Goal: Task Accomplishment & Management: Use online tool/utility

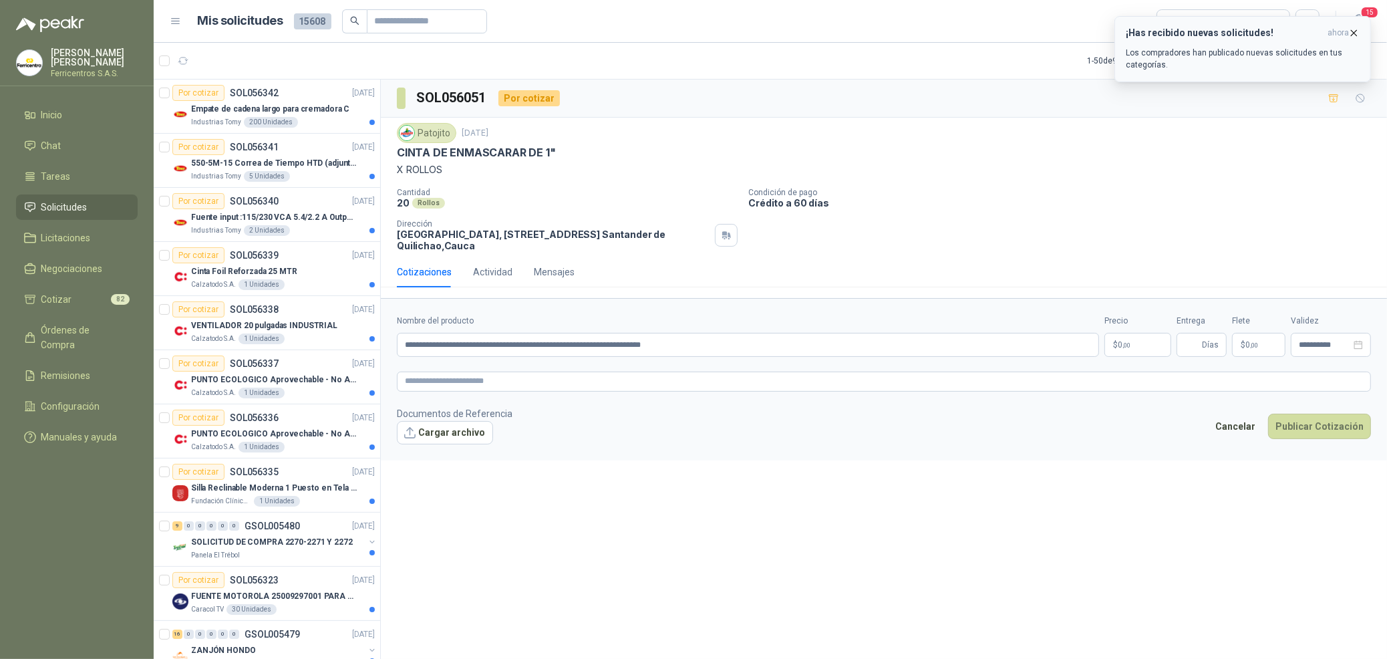
scroll to position [2111, 0]
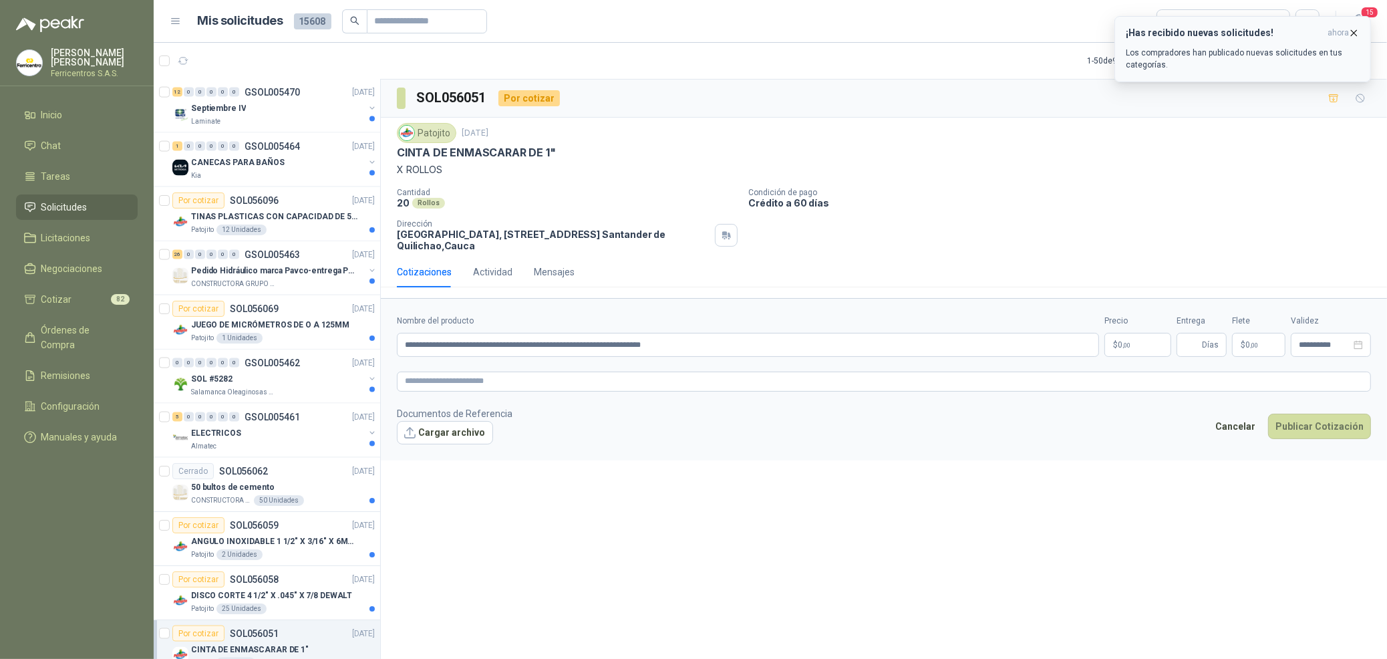
click at [1358, 33] on icon "button" at bounding box center [1353, 32] width 11 height 11
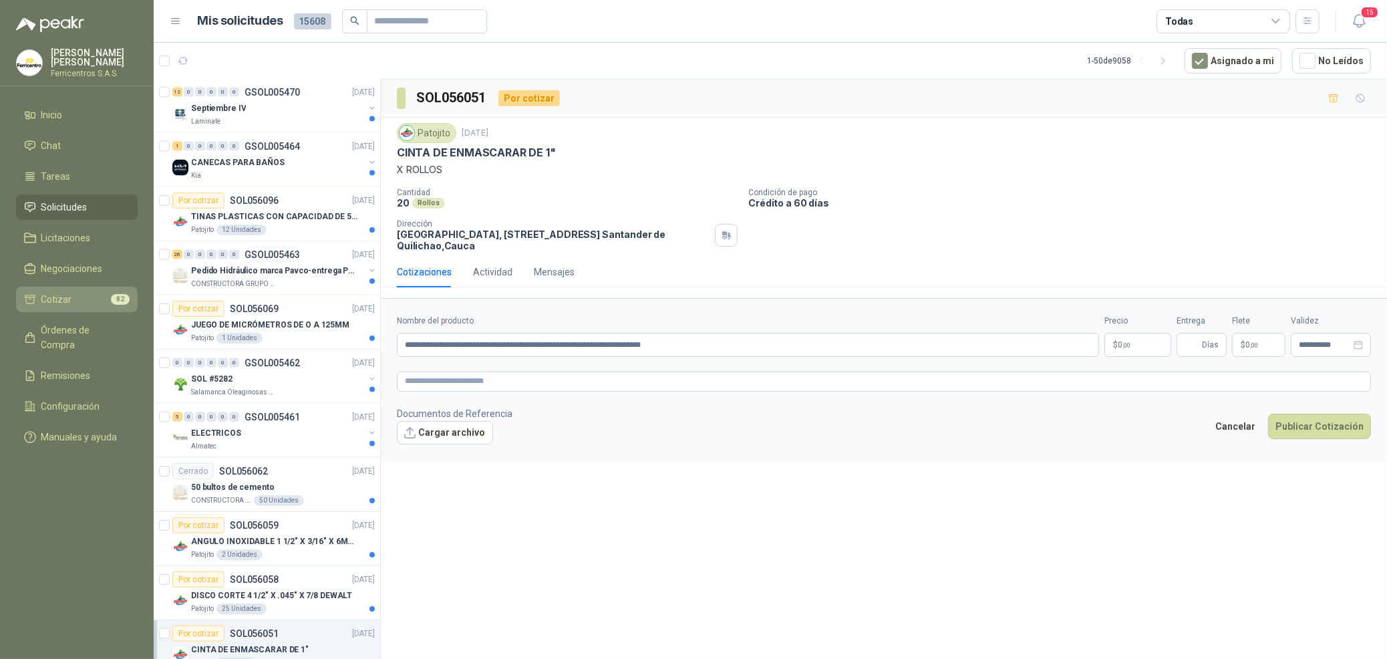
click at [68, 287] on link "Cotizar 82" at bounding box center [77, 299] width 122 height 25
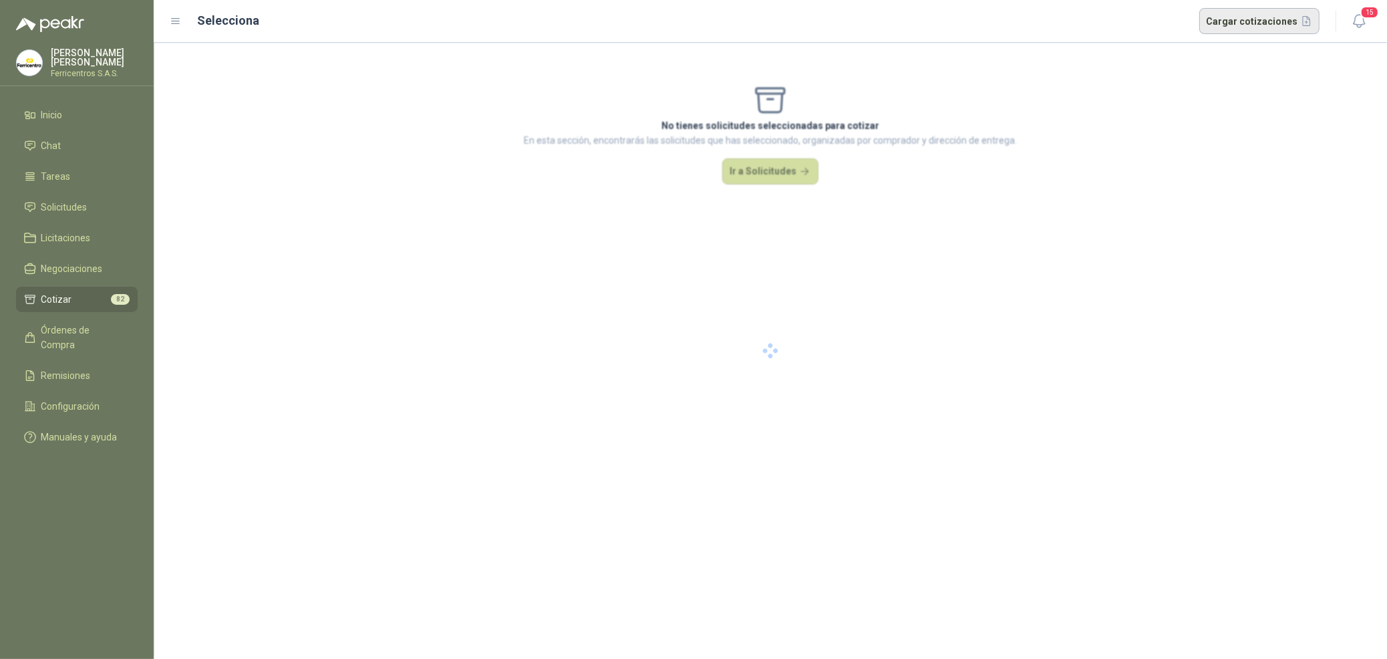
click at [1256, 19] on button "Cargar cotizaciones" at bounding box center [1259, 21] width 121 height 27
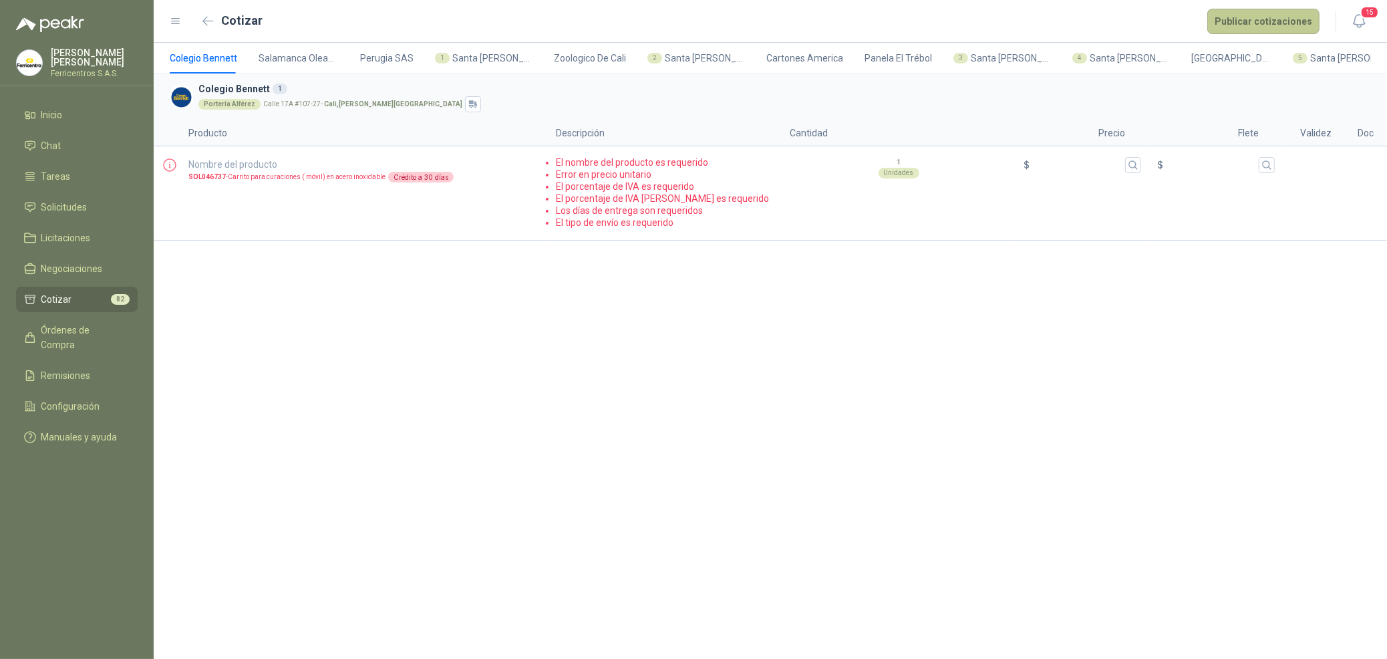
click at [1250, 30] on button "Publicar cotizaciones" at bounding box center [1263, 21] width 112 height 25
click at [1013, 331] on div "Colegio [PERSON_NAME] Oleaginosas SAS [GEOGRAPHIC_DATA] SAS 1 Santa [PERSON_NAM…" at bounding box center [770, 351] width 1233 height 616
click at [287, 60] on span "Salamanca Oleaginosas SAS" at bounding box center [299, 58] width 80 height 15
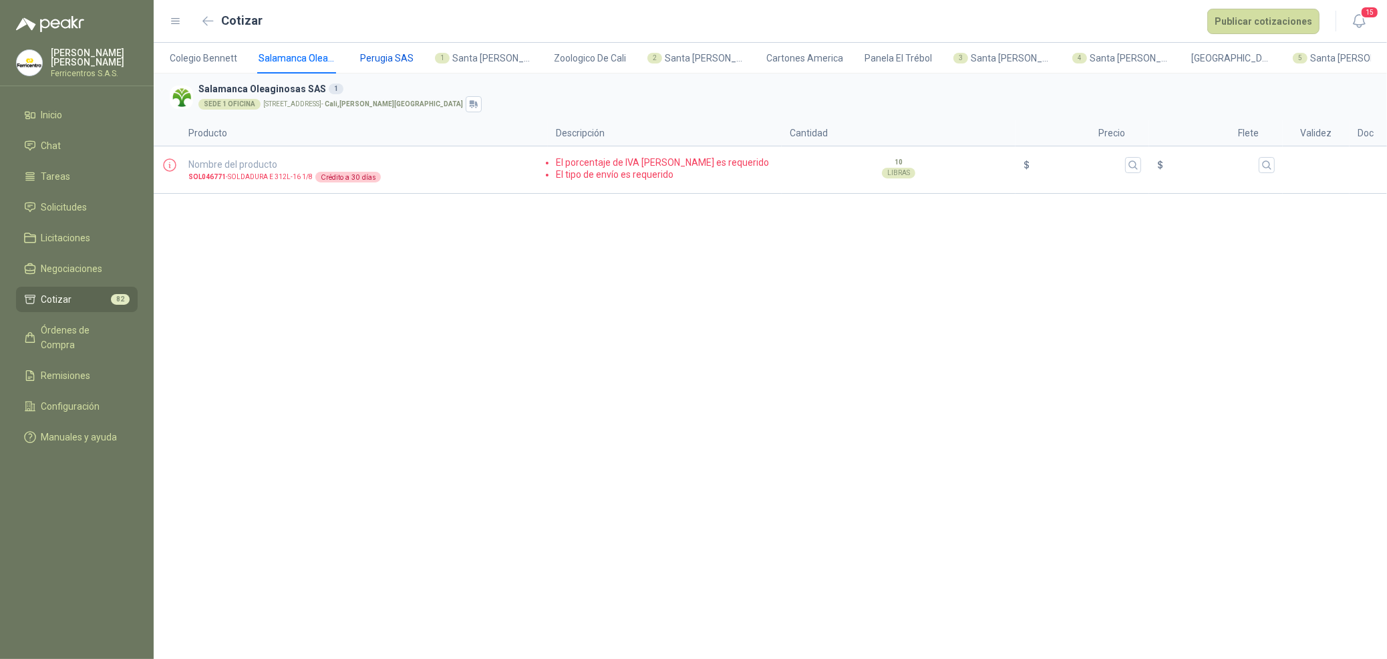
click at [364, 55] on span "Perugia SAS" at bounding box center [386, 58] width 53 height 15
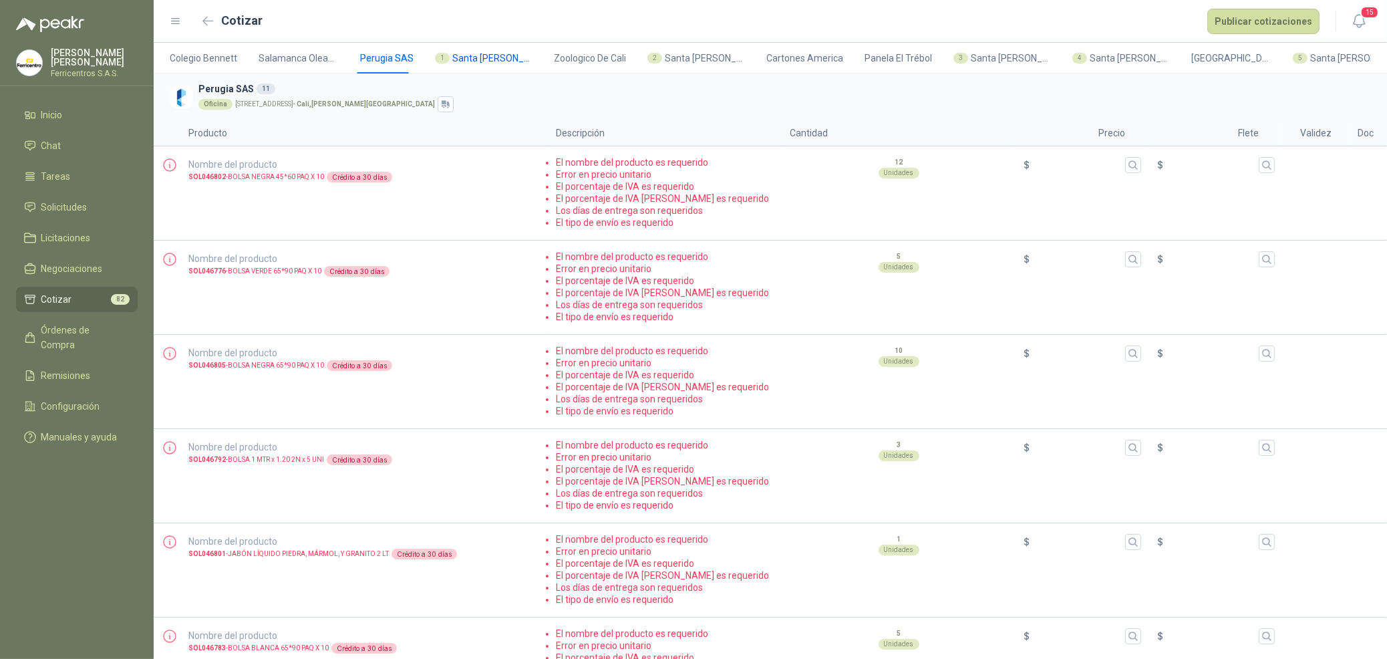
click at [452, 55] on span "Santa [PERSON_NAME]" at bounding box center [492, 58] width 80 height 15
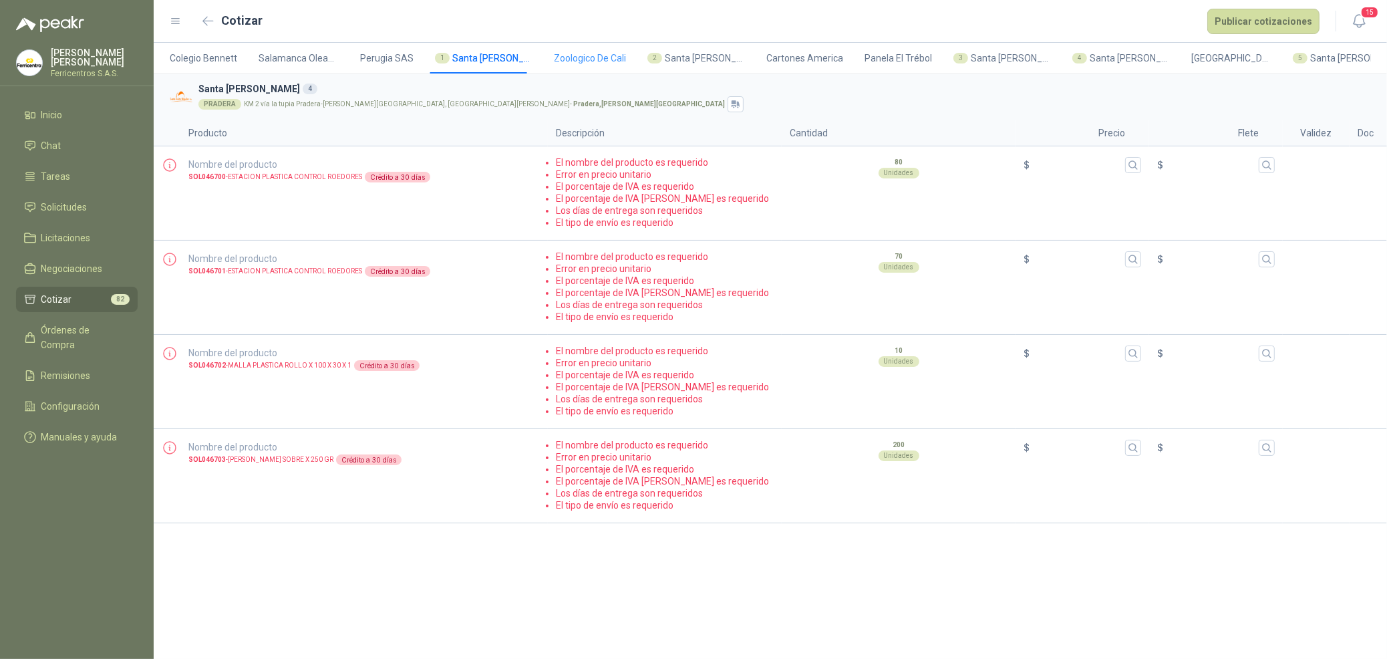
click at [592, 48] on div "Zoologico De Cali" at bounding box center [590, 58] width 72 height 31
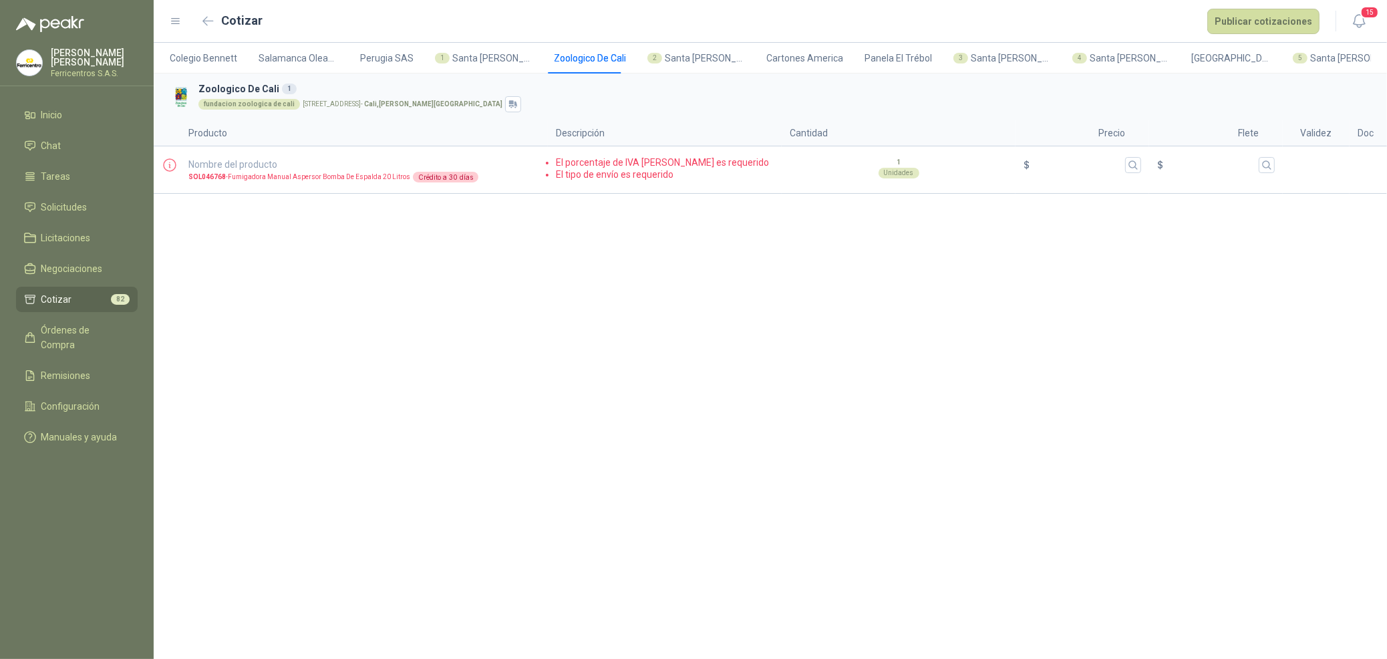
click at [956, 335] on div "Colegio [PERSON_NAME] Oleaginosas SAS [GEOGRAPHIC_DATA] SAS 1 Santa [PERSON_NAM…" at bounding box center [770, 351] width 1233 height 616
click at [1295, 17] on button "Publicar cotizaciones" at bounding box center [1263, 21] width 112 height 25
click at [793, 328] on div "Colegio [PERSON_NAME] Oleaginosas SAS [GEOGRAPHIC_DATA] SAS 1 Santa [PERSON_NAM…" at bounding box center [770, 351] width 1233 height 616
click at [609, 525] on div "Colegio [PERSON_NAME] Oleaginosas SAS [GEOGRAPHIC_DATA] SAS 1 Santa [PERSON_NAM…" at bounding box center [770, 351] width 1233 height 616
click at [1092, 374] on div "Colegio [PERSON_NAME] Oleaginosas SAS [GEOGRAPHIC_DATA] SAS 1 Santa [PERSON_NAM…" at bounding box center [770, 351] width 1233 height 616
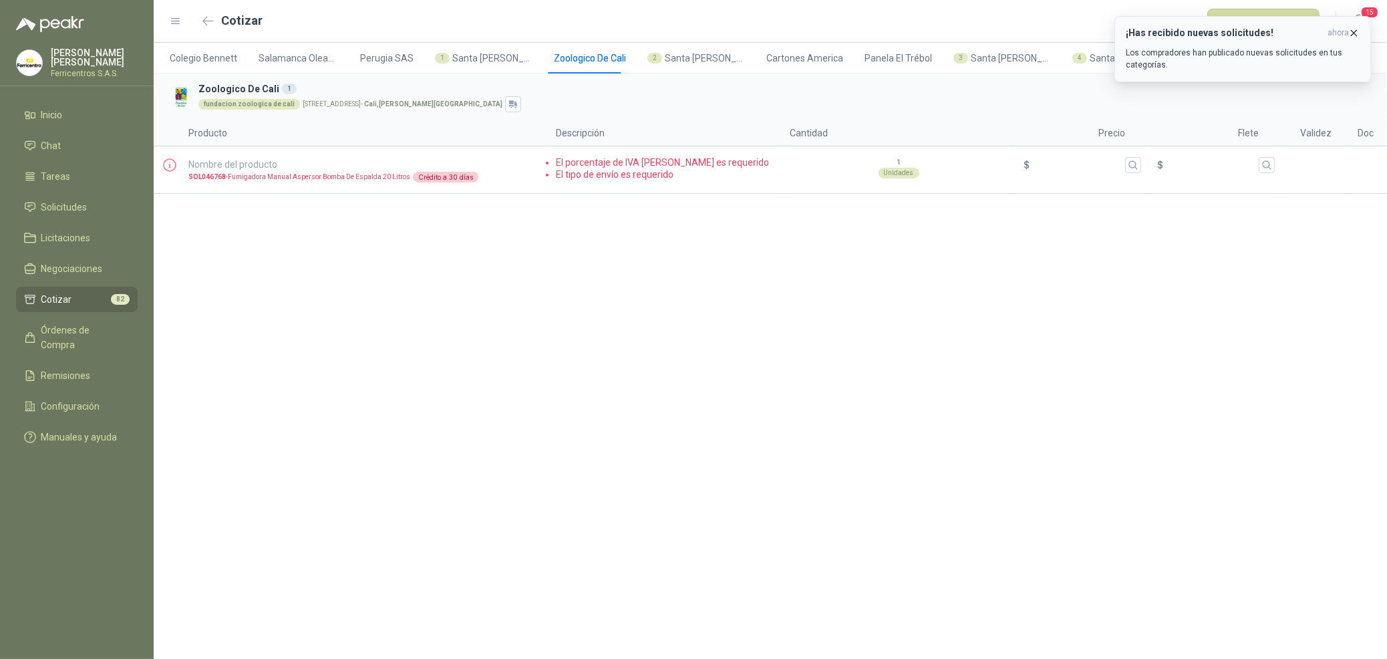
click at [1351, 32] on icon "button" at bounding box center [1353, 32] width 11 height 11
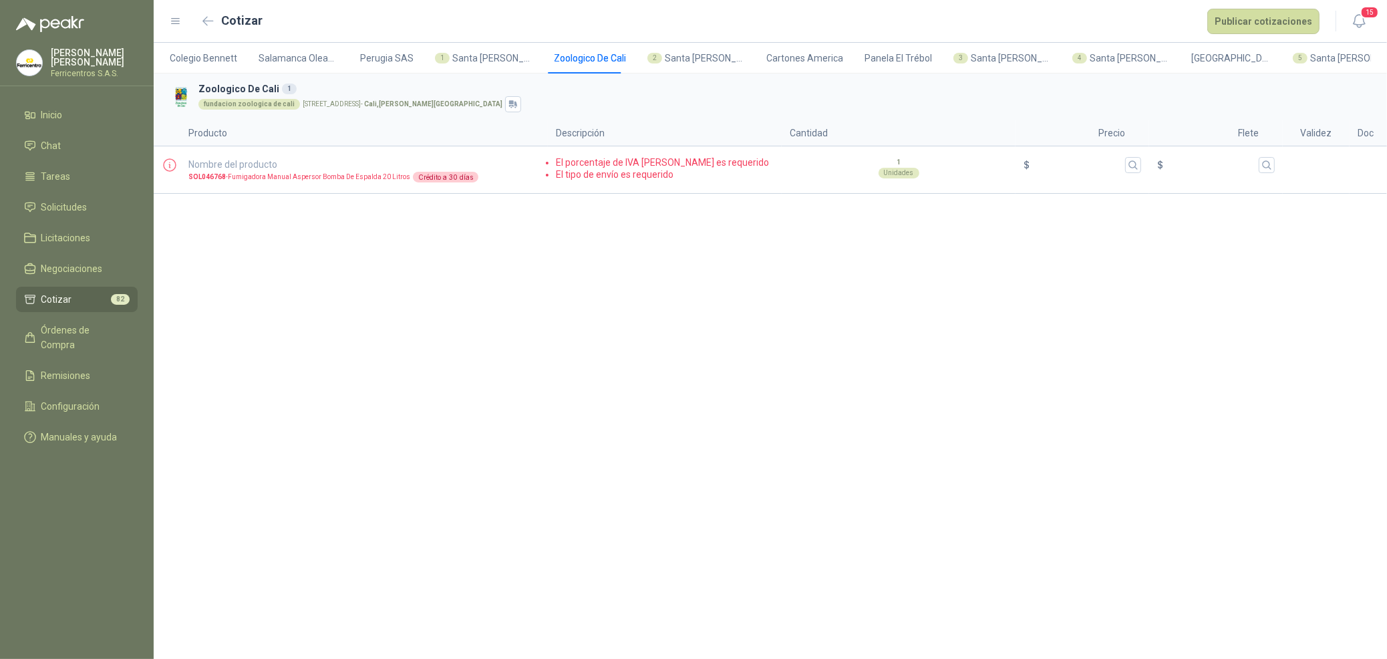
click at [198, 11] on link at bounding box center [208, 21] width 21 height 21
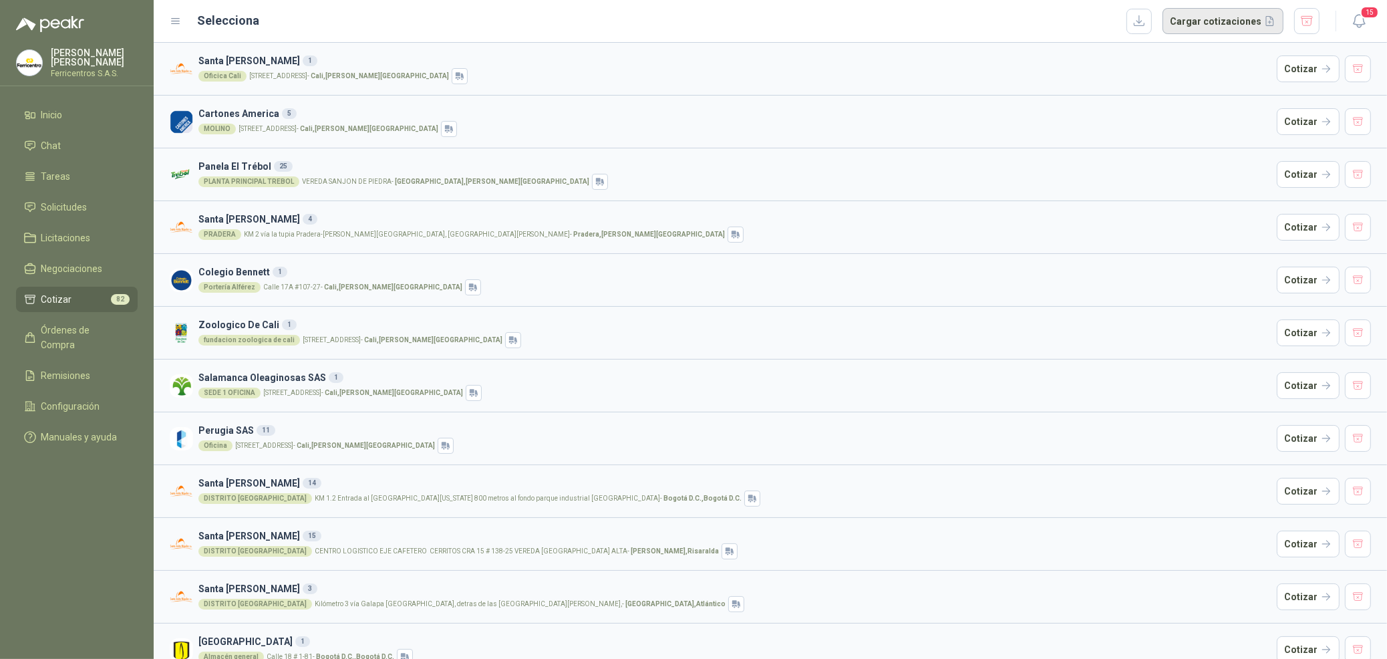
click at [1255, 29] on button "Cargar cotizaciones" at bounding box center [1222, 21] width 121 height 27
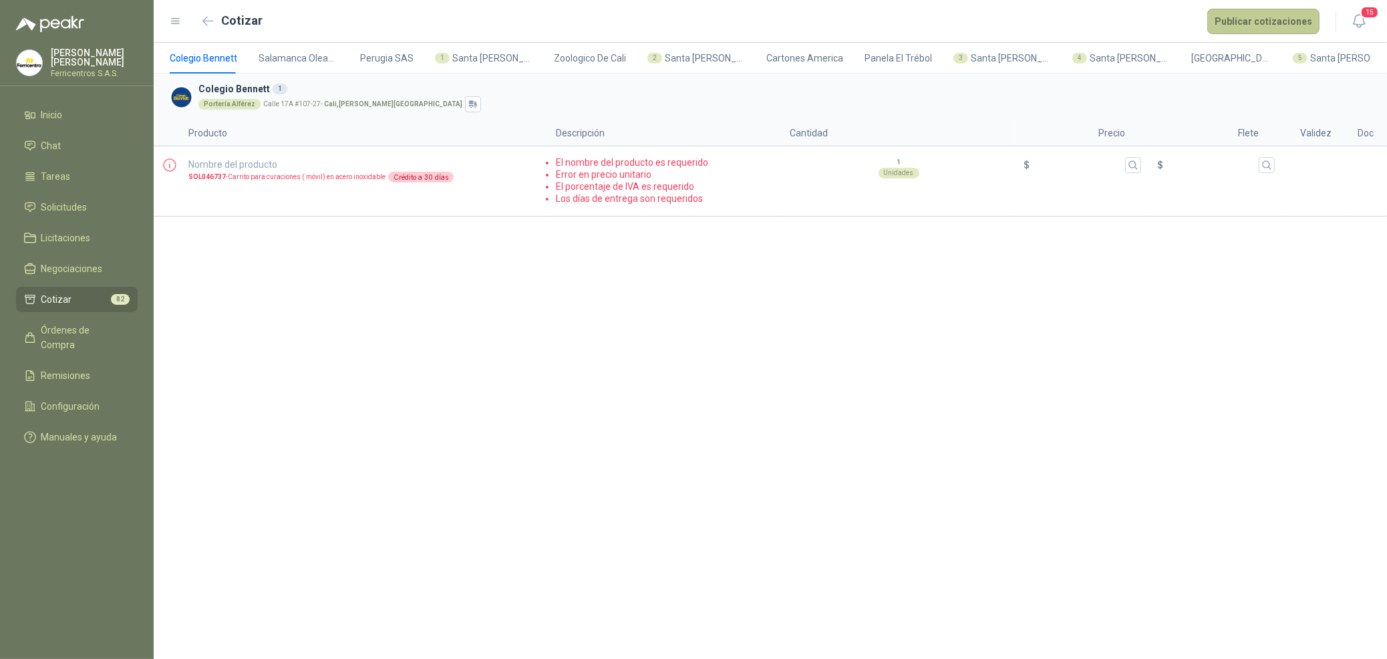
click at [1233, 29] on button "Publicar cotizaciones" at bounding box center [1263, 21] width 112 height 25
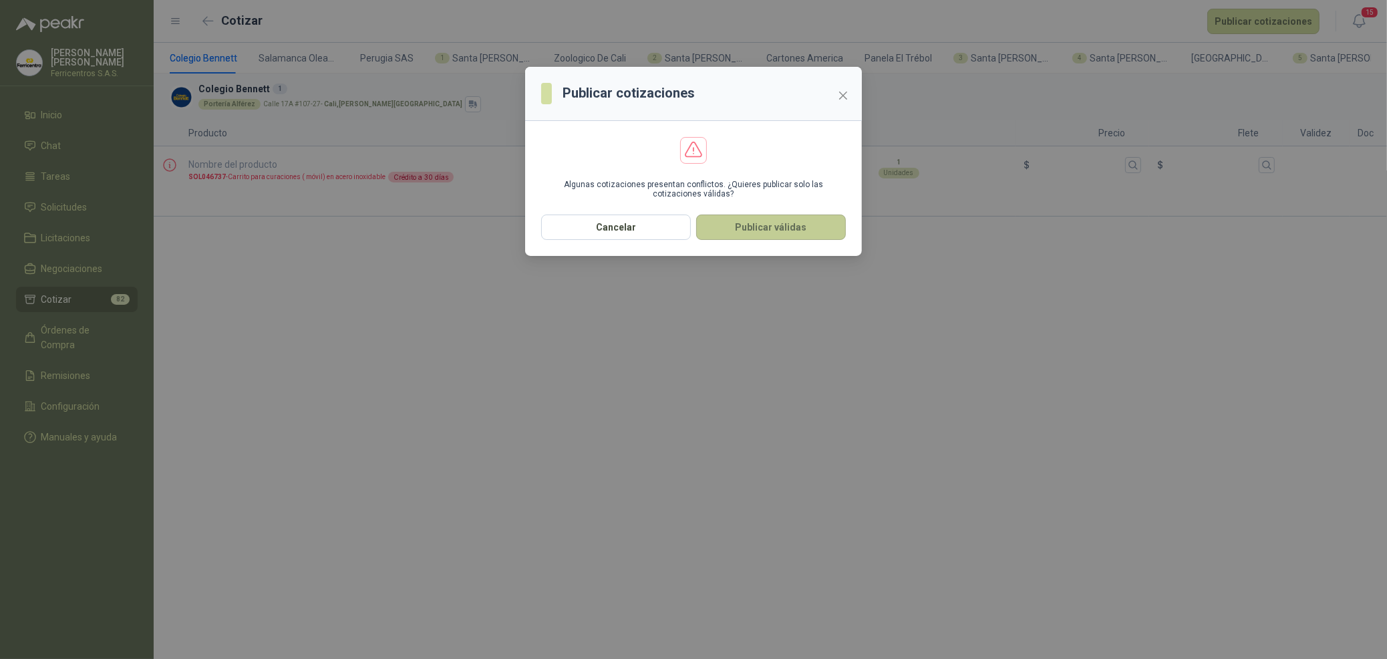
click at [797, 234] on button "Publicar válidas" at bounding box center [771, 226] width 150 height 25
click at [797, 232] on button "Publicar válidas" at bounding box center [771, 226] width 150 height 25
click at [794, 222] on button "Publicar válidas" at bounding box center [771, 226] width 150 height 25
click at [736, 232] on button "Publicar válidas" at bounding box center [771, 226] width 150 height 25
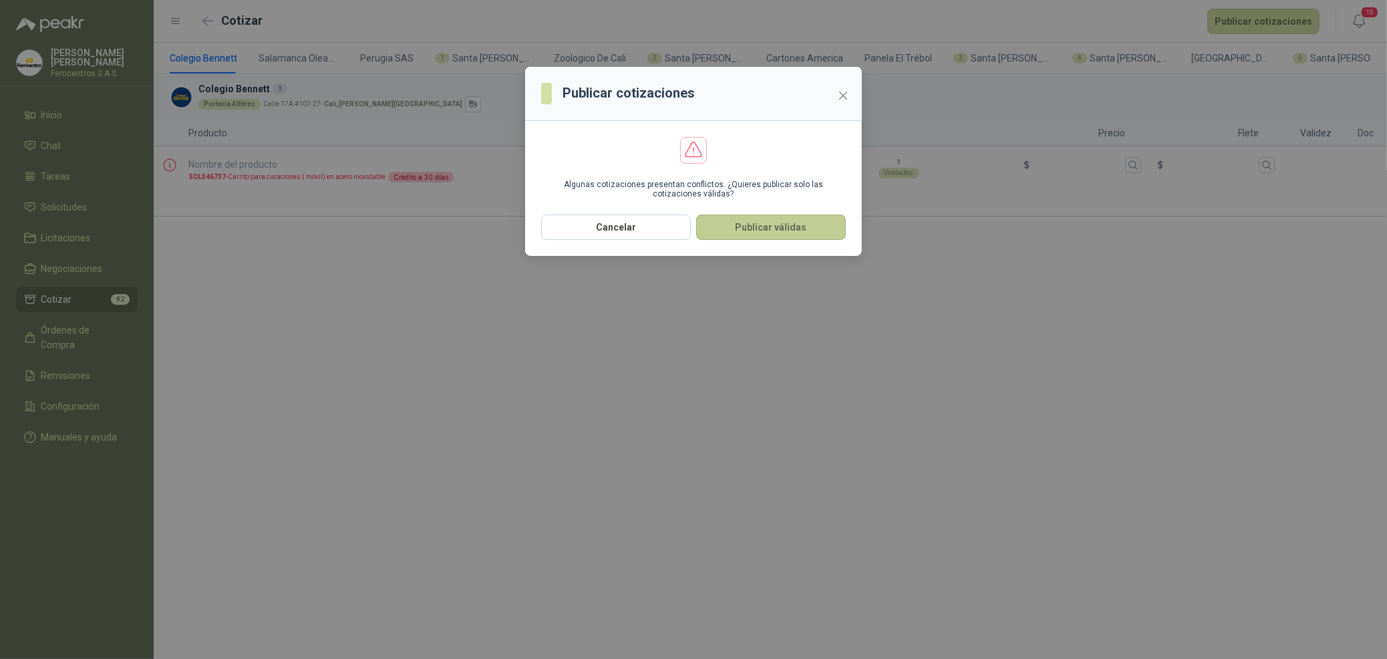
click at [736, 232] on button "Publicar válidas" at bounding box center [771, 226] width 150 height 25
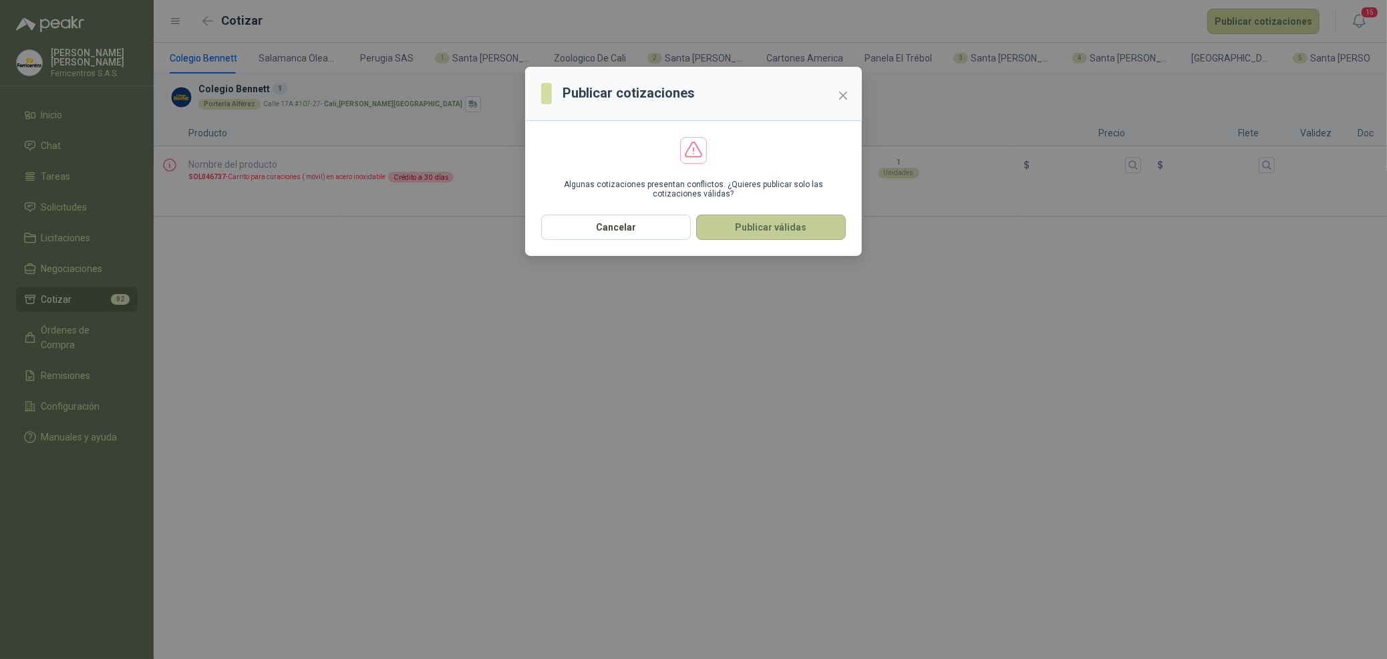
click at [736, 232] on button "Publicar válidas" at bounding box center [771, 226] width 150 height 25
click at [742, 240] on button "Publicar válidas" at bounding box center [771, 226] width 150 height 25
click at [742, 228] on button "Publicar válidas" at bounding box center [771, 226] width 150 height 25
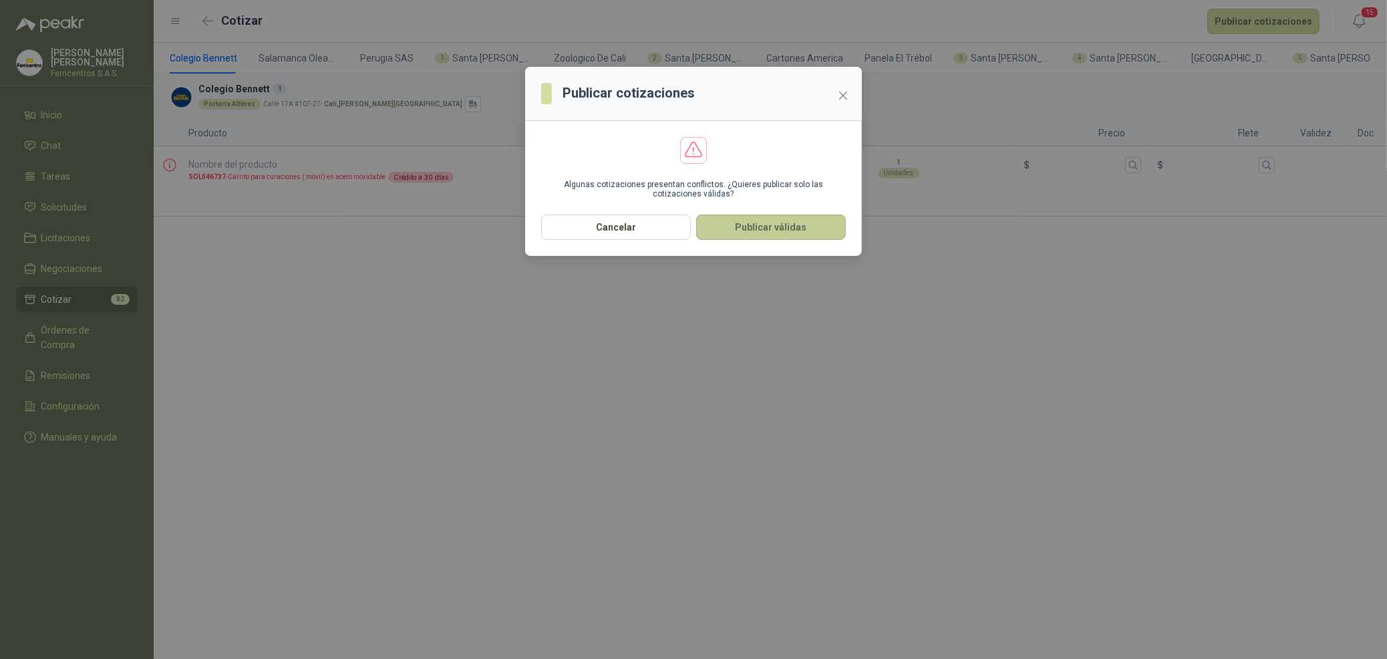
click at [742, 228] on button "Publicar válidas" at bounding box center [771, 226] width 150 height 25
click at [790, 235] on button "Publicar válidas" at bounding box center [771, 226] width 150 height 25
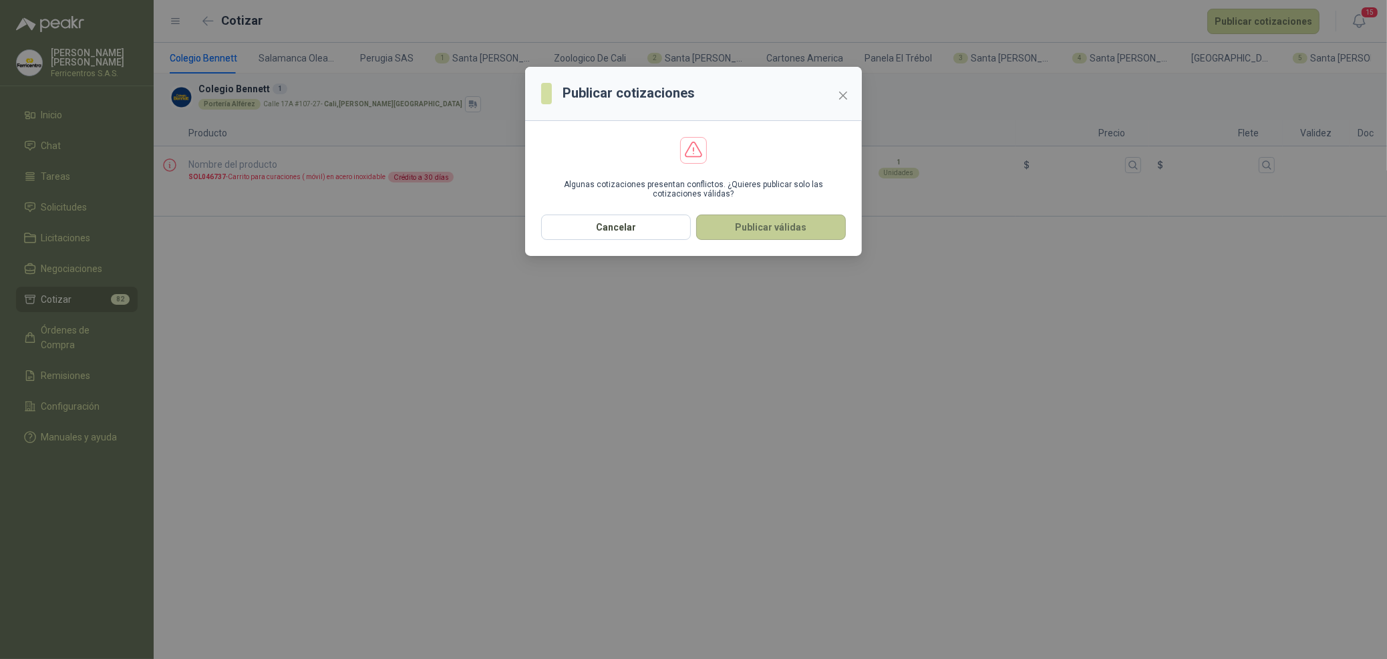
click at [793, 231] on button "Publicar válidas" at bounding box center [771, 226] width 150 height 25
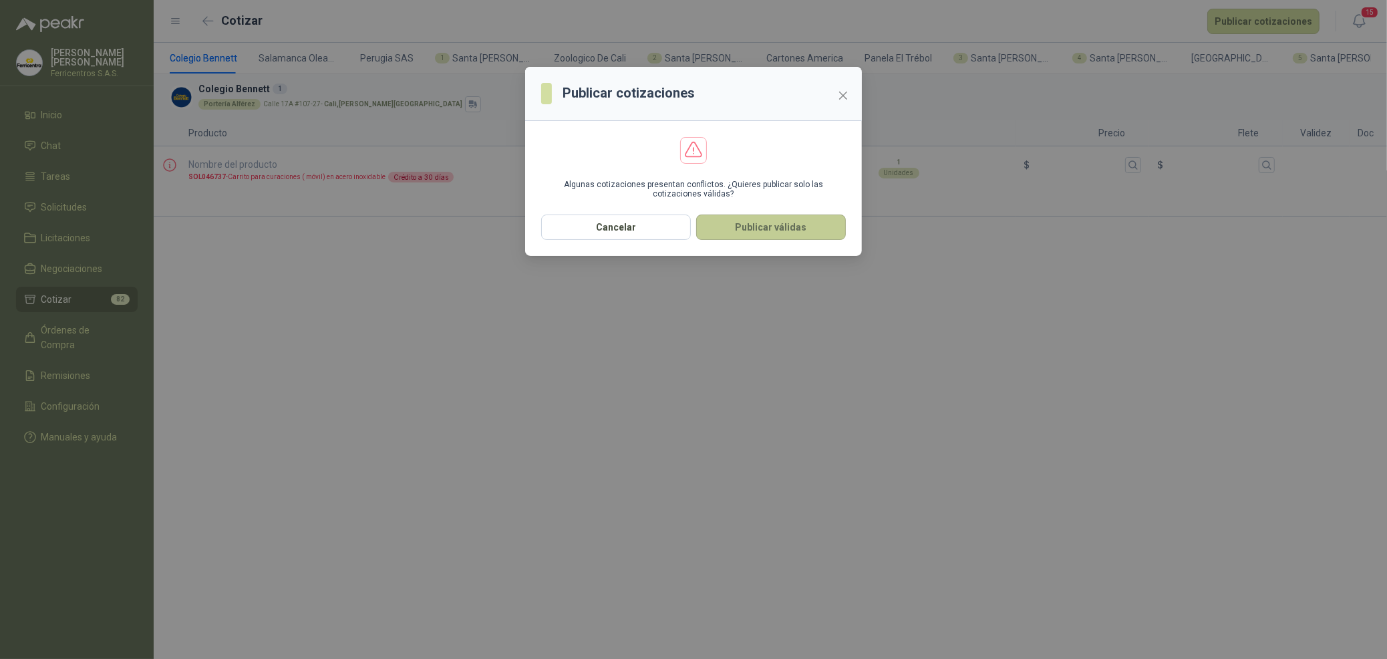
click at [793, 231] on button "Publicar válidas" at bounding box center [771, 226] width 150 height 25
click at [745, 224] on button "Publicar válidas" at bounding box center [771, 226] width 150 height 25
click at [817, 246] on div "Cancelar Publicar válidas" at bounding box center [693, 234] width 337 height 41
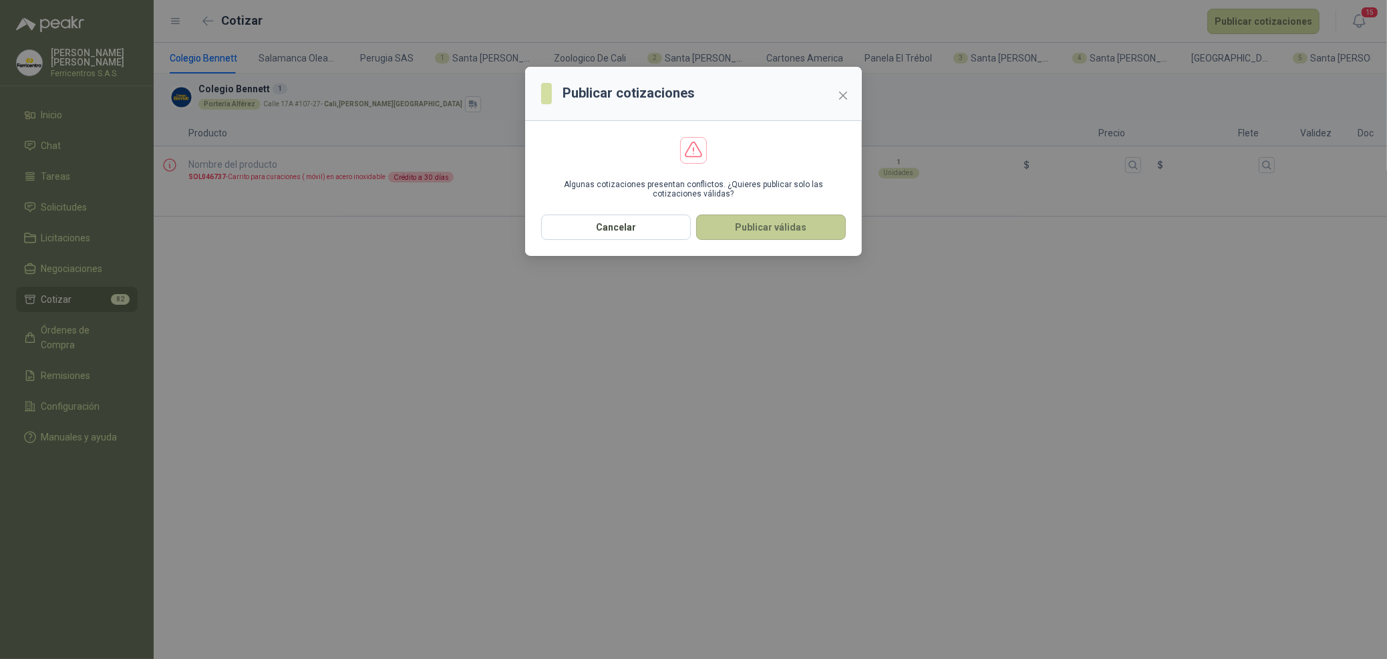
click at [816, 230] on button "Publicar válidas" at bounding box center [771, 226] width 150 height 25
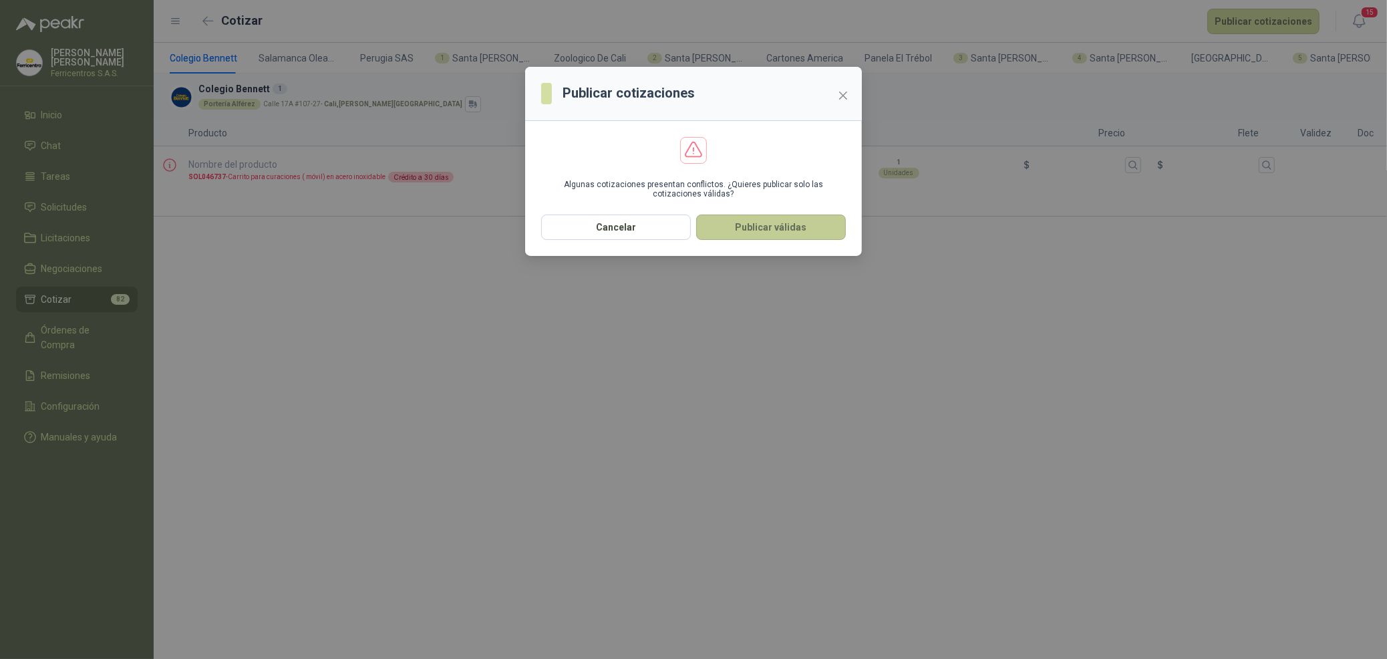
click at [816, 230] on button "Publicar válidas" at bounding box center [771, 226] width 150 height 25
click at [844, 88] on button "Close" at bounding box center [842, 95] width 21 height 21
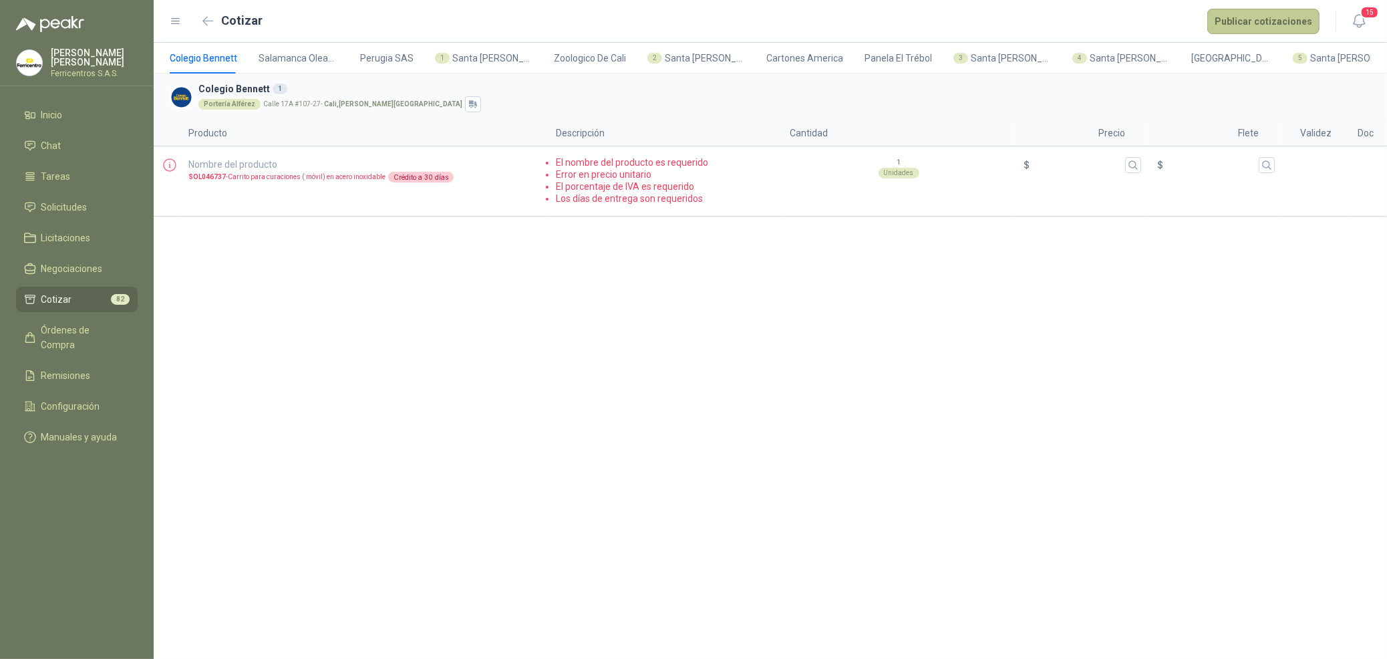
click at [1257, 19] on button "Publicar cotizaciones" at bounding box center [1263, 21] width 112 height 25
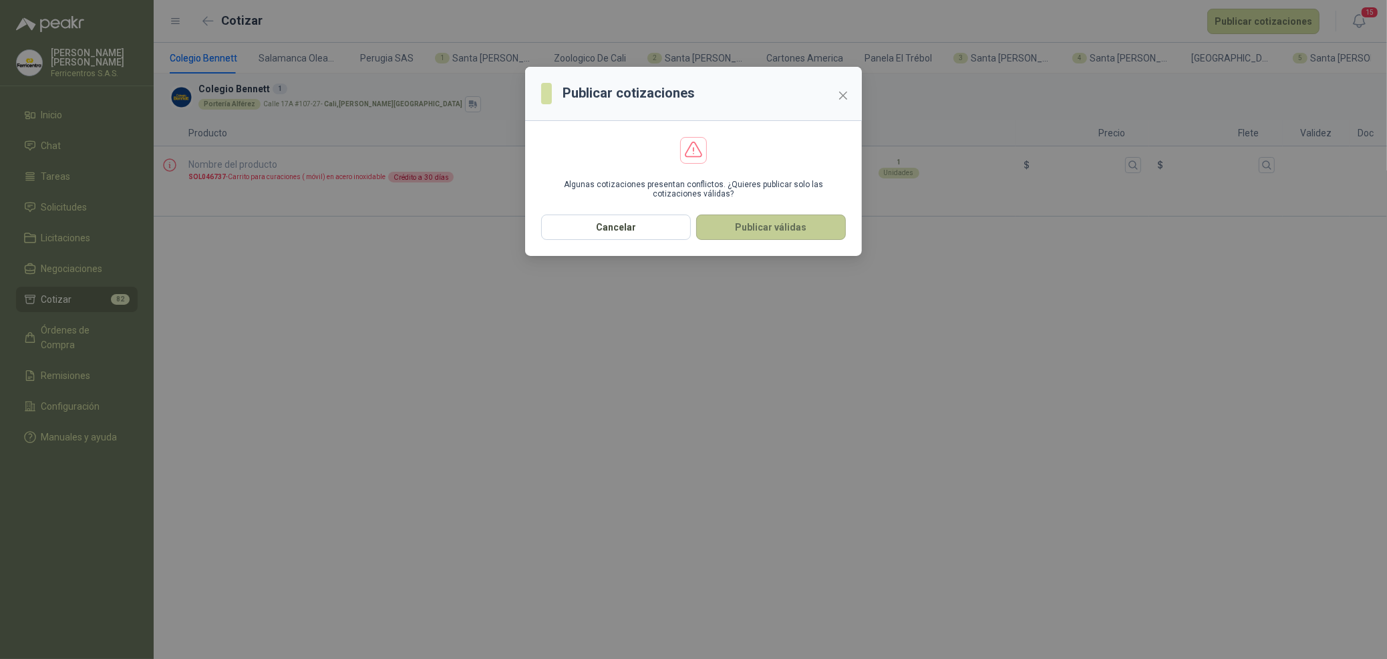
click at [804, 225] on button "Publicar válidas" at bounding box center [771, 226] width 150 height 25
click at [786, 228] on button "Publicar válidas" at bounding box center [771, 226] width 150 height 25
click at [740, 228] on button "Publicar válidas" at bounding box center [771, 226] width 150 height 25
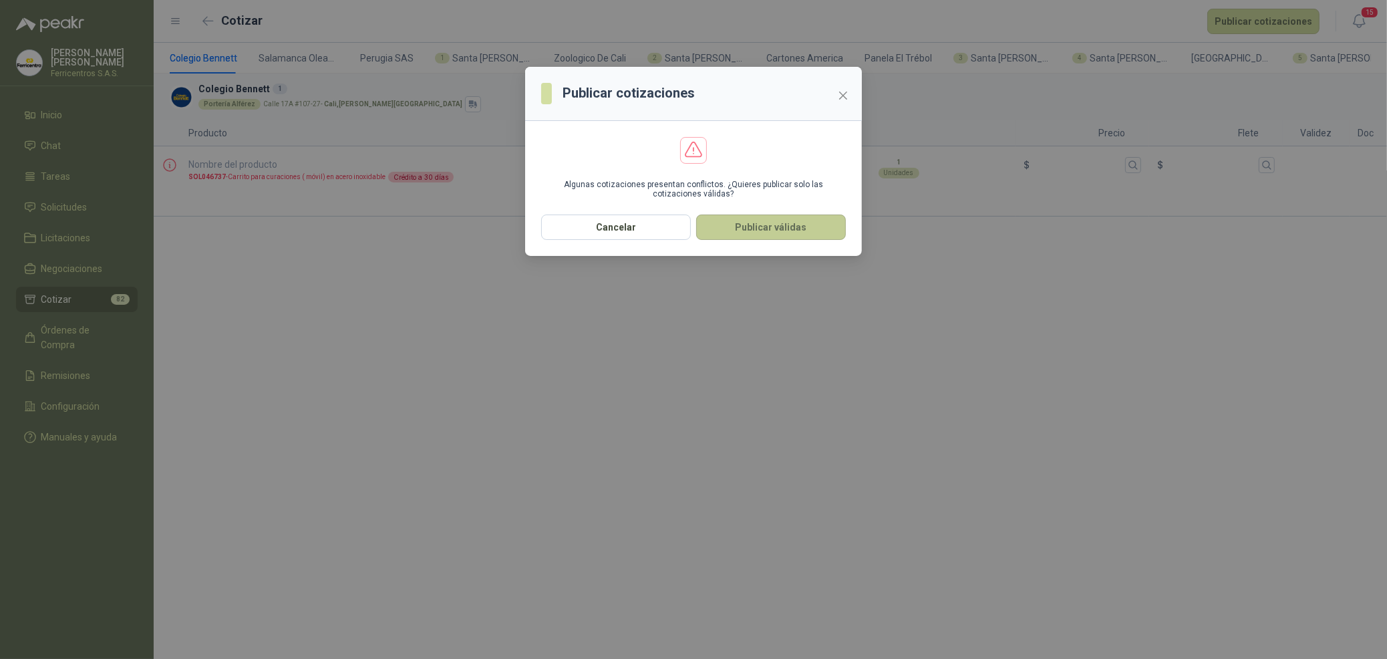
click at [740, 228] on button "Publicar válidas" at bounding box center [771, 226] width 150 height 25
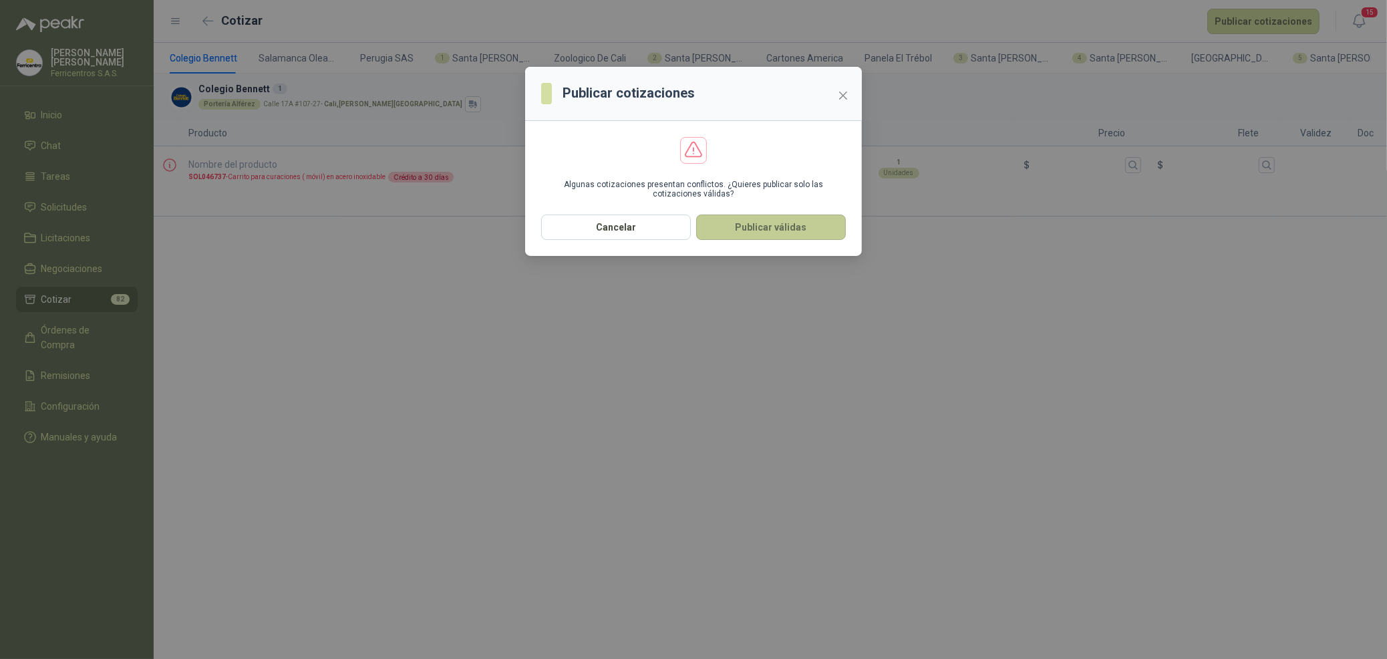
click at [740, 228] on button "Publicar válidas" at bounding box center [771, 226] width 150 height 25
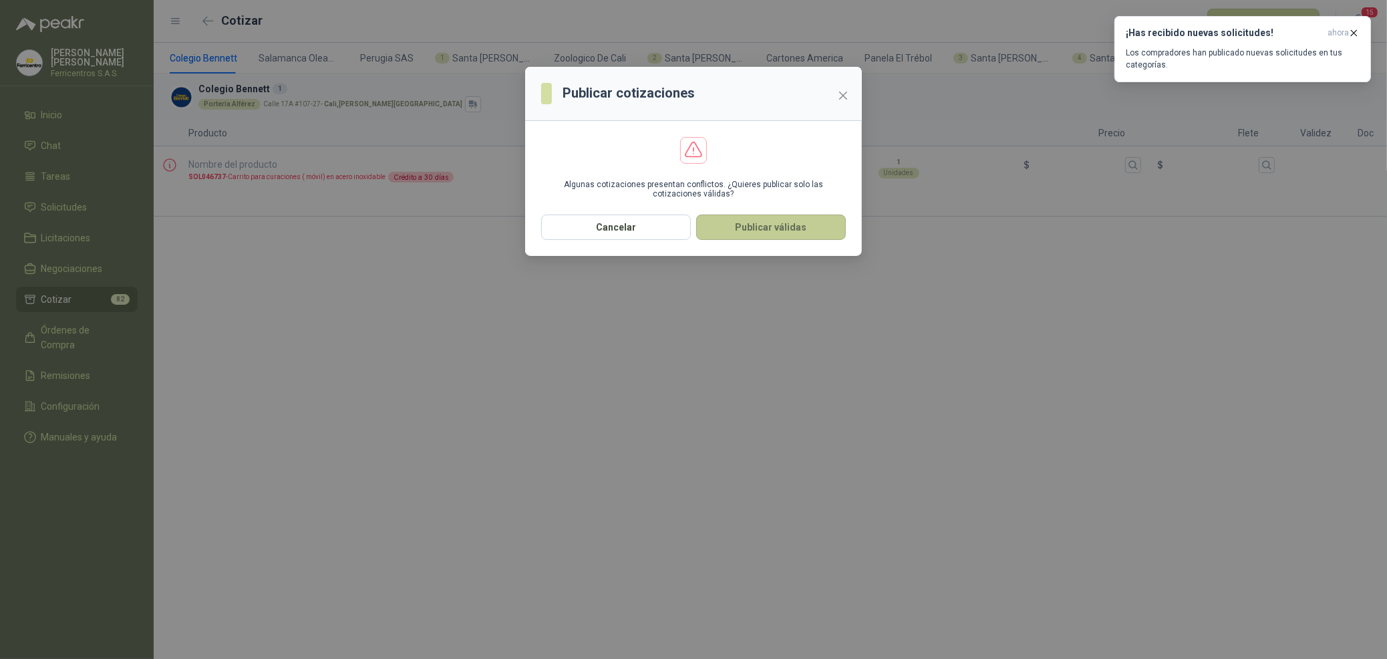
click at [786, 228] on button "Publicar válidas" at bounding box center [771, 226] width 150 height 25
click at [762, 240] on button "Publicar válidas" at bounding box center [771, 226] width 150 height 25
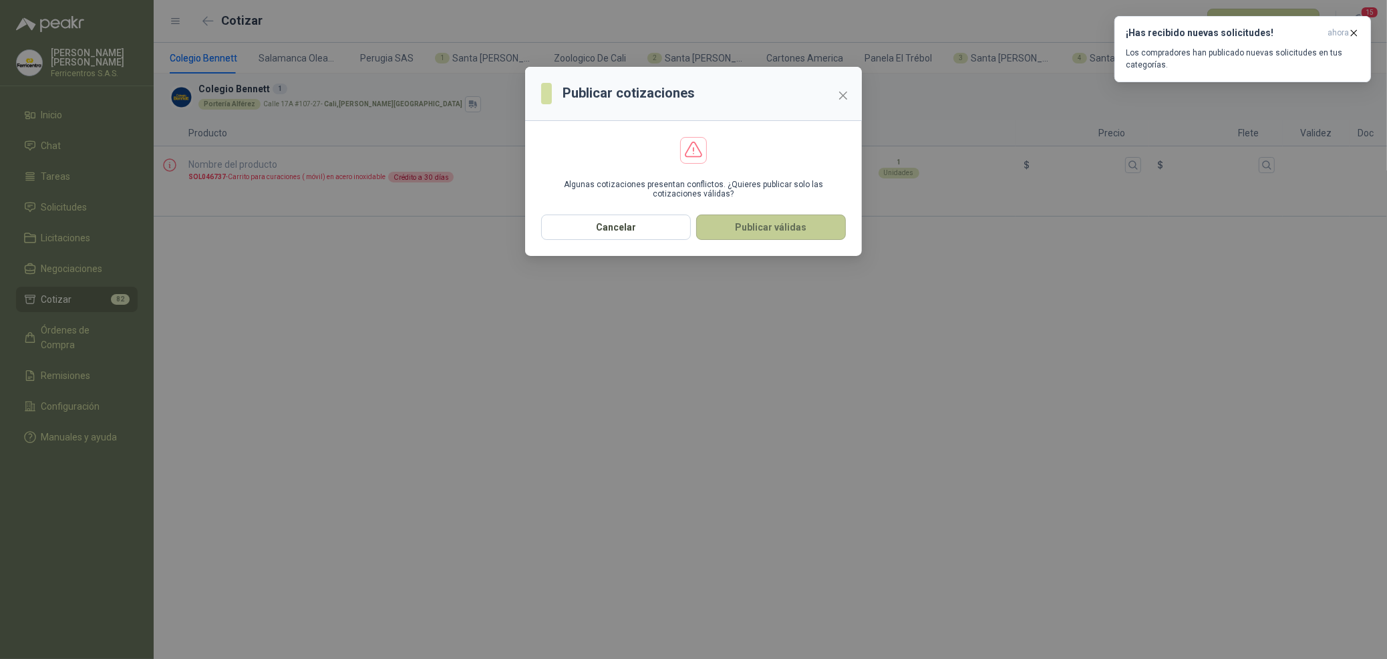
click at [762, 240] on button "Publicar válidas" at bounding box center [771, 226] width 150 height 25
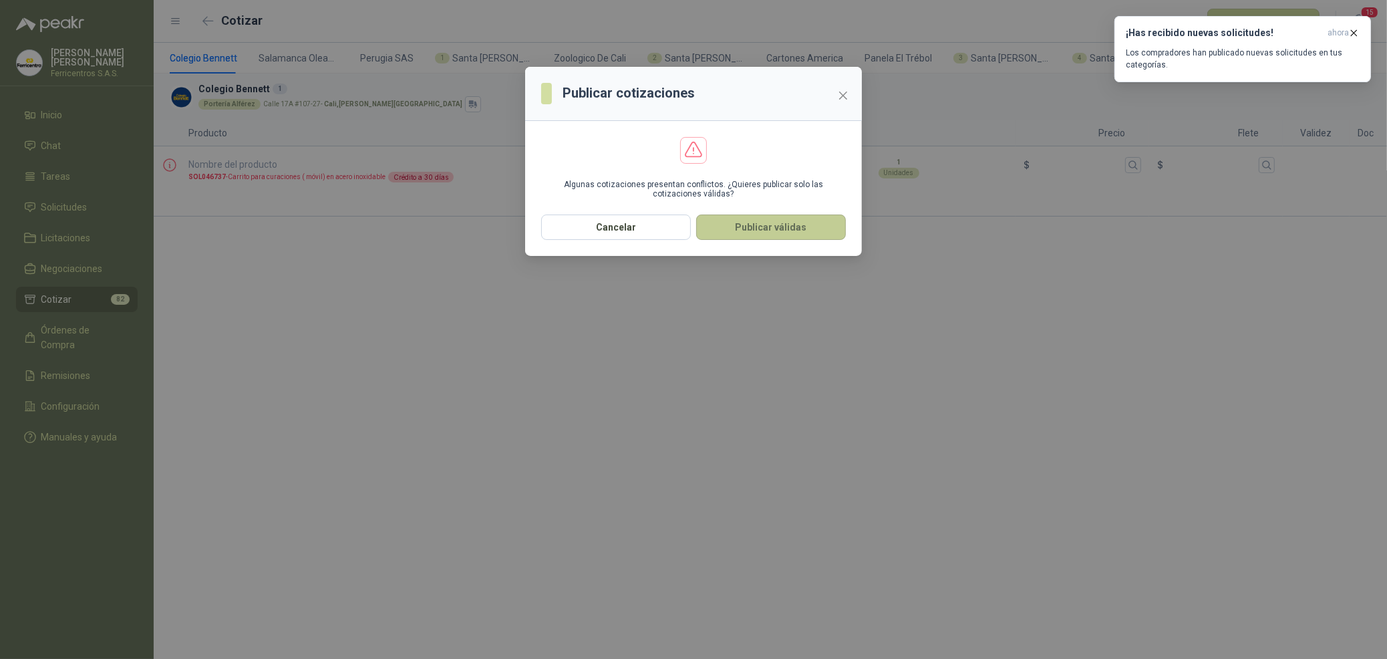
click at [762, 240] on button "Publicar válidas" at bounding box center [771, 226] width 150 height 25
click at [1353, 31] on div "Publicar cotizaciones Algunas cotizaciones presentan conflictos. ¿Quieres publi…" at bounding box center [693, 329] width 1387 height 659
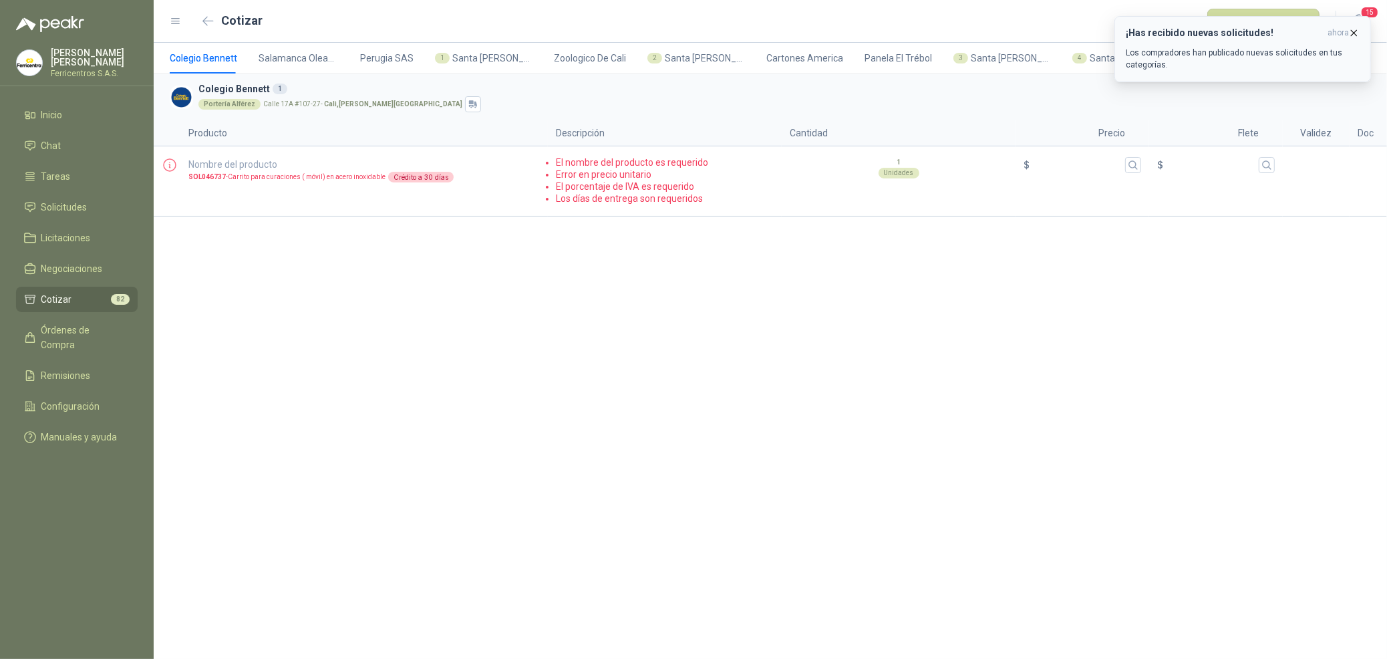
click at [1356, 35] on icon "button" at bounding box center [1353, 32] width 11 height 11
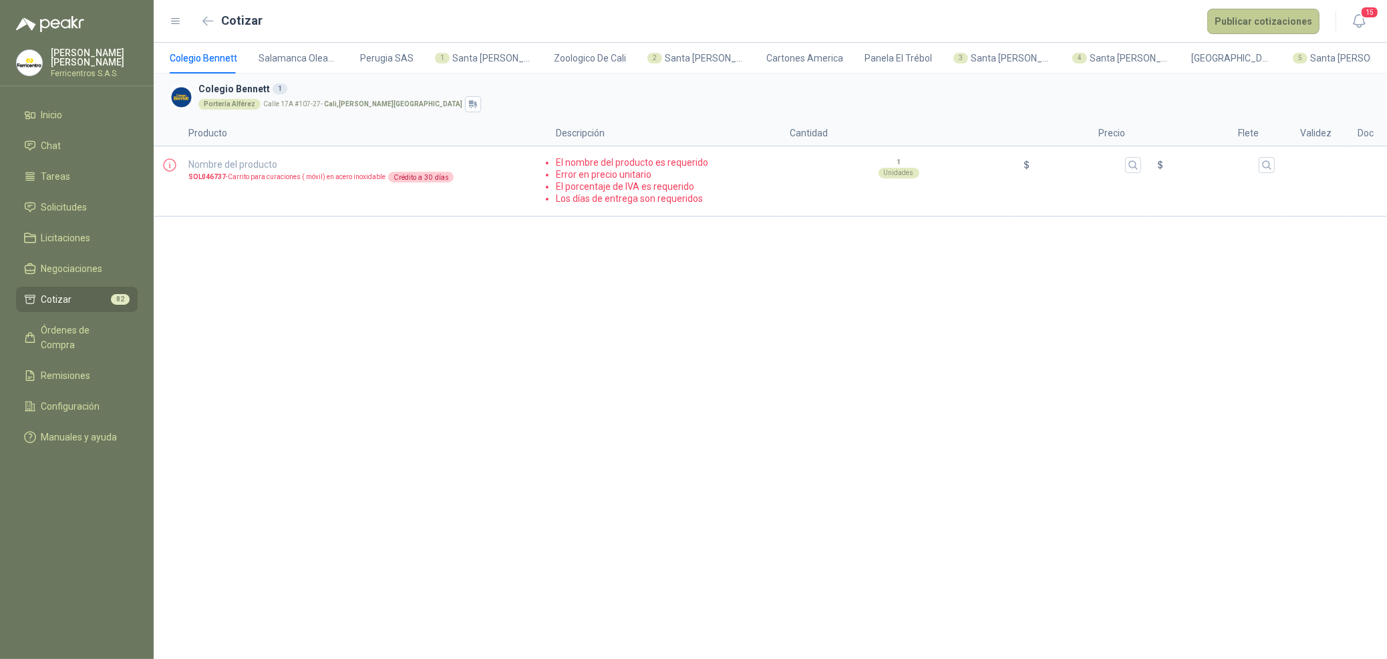
click at [1231, 21] on button "Publicar cotizaciones" at bounding box center [1263, 21] width 112 height 25
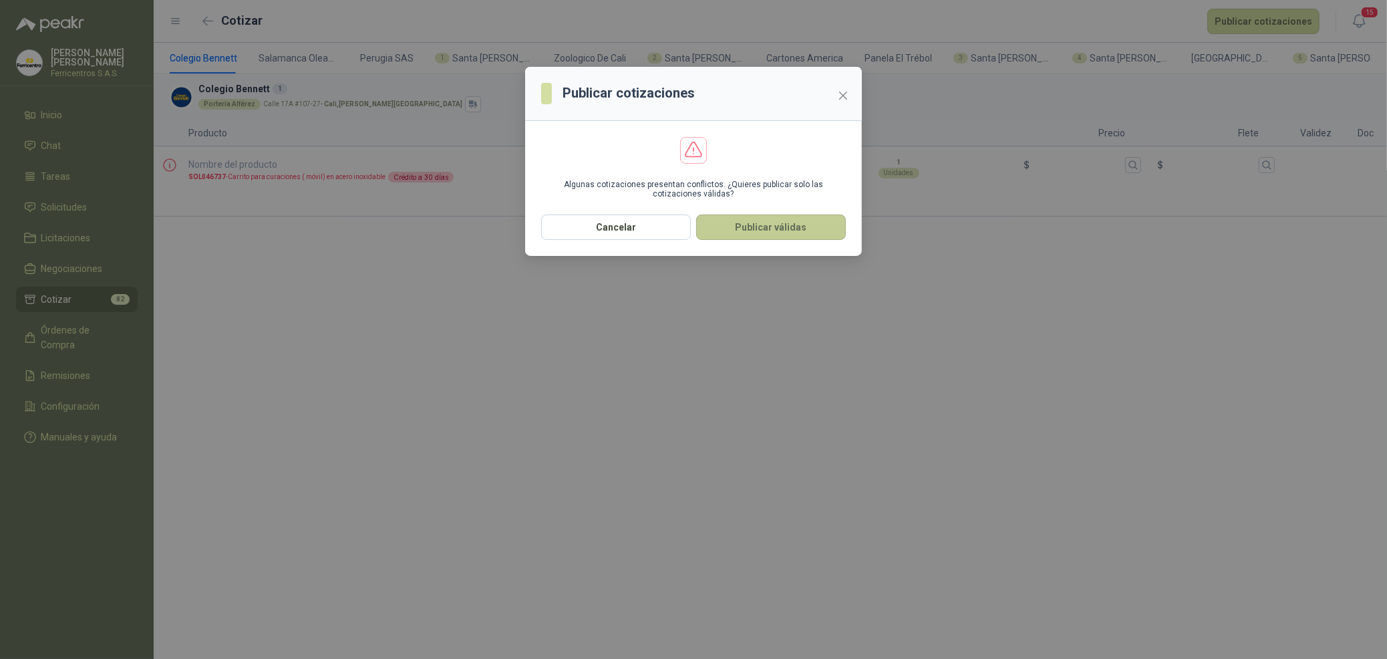
click at [830, 221] on button "Publicar válidas" at bounding box center [771, 226] width 150 height 25
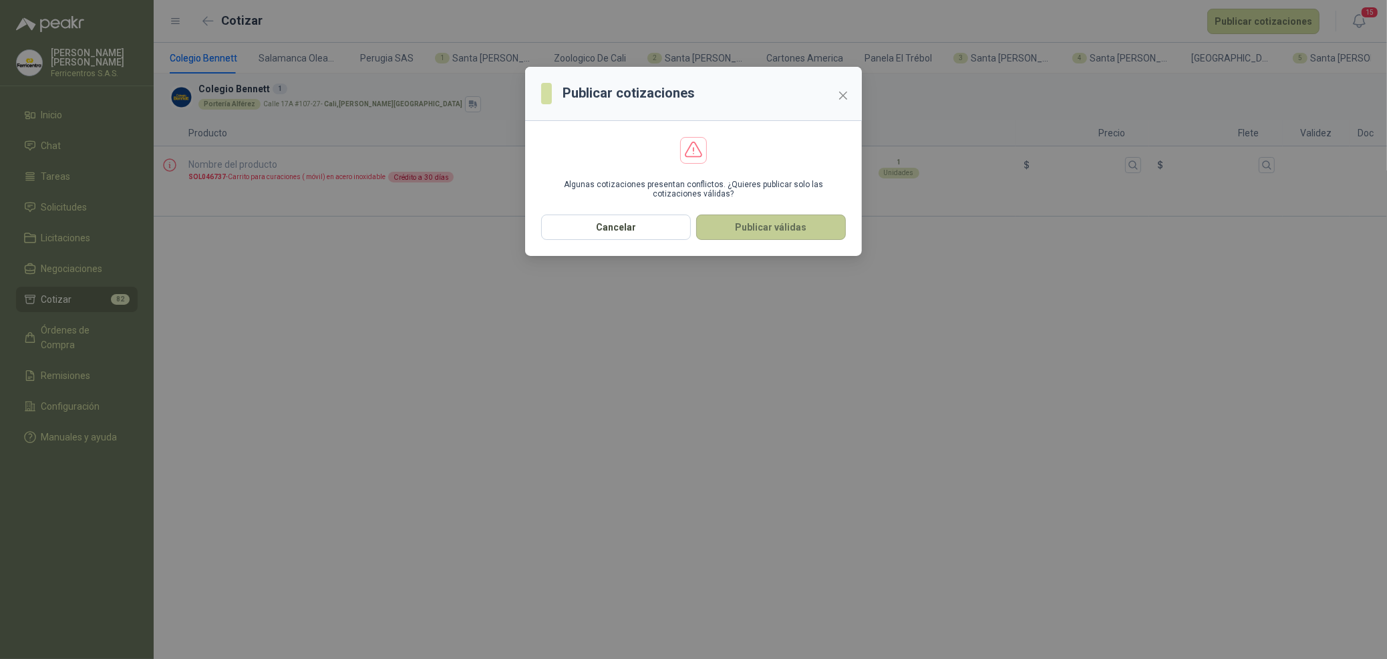
click at [830, 221] on button "Publicar válidas" at bounding box center [771, 226] width 150 height 25
click at [826, 224] on button "Publicar válidas" at bounding box center [771, 226] width 150 height 25
click at [495, 506] on div "Publicar cotizaciones Algunas cotizaciones presentan conflictos. ¿Quieres publi…" at bounding box center [693, 329] width 1387 height 659
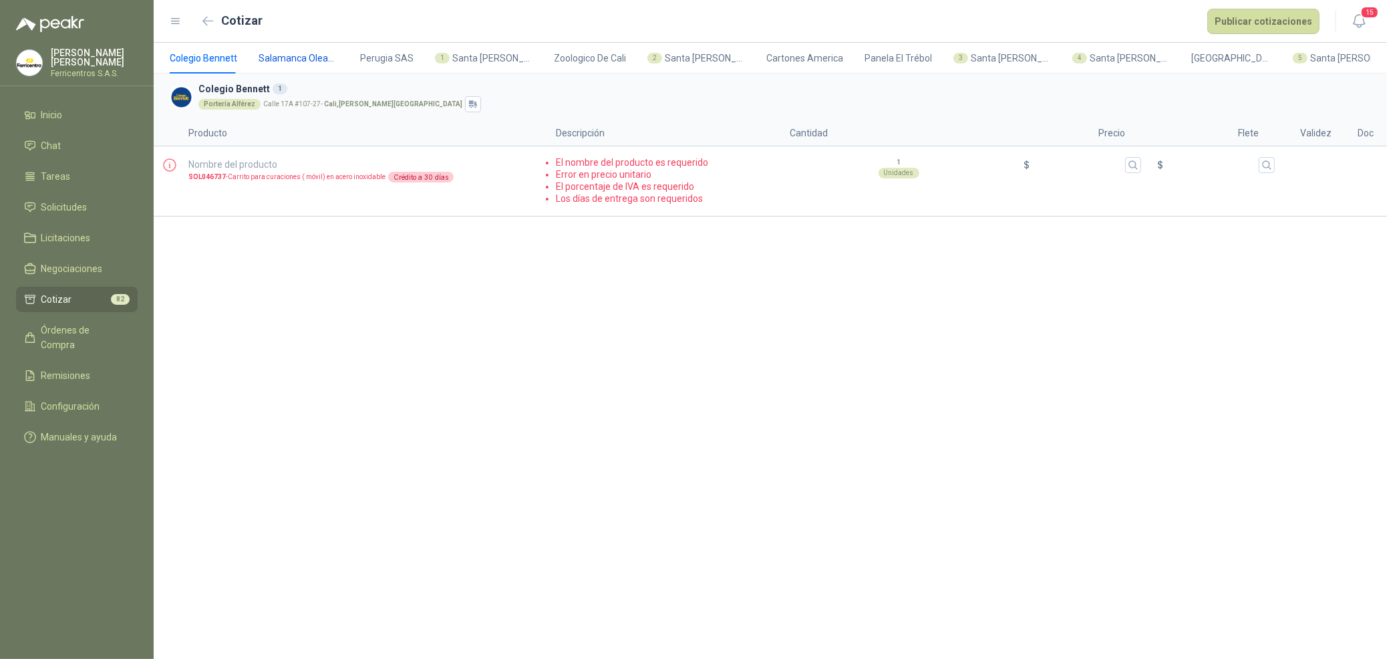
click at [265, 53] on span "Salamanca Oleaginosas SAS" at bounding box center [299, 58] width 80 height 15
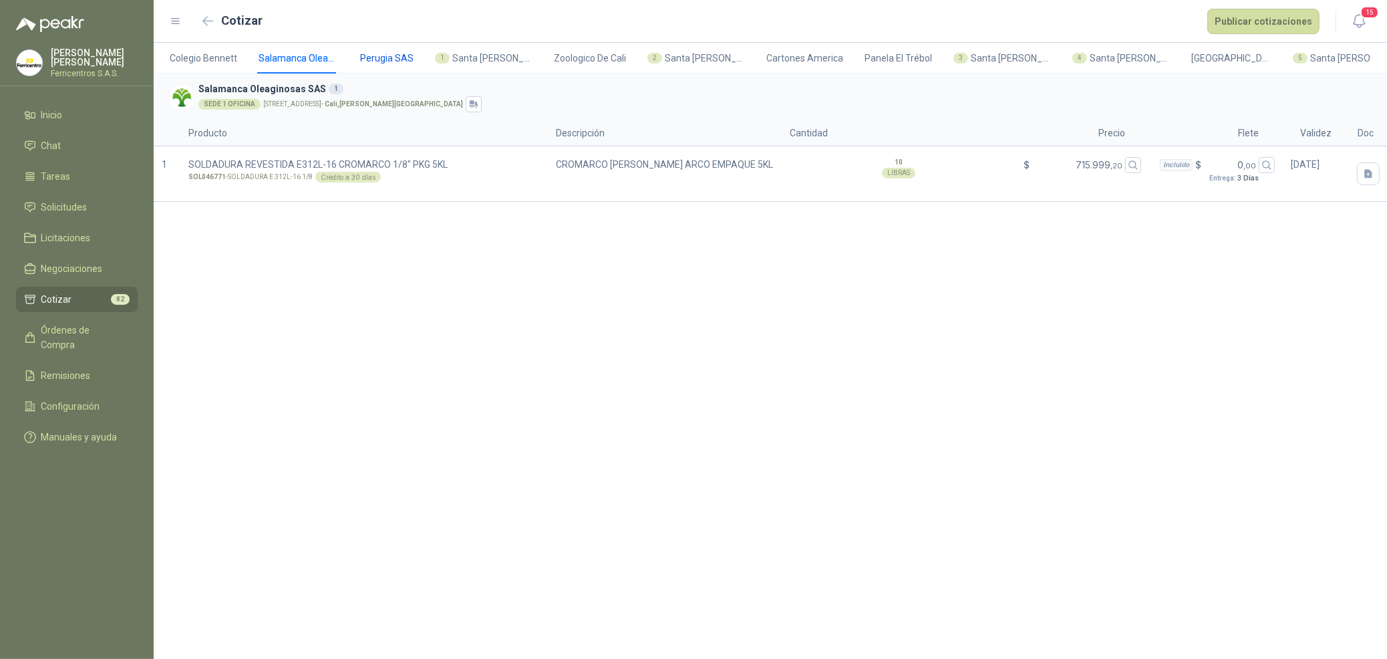
click at [395, 55] on span "Perugia SAS" at bounding box center [386, 58] width 53 height 15
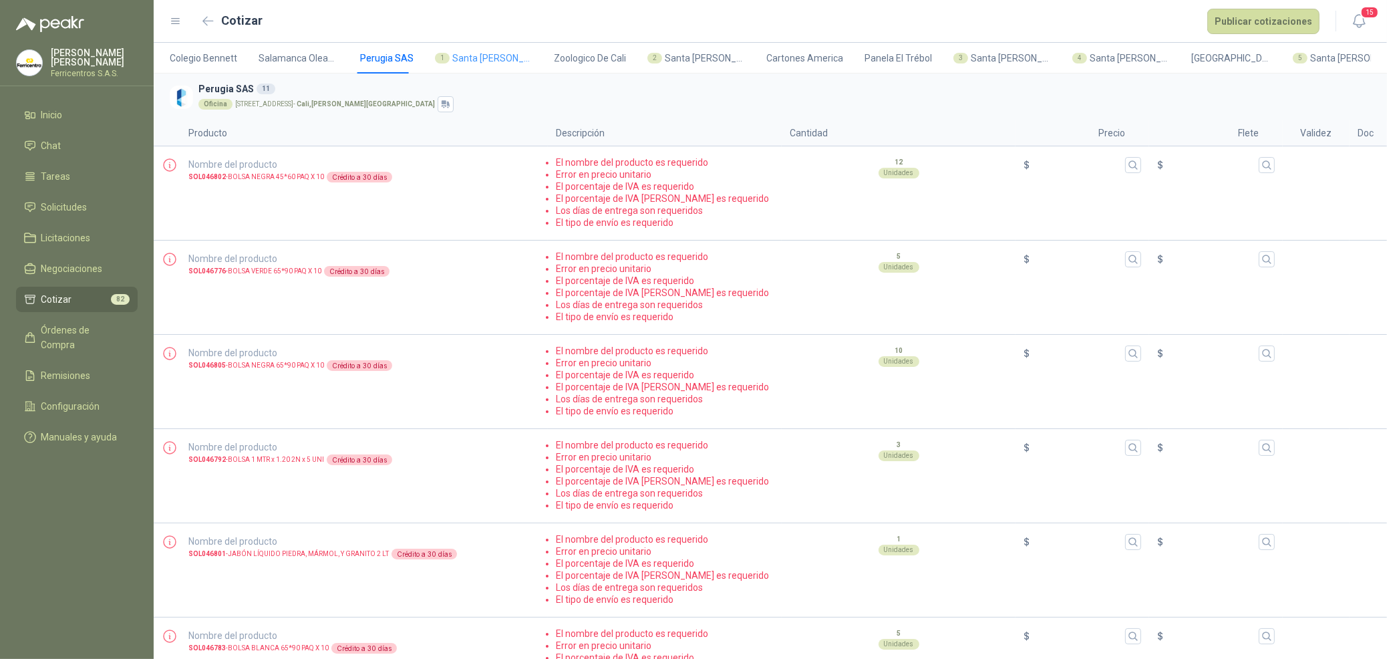
click at [496, 45] on div "1 Santa [PERSON_NAME]" at bounding box center [484, 58] width 98 height 31
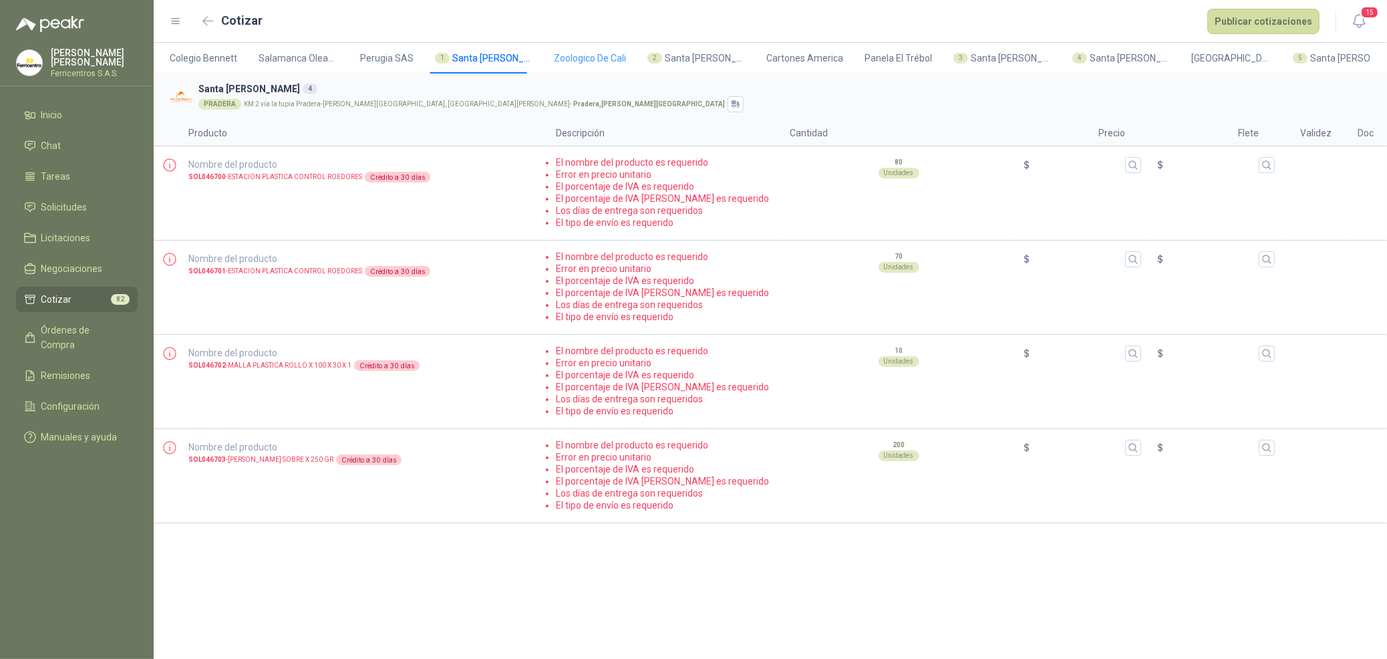
click at [611, 65] on div "Zoologico De Cali" at bounding box center [590, 58] width 72 height 31
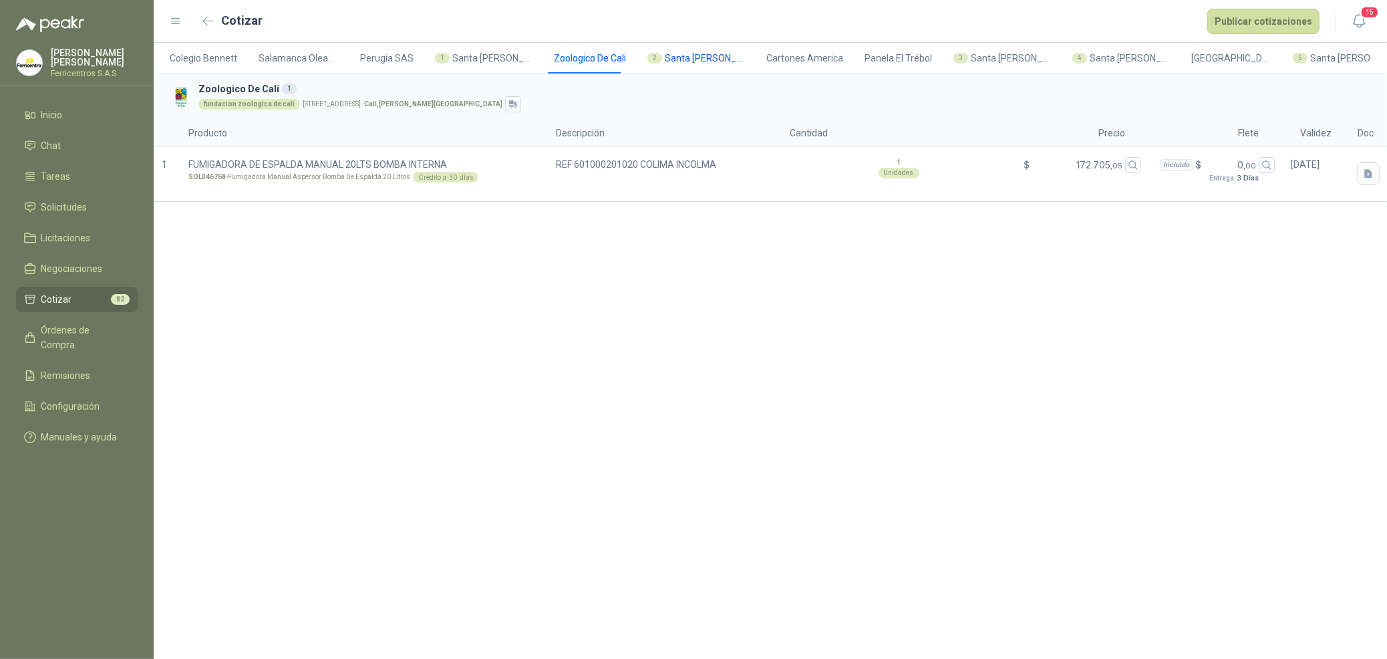
click at [650, 55] on div "2" at bounding box center [654, 58] width 15 height 11
click at [805, 65] on span "Cartones America" at bounding box center [804, 58] width 77 height 15
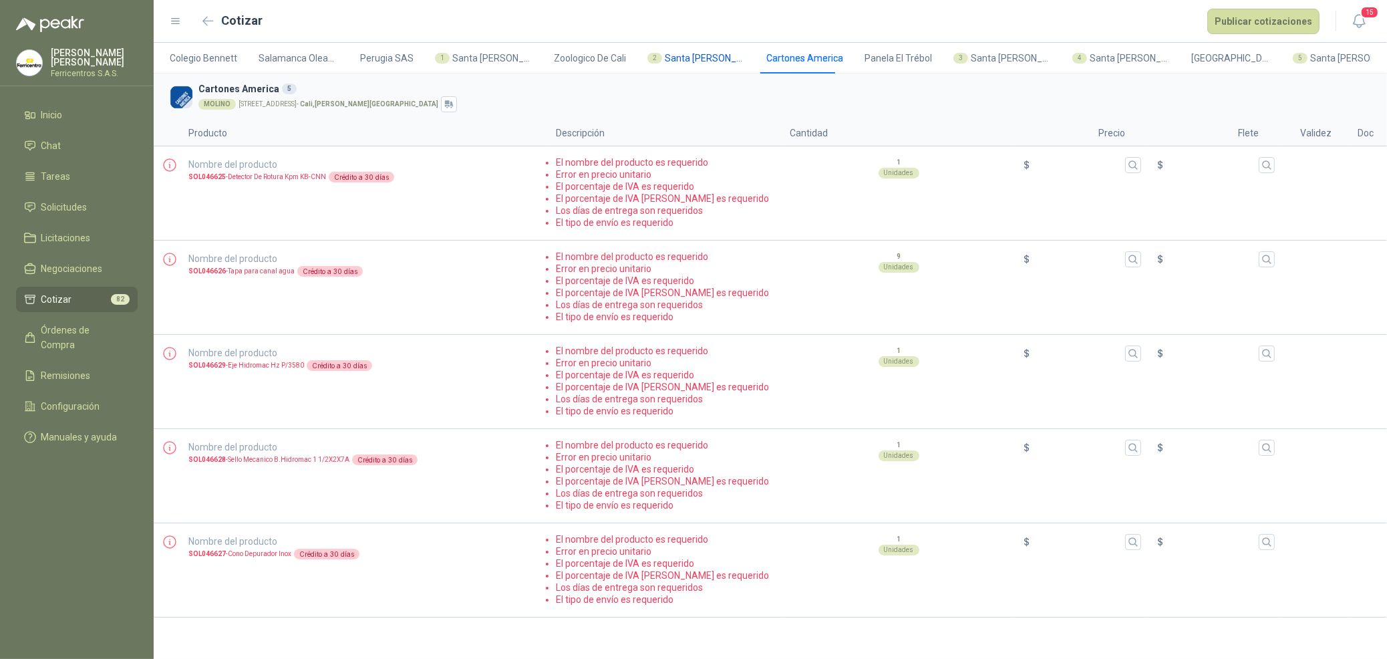
click at [712, 65] on span "Santa [PERSON_NAME]" at bounding box center [705, 58] width 80 height 15
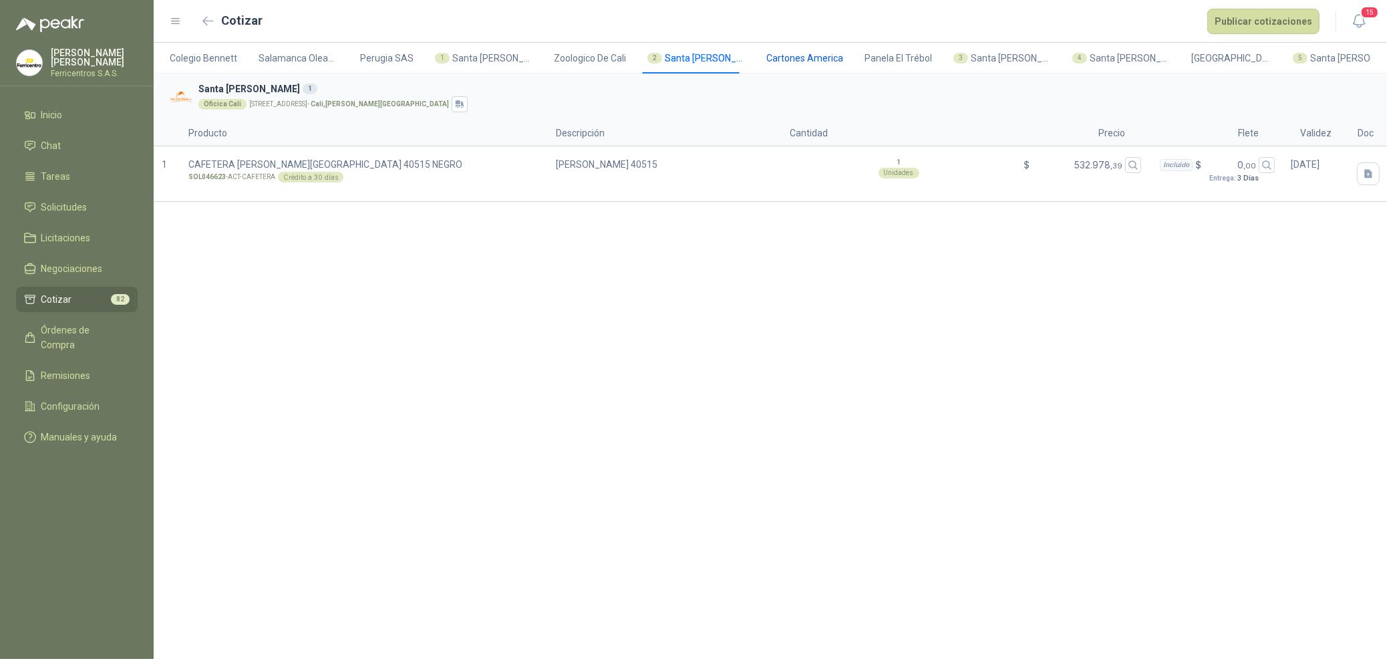
click at [790, 57] on span "Cartones America" at bounding box center [804, 58] width 77 height 15
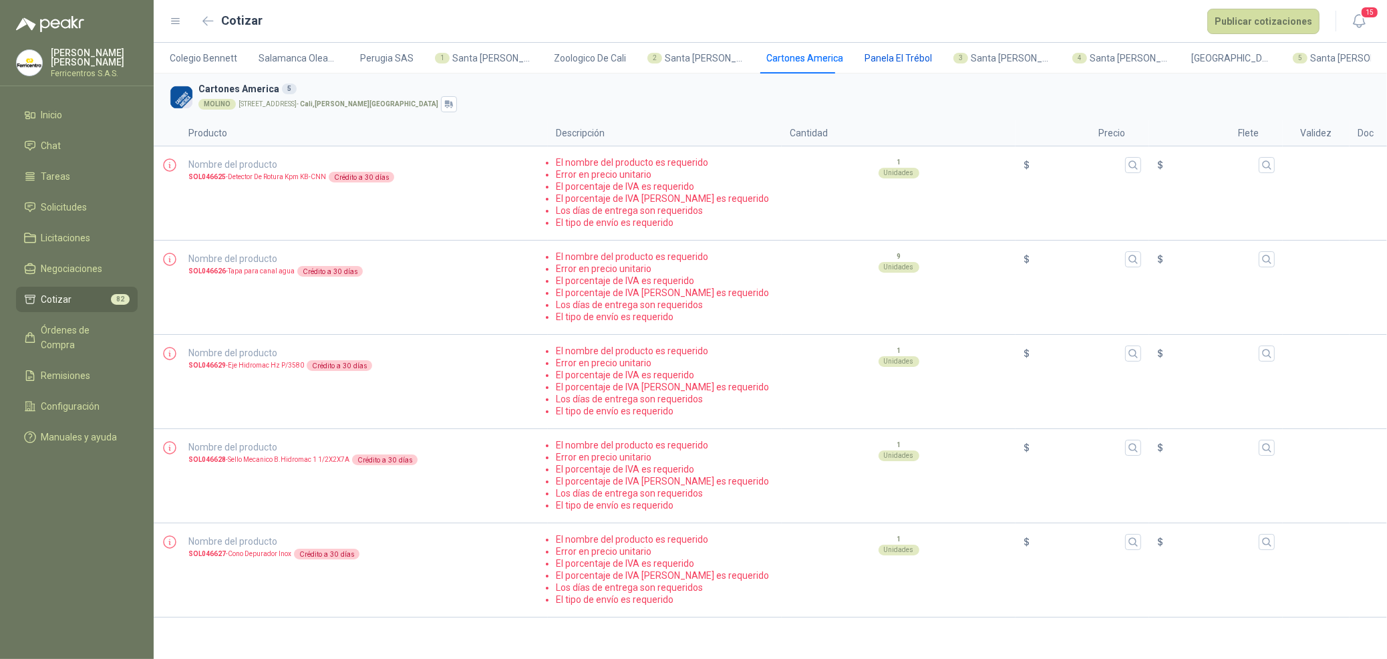
click at [891, 59] on span "Panela El Trébol" at bounding box center [897, 58] width 67 height 15
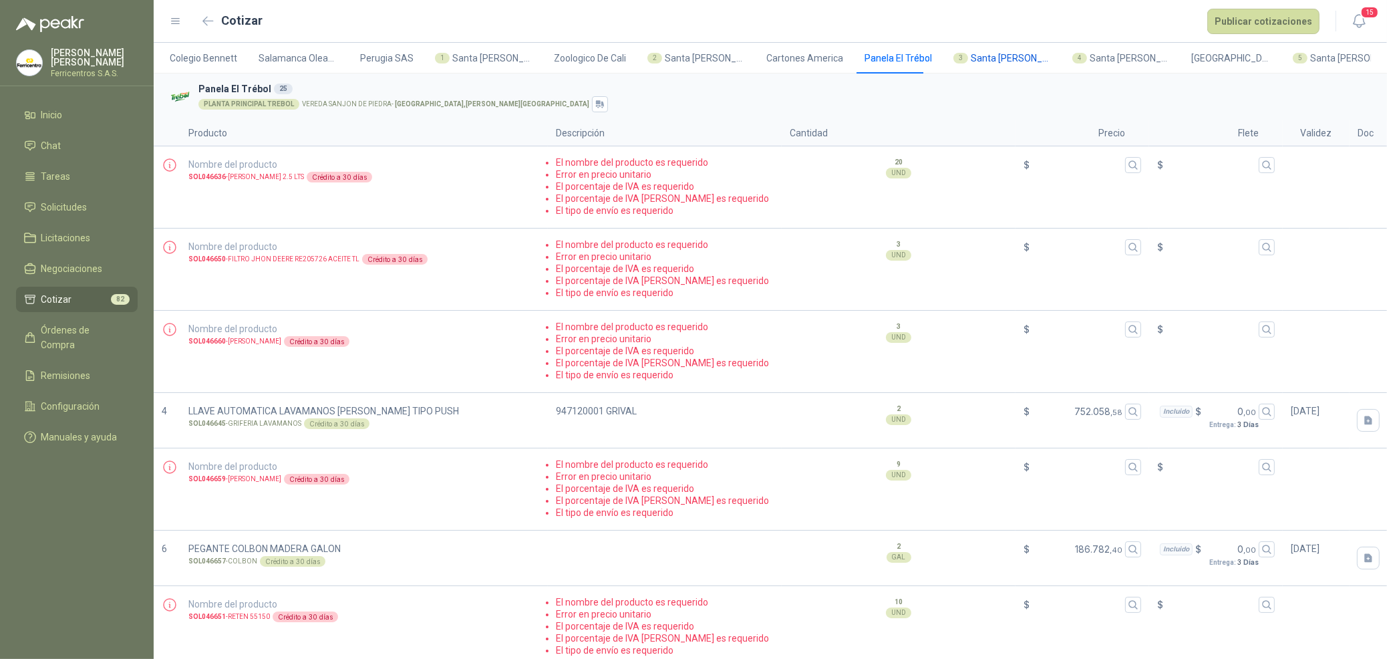
click at [1000, 57] on span "Santa [PERSON_NAME]" at bounding box center [1011, 58] width 80 height 15
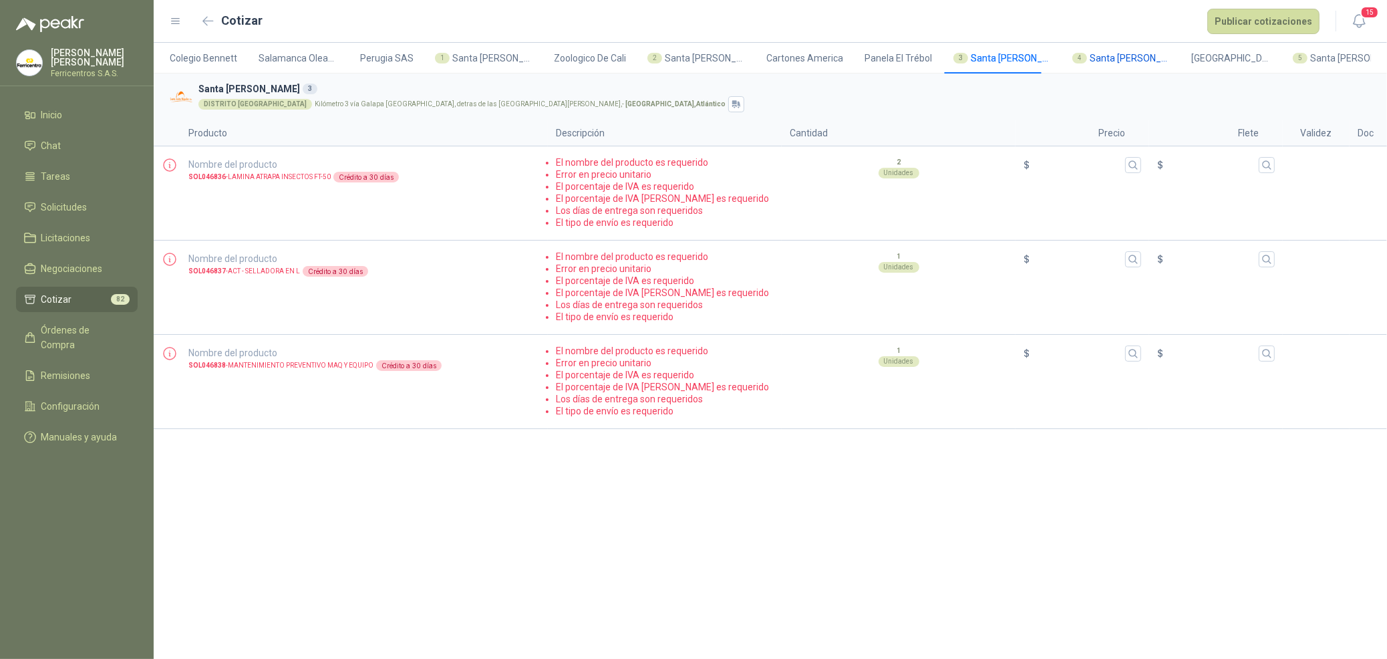
click at [1102, 62] on span "Santa [PERSON_NAME]" at bounding box center [1130, 58] width 80 height 15
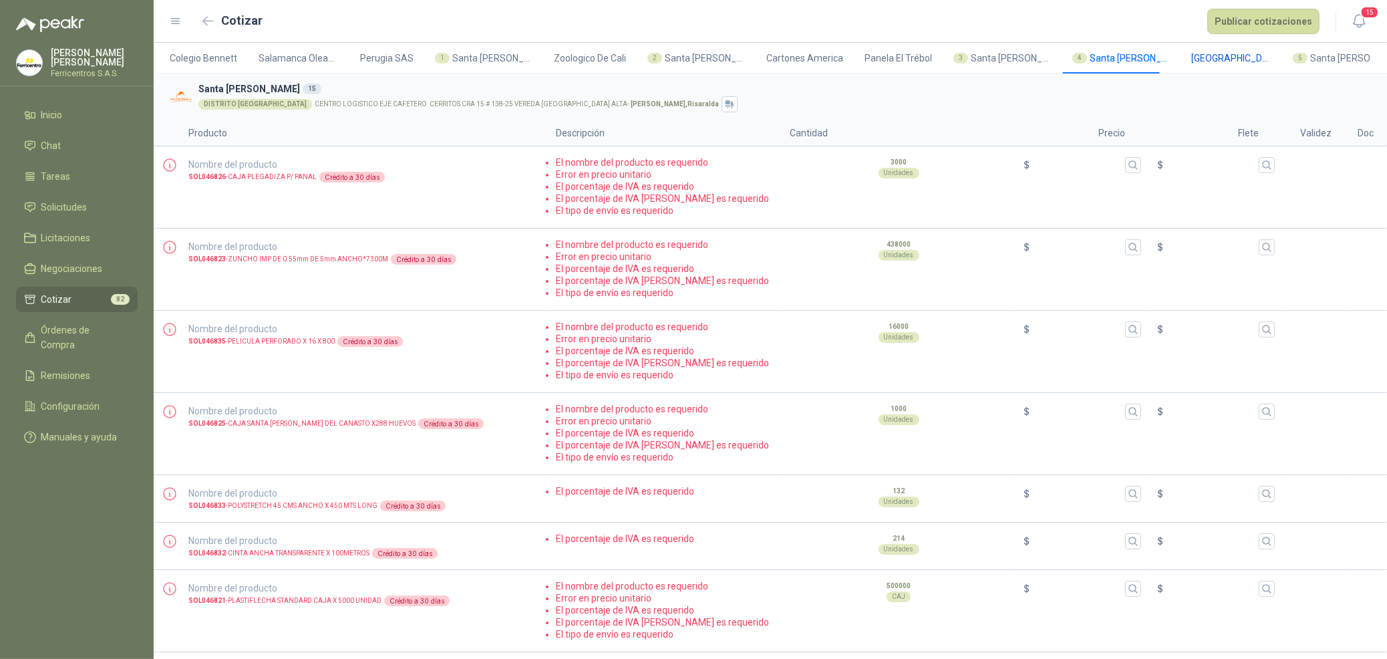
click at [1191, 53] on span "[GEOGRAPHIC_DATA]" at bounding box center [1231, 58] width 80 height 15
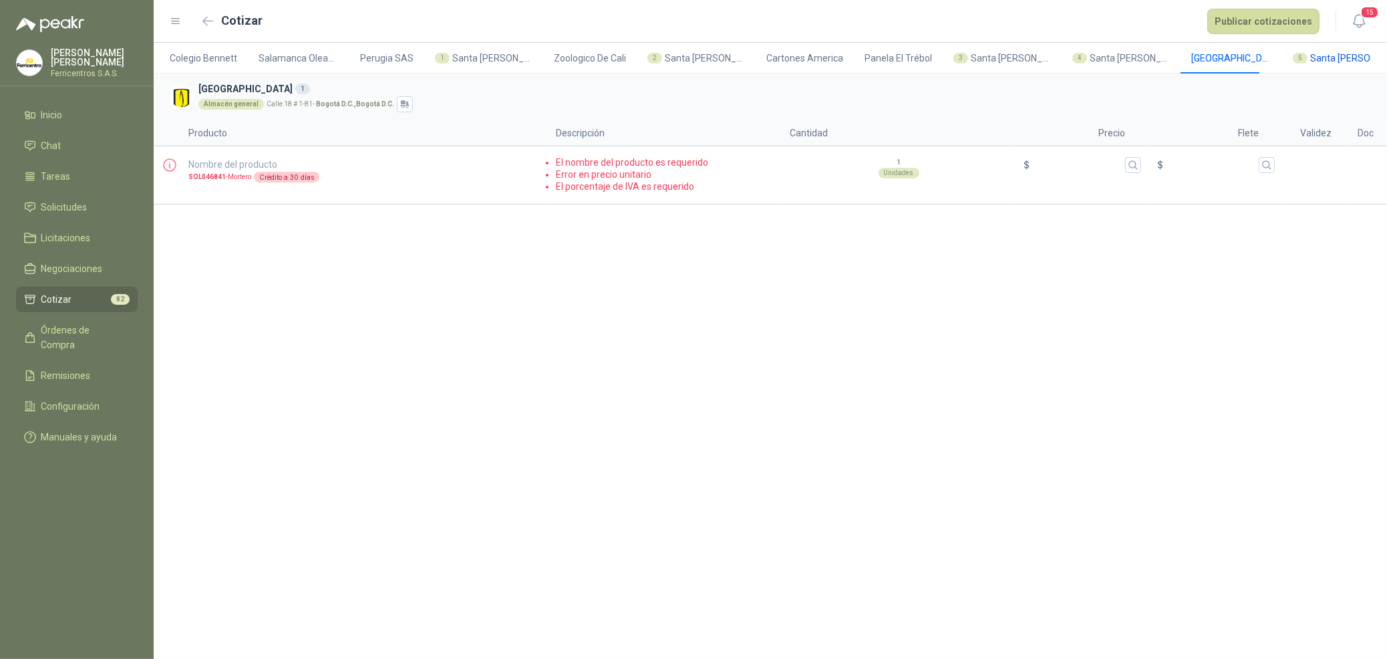
click at [1294, 55] on div "5" at bounding box center [1300, 58] width 15 height 11
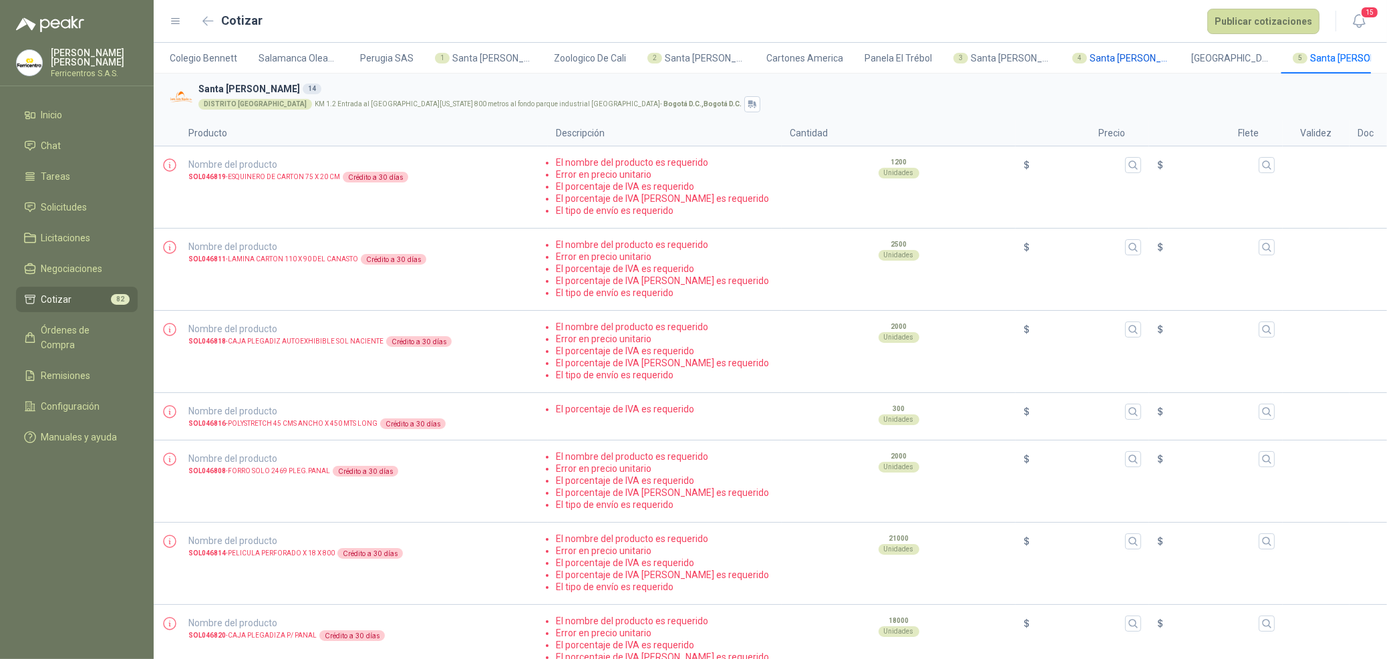
click at [1116, 61] on span "Santa [PERSON_NAME]" at bounding box center [1130, 58] width 80 height 15
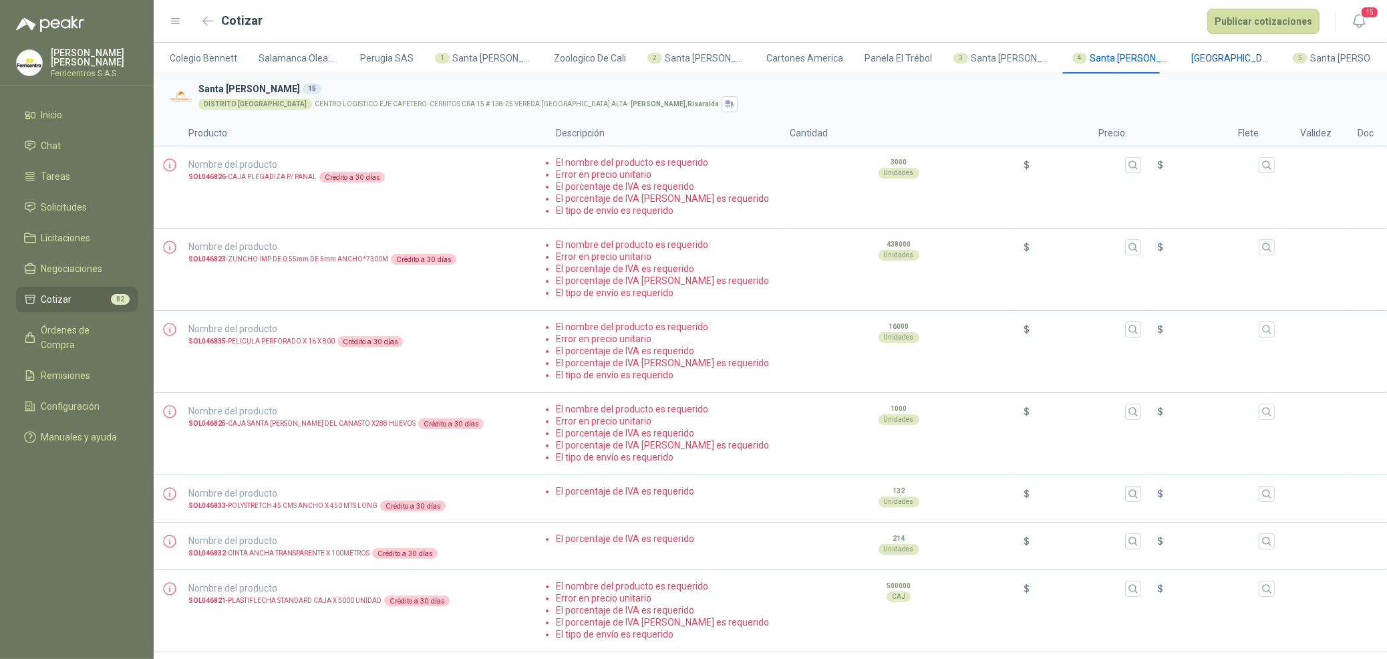
click at [1220, 61] on span "[GEOGRAPHIC_DATA]" at bounding box center [1231, 58] width 80 height 15
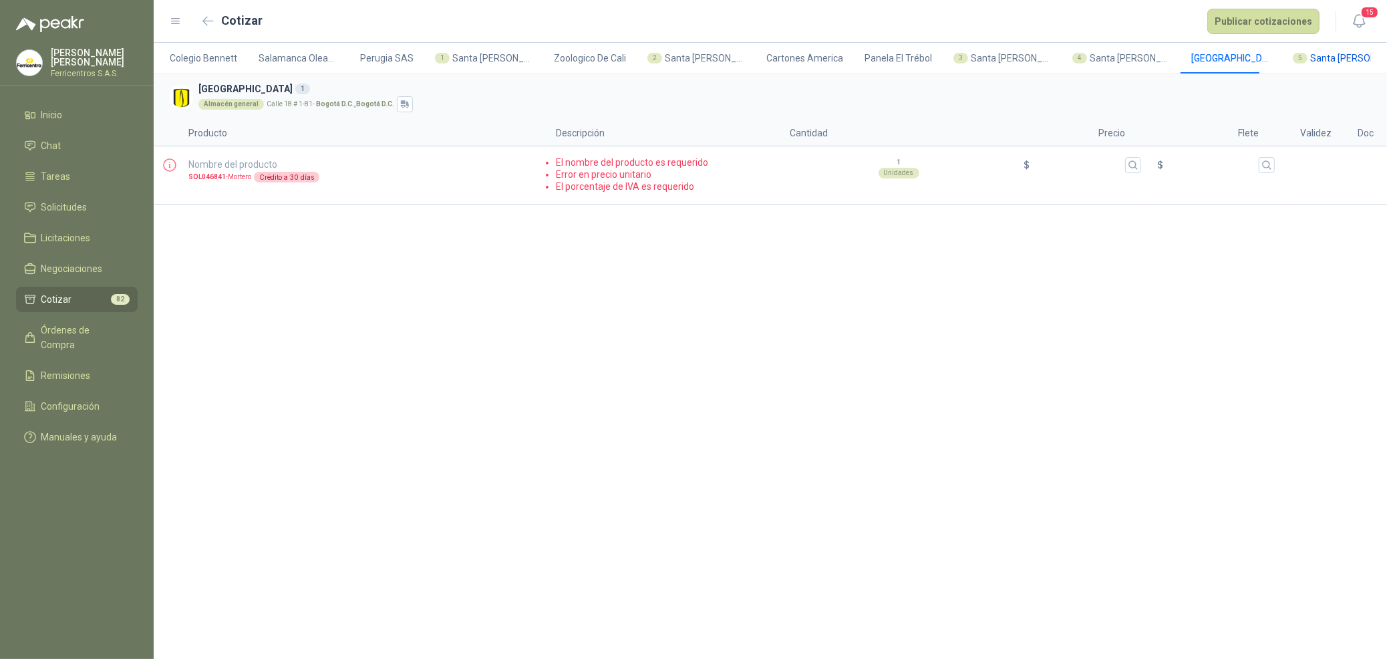
click at [1297, 57] on div "5 Santa [PERSON_NAME]" at bounding box center [1342, 58] width 98 height 15
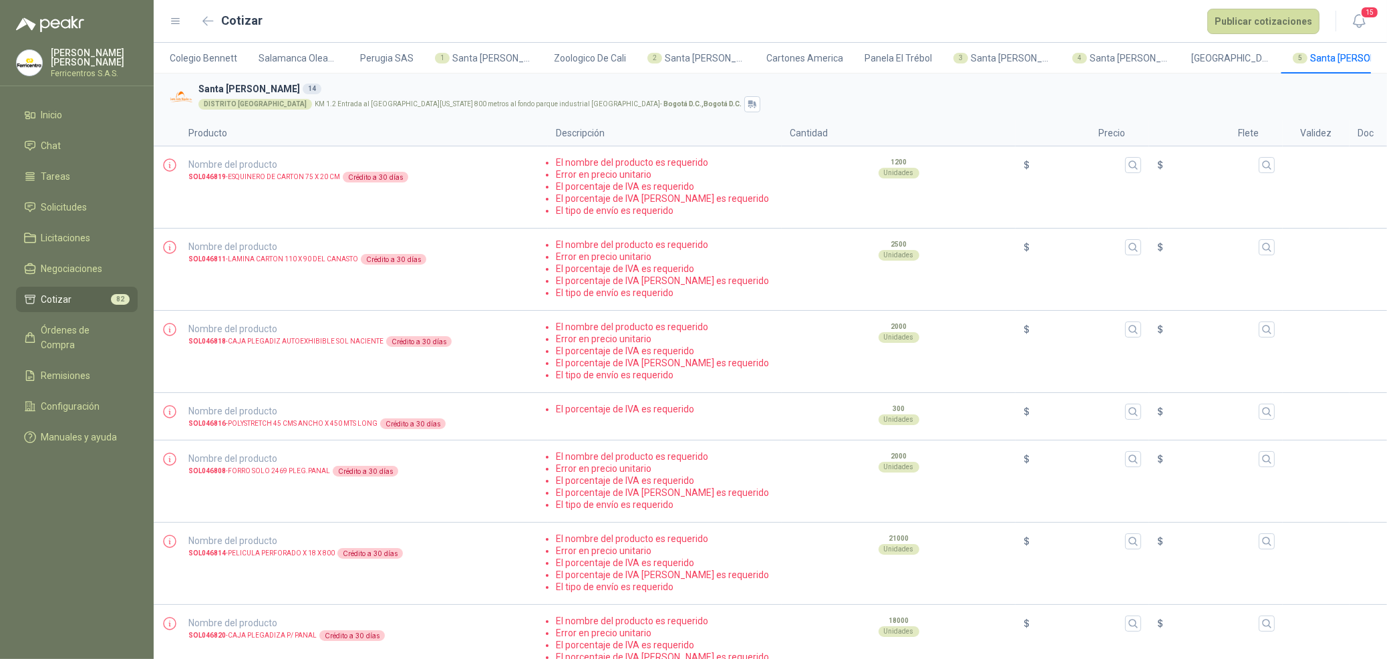
click at [541, 110] on div "[GEOGRAPHIC_DATA] KM 1.2 Entrada al [GEOGRAPHIC_DATA][US_STATE] 800 metros al f…" at bounding box center [781, 104] width 1167 height 16
click at [1277, 25] on button "Publicar cotizaciones" at bounding box center [1263, 21] width 112 height 25
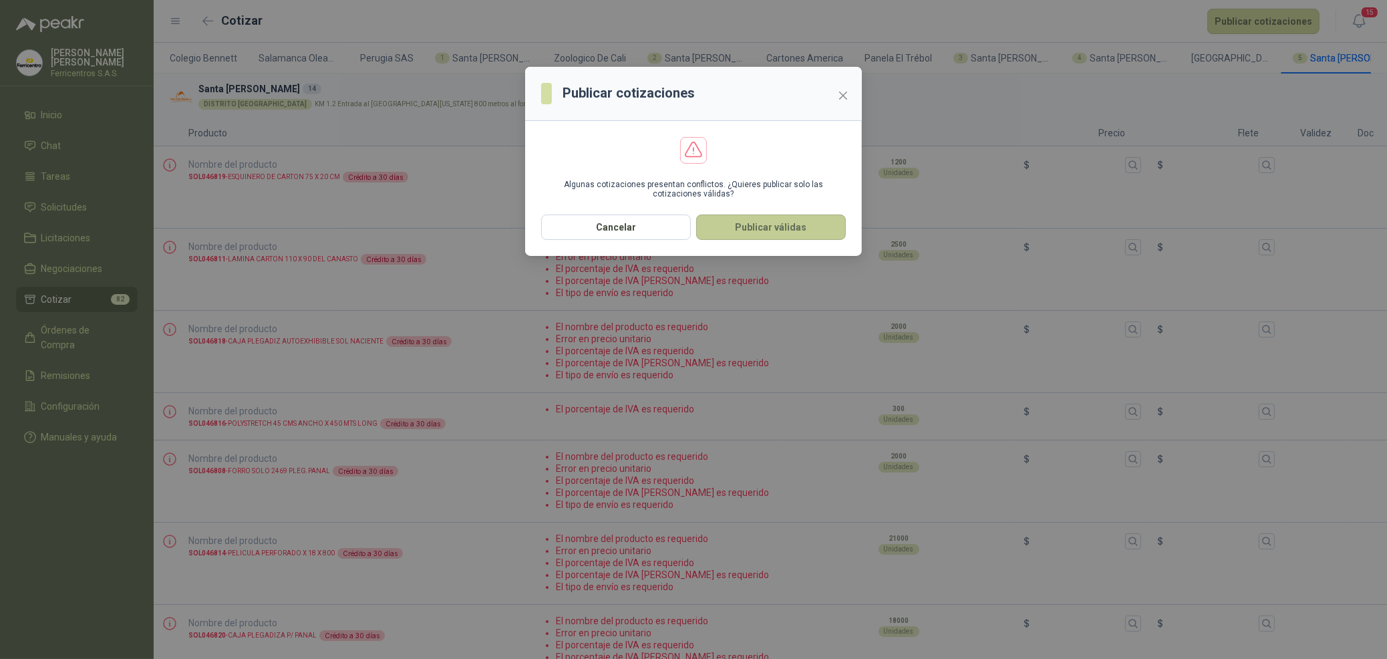
click at [776, 225] on button "Publicar válidas" at bounding box center [771, 226] width 150 height 25
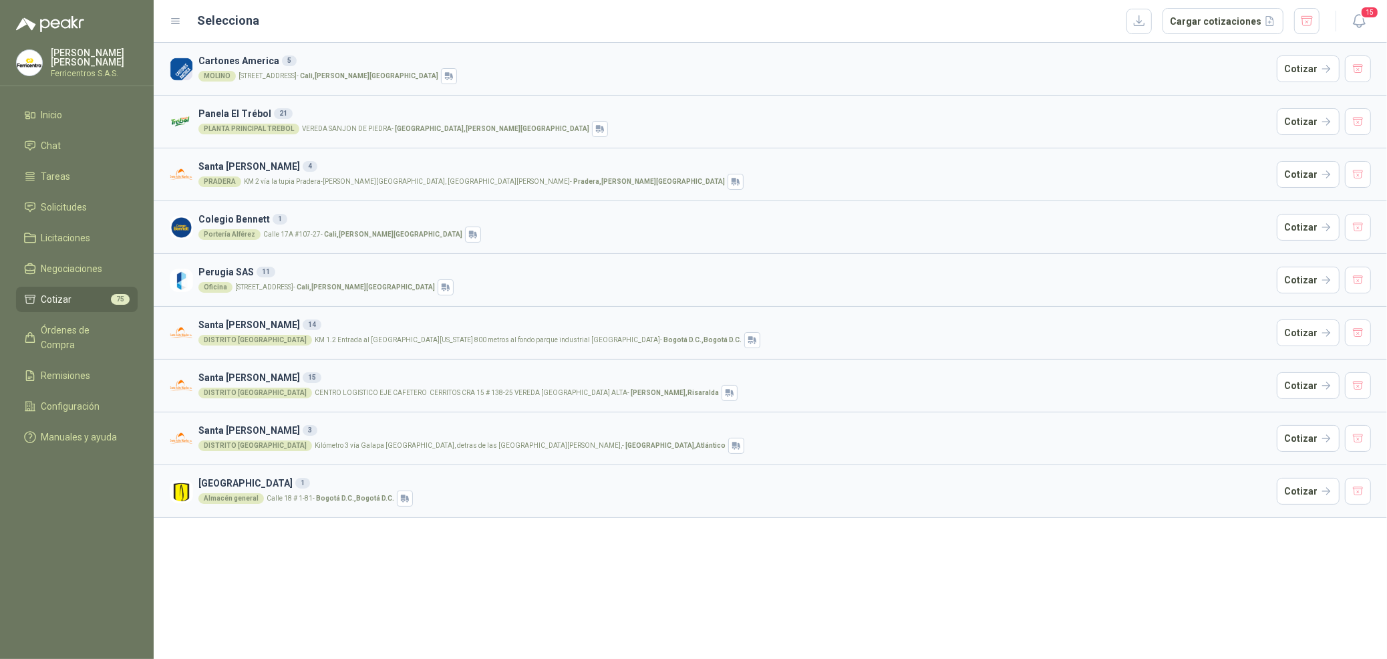
click at [522, 71] on div "MOLINO [STREET_ADDRESS][PERSON_NAME]" at bounding box center [734, 76] width 1073 height 16
click at [74, 298] on li "Cotizar 75" at bounding box center [77, 299] width 106 height 15
click at [1204, 23] on button "Cargar cotizaciones" at bounding box center [1222, 21] width 121 height 27
click at [1140, 17] on button "button" at bounding box center [1138, 21] width 25 height 25
click at [45, 111] on span "Inicio" at bounding box center [51, 115] width 21 height 15
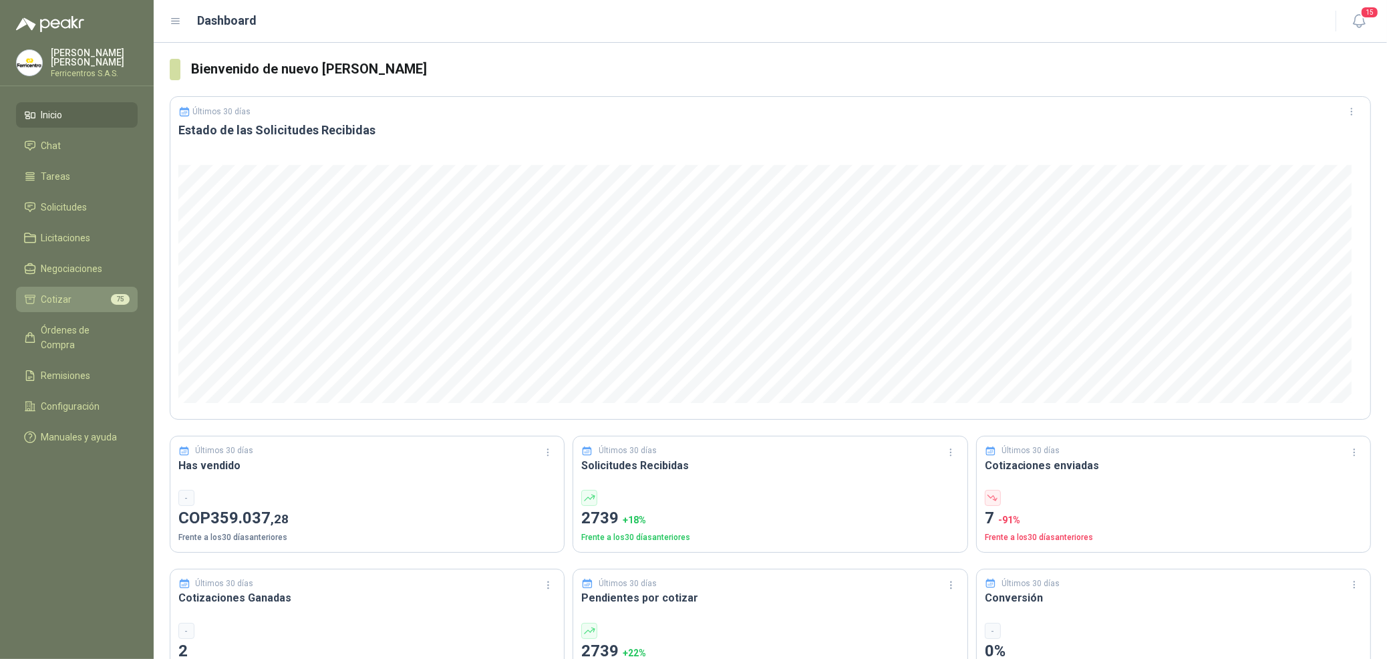
click at [78, 299] on li "Cotizar 75" at bounding box center [77, 299] width 106 height 15
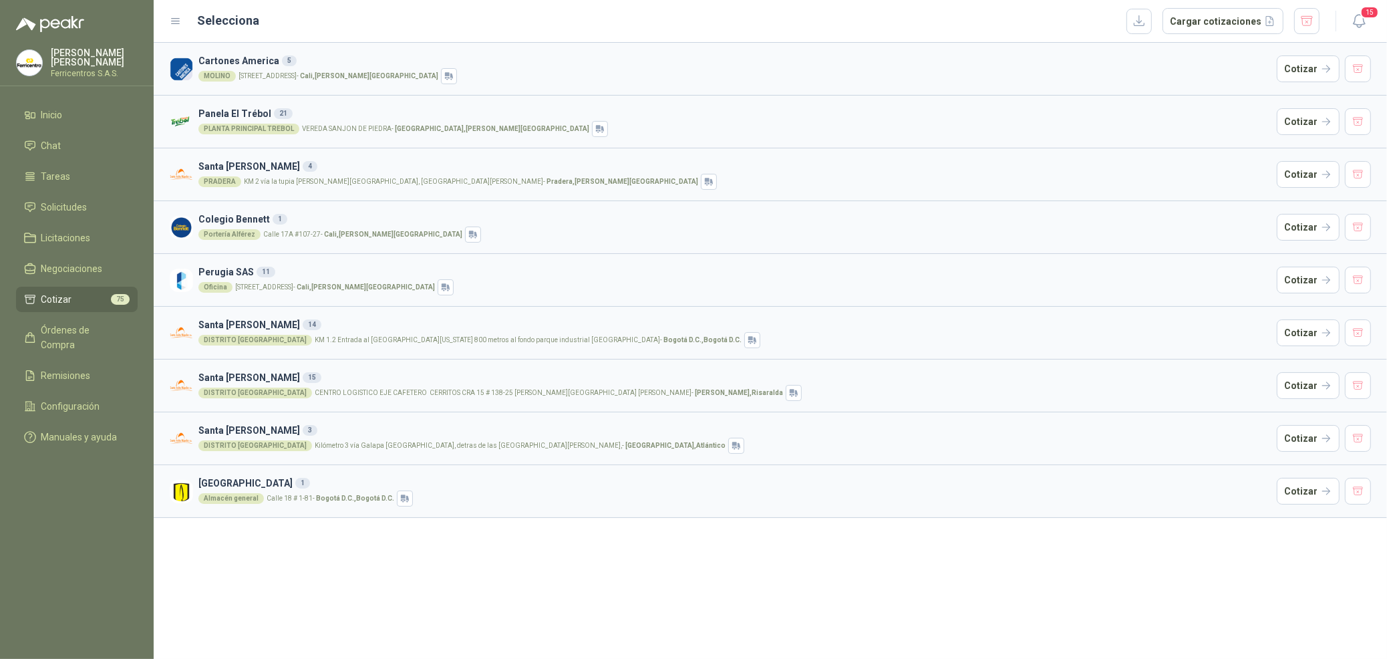
click at [168, 28] on header "Selecciona Cargar cotizaciones 15" at bounding box center [770, 21] width 1233 height 43
click at [175, 25] on icon at bounding box center [176, 21] width 12 height 12
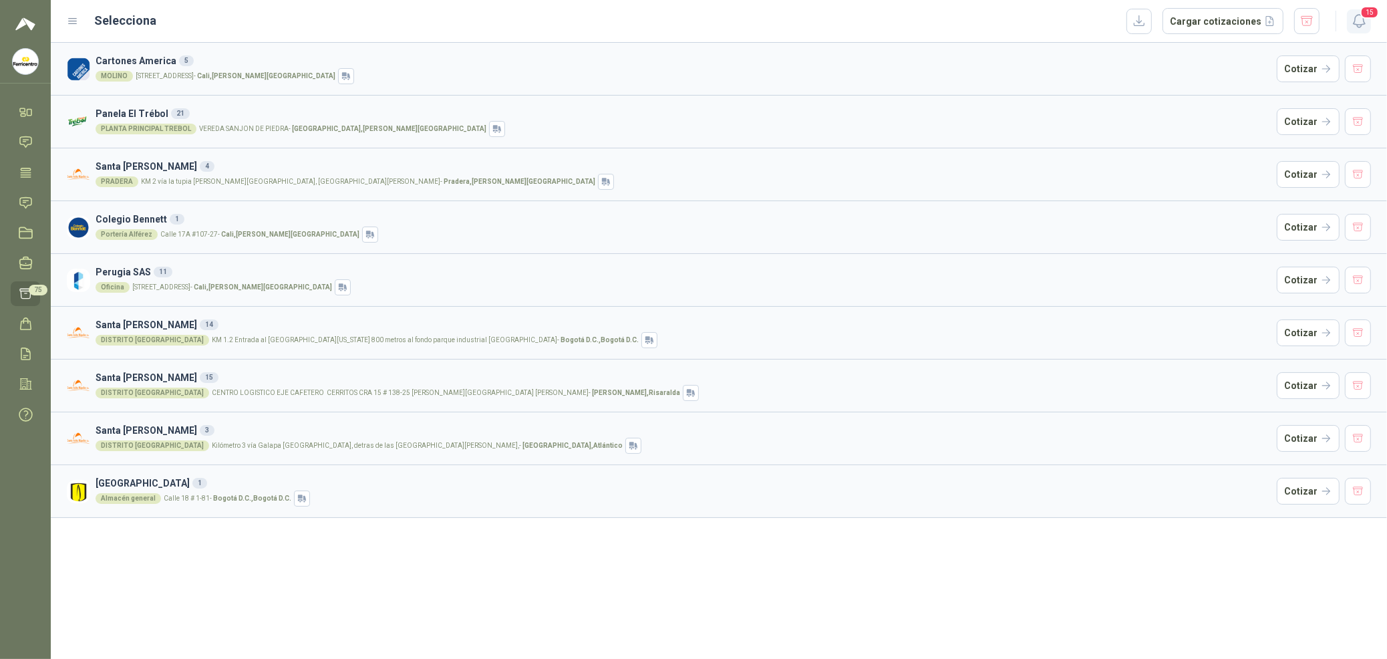
click at [1361, 17] on span "15" at bounding box center [1369, 12] width 19 height 13
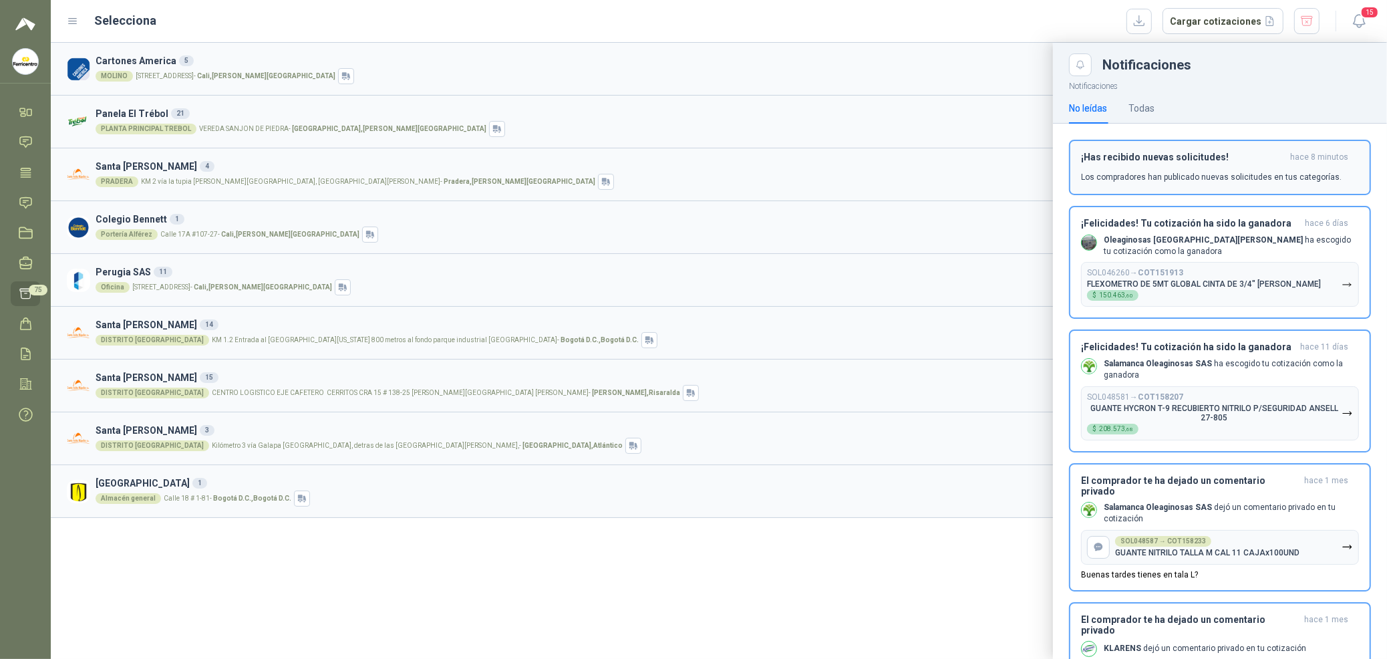
click at [1174, 171] on p "Los compradores han publicado nuevas solicitudes en tus categorías." at bounding box center [1211, 177] width 261 height 12
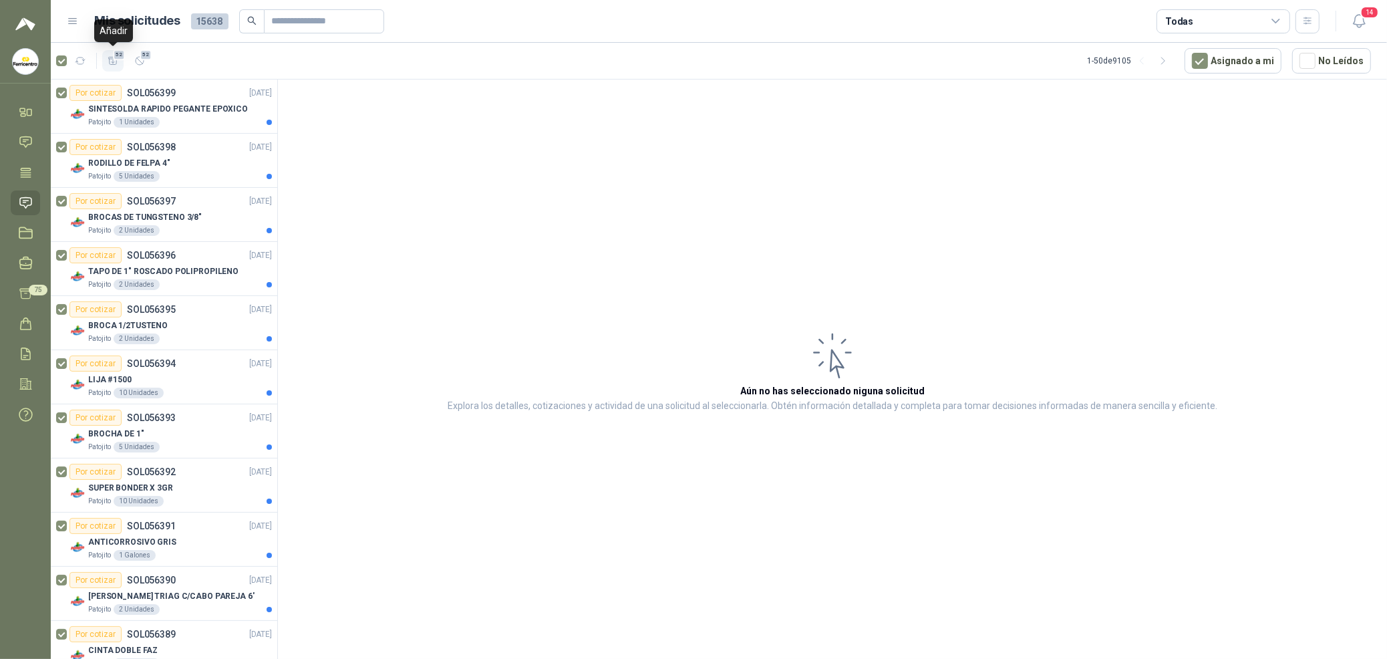
click at [118, 64] on icon "button" at bounding box center [113, 60] width 11 height 11
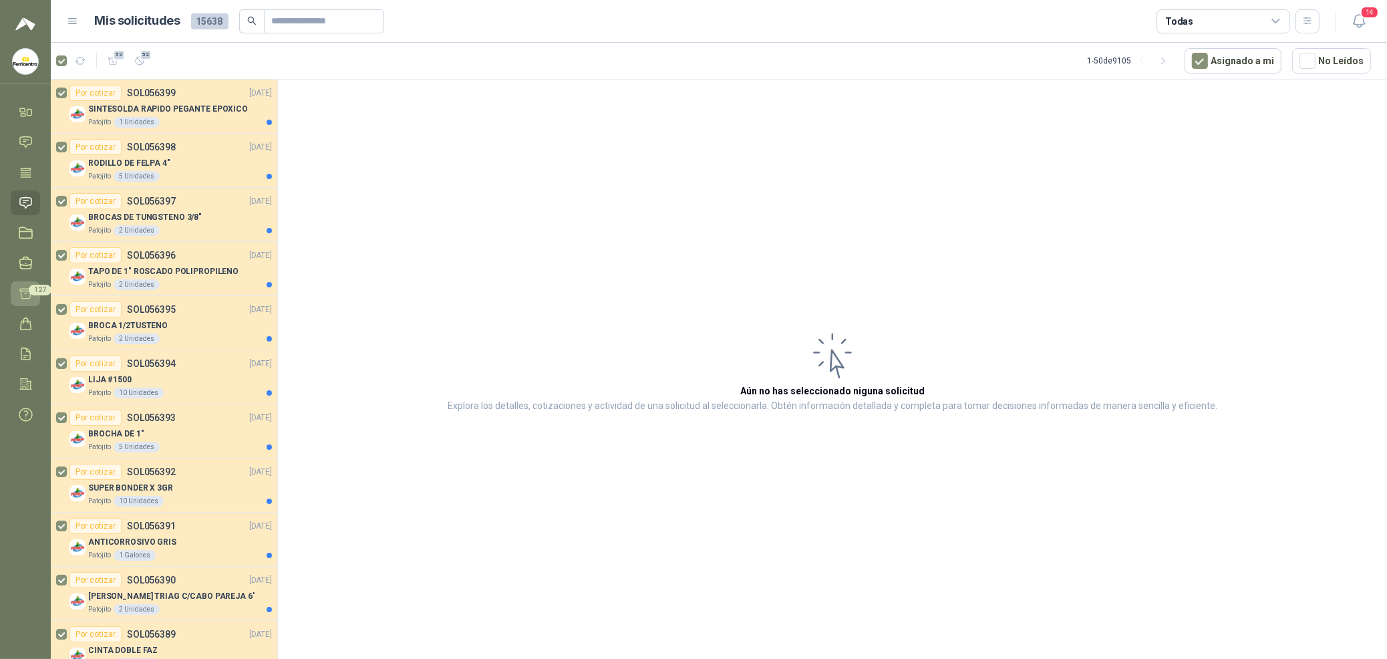
click at [17, 291] on link "Cotizar 127" at bounding box center [25, 293] width 29 height 25
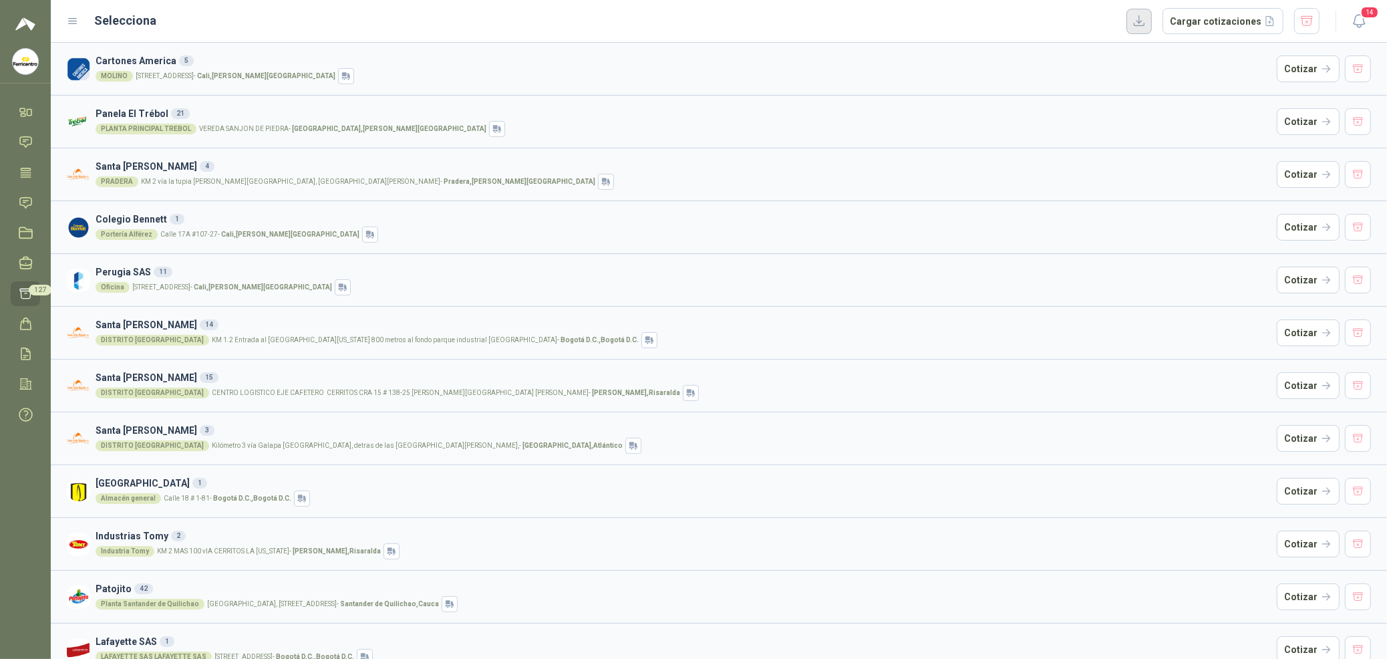
click at [1140, 20] on button "button" at bounding box center [1138, 21] width 25 height 25
click at [15, 292] on link "Cotizar 127" at bounding box center [25, 293] width 29 height 25
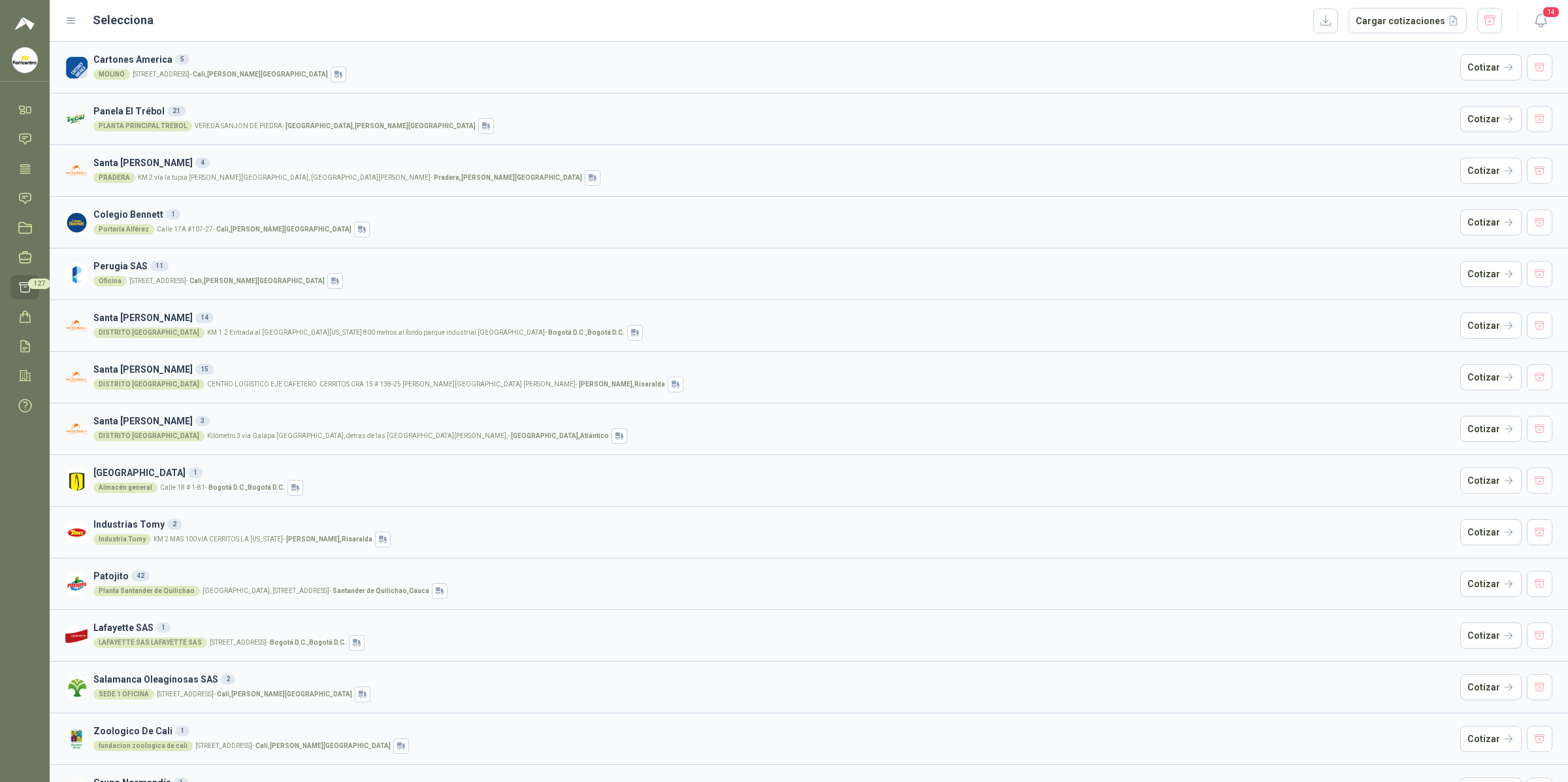
click at [305, 64] on h3 "Cartones America 5" at bounding box center [775, 59] width 1362 height 15
click at [1356, 73] on button "Cotizar" at bounding box center [1491, 67] width 62 height 26
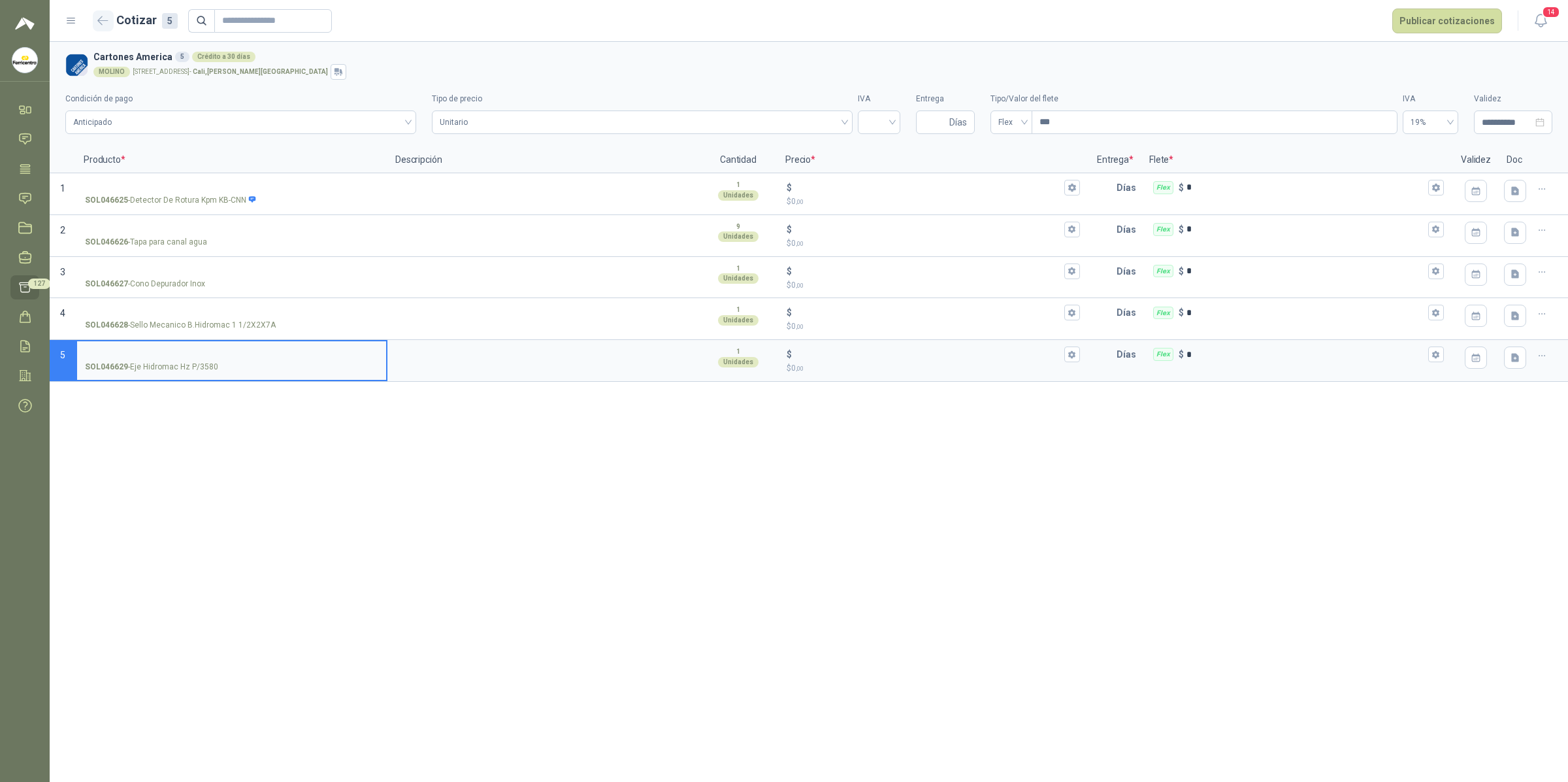
click at [108, 17] on icon "button" at bounding box center [103, 21] width 11 height 10
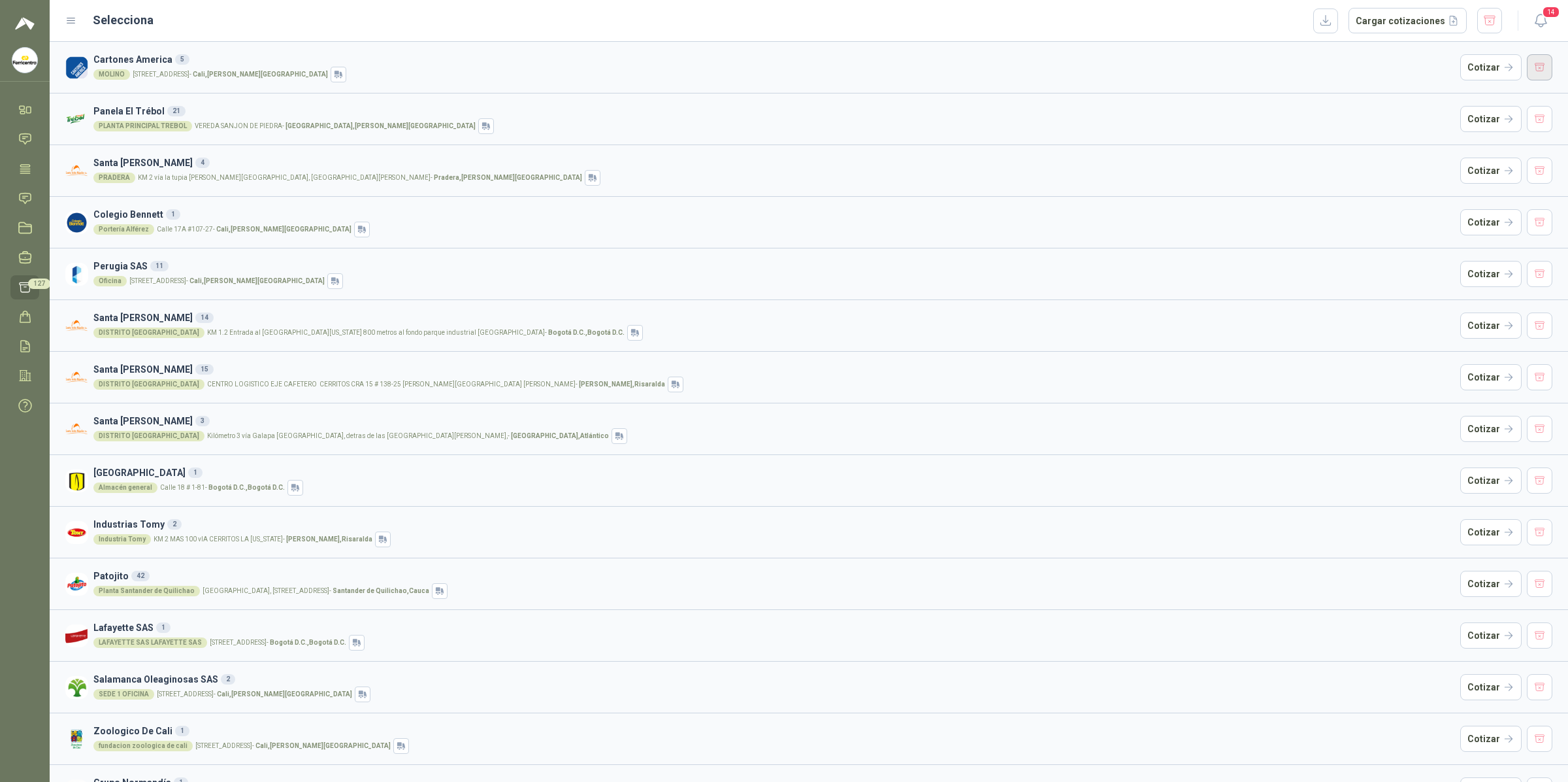
click at [1356, 66] on button "button" at bounding box center [1540, 67] width 26 height 26
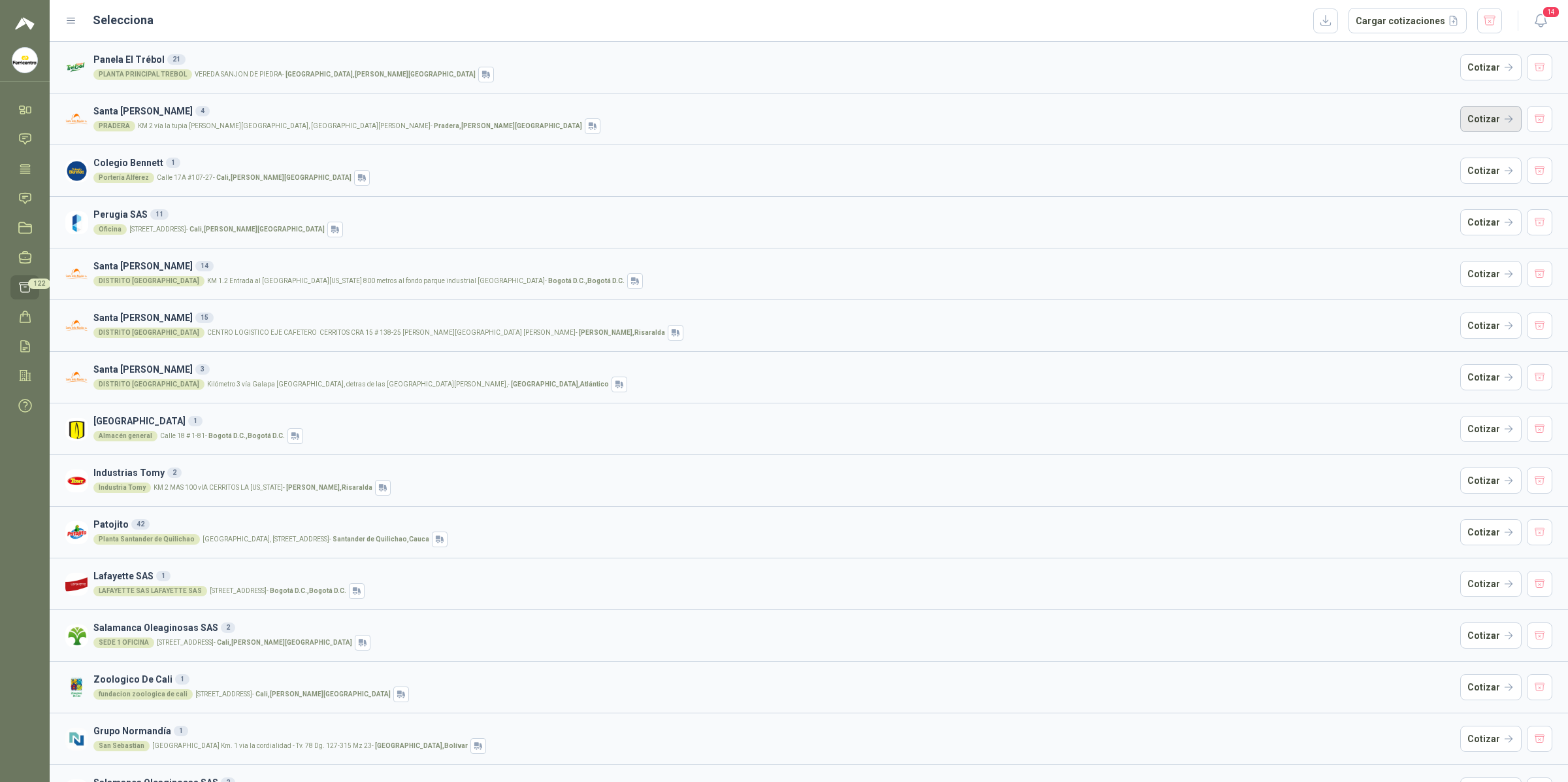
click at [1356, 122] on button "Cotizar" at bounding box center [1491, 118] width 62 height 26
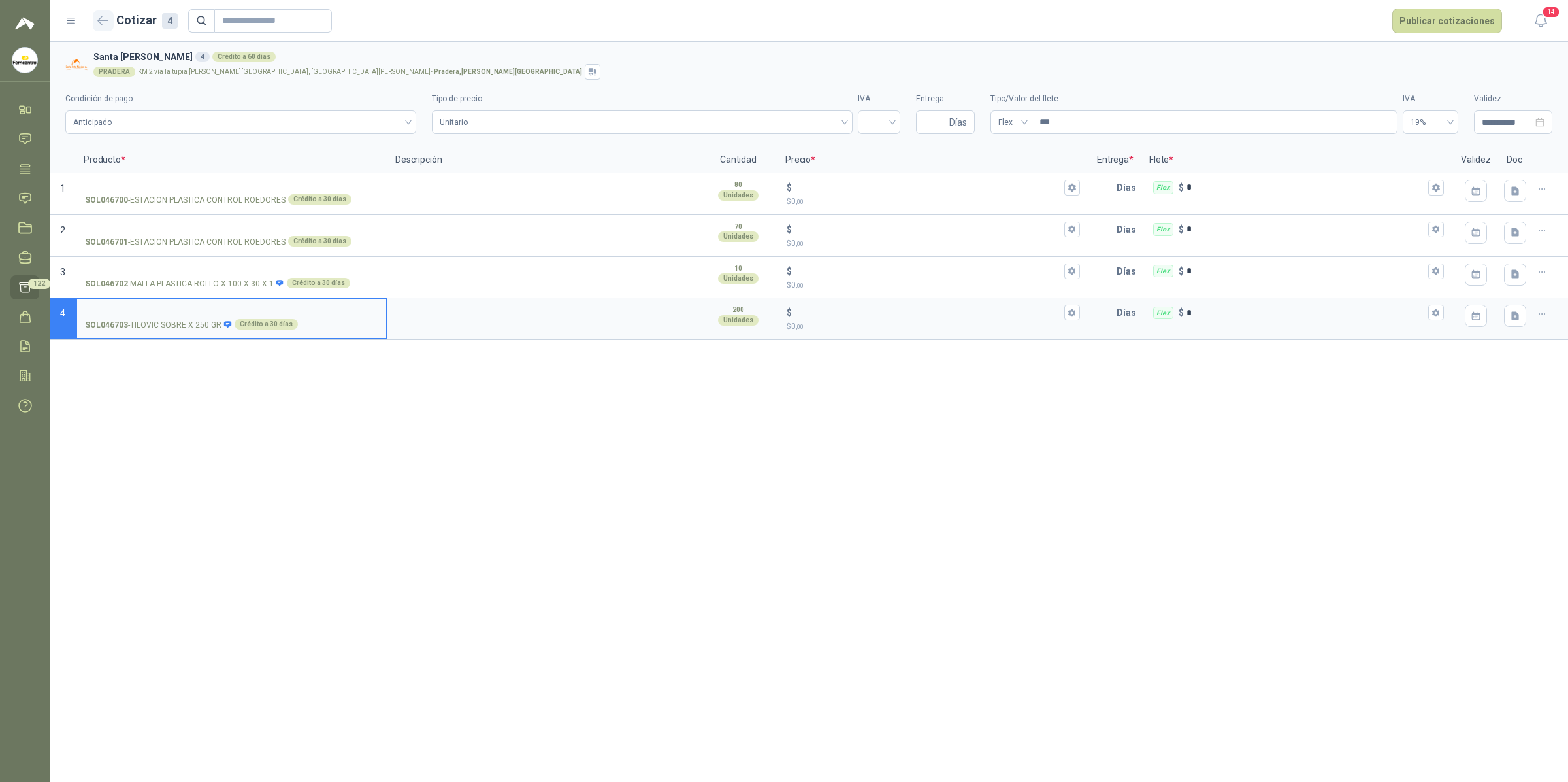
click at [100, 17] on icon "button" at bounding box center [103, 21] width 11 height 10
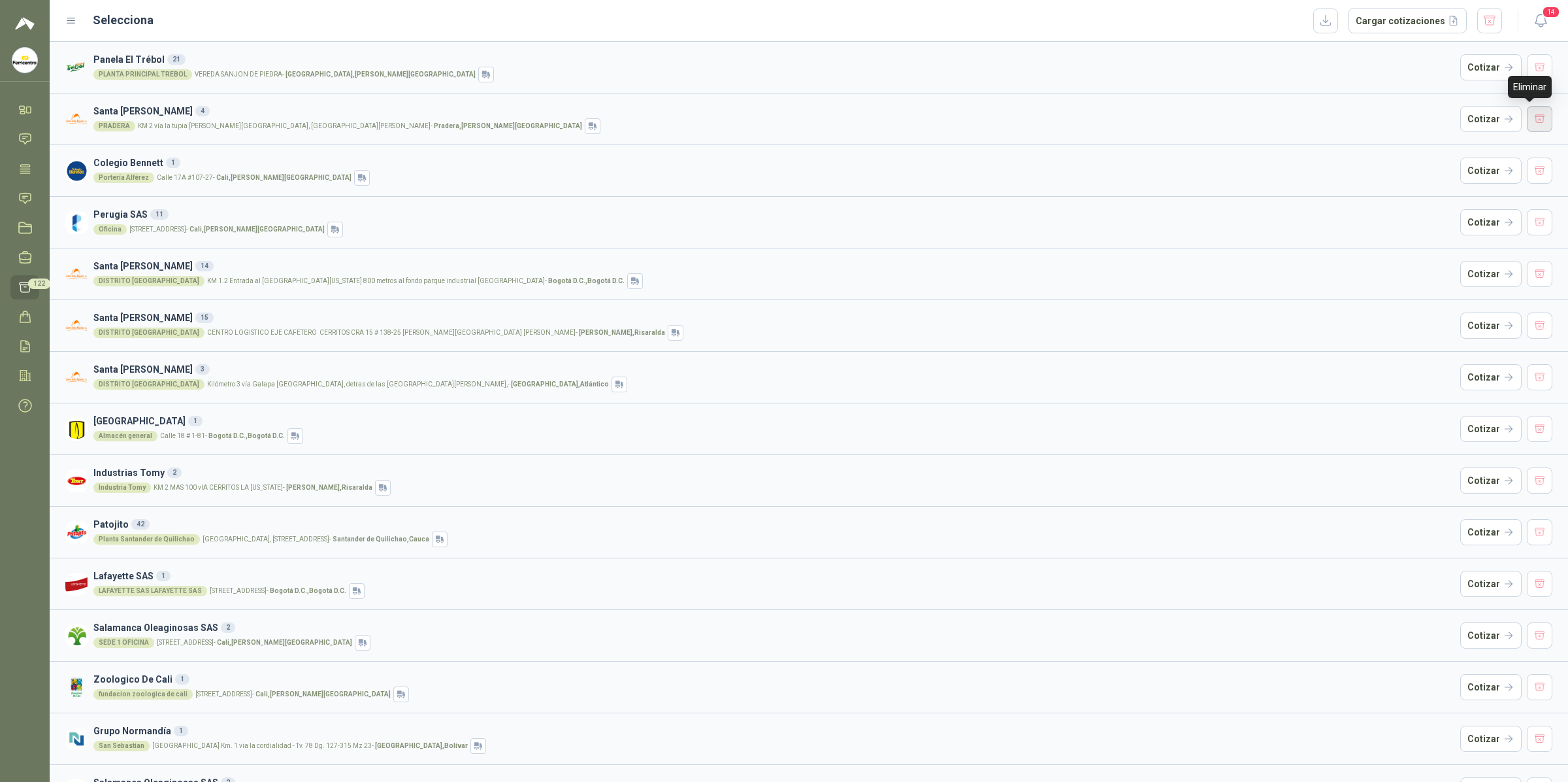
click at [1356, 121] on button "button" at bounding box center [1540, 118] width 26 height 26
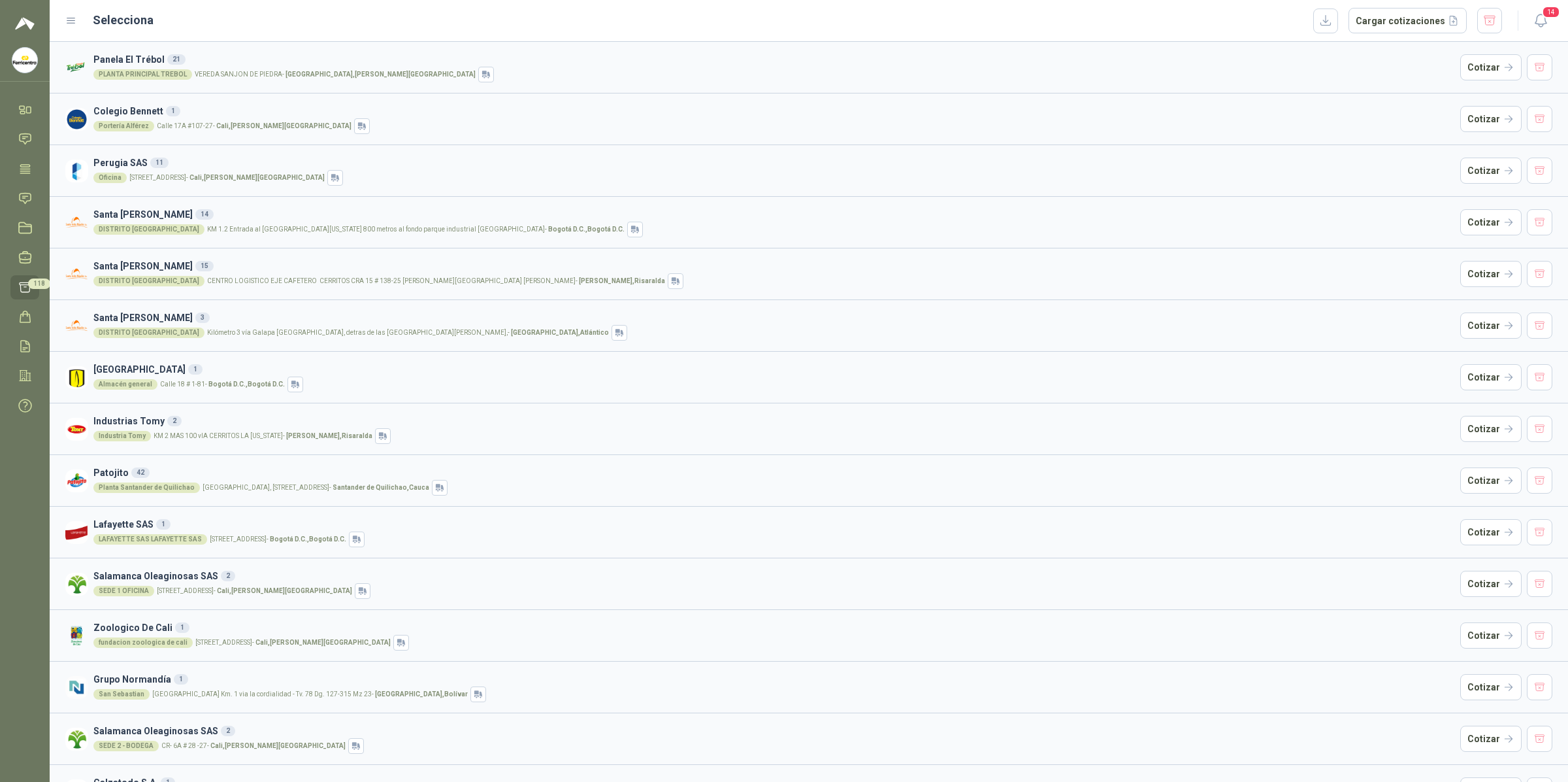
click at [287, 80] on div "PLANTA PRINCIPAL TREBOL VEREDA SANJON DE PIEDRA - Andalucía , Valle del Cauca" at bounding box center [775, 74] width 1362 height 16
click at [1356, 72] on button "Cotizar" at bounding box center [1491, 67] width 62 height 26
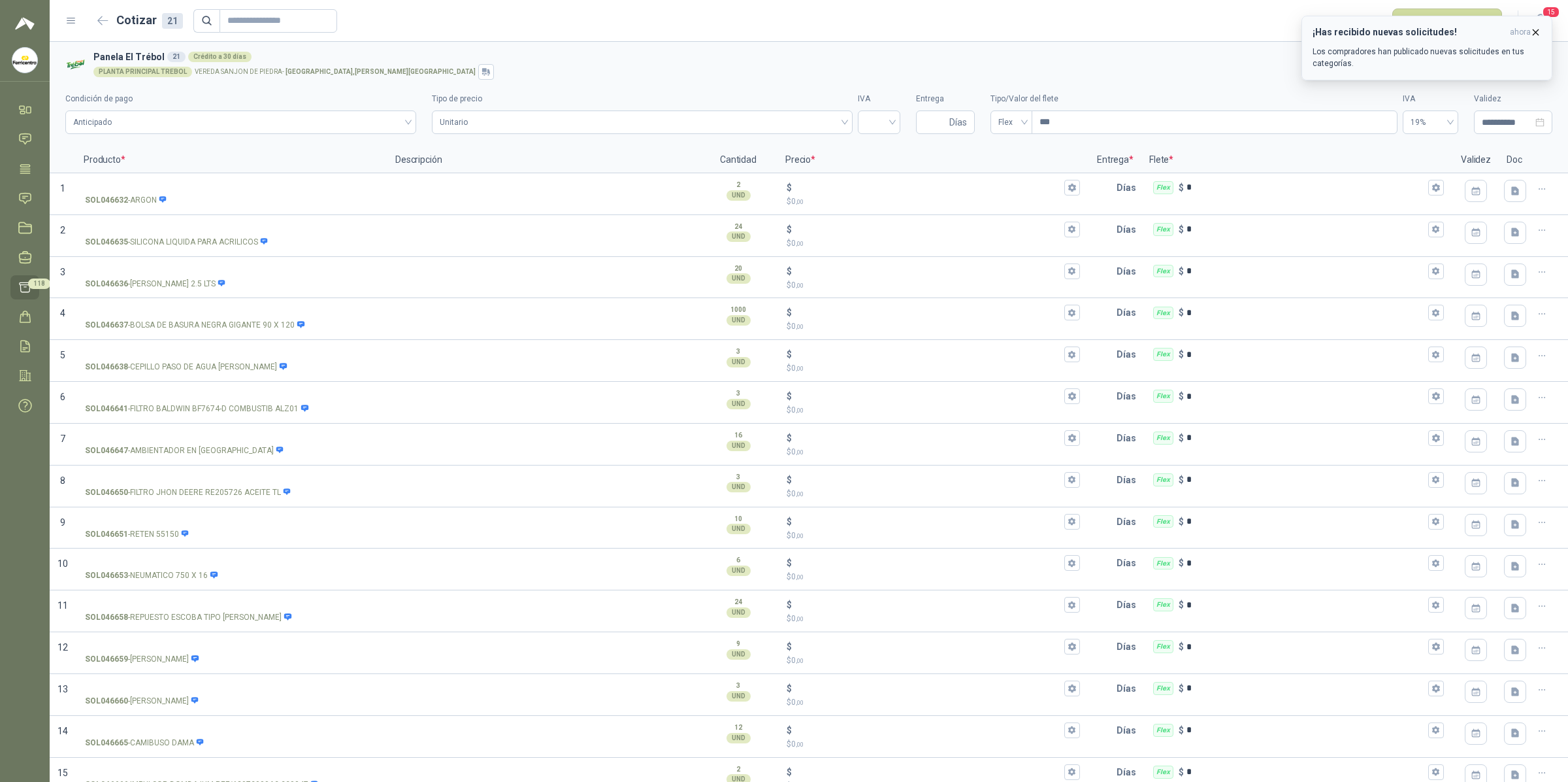
click at [1356, 33] on icon "button" at bounding box center [1536, 31] width 11 height 11
click at [103, 18] on icon "button" at bounding box center [103, 21] width 11 height 10
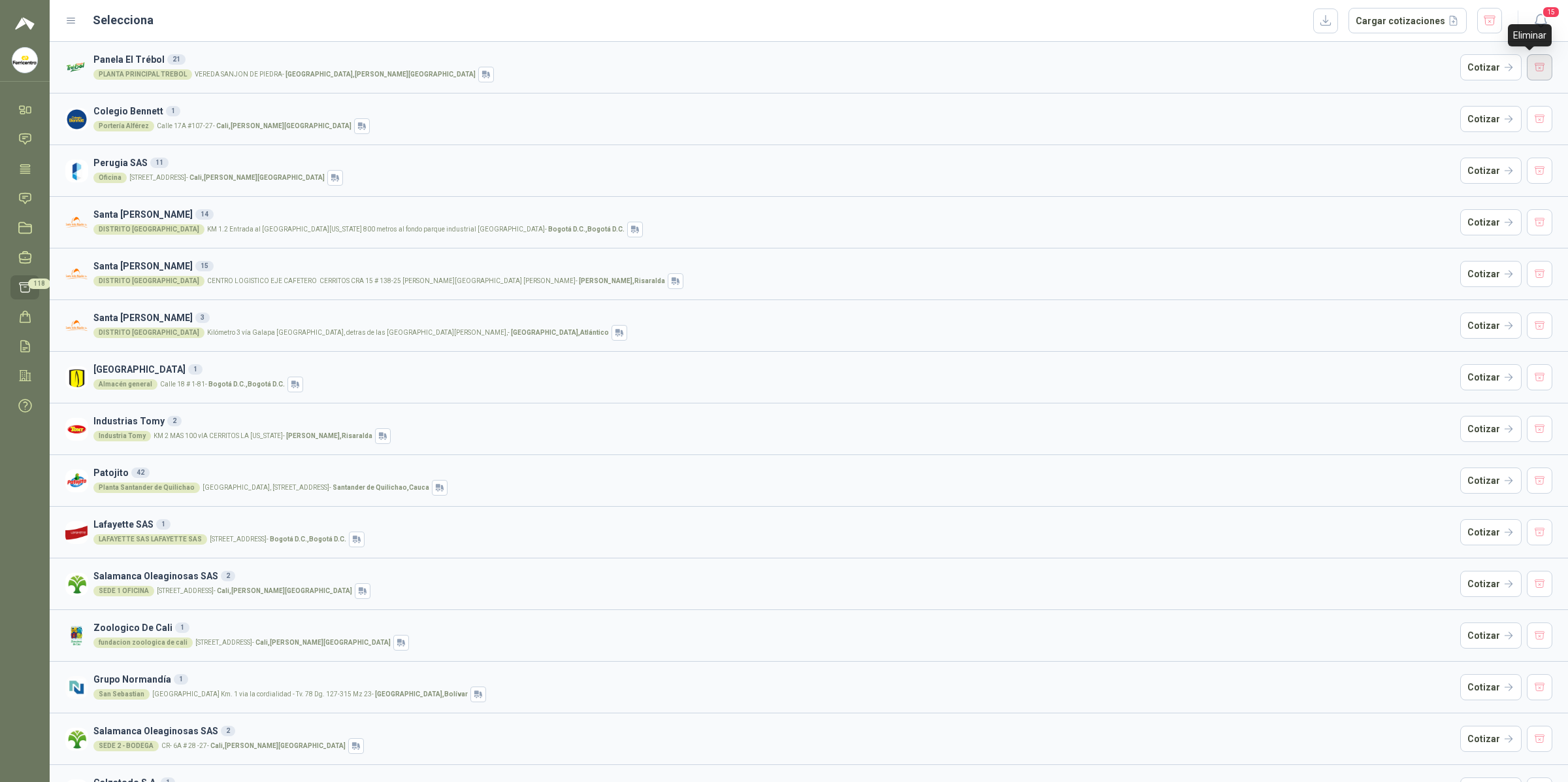
click at [1356, 60] on button "button" at bounding box center [1540, 67] width 26 height 26
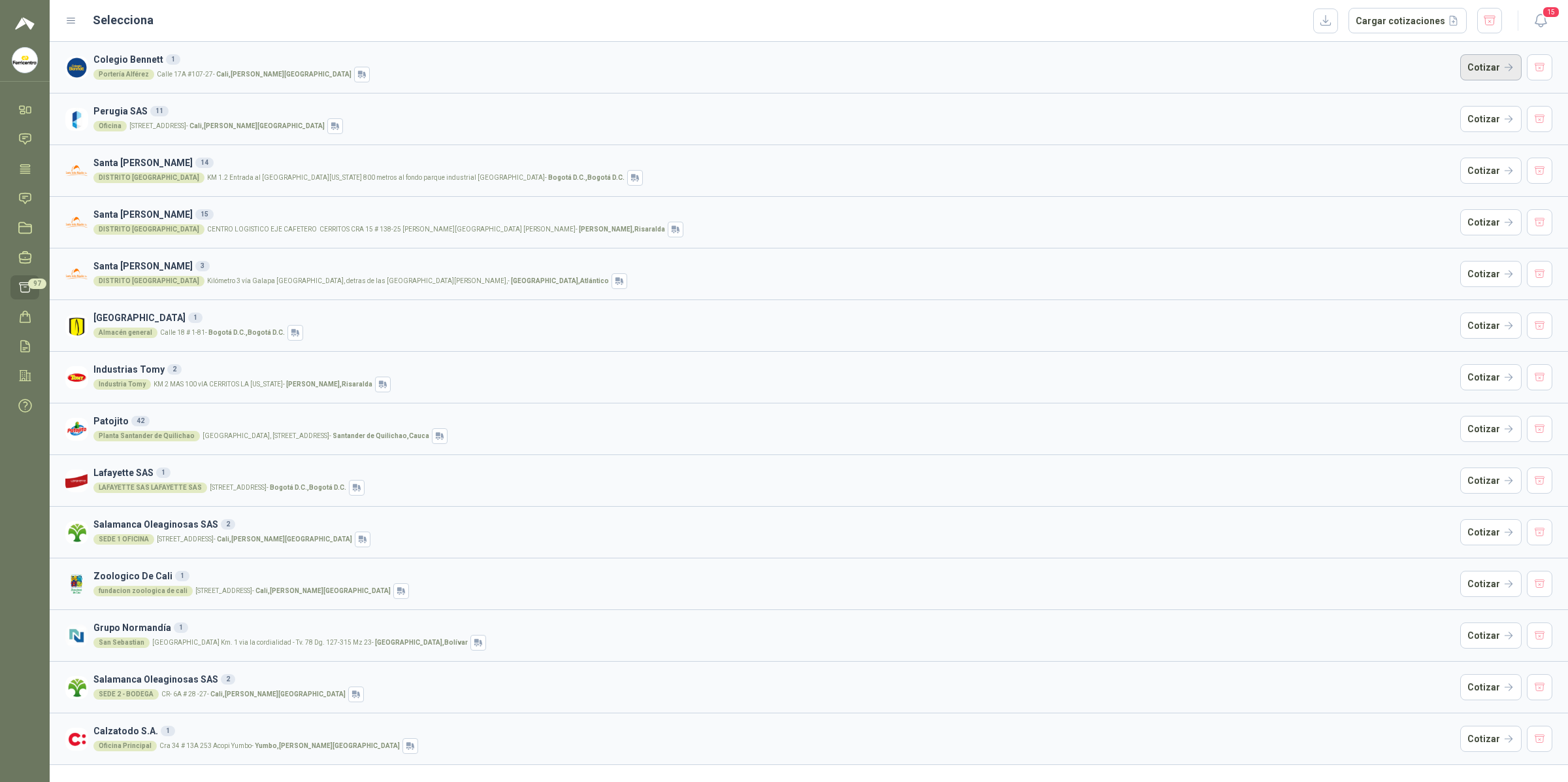
click at [1356, 64] on button "Cotizar" at bounding box center [1491, 67] width 62 height 26
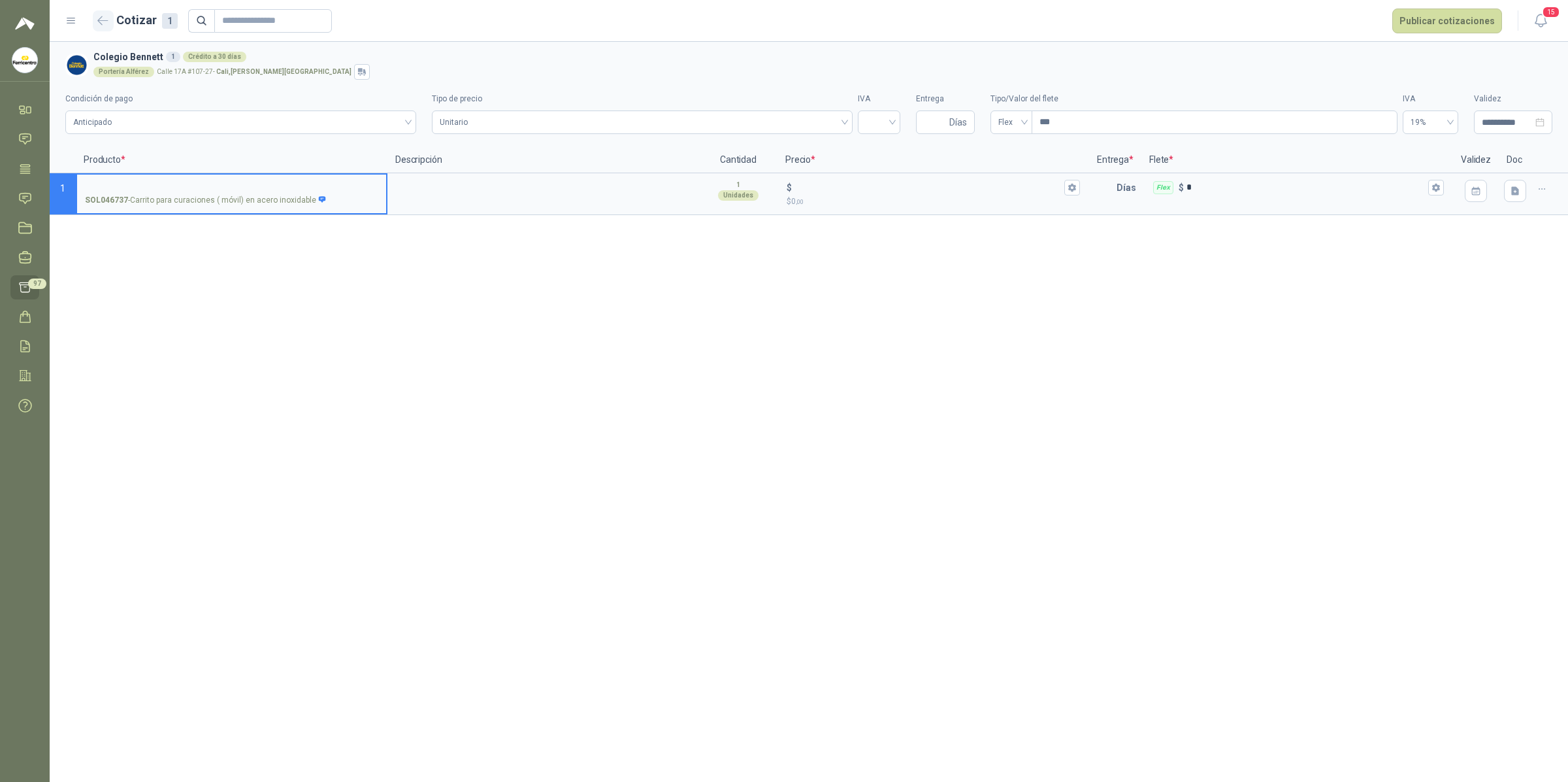
click at [105, 16] on icon "button" at bounding box center [103, 21] width 11 height 10
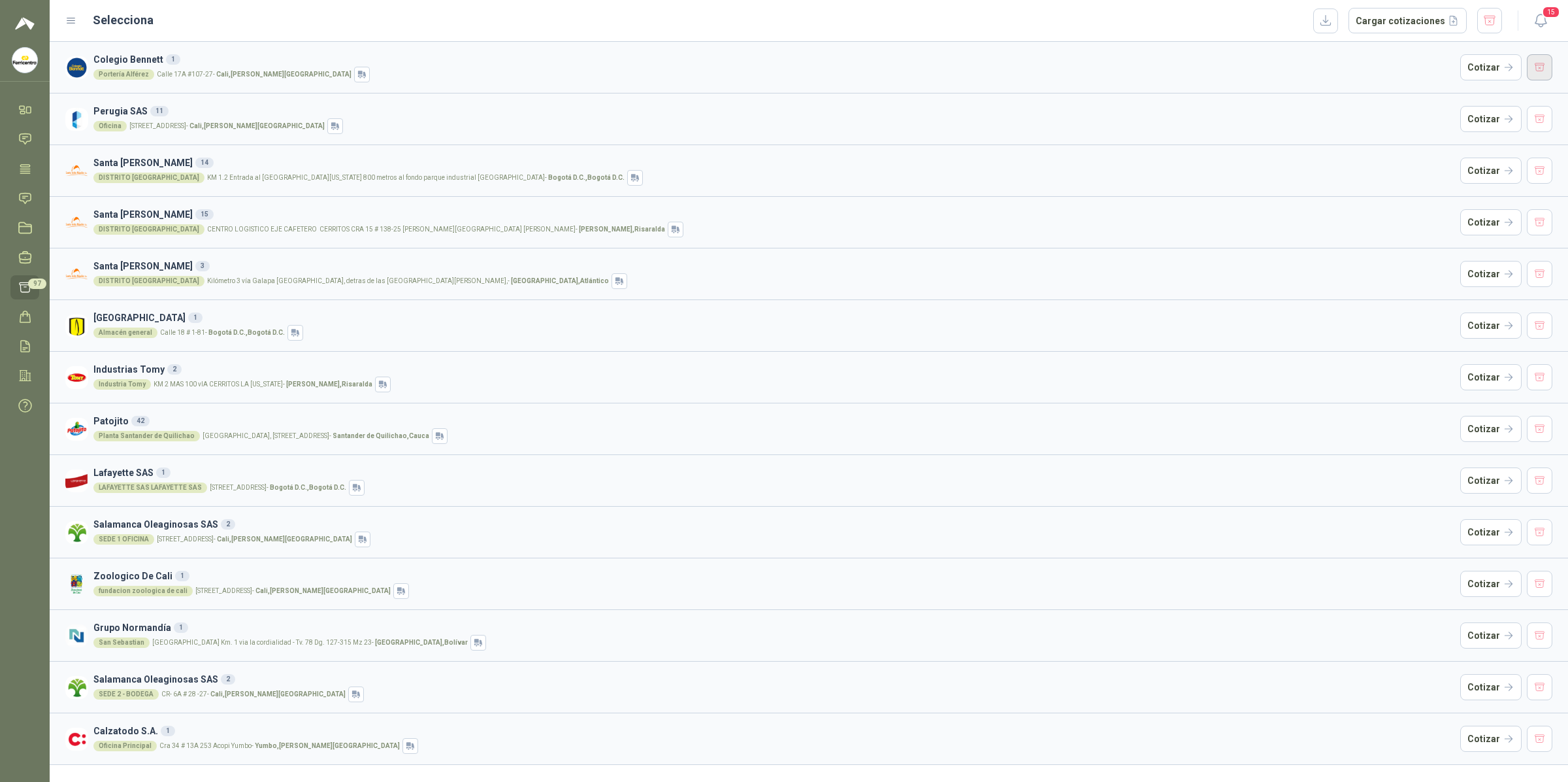
click at [1356, 70] on button "button" at bounding box center [1540, 67] width 26 height 26
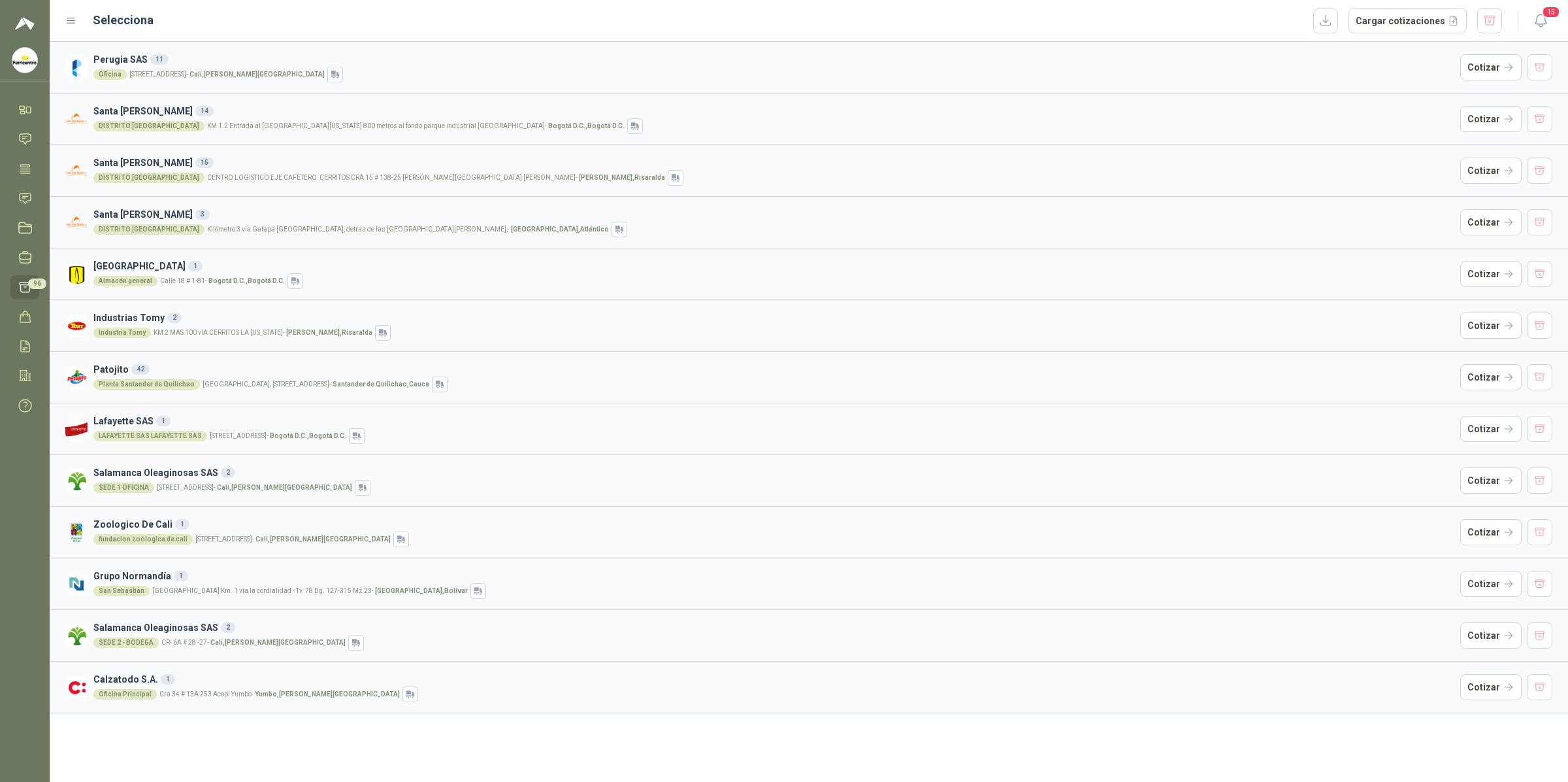
click at [365, 76] on div "Oficina Calle 12an # 6N41 granada - Cali , Valle del Cauca" at bounding box center [775, 74] width 1362 height 16
click at [1356, 62] on button "Cotizar" at bounding box center [1491, 67] width 62 height 26
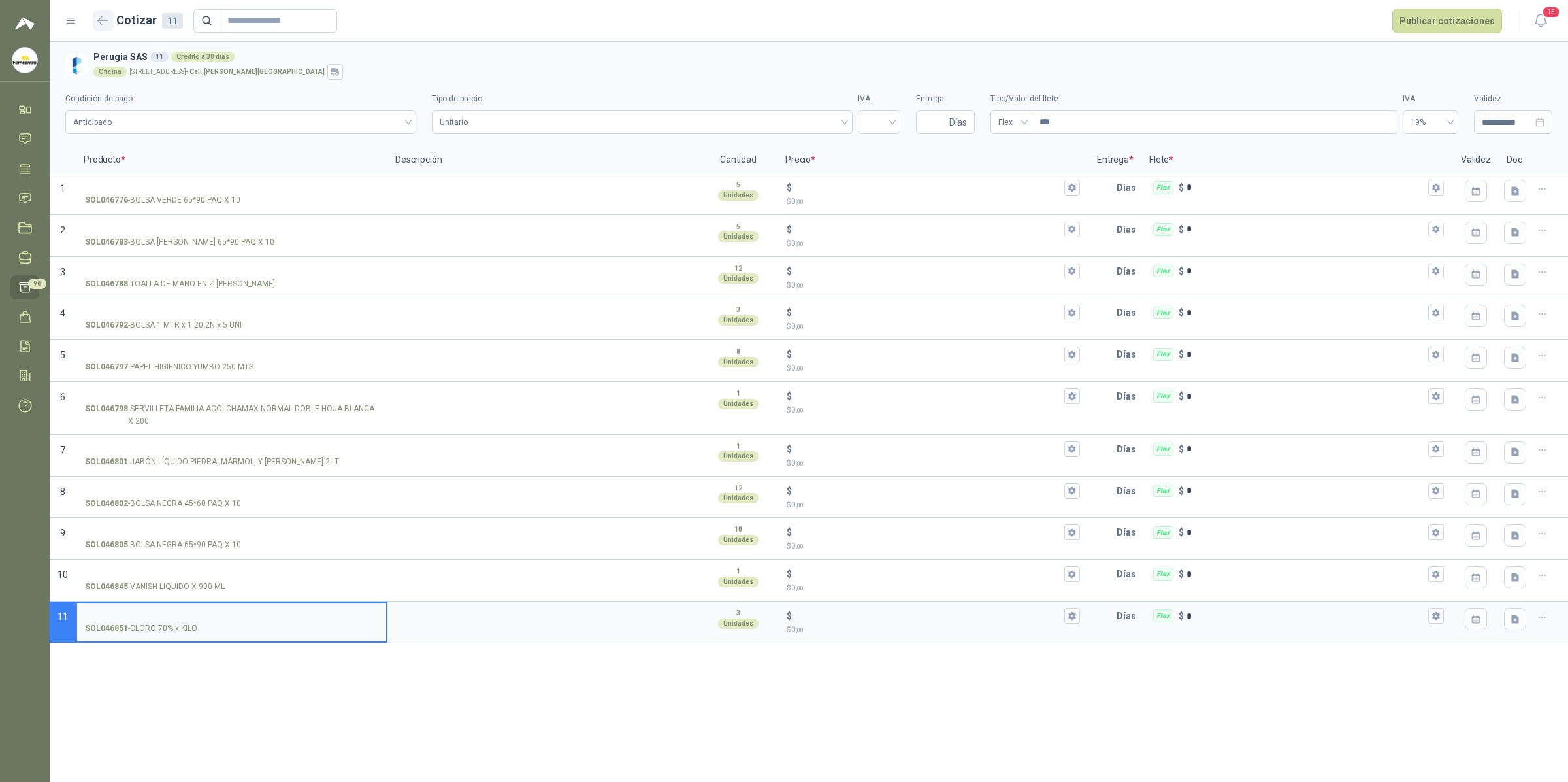
click at [106, 27] on button "button" at bounding box center [103, 21] width 21 height 21
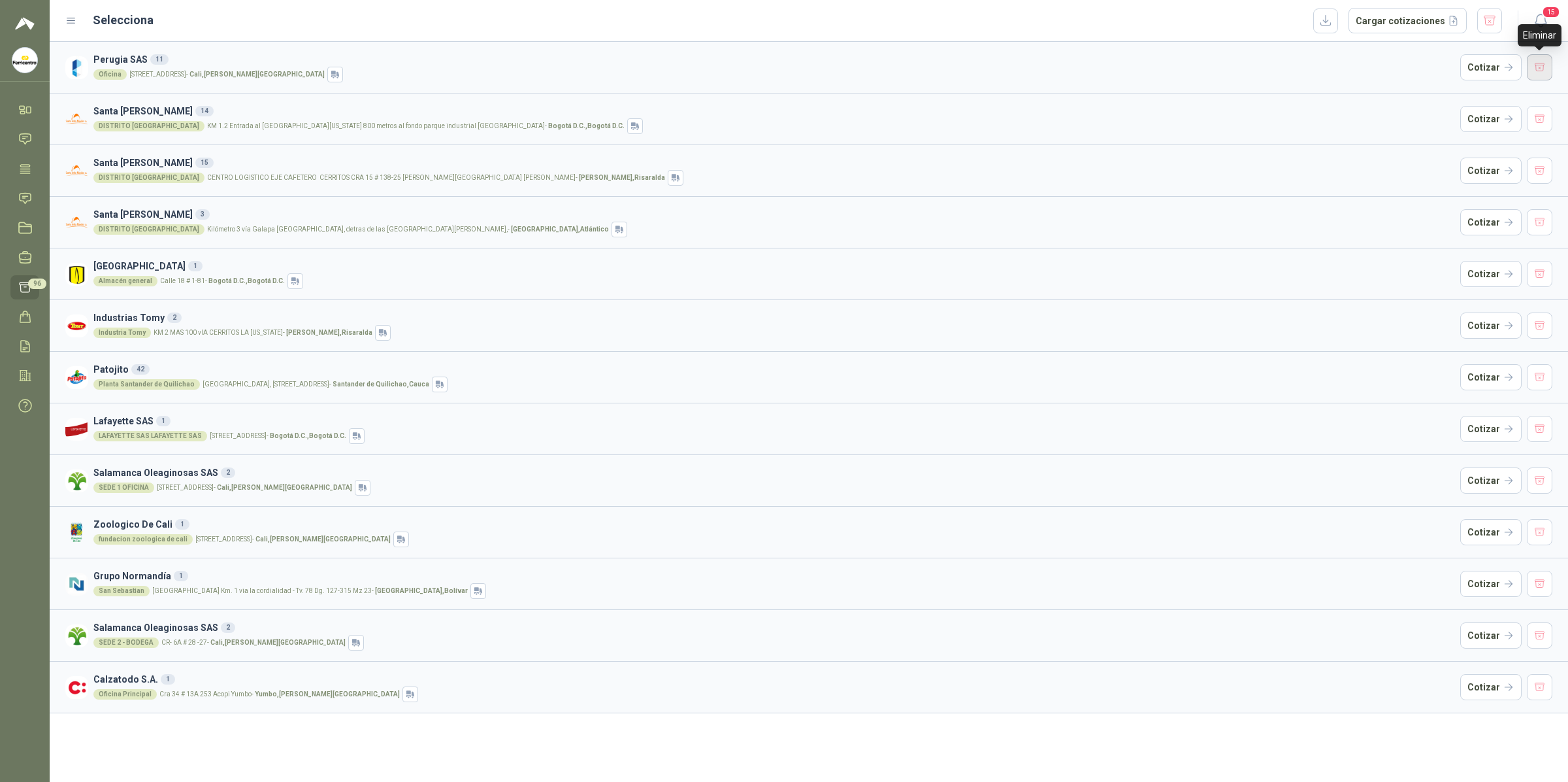
click at [1356, 58] on button "button" at bounding box center [1540, 67] width 26 height 26
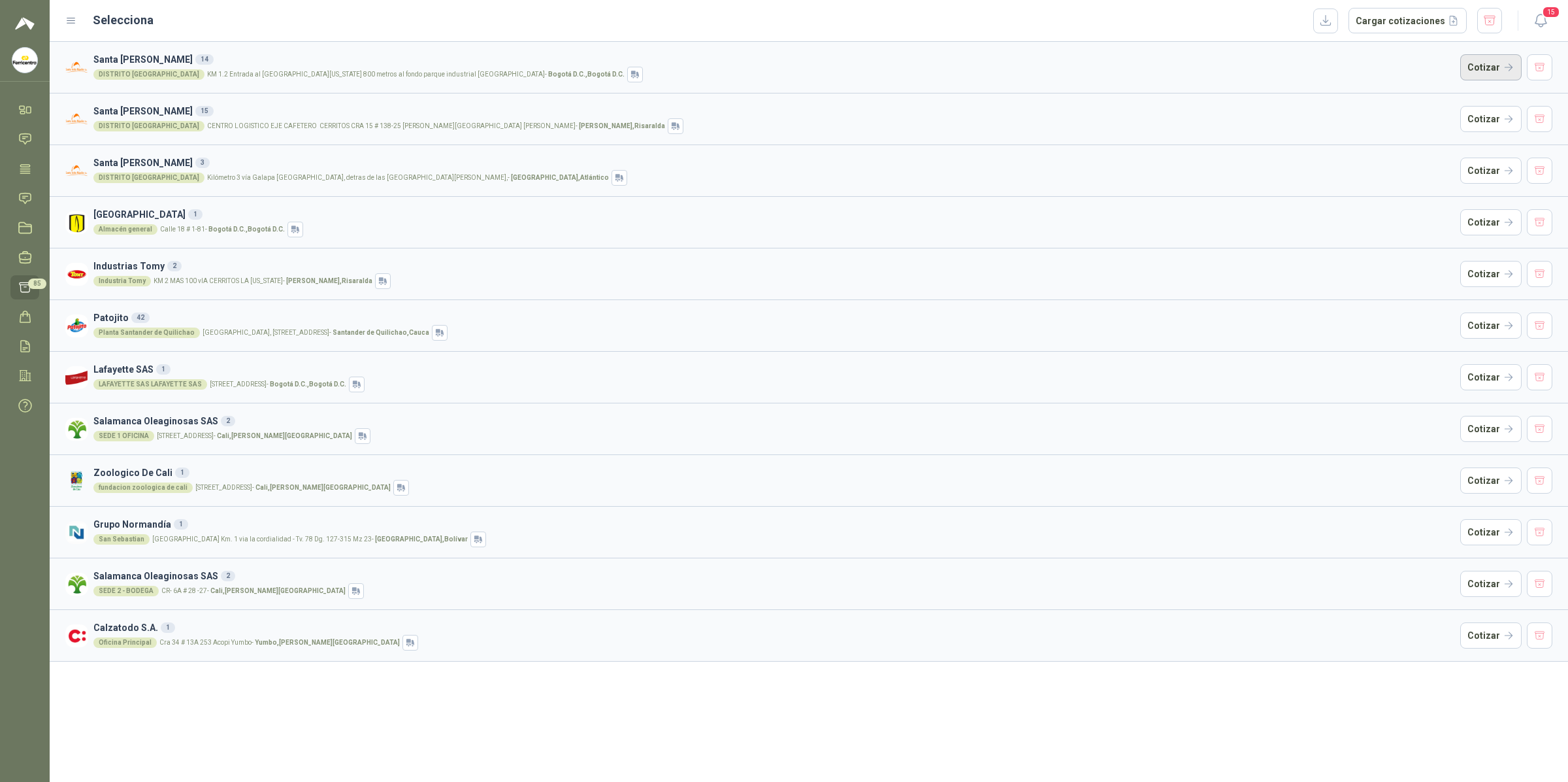
click at [1356, 64] on button "Cotizar" at bounding box center [1491, 67] width 62 height 26
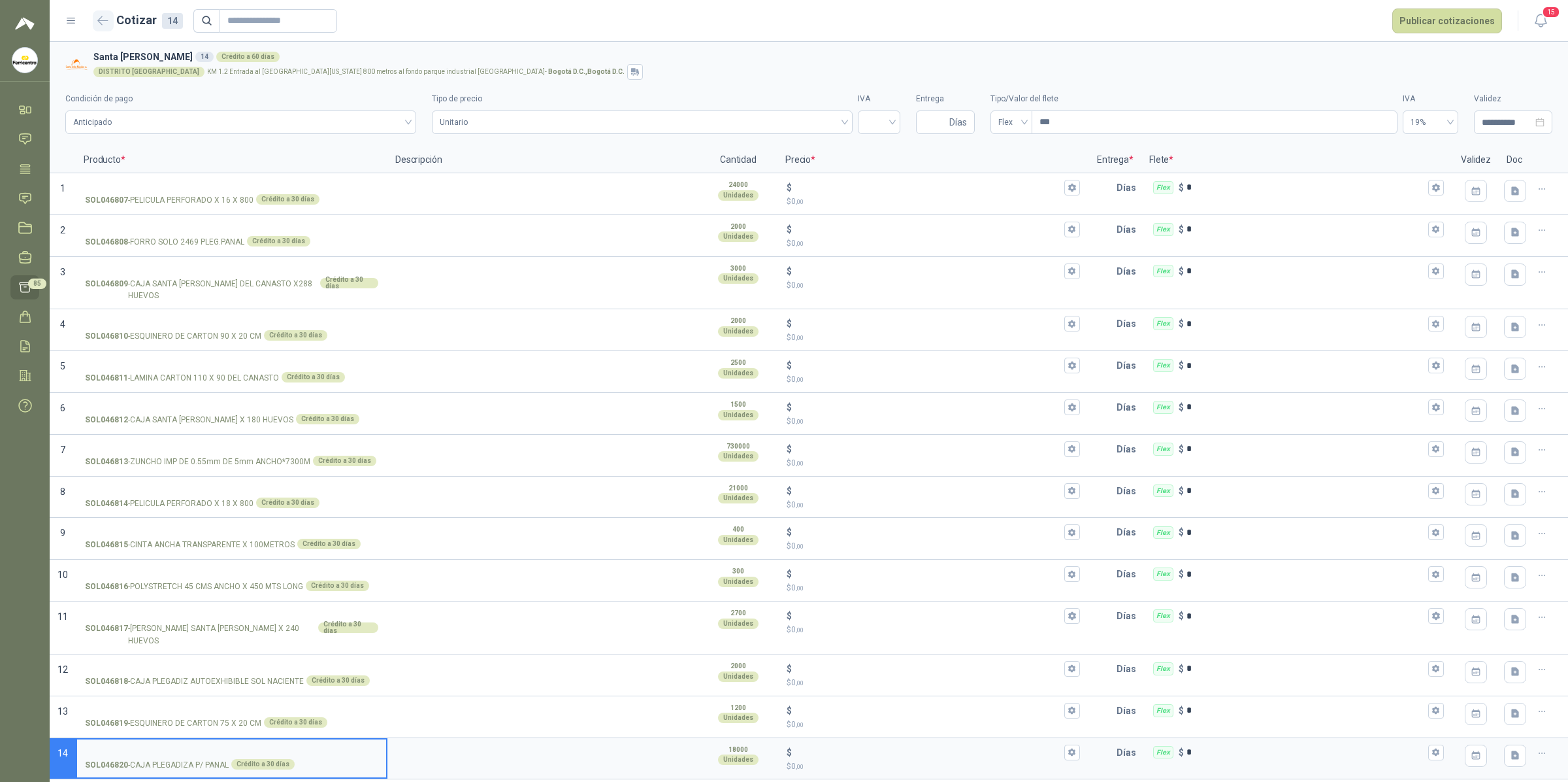
click at [104, 26] on button "button" at bounding box center [103, 21] width 21 height 21
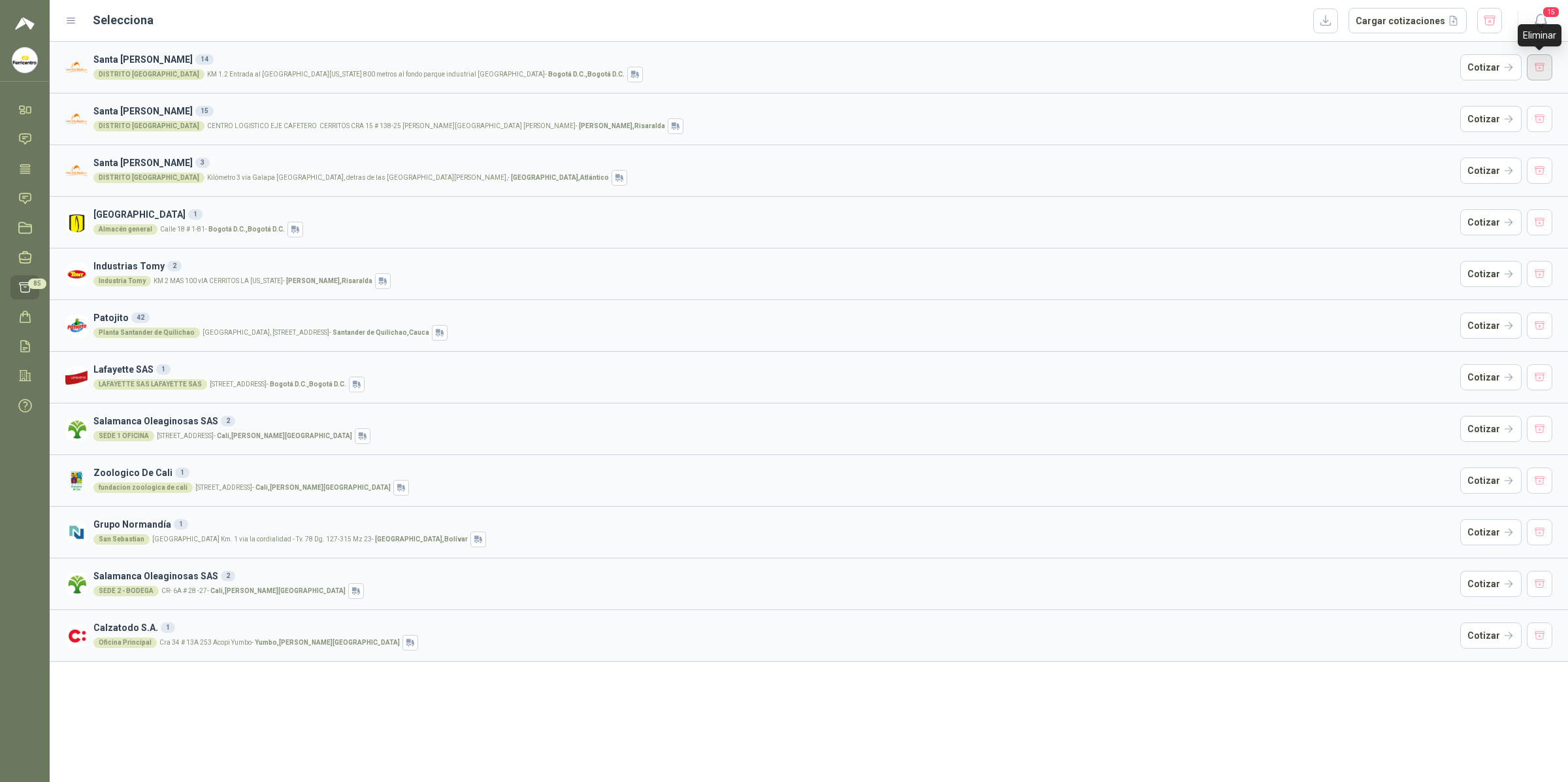
click at [1356, 67] on button "button" at bounding box center [1540, 67] width 26 height 26
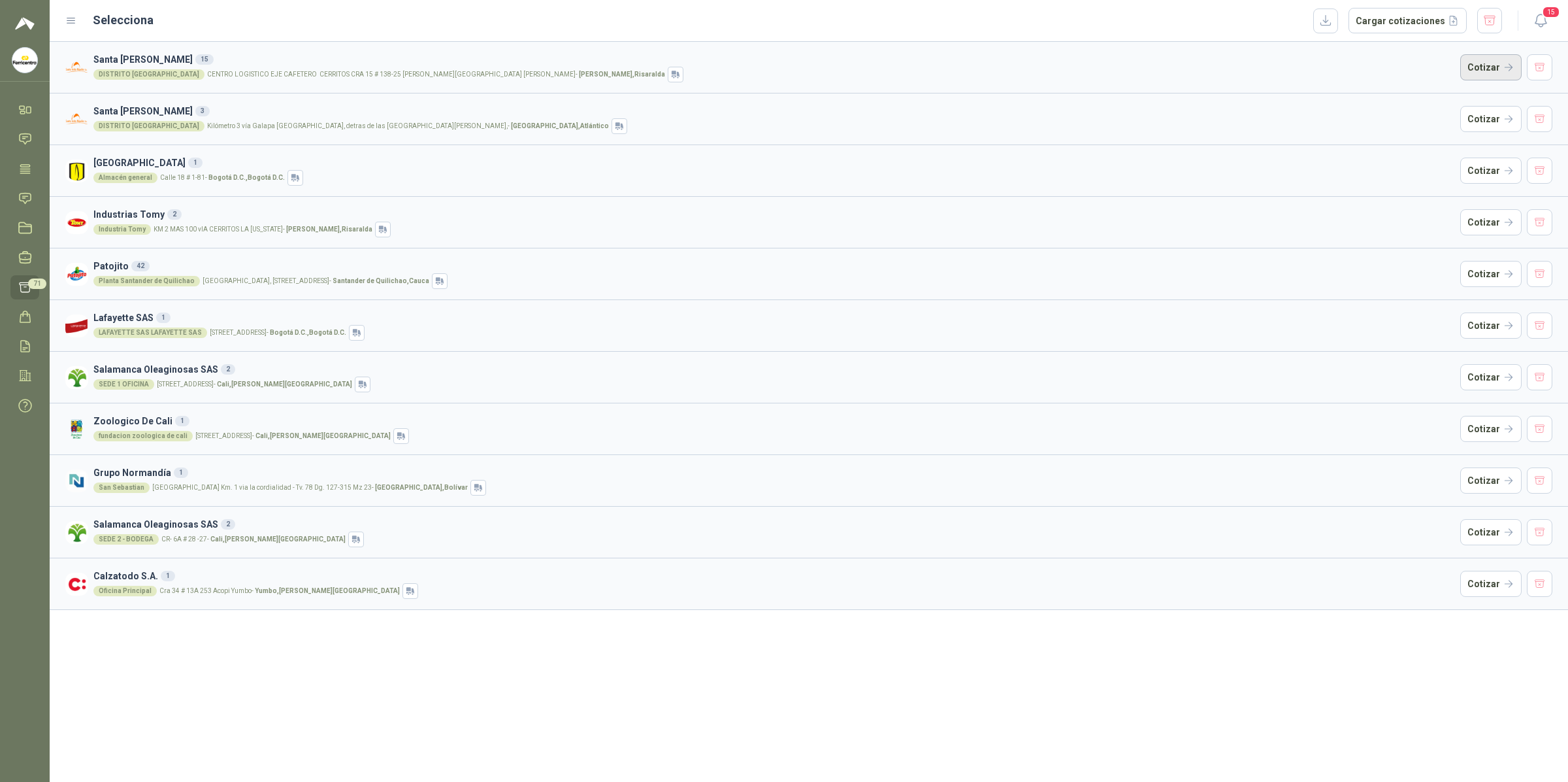
click at [1356, 66] on button "Cotizar" at bounding box center [1491, 67] width 62 height 26
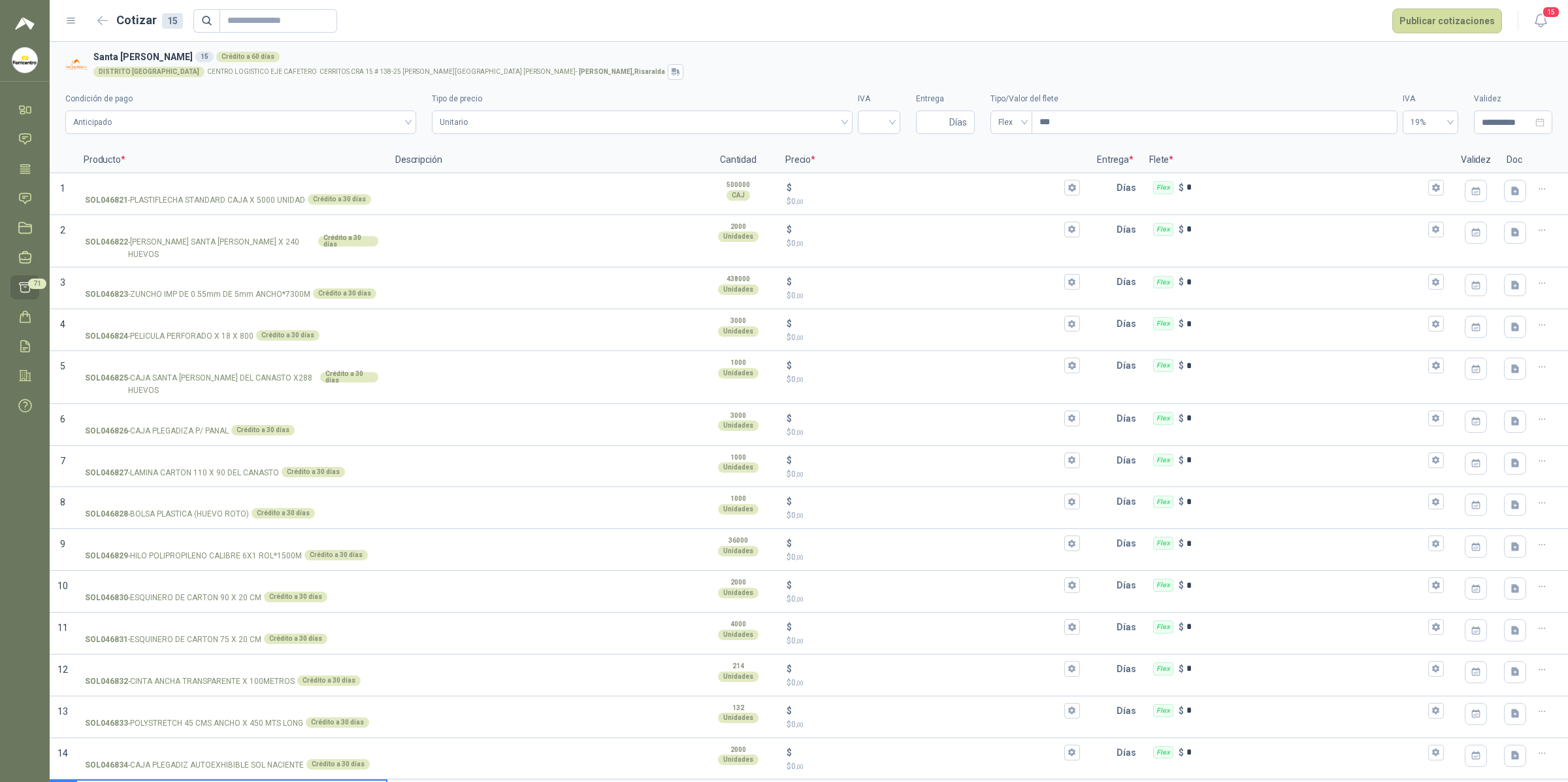
scroll to position [52, 0]
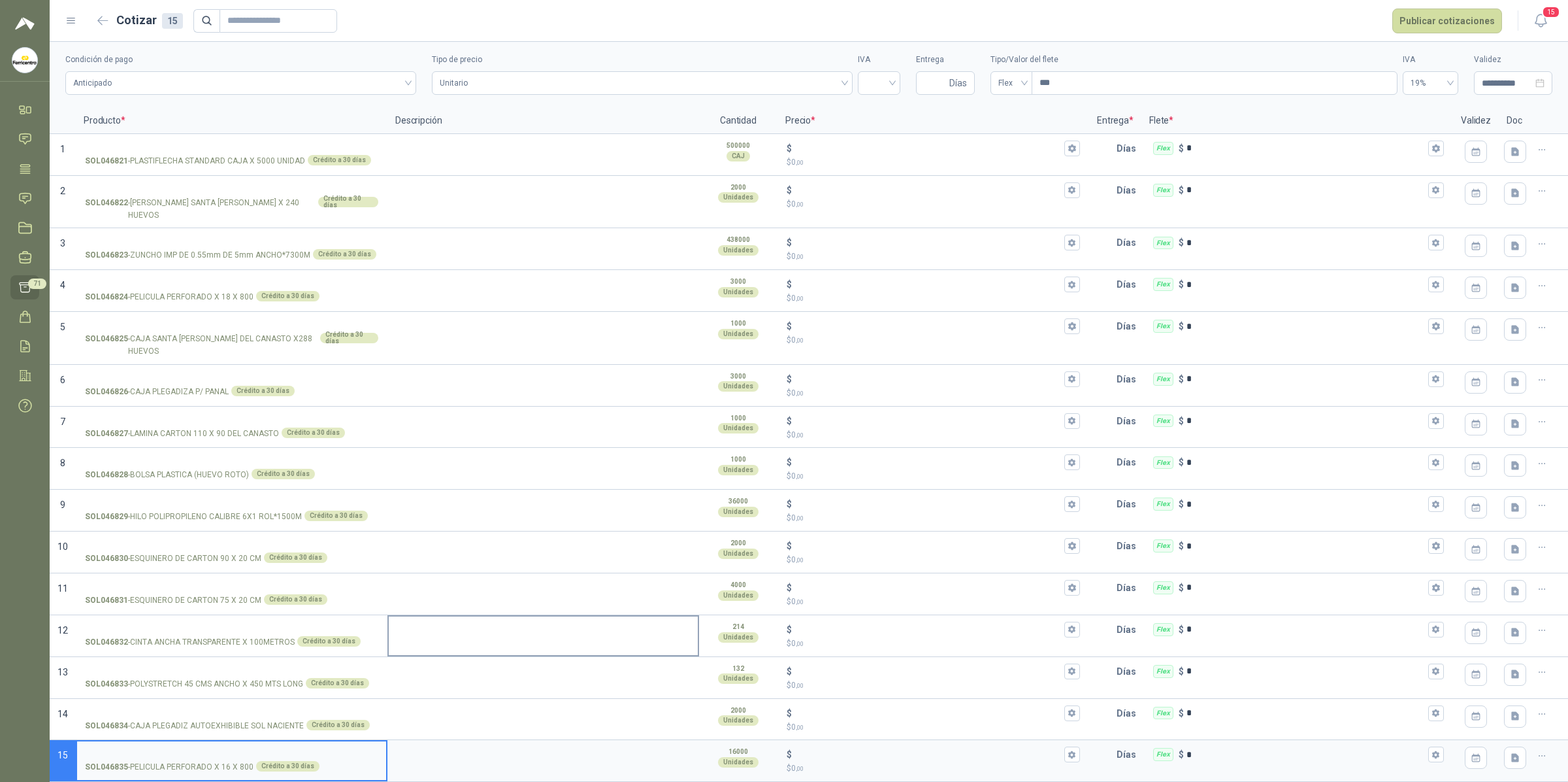
click at [411, 644] on textarea at bounding box center [543, 631] width 309 height 30
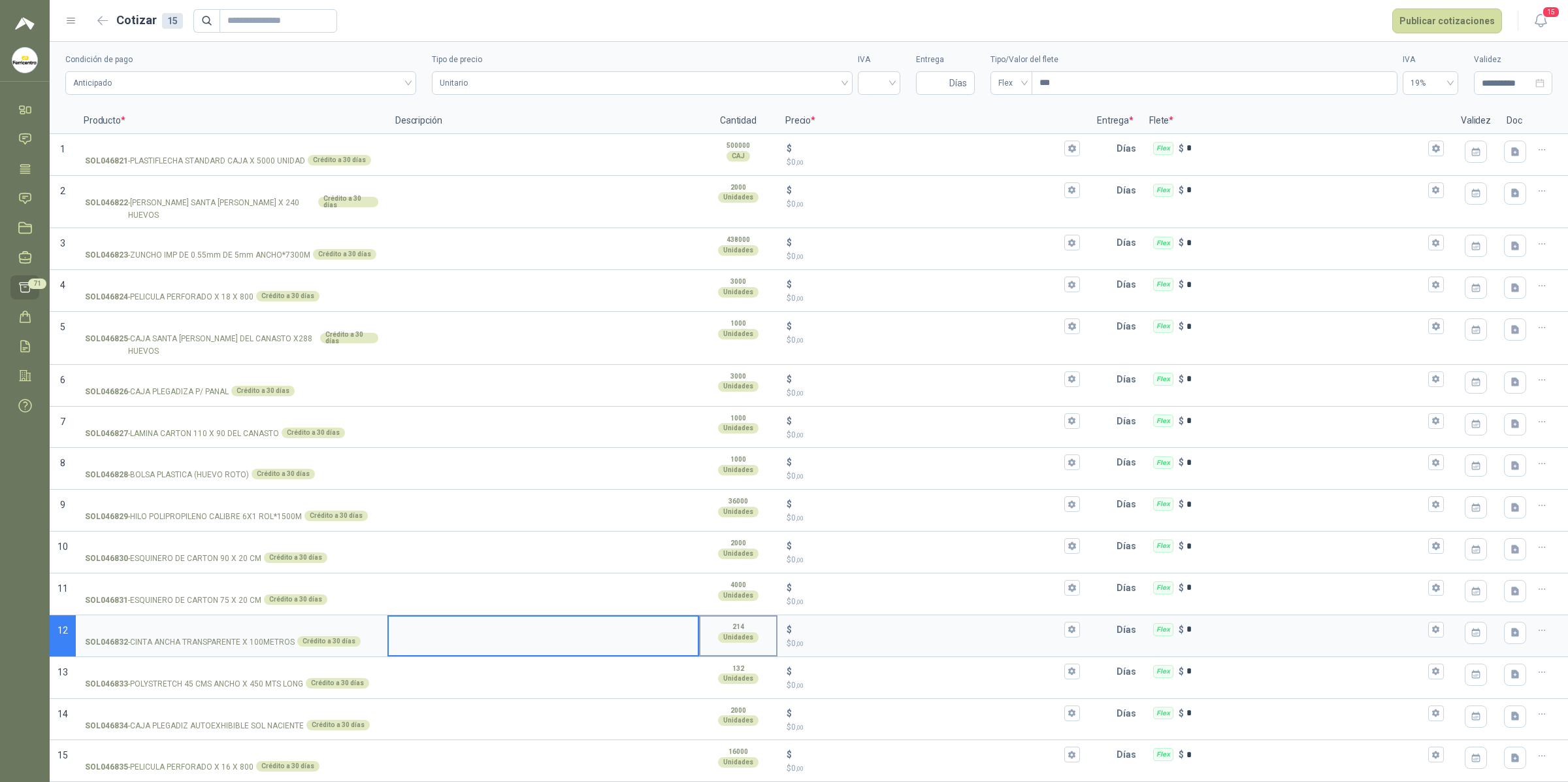
click at [755, 642] on div "214 Unidades" at bounding box center [738, 632] width 75 height 31
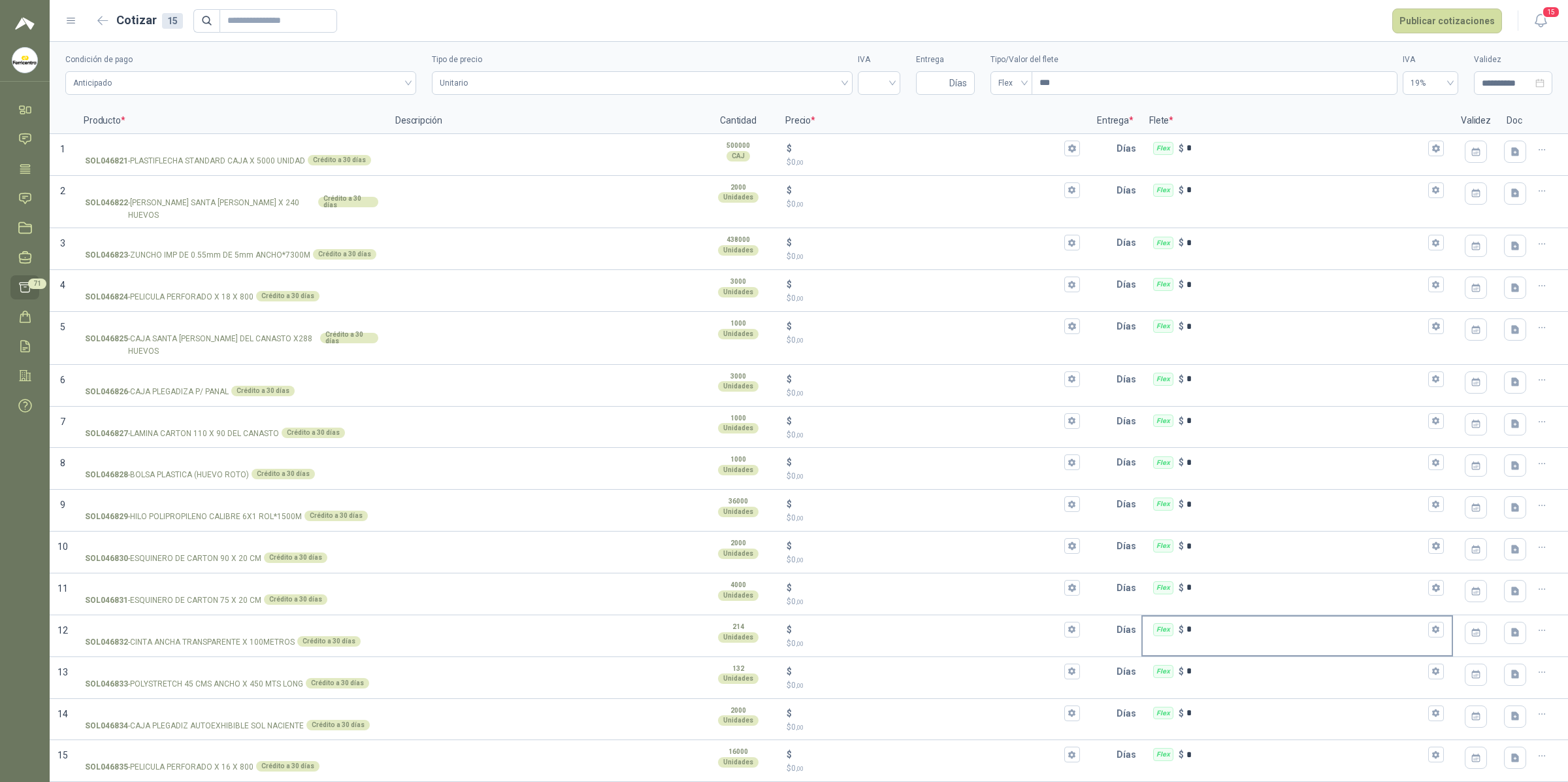
click at [1356, 627] on input "*" at bounding box center [1306, 629] width 240 height 10
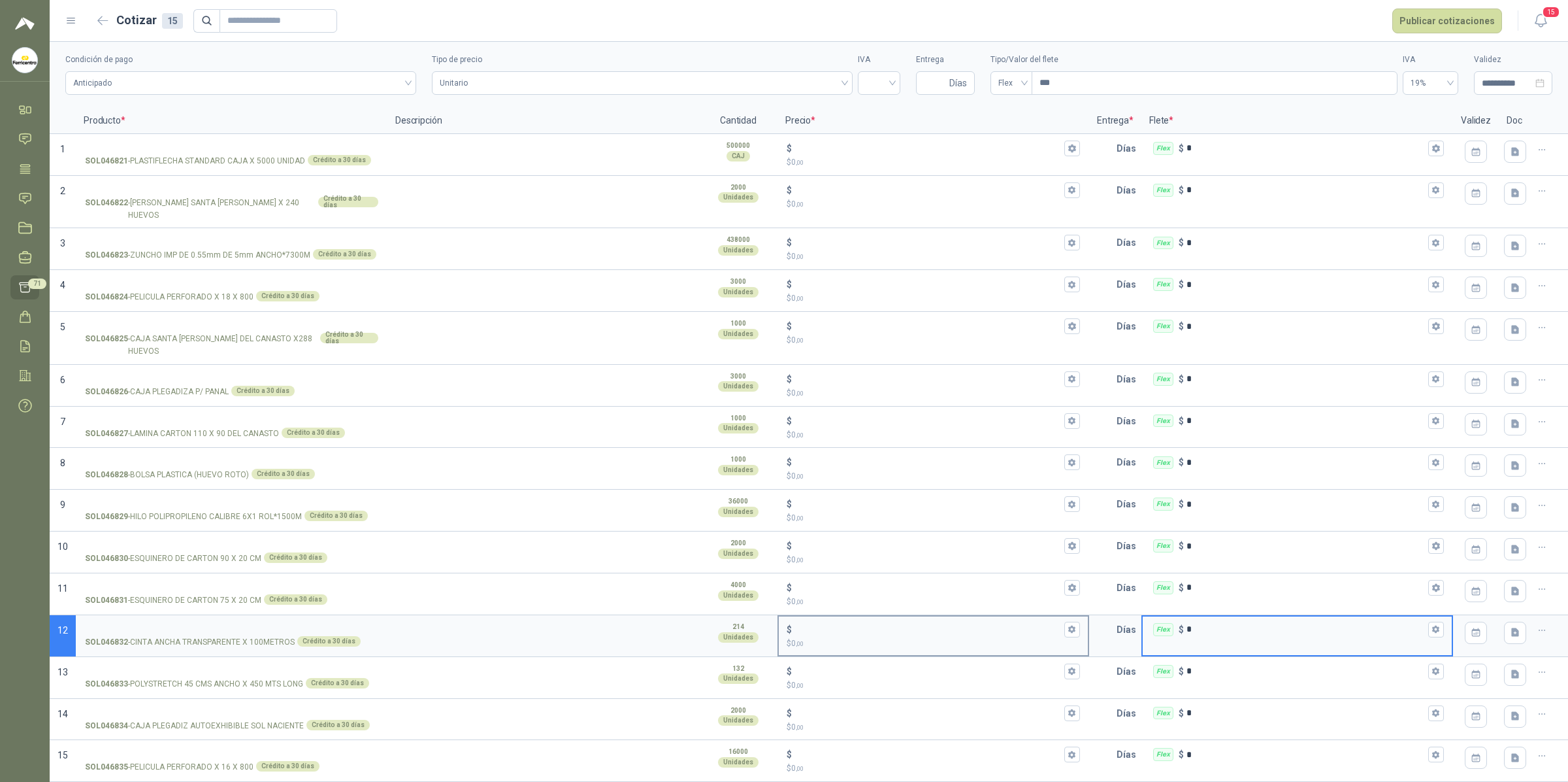
click at [940, 644] on p "$ 0 ,00" at bounding box center [933, 643] width 293 height 13
click at [940, 634] on input "$ $ 0 ,00" at bounding box center [927, 629] width 267 height 10
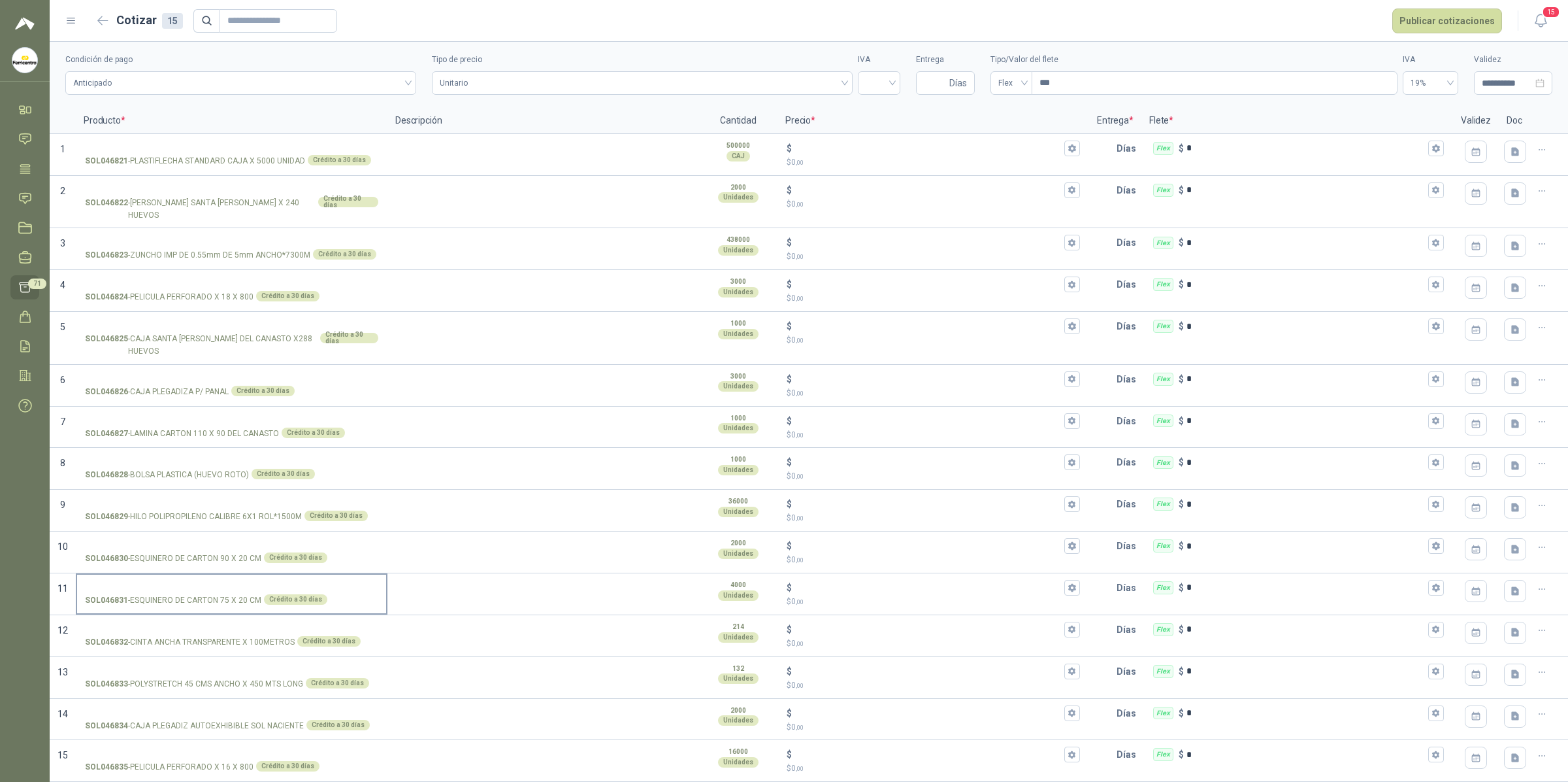
click at [263, 604] on div "SOL046831 - ESQUINERO DE CARTON 75 X 20 CM Crédito a 30 días" at bounding box center [232, 600] width 293 height 13
click at [263, 593] on input "SOL046831 - ESQUINERO DE CARTON 75 X 20 CM Crédito a 30 días" at bounding box center [232, 588] width 293 height 10
click at [267, 641] on p "SOL046832 - CINTA ANCHA TRANSPARENTE X 100METROS" at bounding box center [190, 642] width 209 height 13
click at [267, 635] on input "SOL046832 - CINTA ANCHA TRANSPARENTE X 100METROS Crédito a 30 días" at bounding box center [232, 630] width 293 height 10
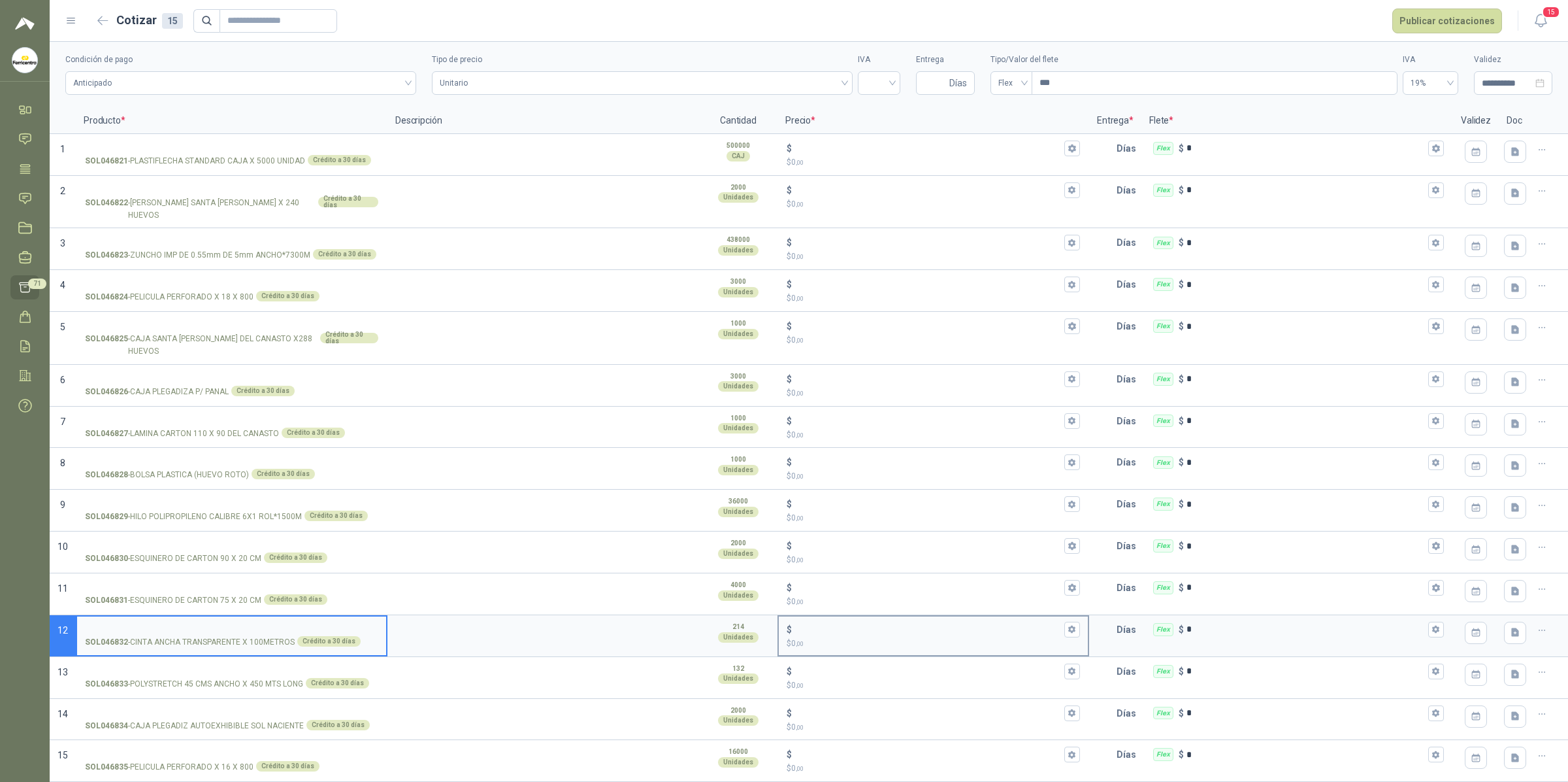
click at [854, 639] on p "$ 0 ,00" at bounding box center [933, 643] width 293 height 13
click at [854, 634] on input "$ $ 0 ,00" at bounding box center [927, 629] width 267 height 10
click at [1068, 633] on icon "button" at bounding box center [1072, 629] width 9 height 9
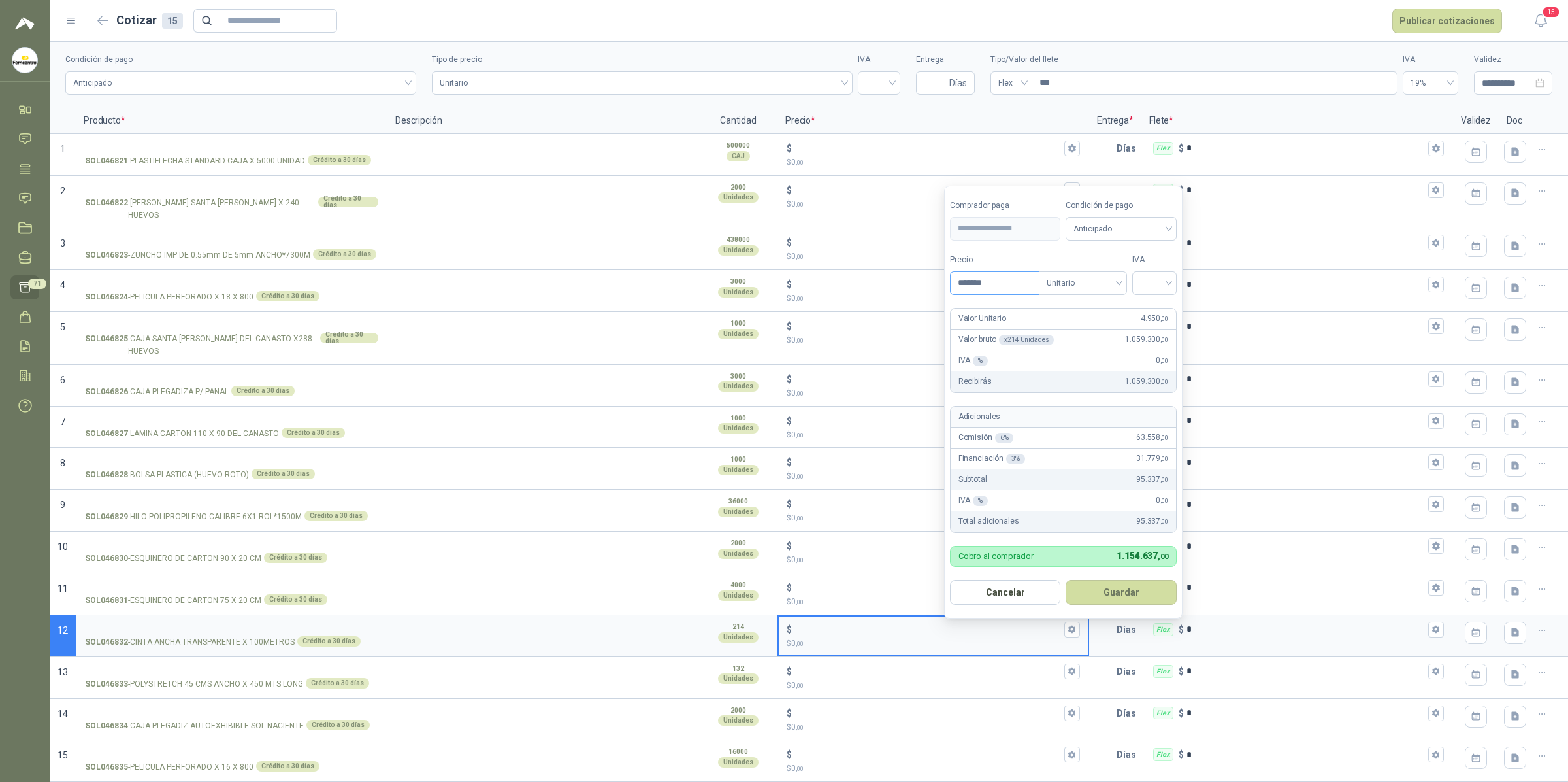
type input "*******"
click at [1066, 580] on button "Guardar" at bounding box center [1122, 592] width 112 height 24
click at [1155, 278] on input "search" at bounding box center [1154, 282] width 28 height 20
click at [1165, 312] on div "19%" at bounding box center [1157, 308] width 24 height 15
click at [1122, 582] on button "Guardar" at bounding box center [1124, 592] width 112 height 24
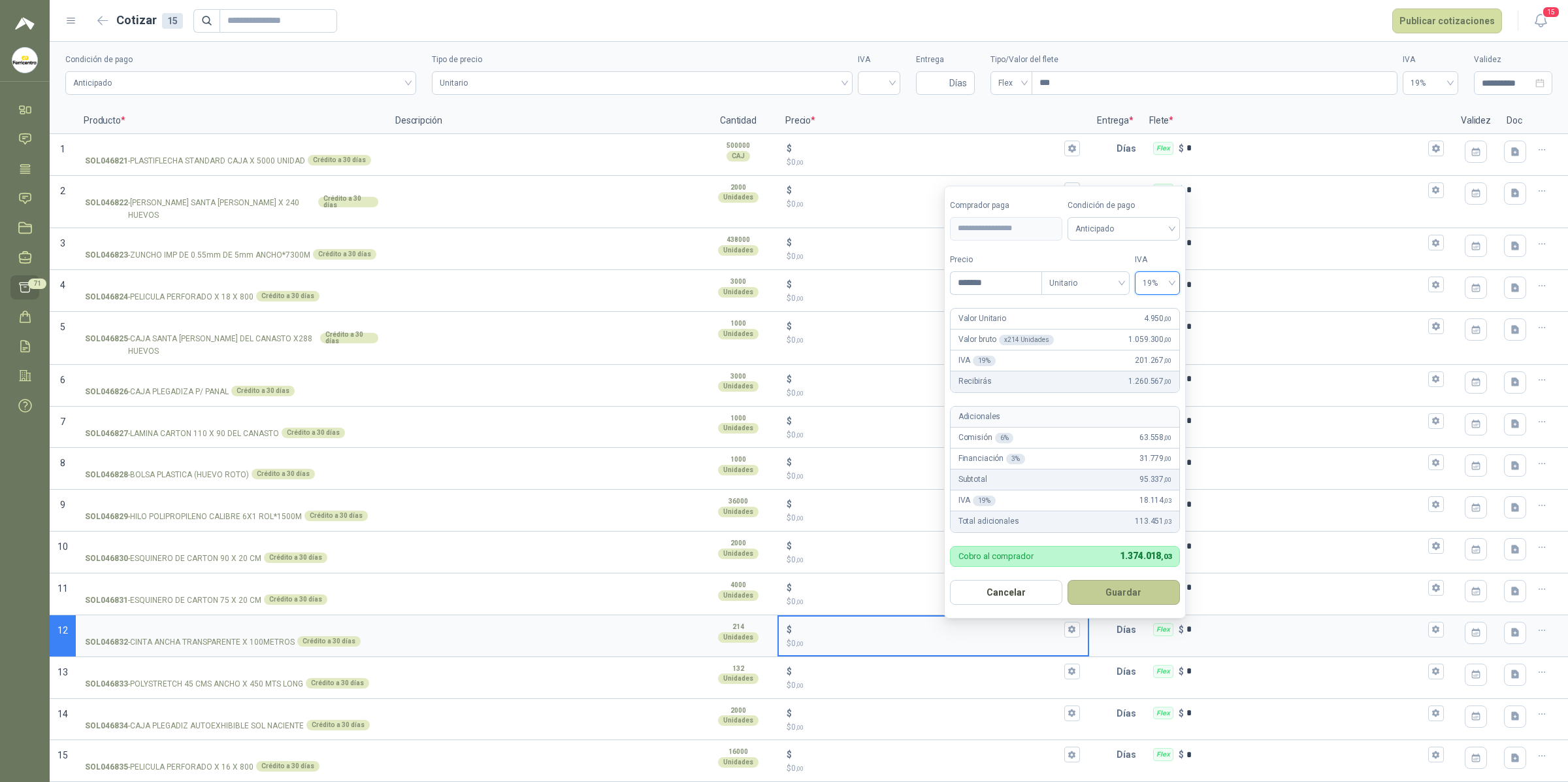
type input "*****"
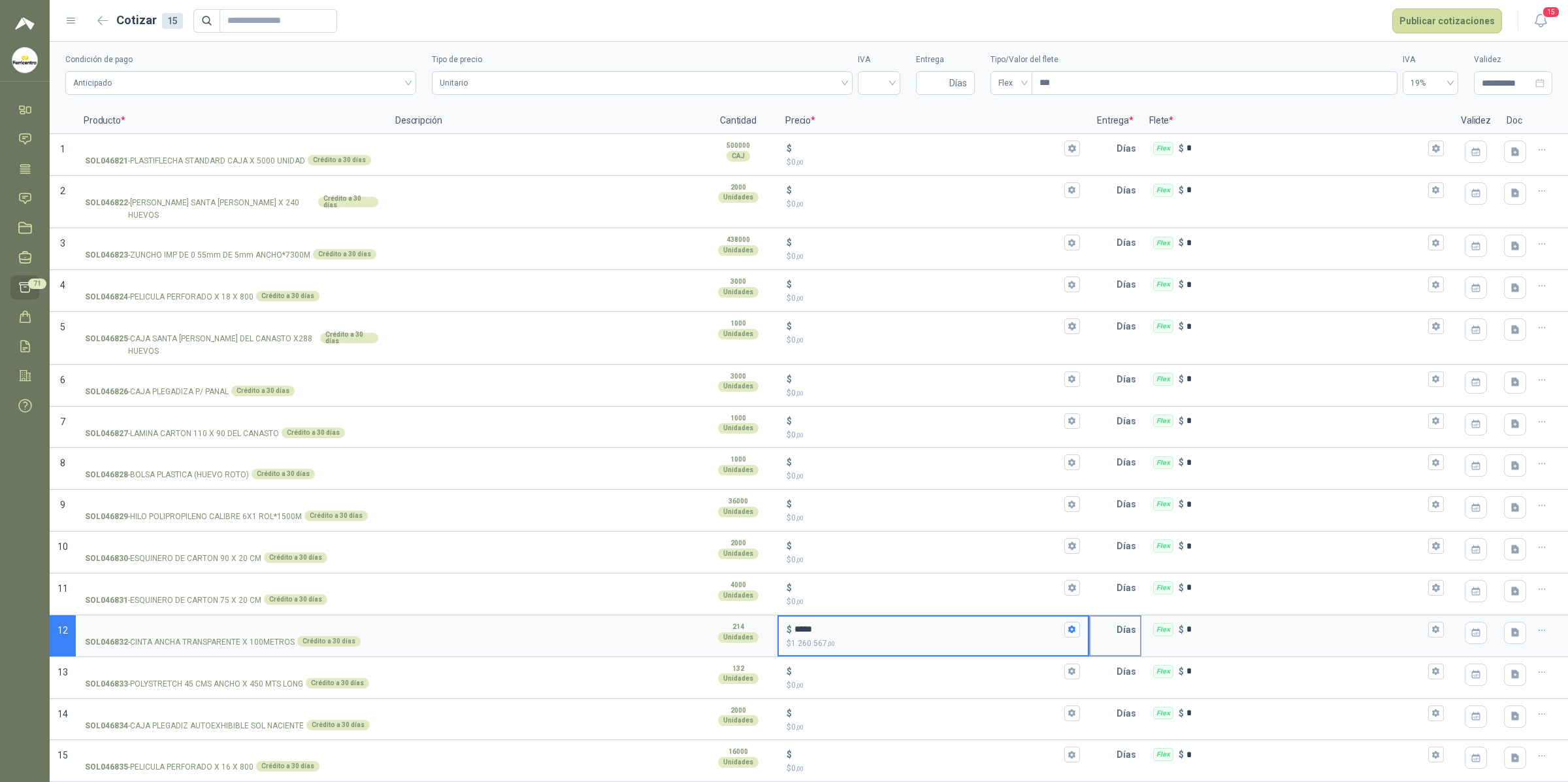
click at [1091, 629] on input "text" at bounding box center [1103, 629] width 26 height 26
type input "*"
click at [1214, 644] on div "Flex $ *" at bounding box center [1297, 636] width 312 height 42
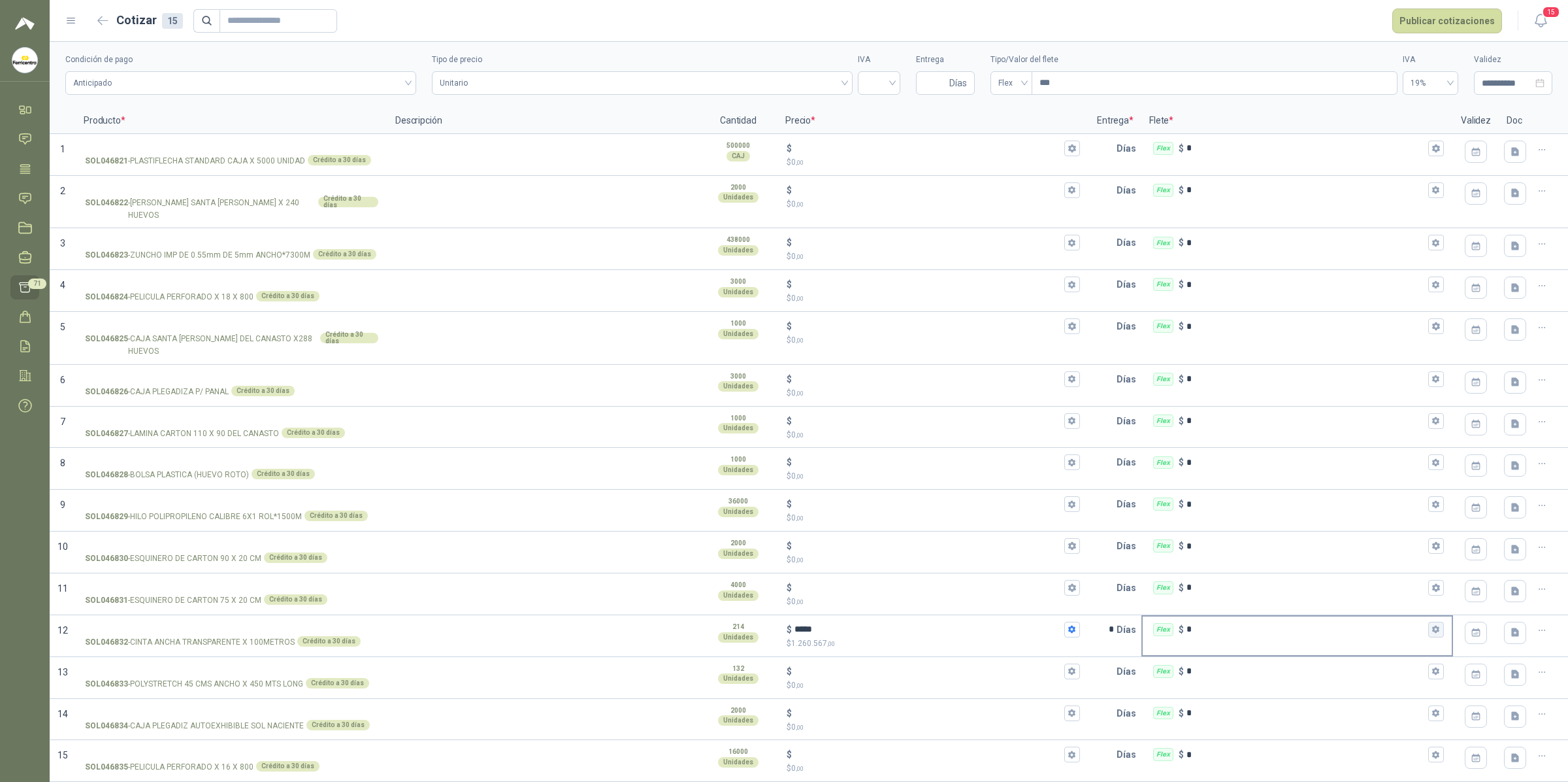
click at [1356, 625] on icon "button" at bounding box center [1436, 629] width 9 height 9
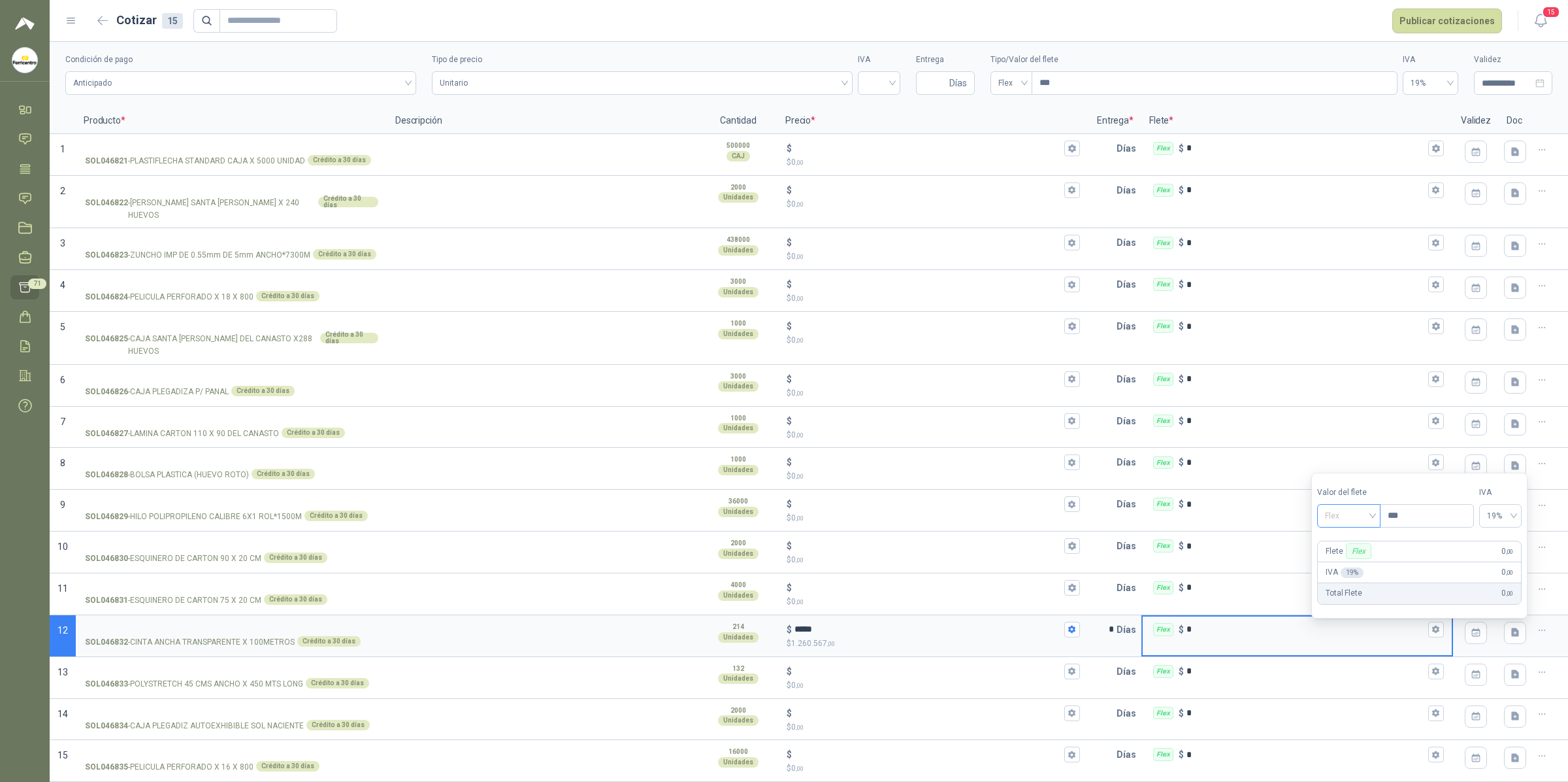
click at [1356, 511] on span "Flex" at bounding box center [1349, 516] width 48 height 20
click at [1356, 567] on div "Incluido" at bounding box center [1352, 564] width 48 height 15
click at [664, 641] on textarea at bounding box center [543, 631] width 309 height 30
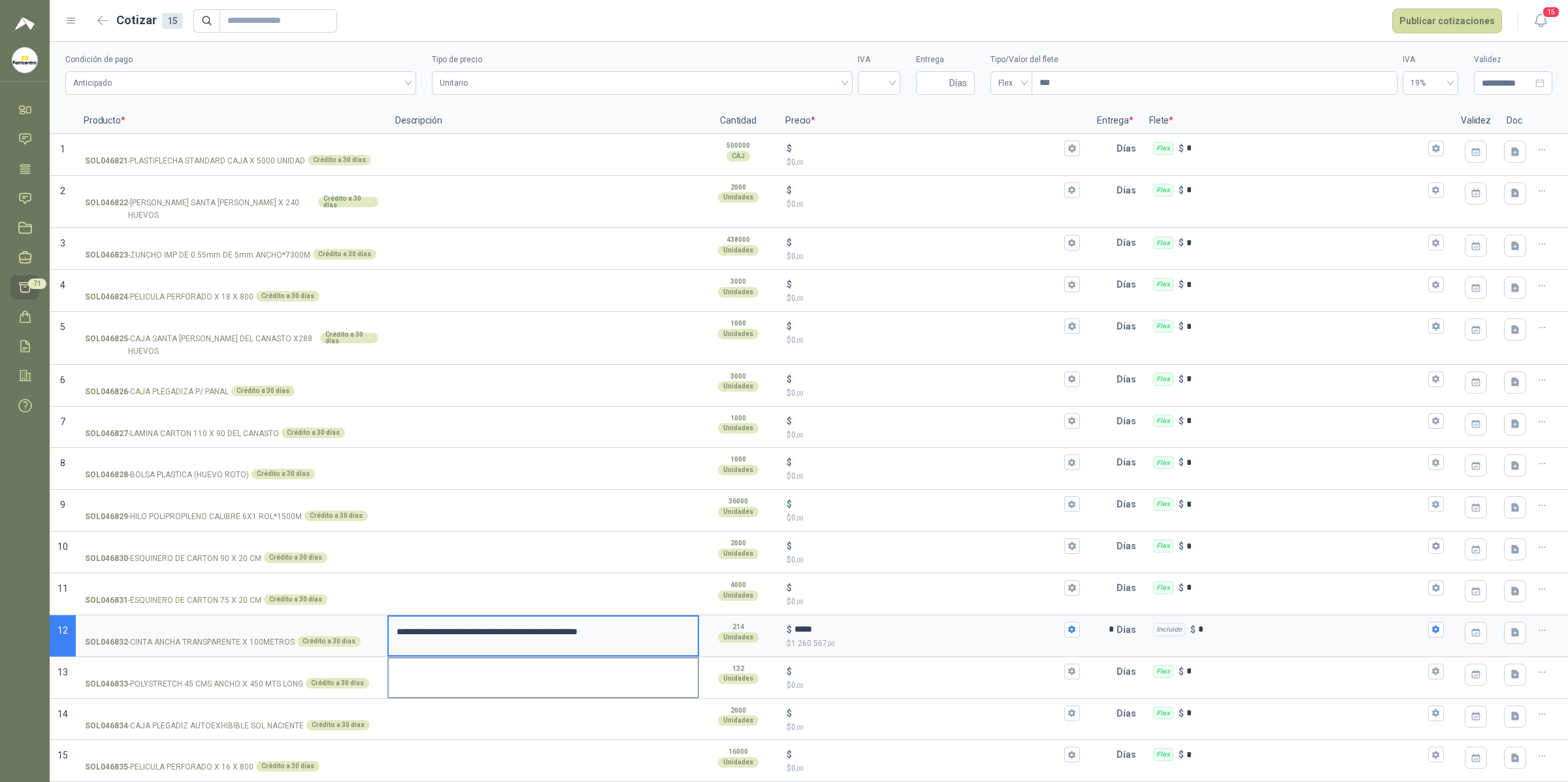
click at [629, 644] on textarea at bounding box center [543, 673] width 309 height 30
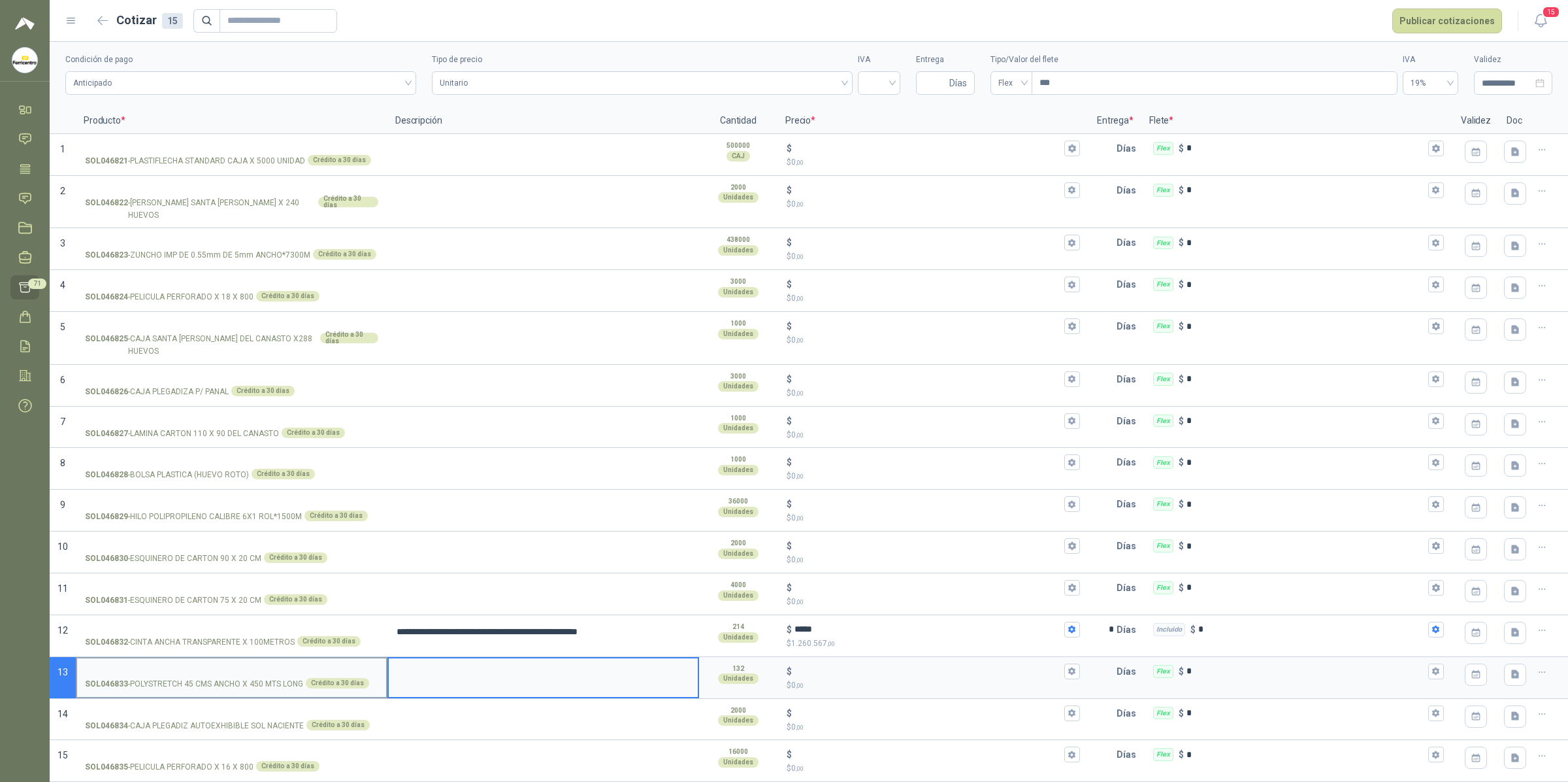
click at [203, 644] on p "SOL046833 - POLYSTRETCH 45 CMS ANCHO X 450 MTS LONG" at bounding box center [194, 684] width 218 height 13
click at [203, 644] on input "SOL046833 - POLYSTRETCH 45 CMS ANCHO X 450 MTS LONG Crédito a 30 días" at bounding box center [232, 671] width 293 height 10
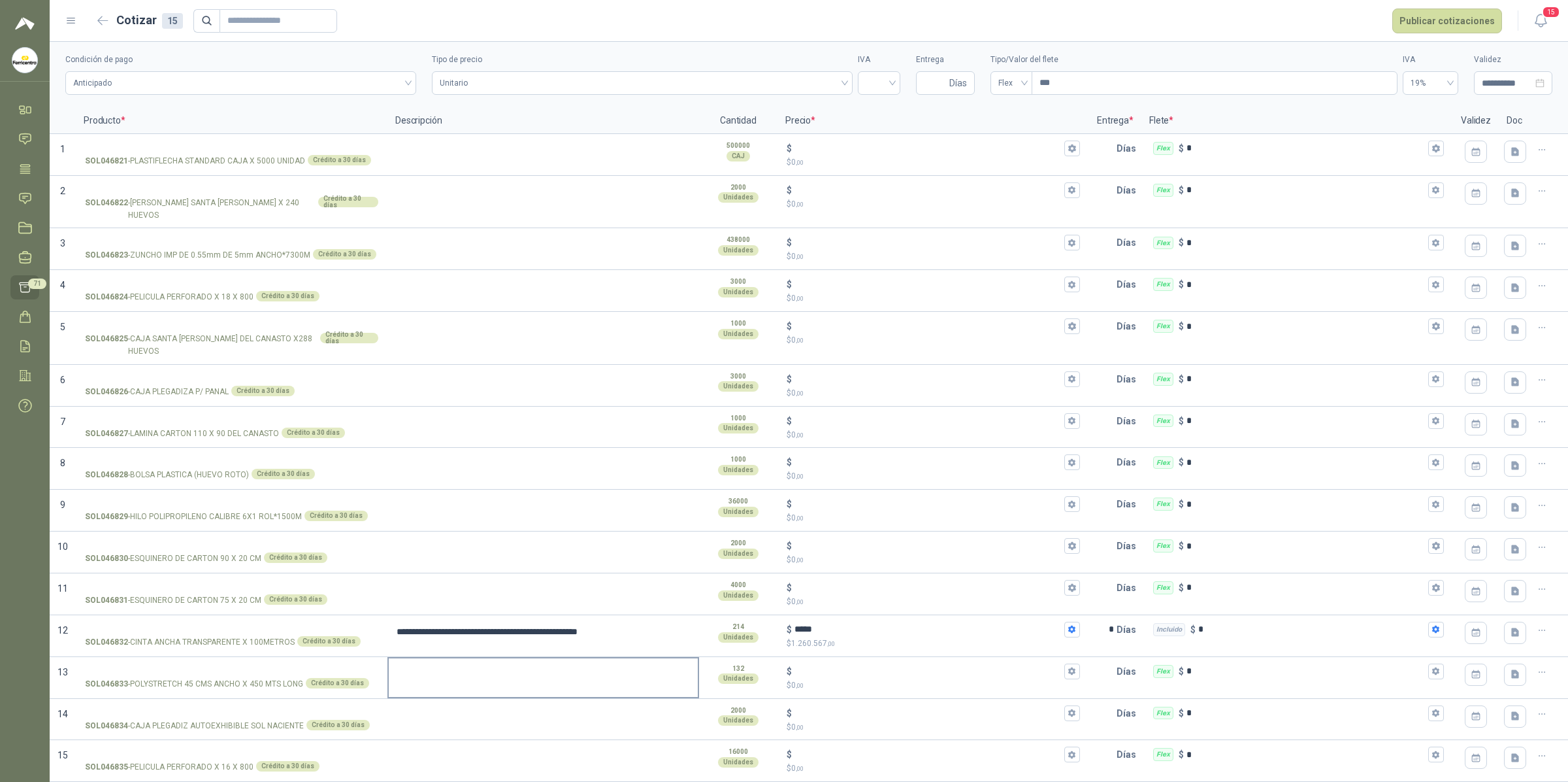
click at [414, 644] on textarea at bounding box center [543, 673] width 309 height 30
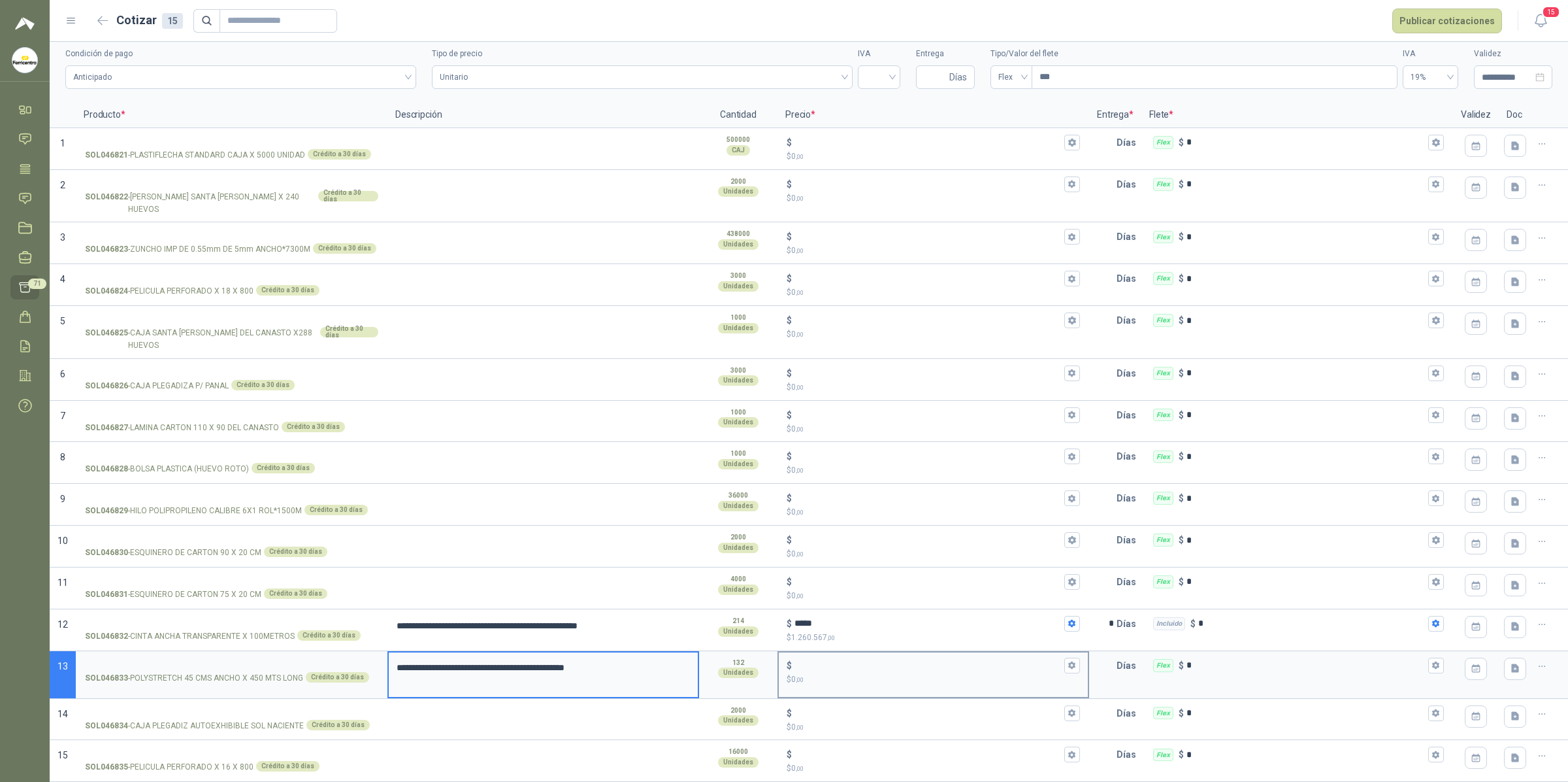
click at [828, 644] on p "$ 0 ,00" at bounding box center [933, 679] width 293 height 13
click at [828, 644] on input "$ $ 0 ,00" at bounding box center [927, 666] width 267 height 10
type textarea "**********"
type input "******"
click at [1117, 644] on p "Días" at bounding box center [1129, 666] width 24 height 26
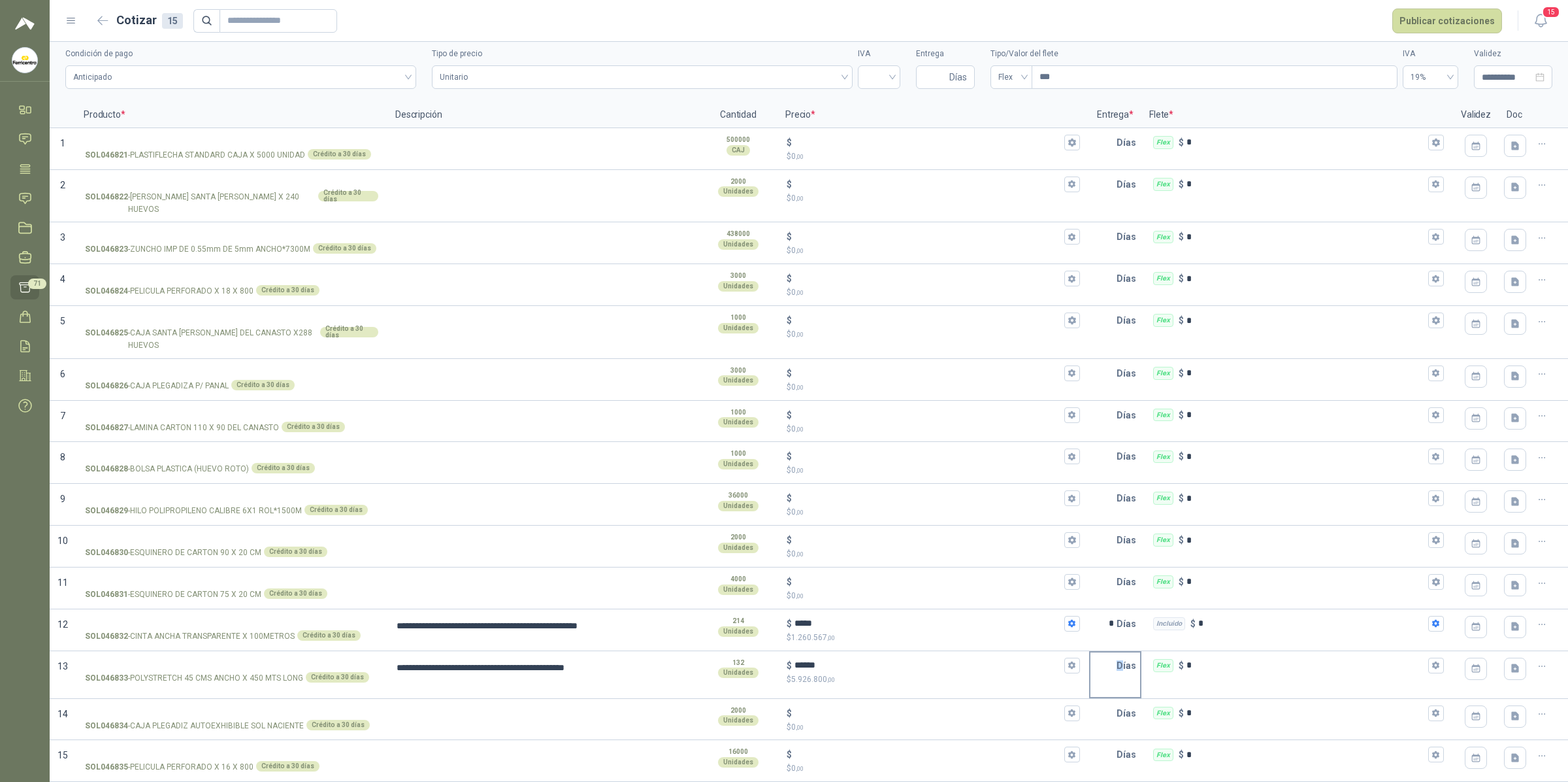
click at [1111, 644] on div "Días" at bounding box center [1115, 674] width 52 height 48
click at [1099, 644] on input "text" at bounding box center [1103, 666] width 26 height 26
type textarea "**********"
type input "*"
click at [1288, 644] on div "Flex $ *" at bounding box center [1297, 674] width 312 height 48
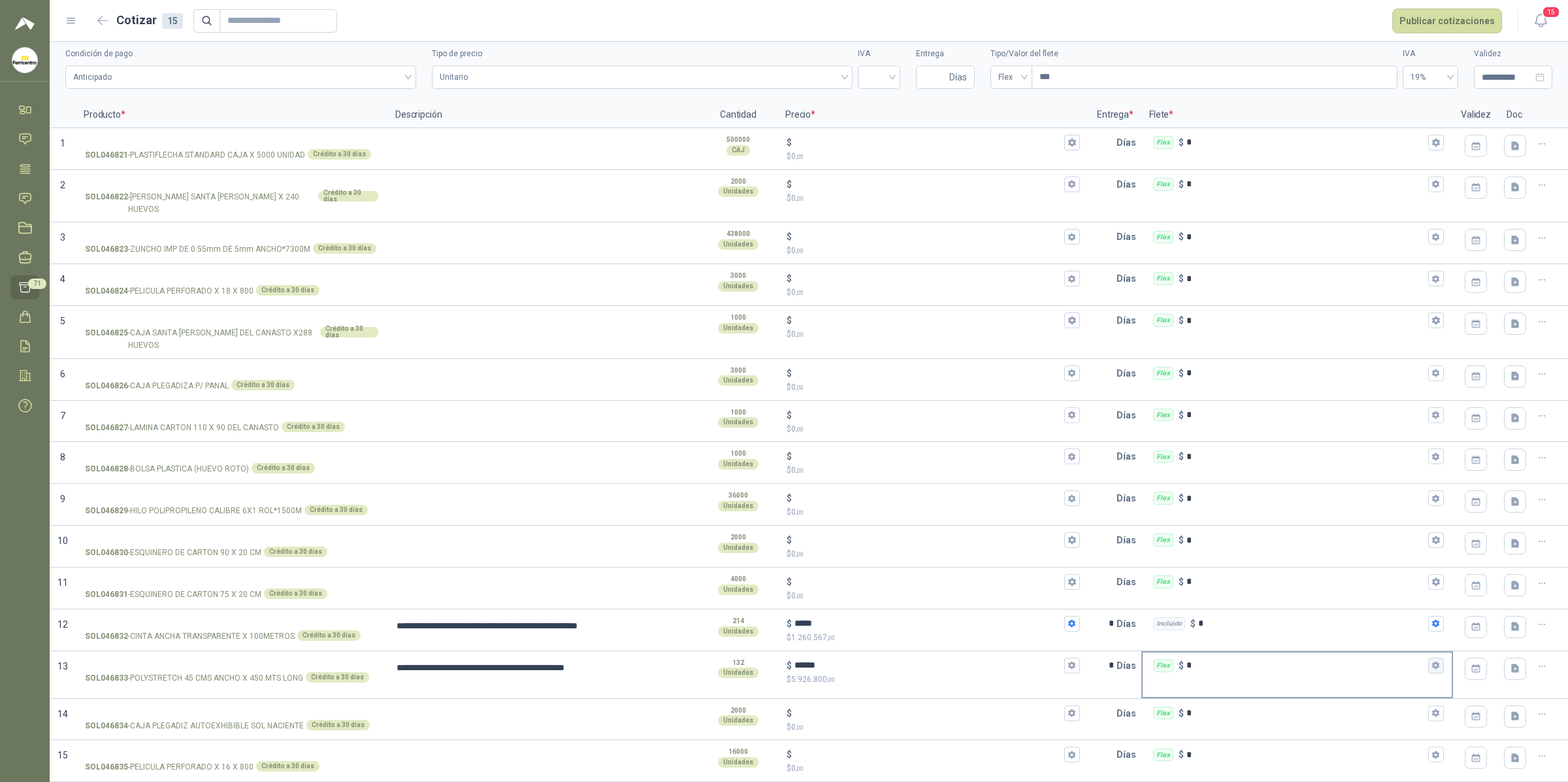
click at [1356, 644] on icon "button" at bounding box center [1436, 665] width 9 height 9
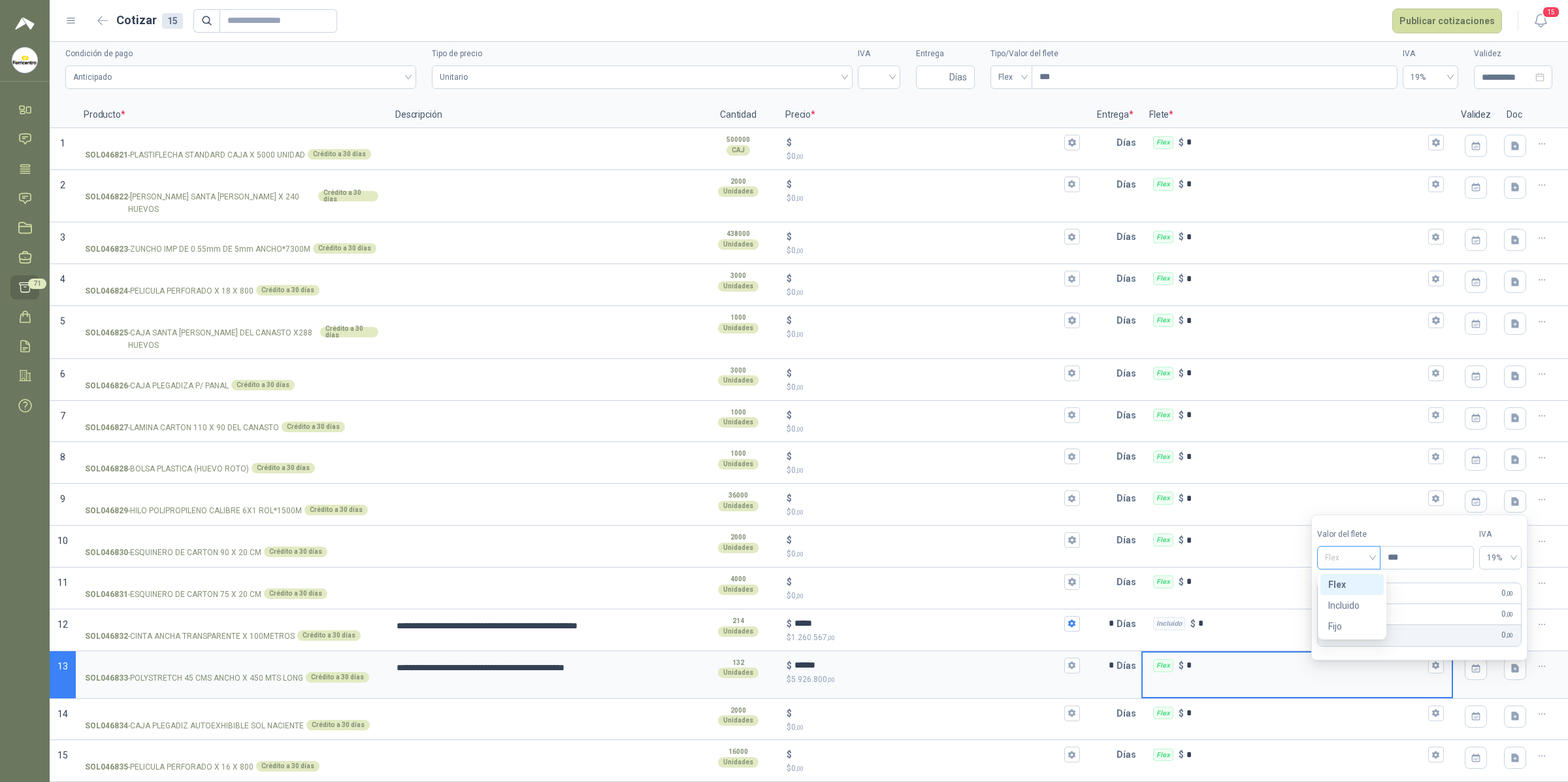
click at [1356, 547] on div "Flex" at bounding box center [1349, 558] width 64 height 23
click at [1348, 604] on div "Incluido" at bounding box center [1352, 605] width 48 height 15
drag, startPoint x: 123, startPoint y: 11, endPoint x: 116, endPoint y: 17, distance: 9.2
click at [122, 12] on h2 "Cotizar 15" at bounding box center [150, 20] width 67 height 19
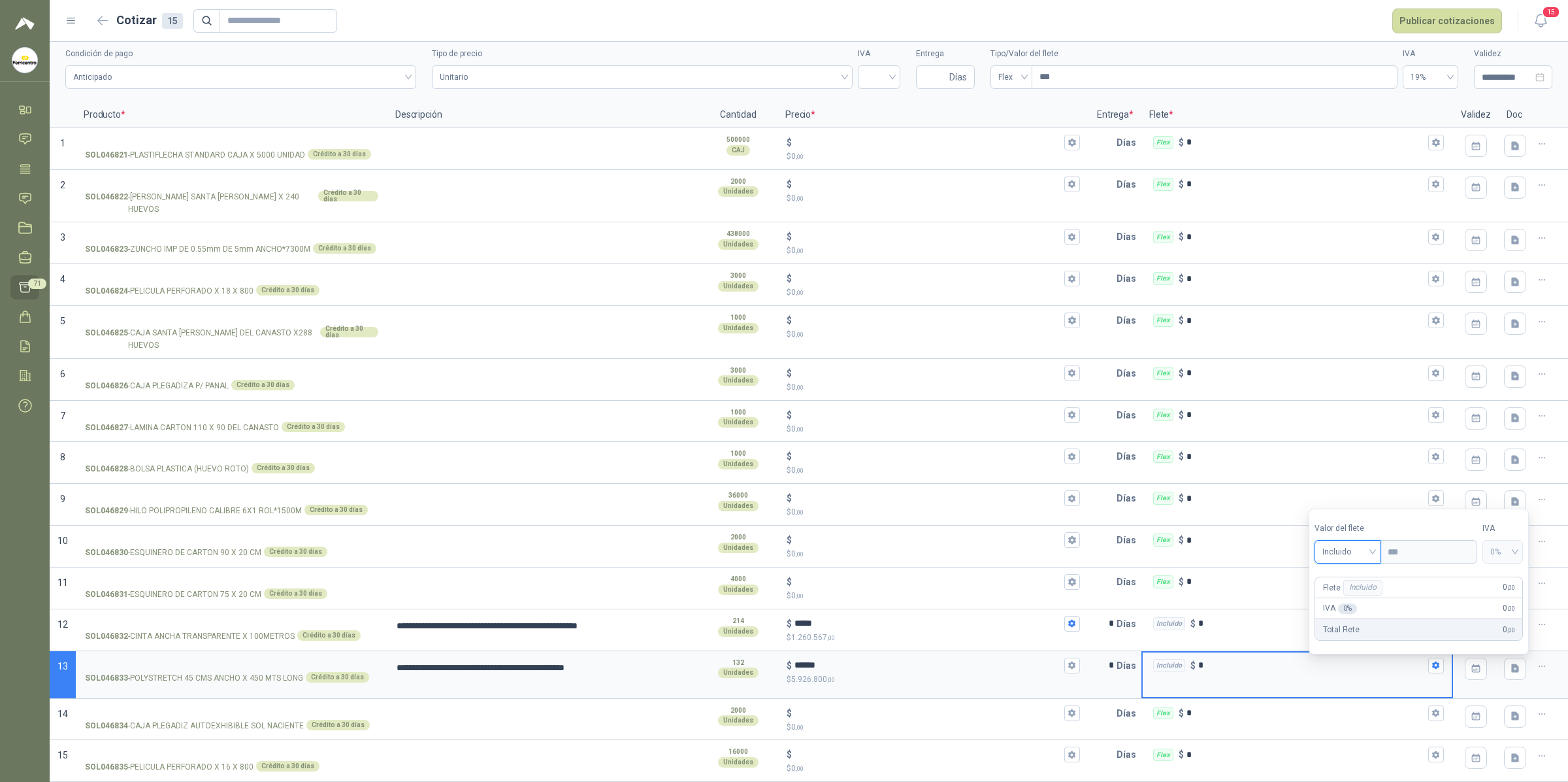
type textarea "**********"
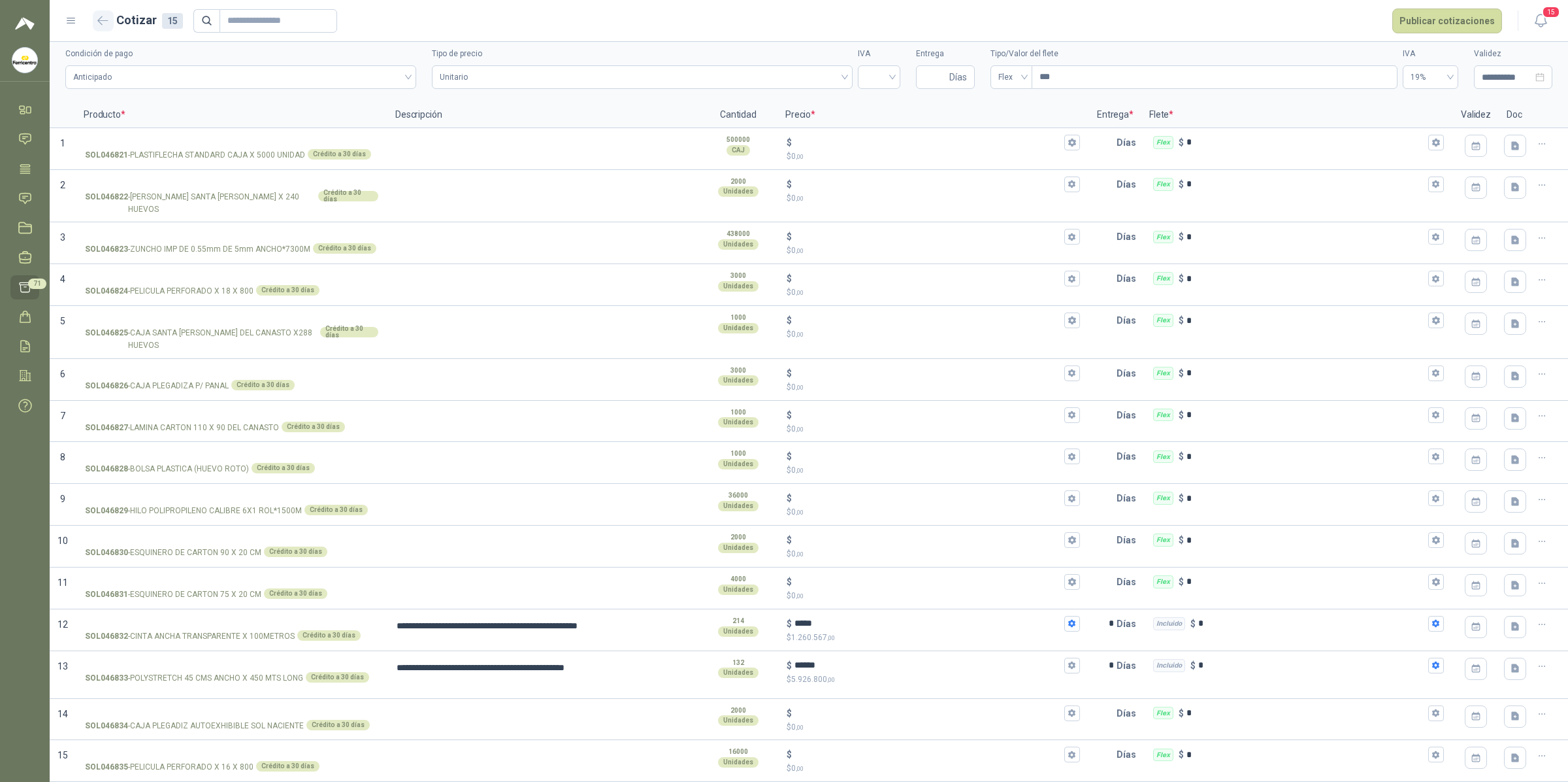
click at [106, 23] on icon "button" at bounding box center [103, 21] width 11 height 10
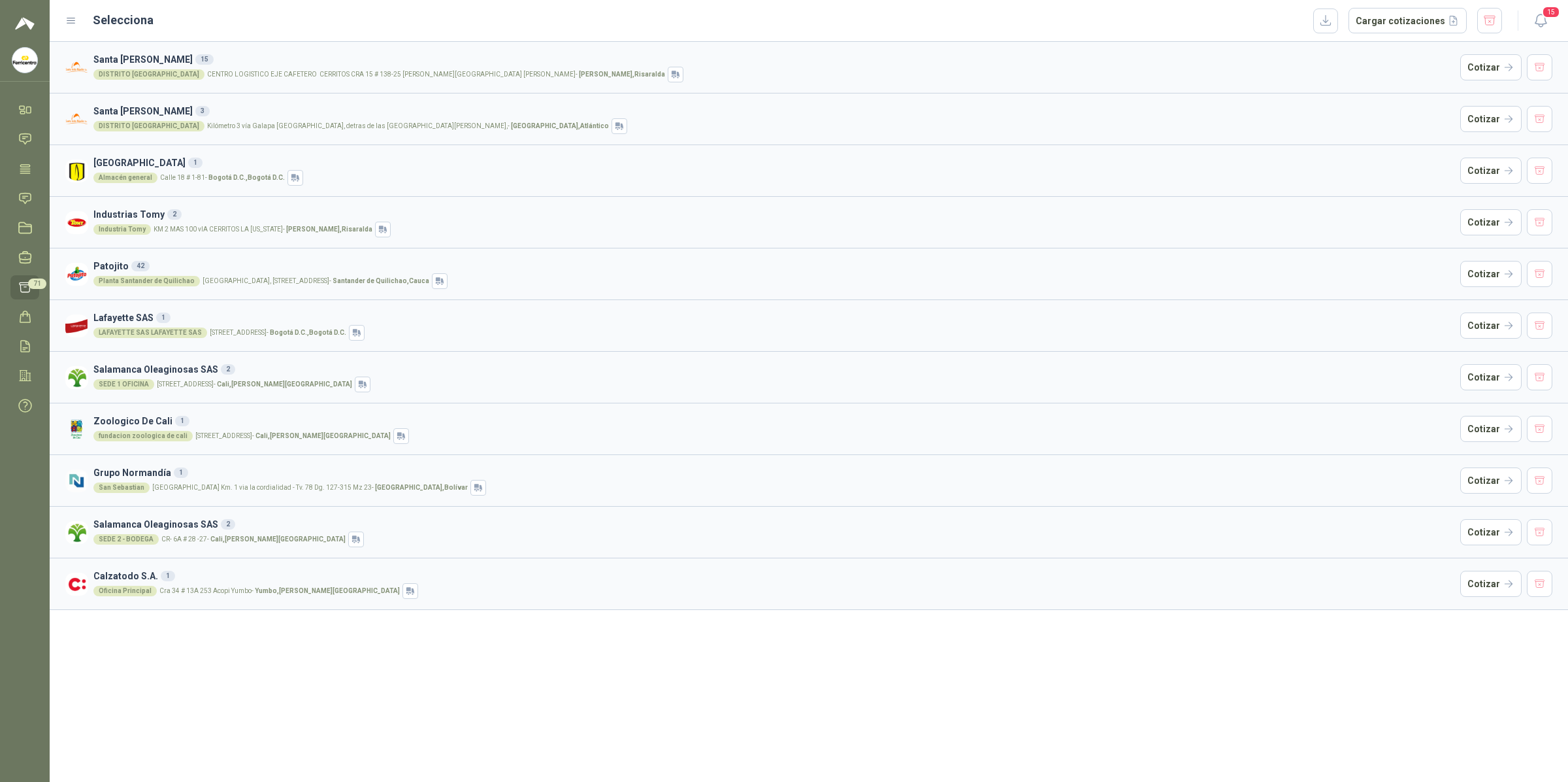
click at [297, 67] on div "DISTRITO PEREIRA CENTRO LOGISTICO EJE CAFETERO CERRITOS CRA 15 # 138-25 VEREDA …" at bounding box center [775, 74] width 1362 height 16
click at [1356, 73] on button "Cotizar" at bounding box center [1491, 67] width 62 height 26
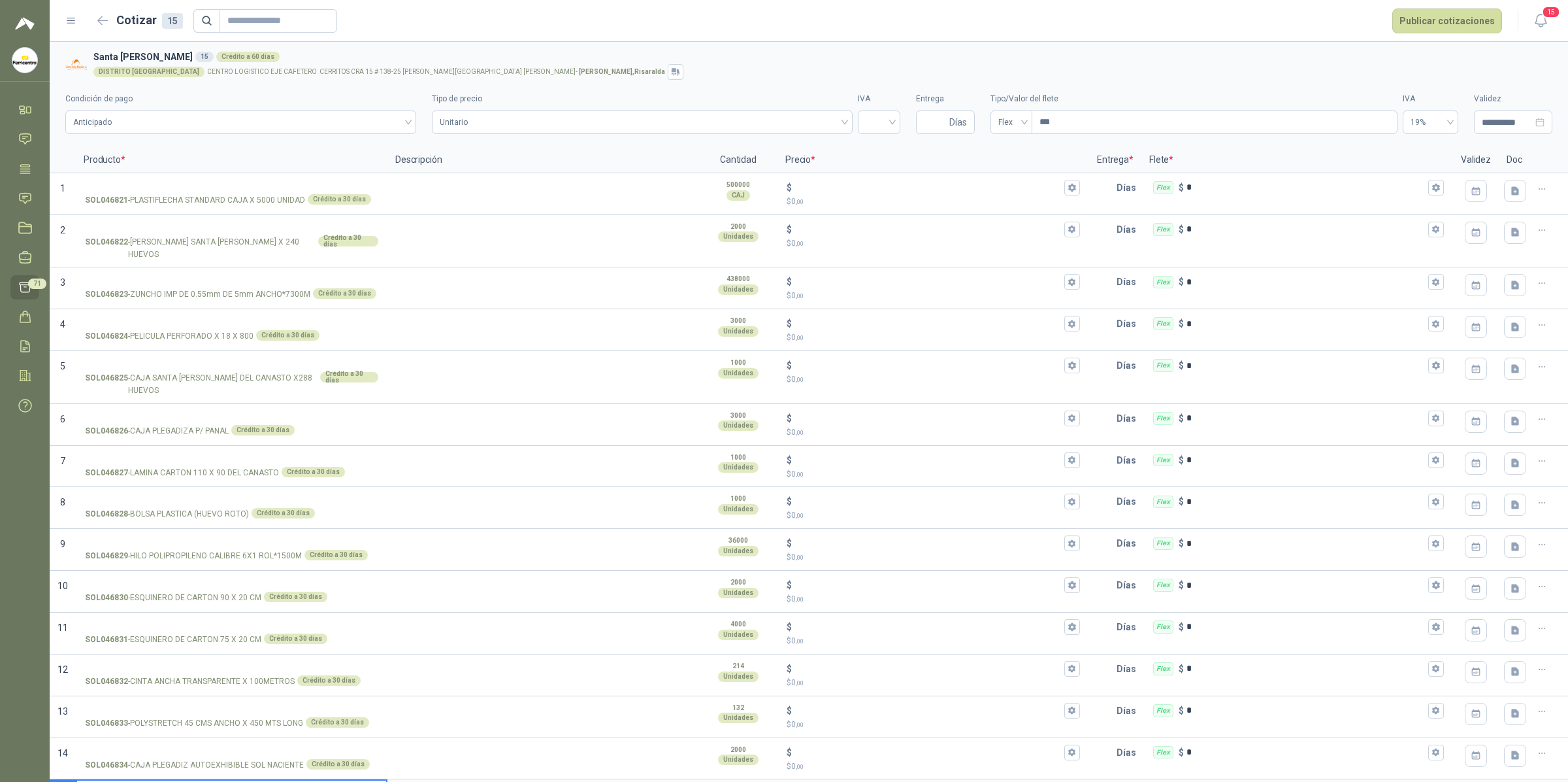
scroll to position [52, 0]
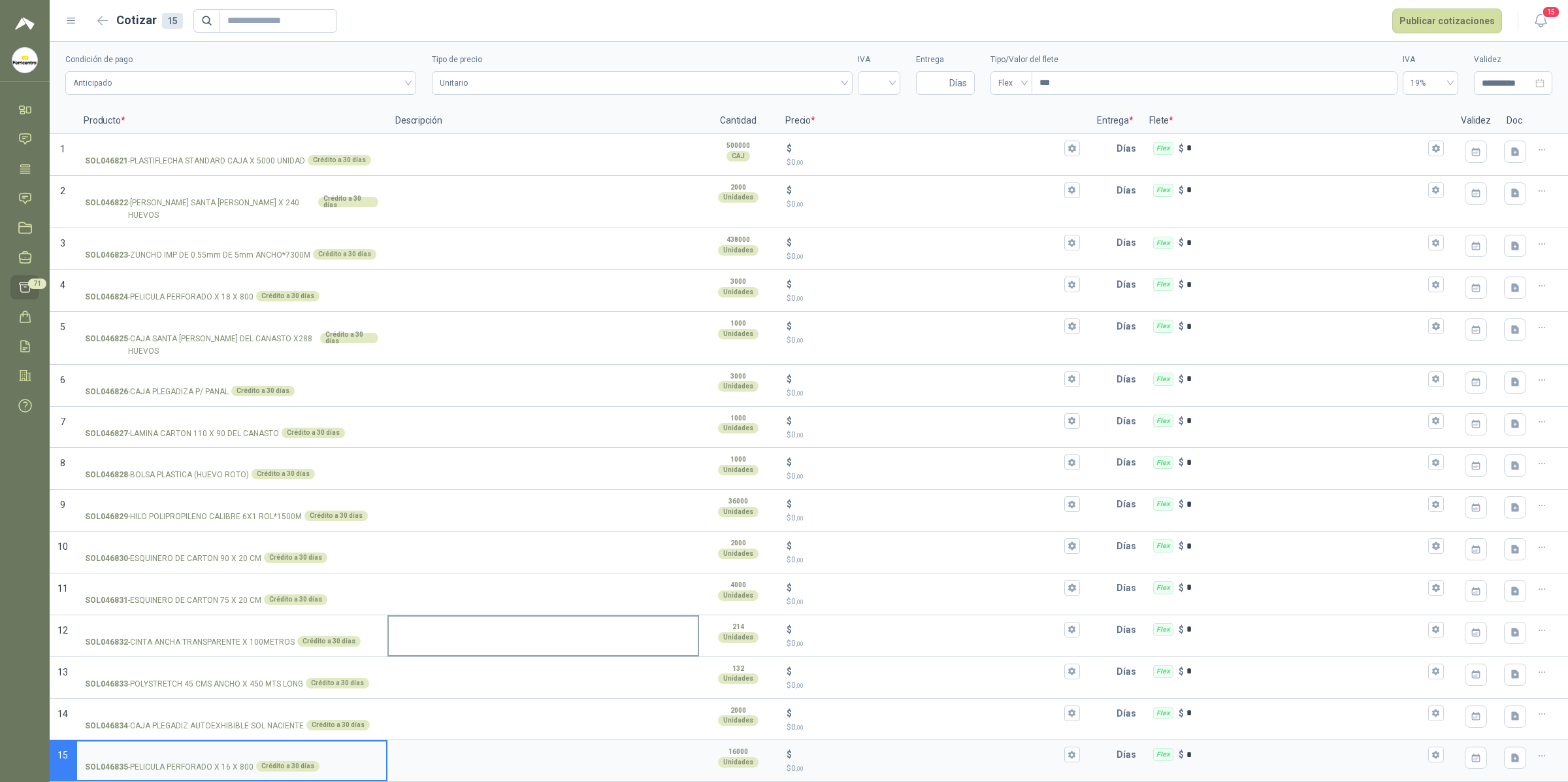
click at [446, 624] on textarea at bounding box center [543, 631] width 309 height 30
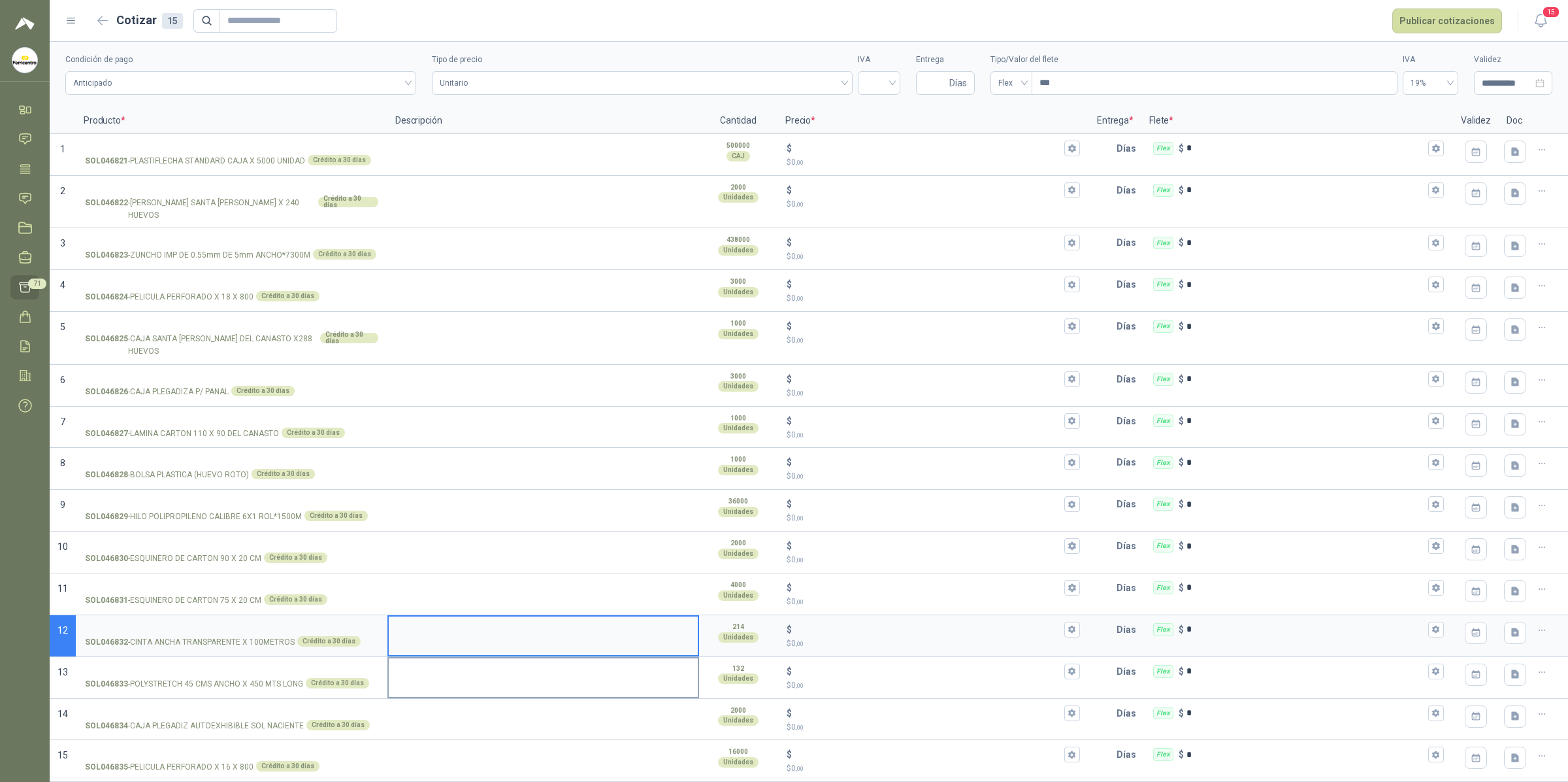
click at [448, 644] on textarea at bounding box center [543, 673] width 309 height 30
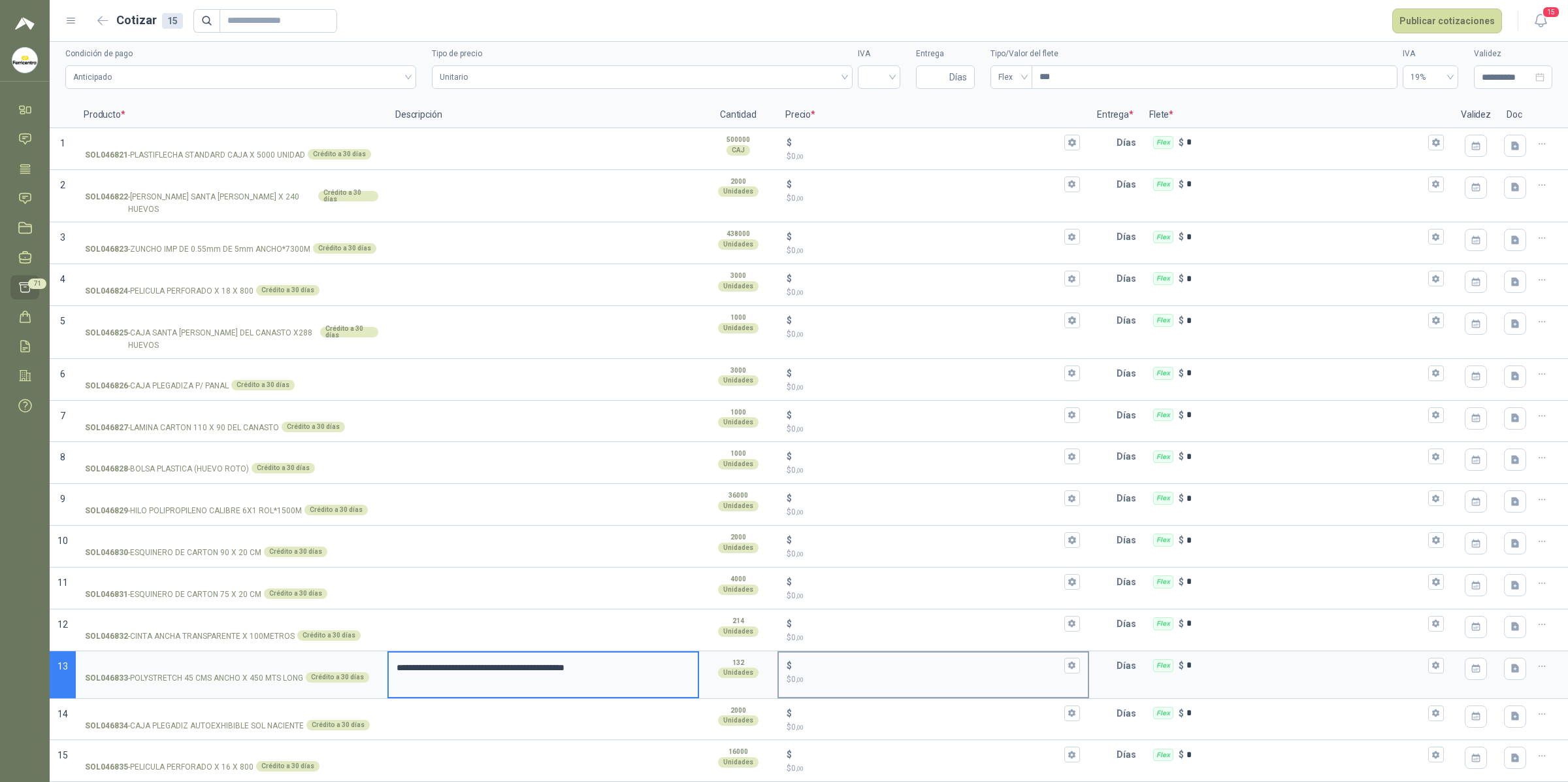
click at [874, 644] on p "$ 0 ,00" at bounding box center [933, 679] width 293 height 13
click at [874, 644] on input "$ $ 0 ,00" at bounding box center [927, 666] width 267 height 10
type textarea "**********"
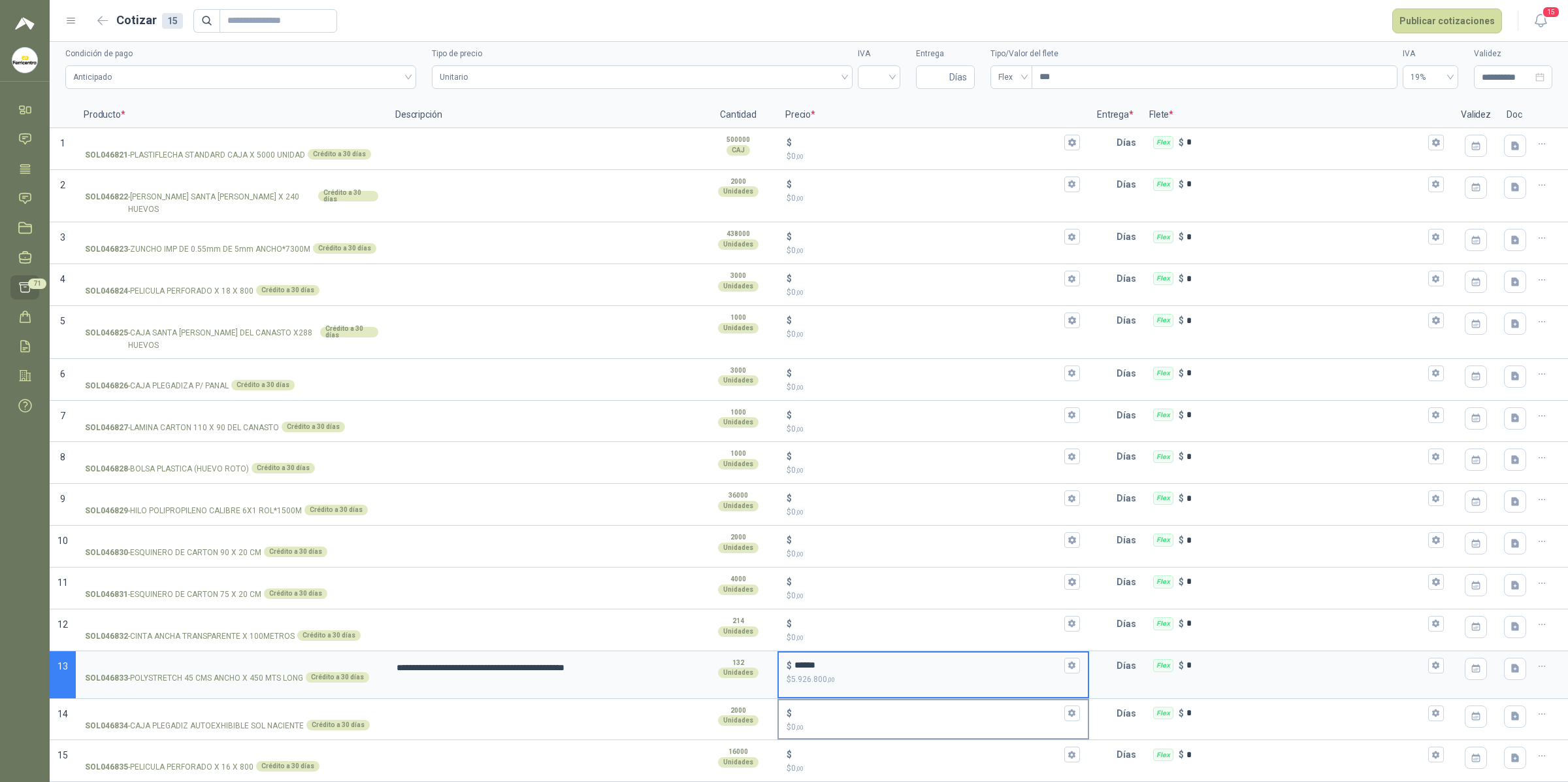
type input "******"
click at [1190, 644] on div "Flex $ *" at bounding box center [1297, 666] width 309 height 26
click at [1190, 644] on input "*" at bounding box center [1306, 666] width 240 height 10
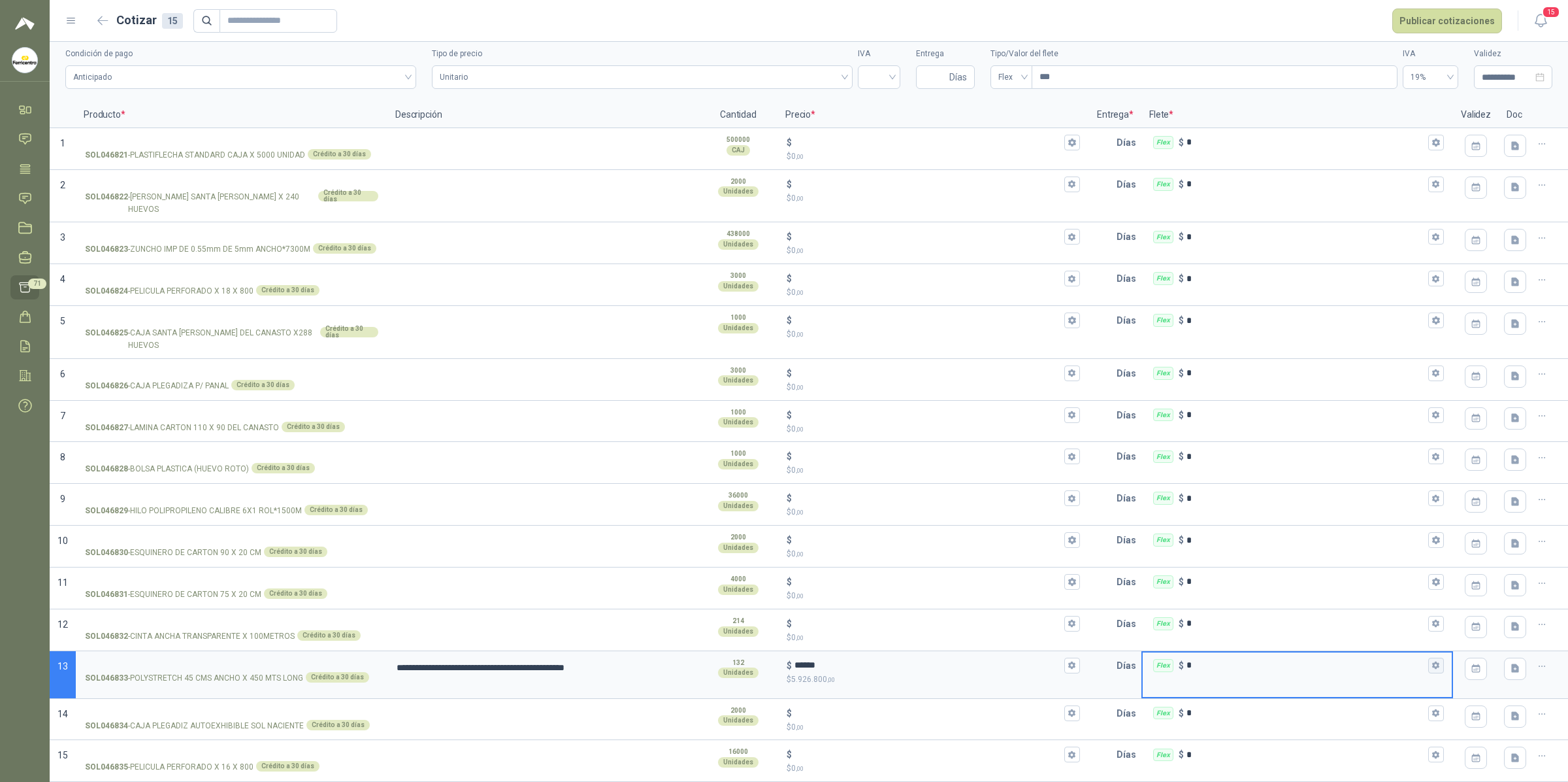
click at [1356, 644] on icon "button" at bounding box center [1436, 665] width 9 height 9
click at [1355, 555] on span "Flex" at bounding box center [1349, 558] width 48 height 20
click at [1344, 607] on div "Incluido" at bounding box center [1352, 605] width 48 height 15
click at [1117, 644] on p "Días" at bounding box center [1129, 666] width 24 height 26
click at [1092, 644] on input "text" at bounding box center [1103, 666] width 26 height 26
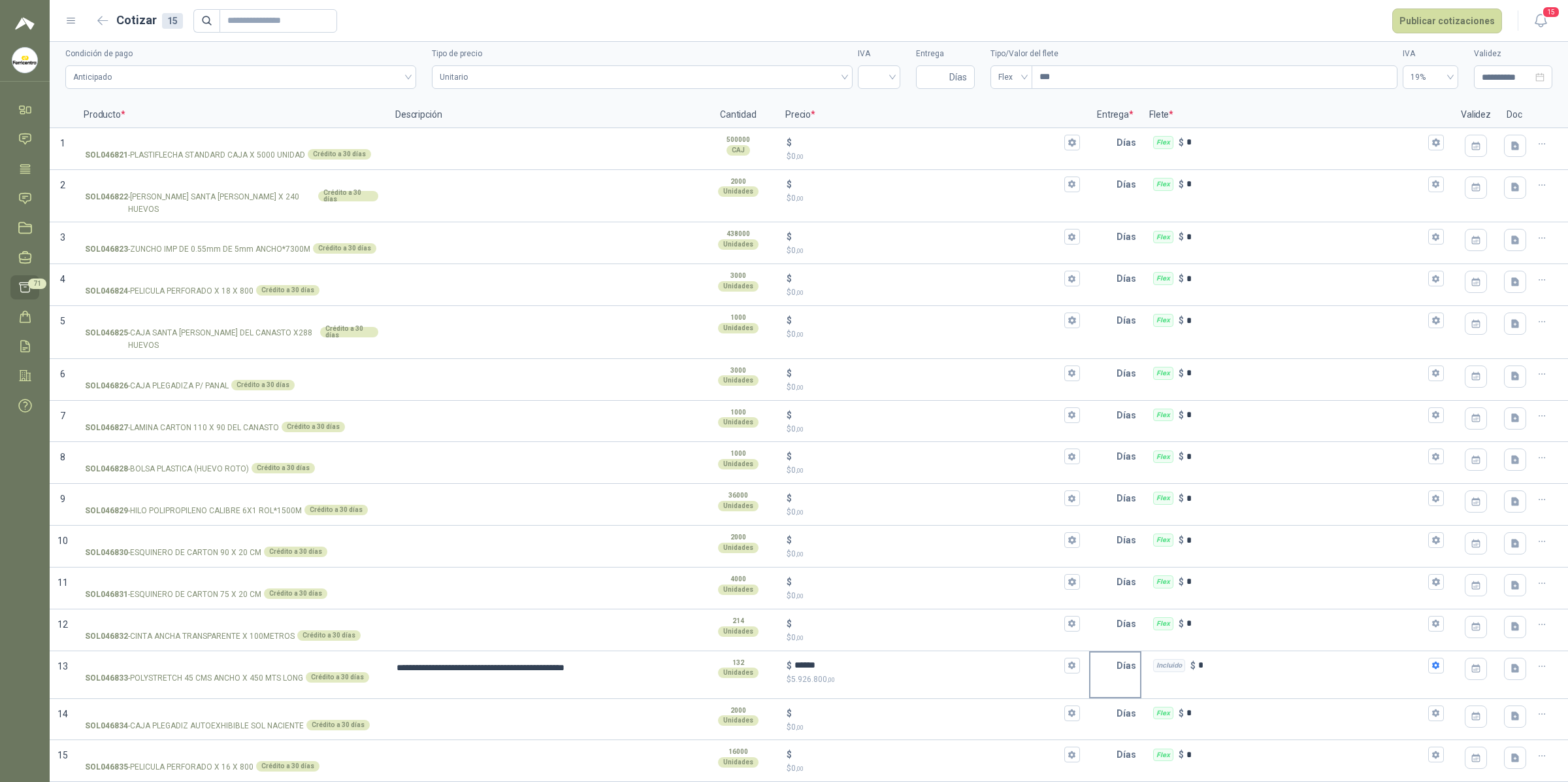
type textarea "**********"
type input "*"
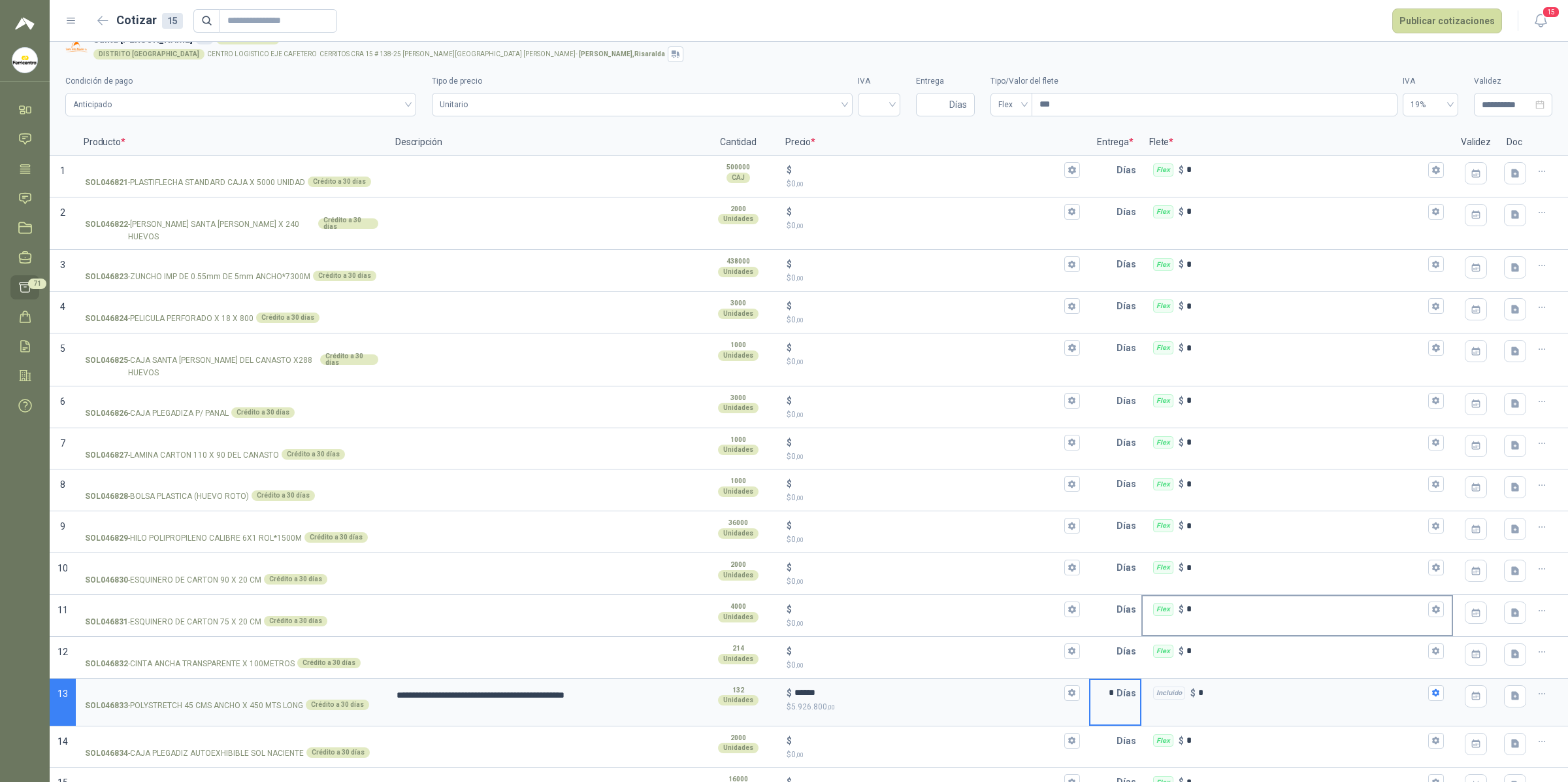
scroll to position [0, 0]
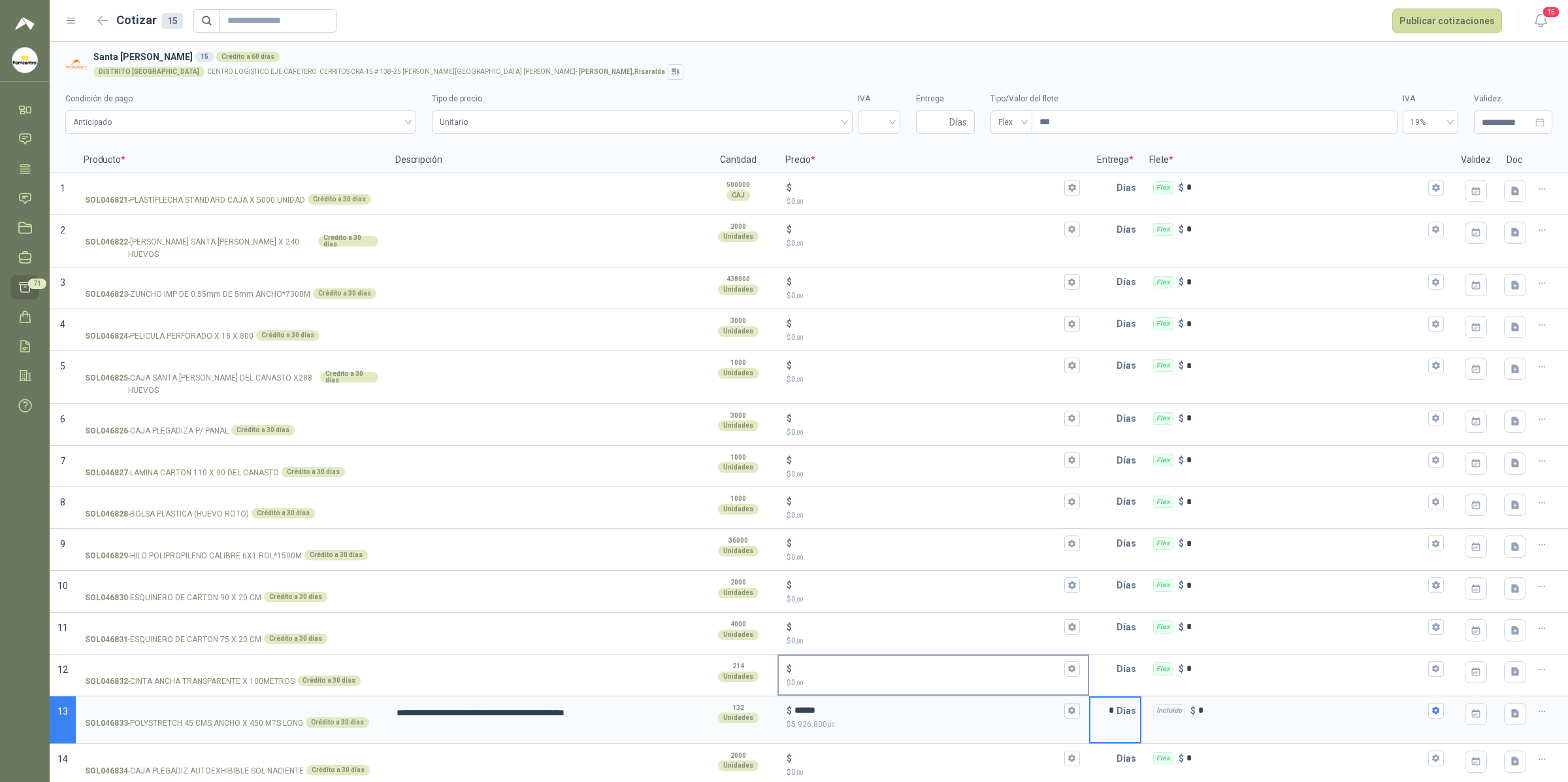
click at [834, 644] on input "$ $ 0 ,00" at bounding box center [927, 668] width 267 height 10
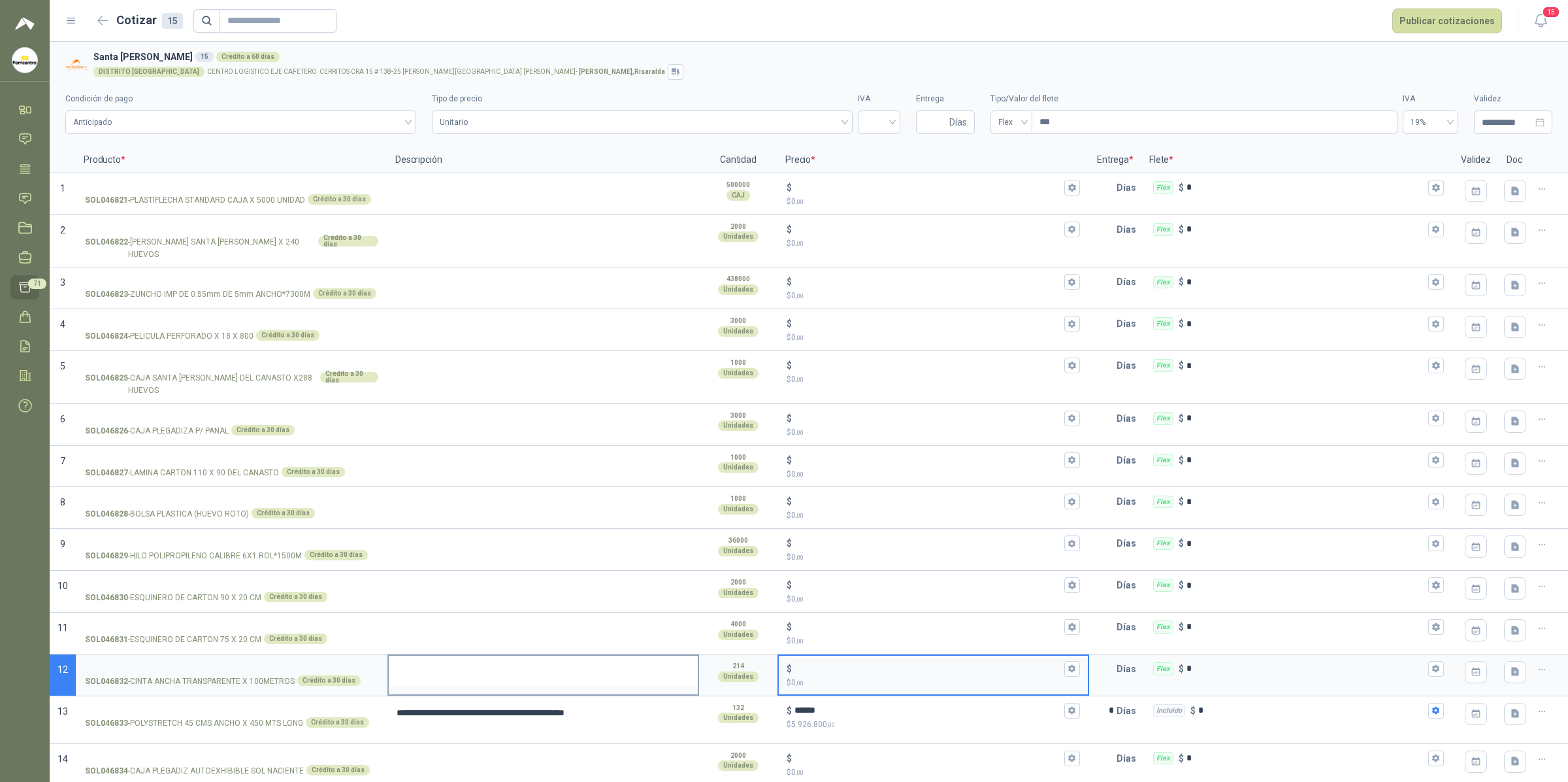
click at [554, 644] on textarea at bounding box center [543, 670] width 309 height 30
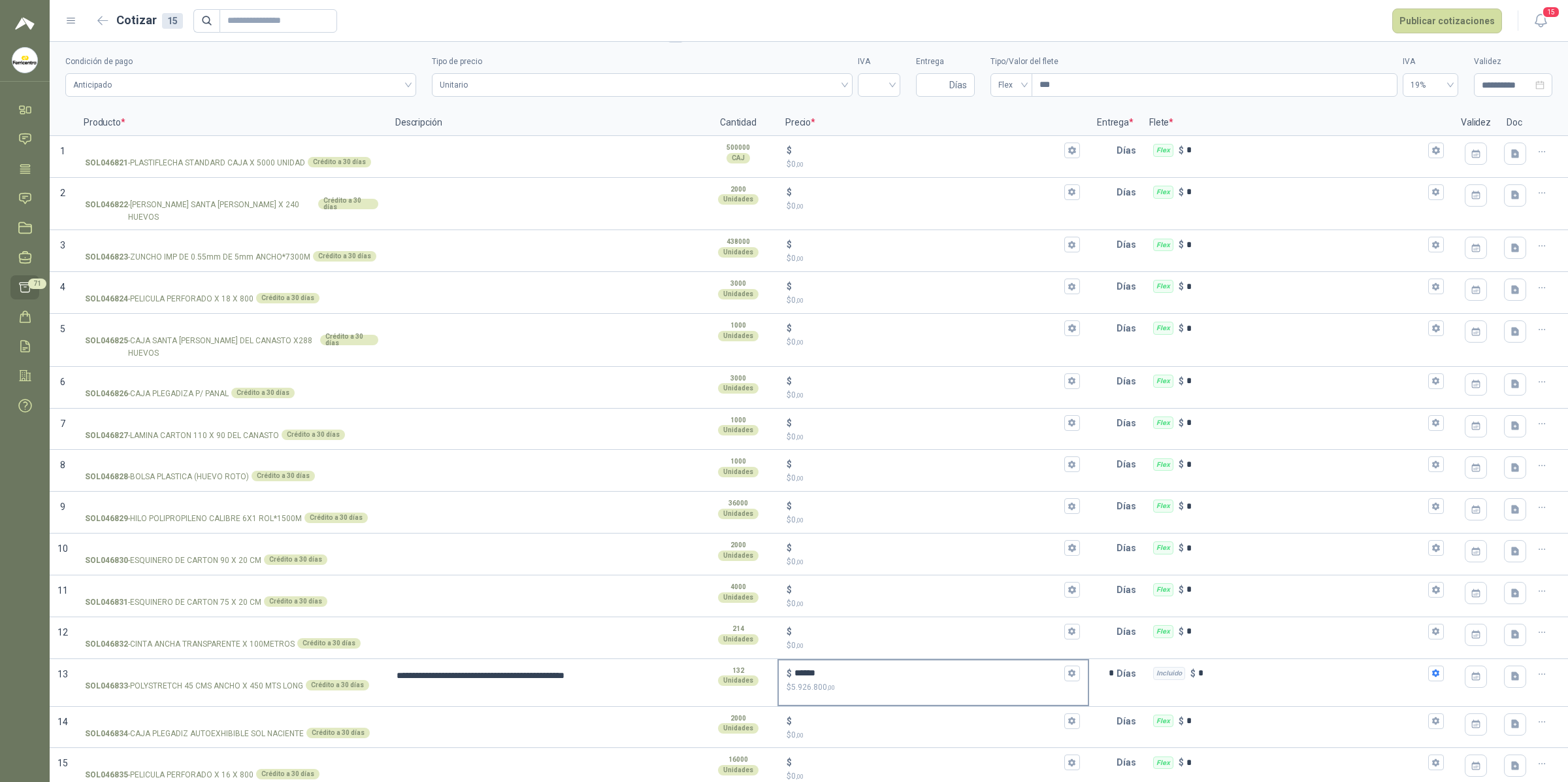
scroll to position [58, 0]
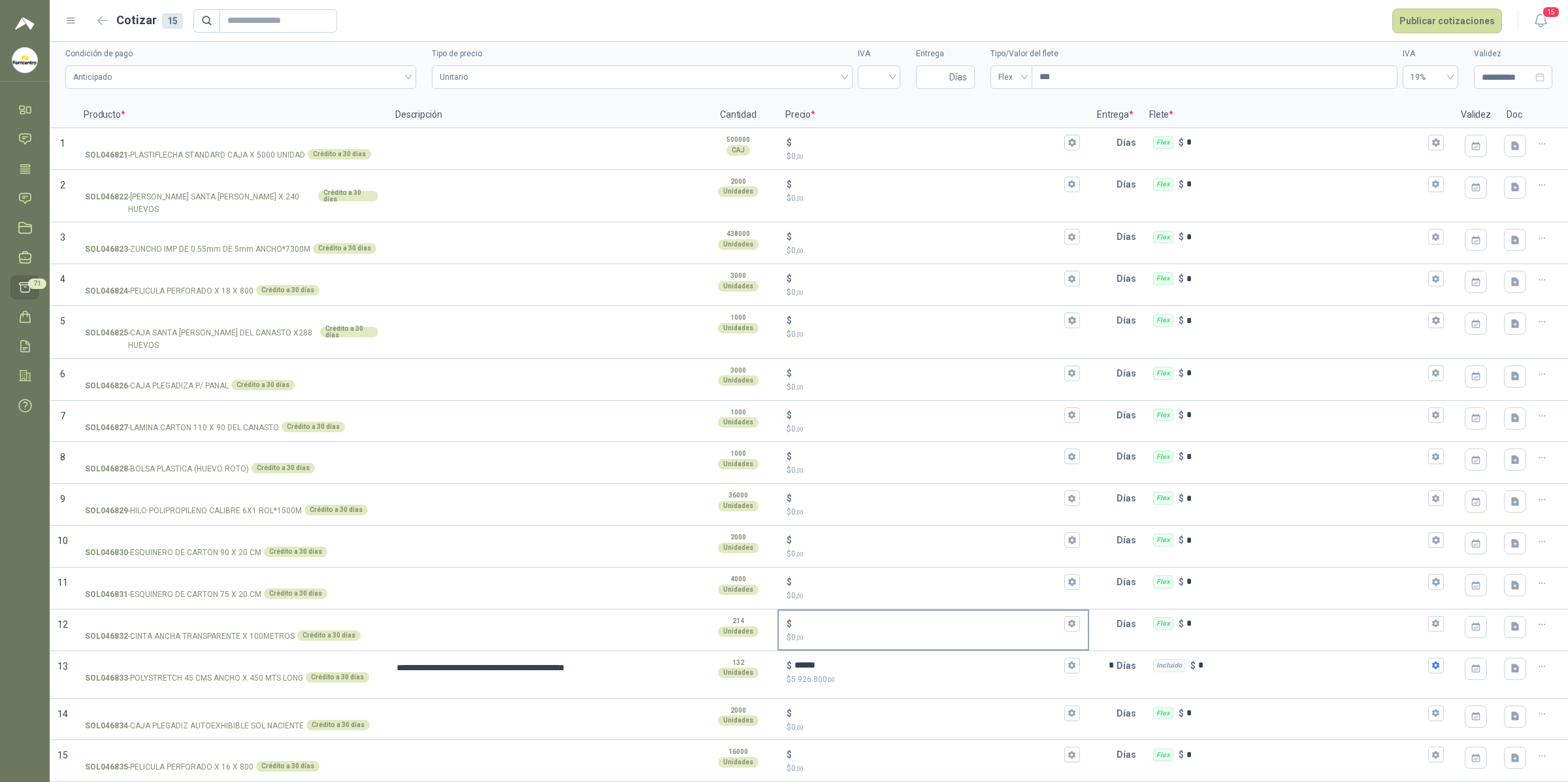
click at [814, 628] on input "$ $ 0 ,00" at bounding box center [927, 623] width 267 height 10
type textarea "**********"
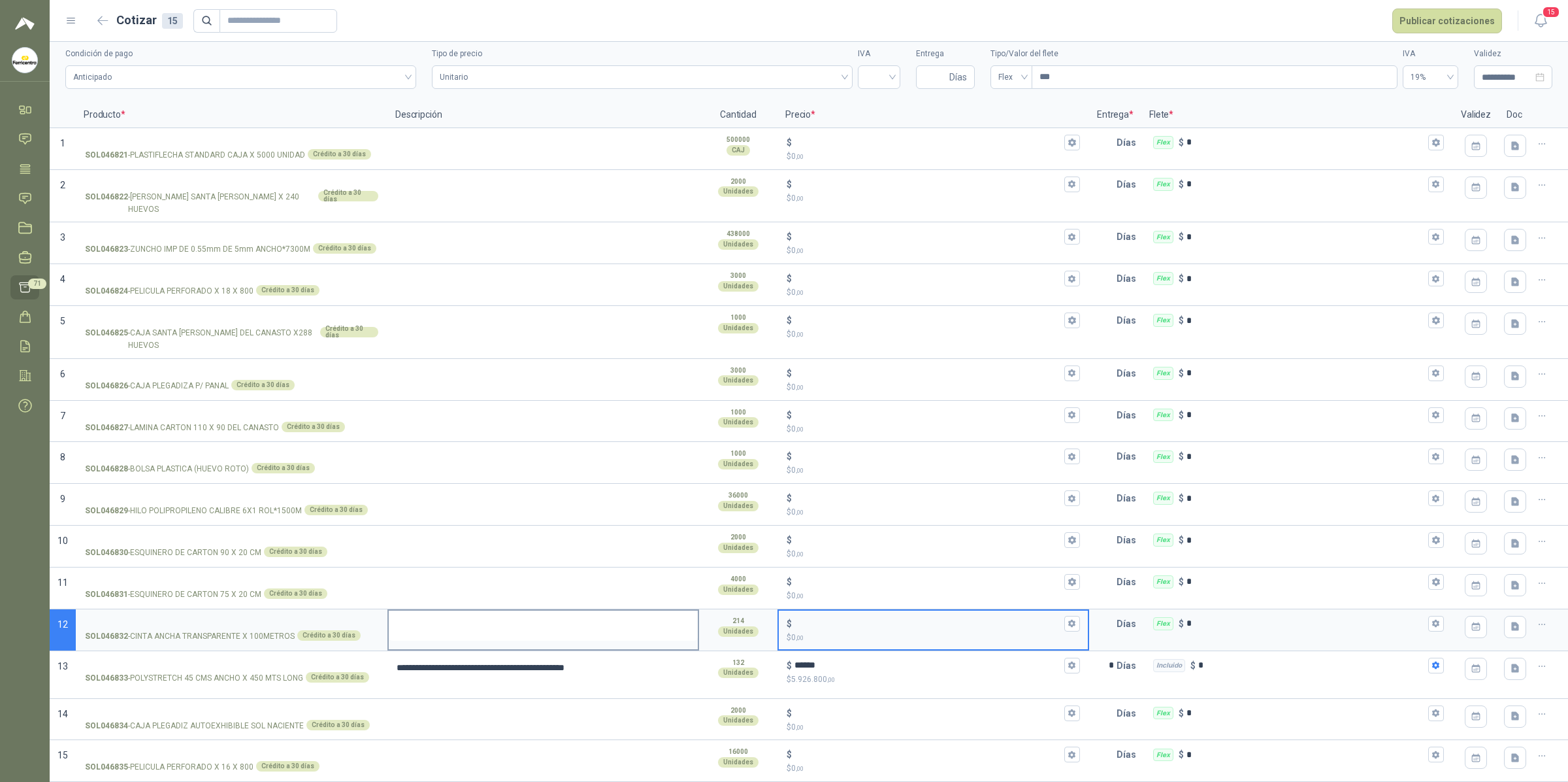
click at [615, 614] on textarea at bounding box center [543, 625] width 309 height 30
type textarea "**********"
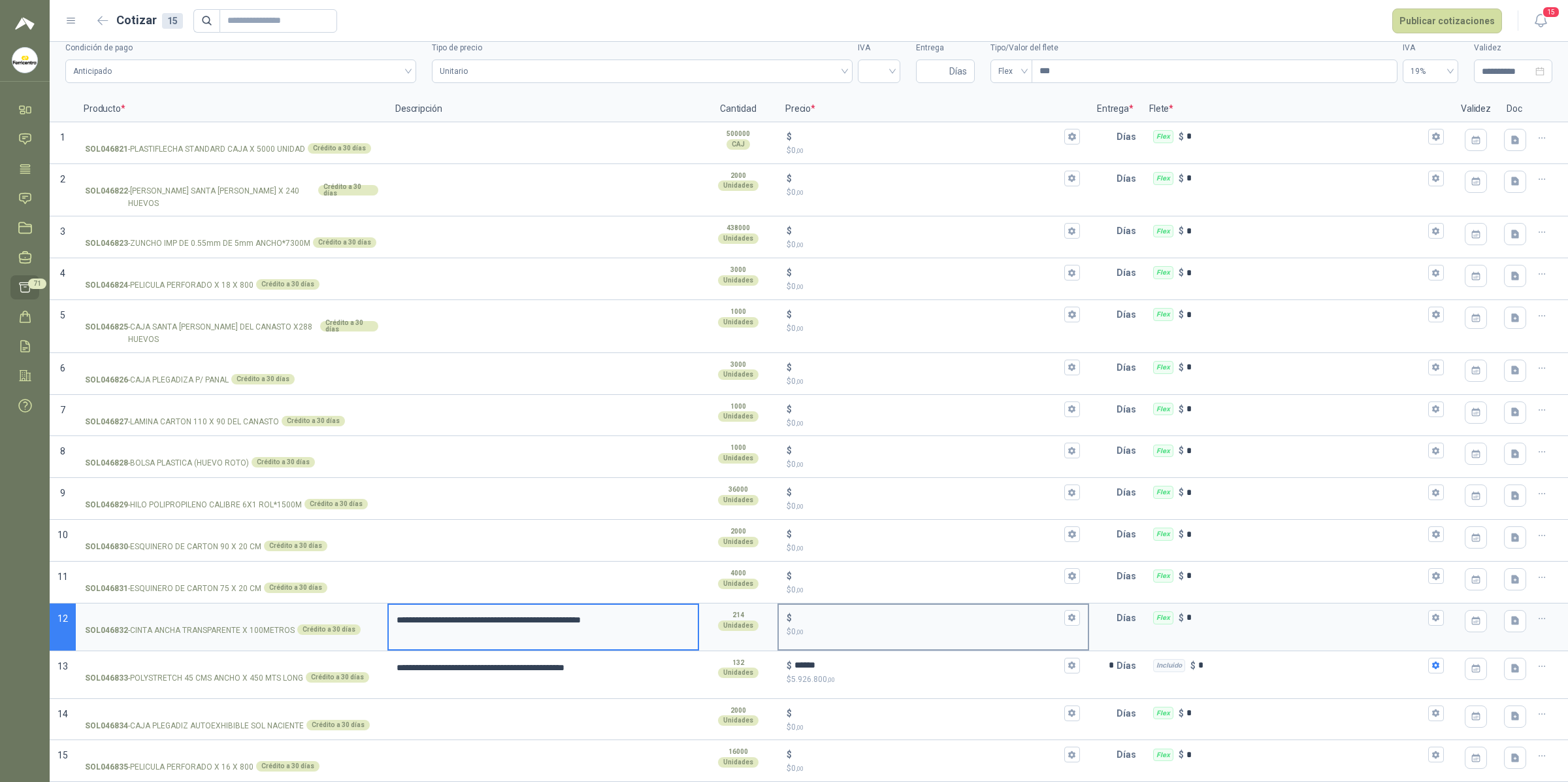
click at [814, 612] on div "$ $ 0 ,00" at bounding box center [933, 623] width 309 height 38
click at [814, 613] on input "$ $ 0 ,00" at bounding box center [927, 618] width 267 height 10
type textarea "**********"
type input "*****"
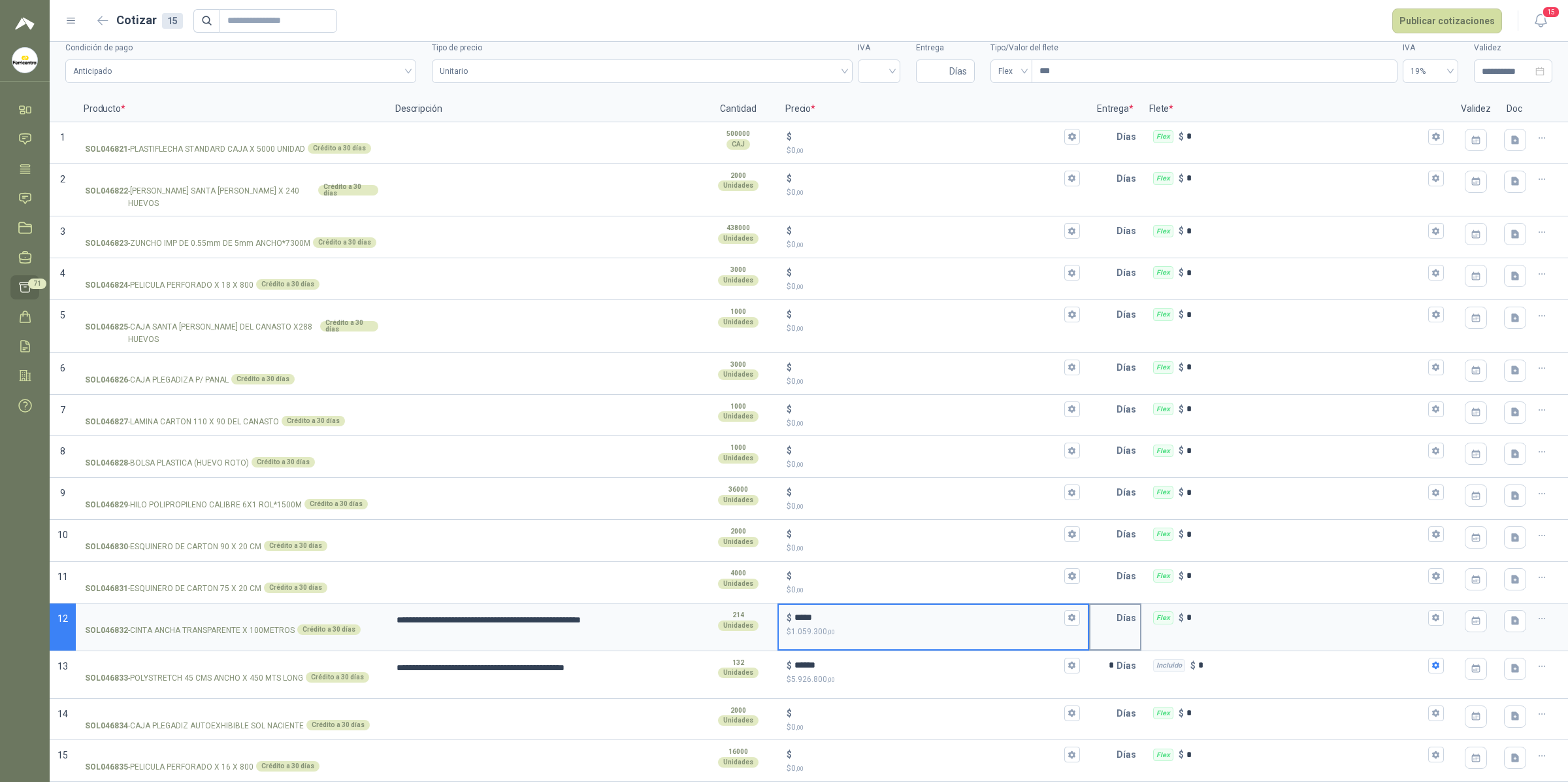
click at [1105, 621] on input "text" at bounding box center [1103, 618] width 26 height 26
type textarea "**********"
type input "*"
click at [1356, 621] on icon "button" at bounding box center [1436, 618] width 9 height 9
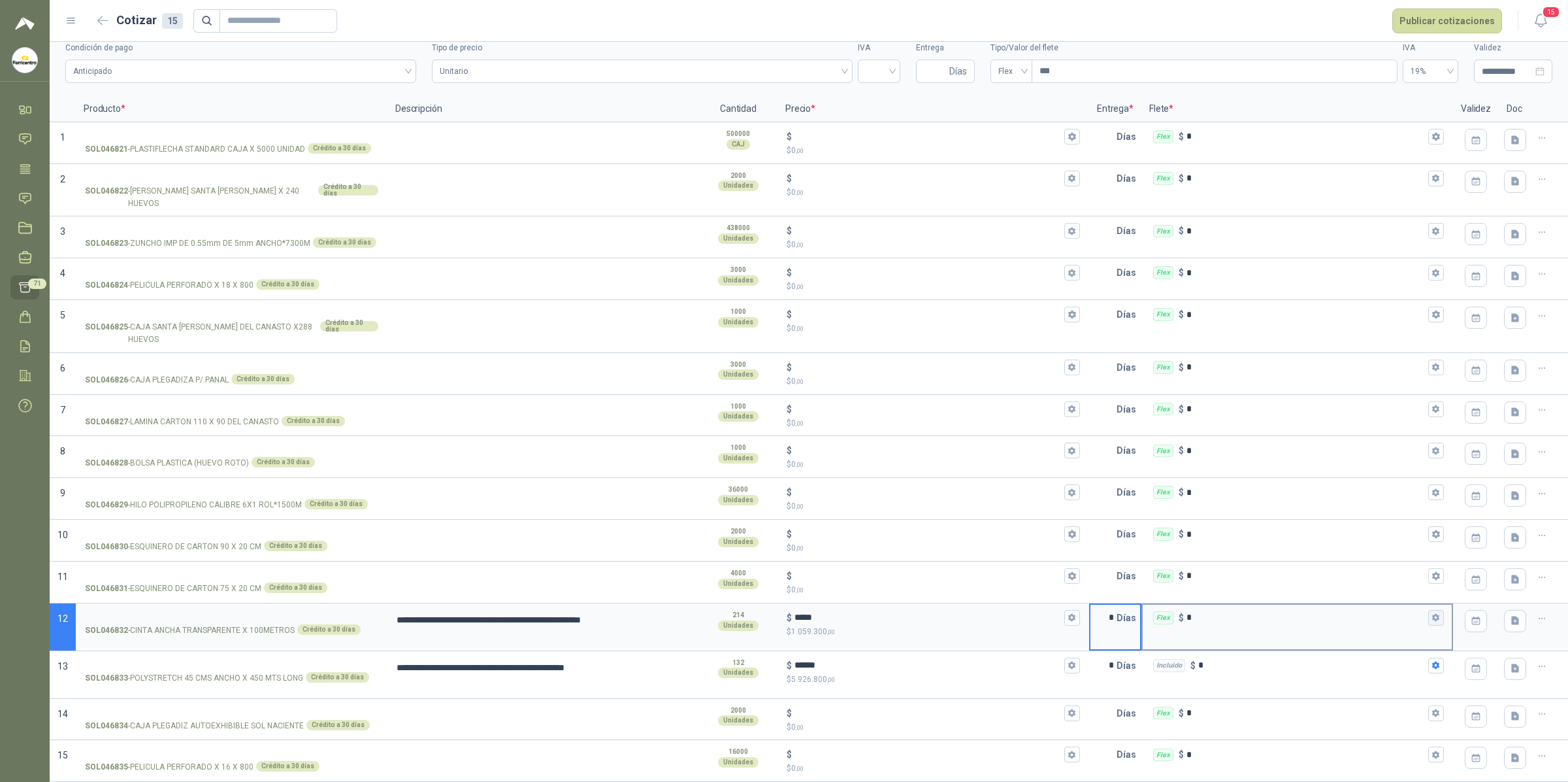
type textarea "**********"
click at [1348, 517] on span "Flex" at bounding box center [1349, 510] width 48 height 20
click at [1353, 549] on div "Incluido" at bounding box center [1352, 558] width 64 height 21
type textarea "**********"
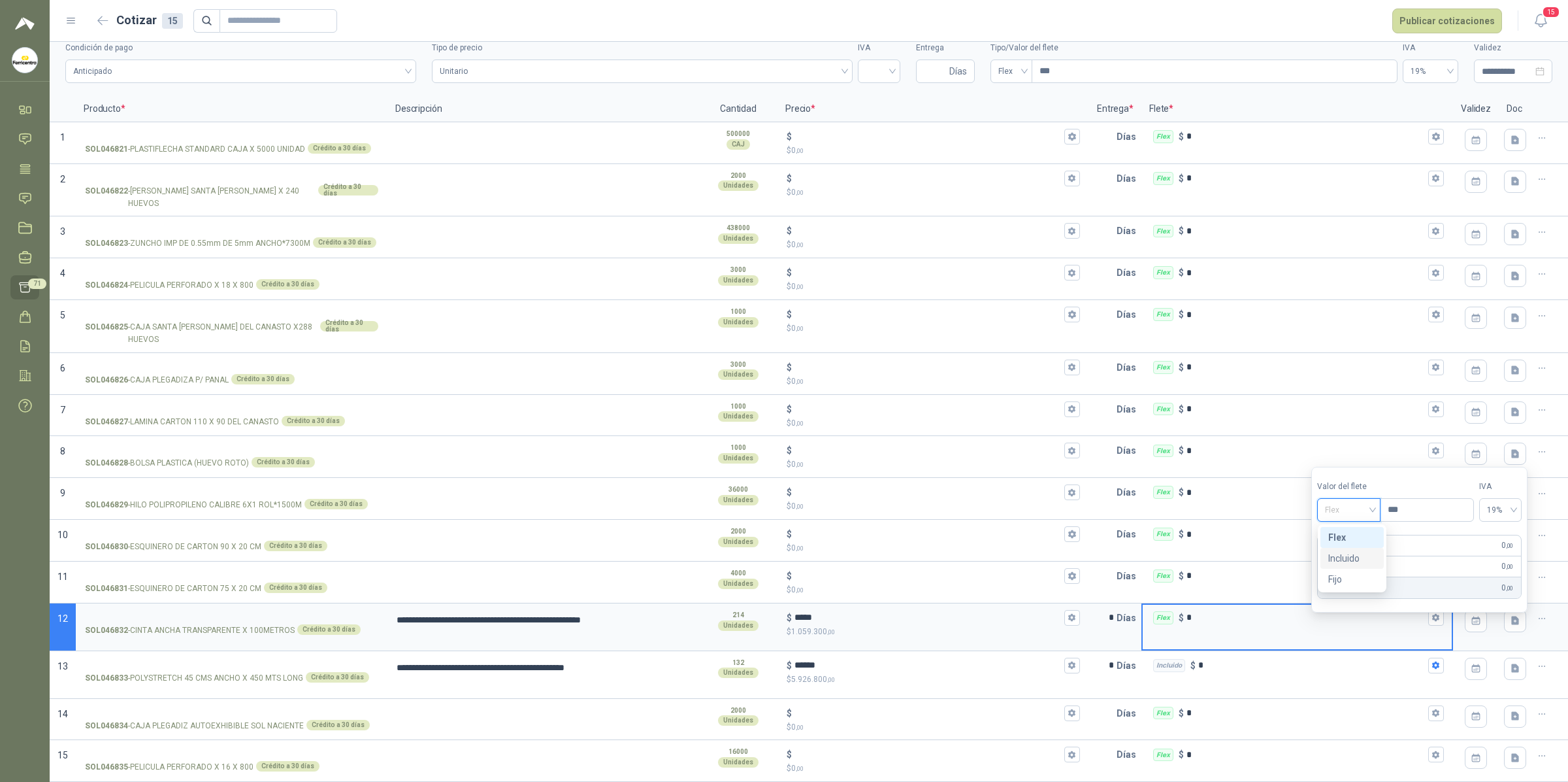
type textarea "**********"
click at [1356, 23] on button "Publicar cotizaciones" at bounding box center [1448, 21] width 110 height 24
type textarea "**********"
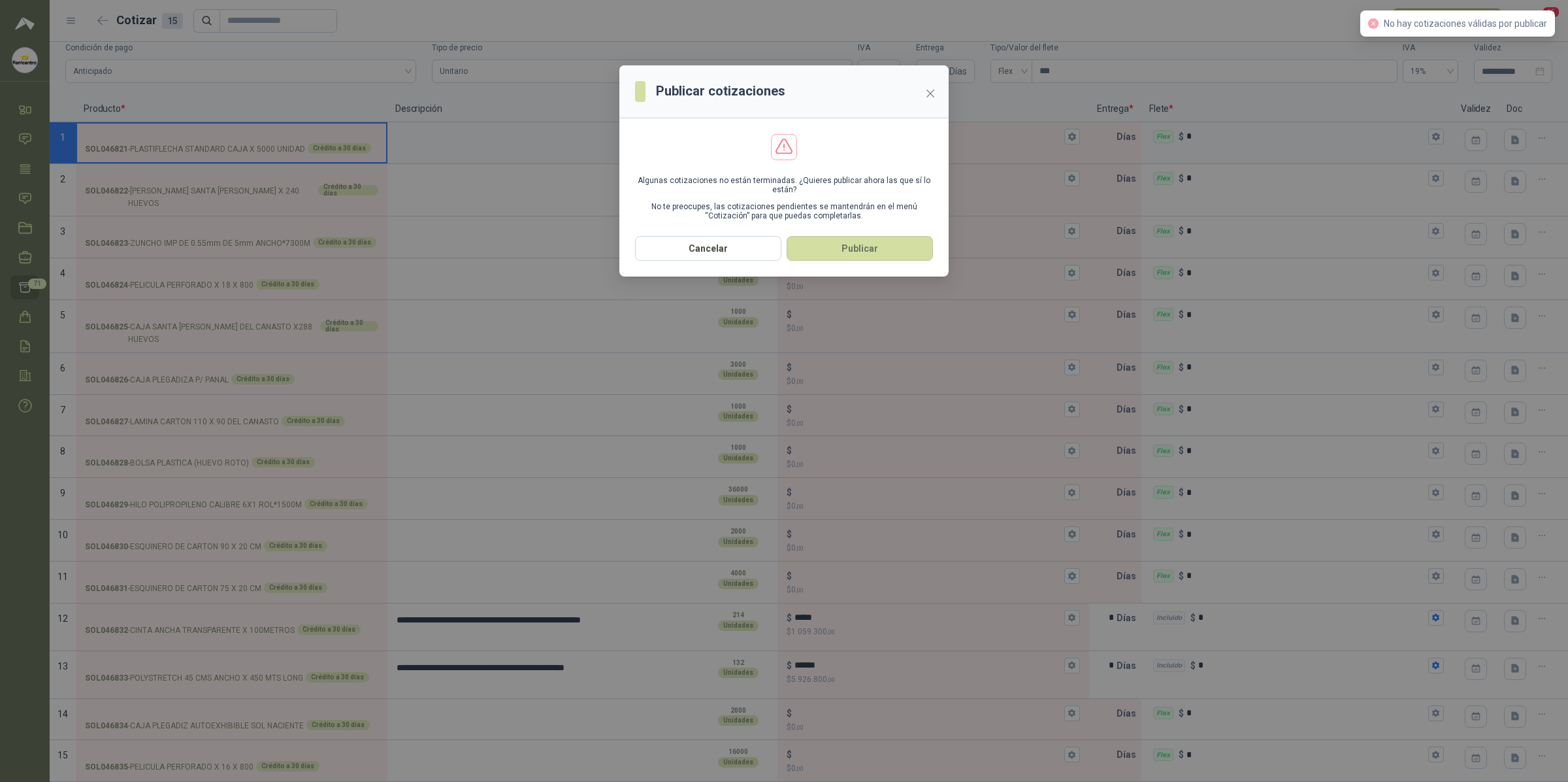
type textarea "**********"
click at [844, 249] on button "Publicar" at bounding box center [860, 248] width 147 height 24
type textarea "**********"
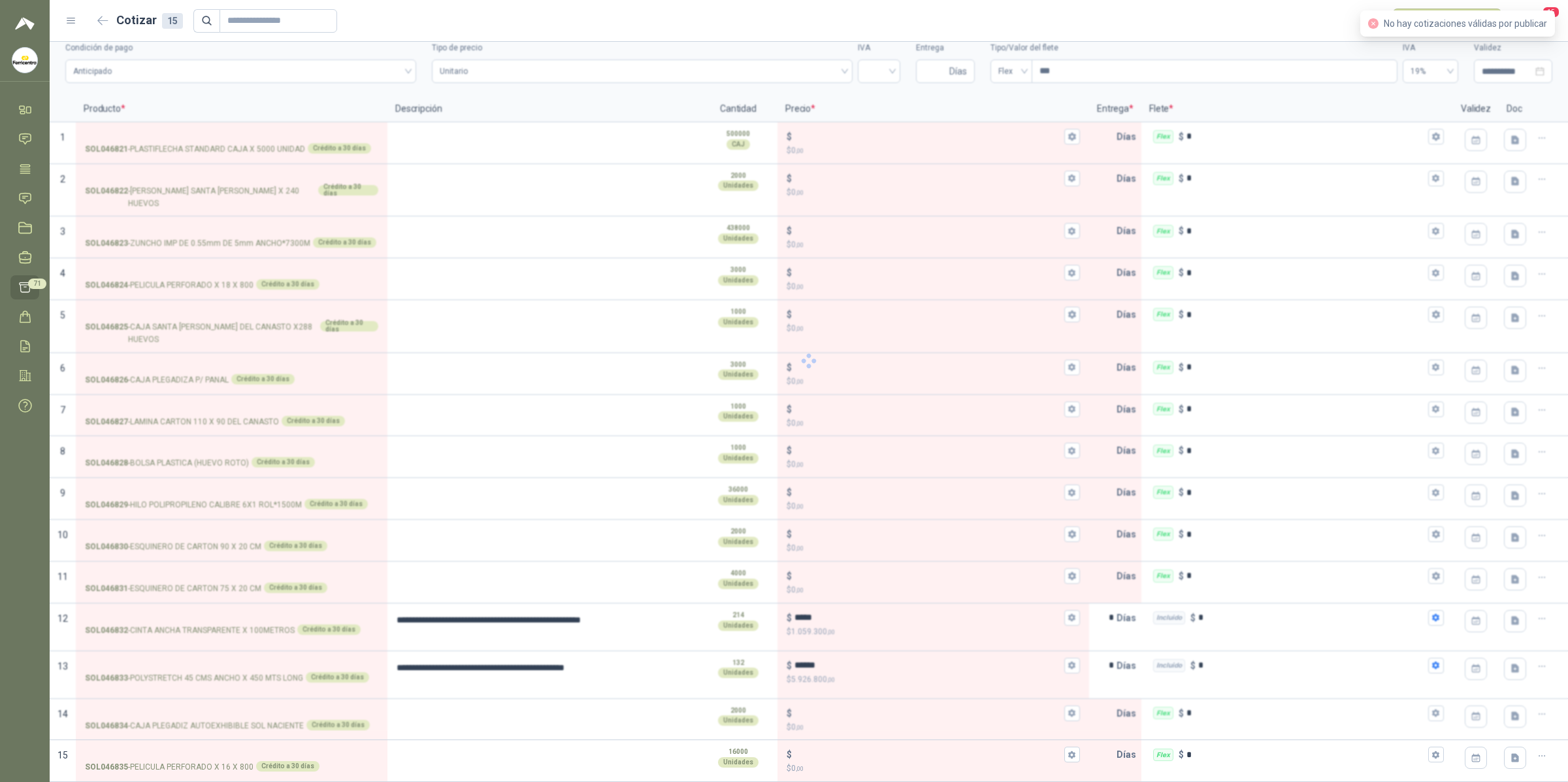
type textarea "**********"
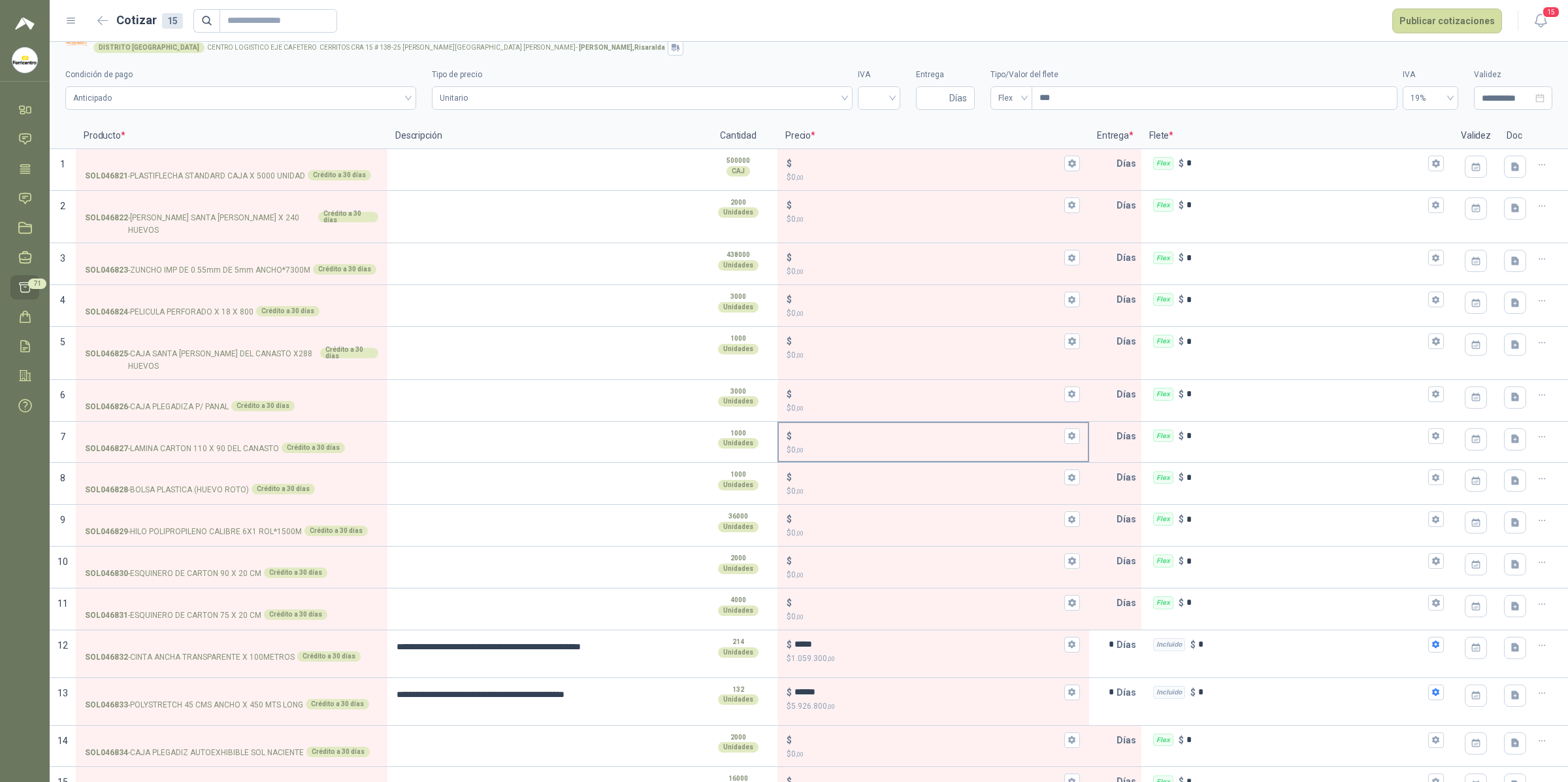
scroll to position [64, 0]
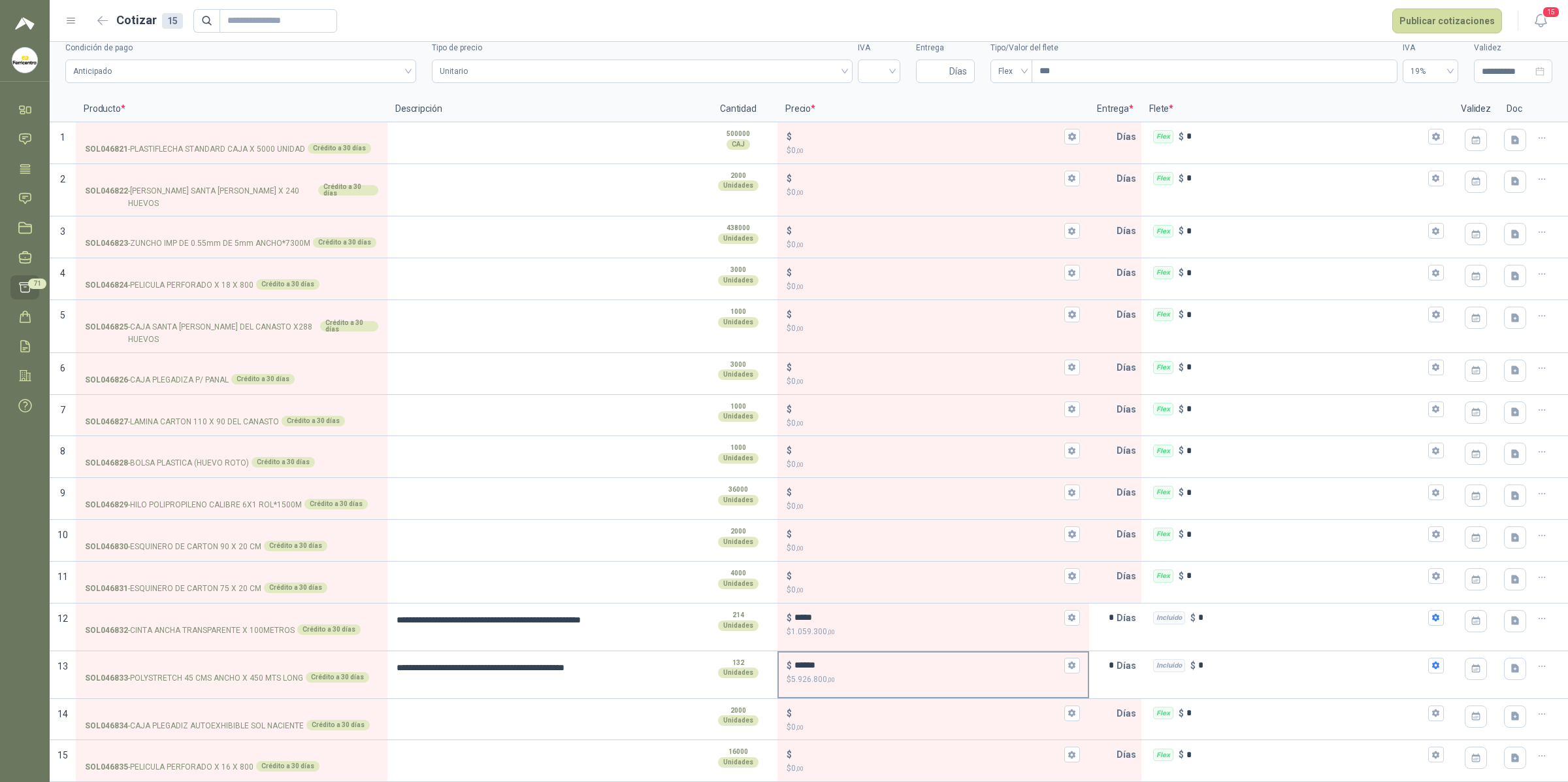
click at [857, 644] on p "$ 5.926.800 ,00" at bounding box center [933, 679] width 293 height 13
click at [857, 644] on input "******" at bounding box center [927, 666] width 267 height 10
type textarea "**********"
click at [1356, 34] on header "Cotizar 15 Publicar cotizaciones 15" at bounding box center [809, 21] width 1519 height 42
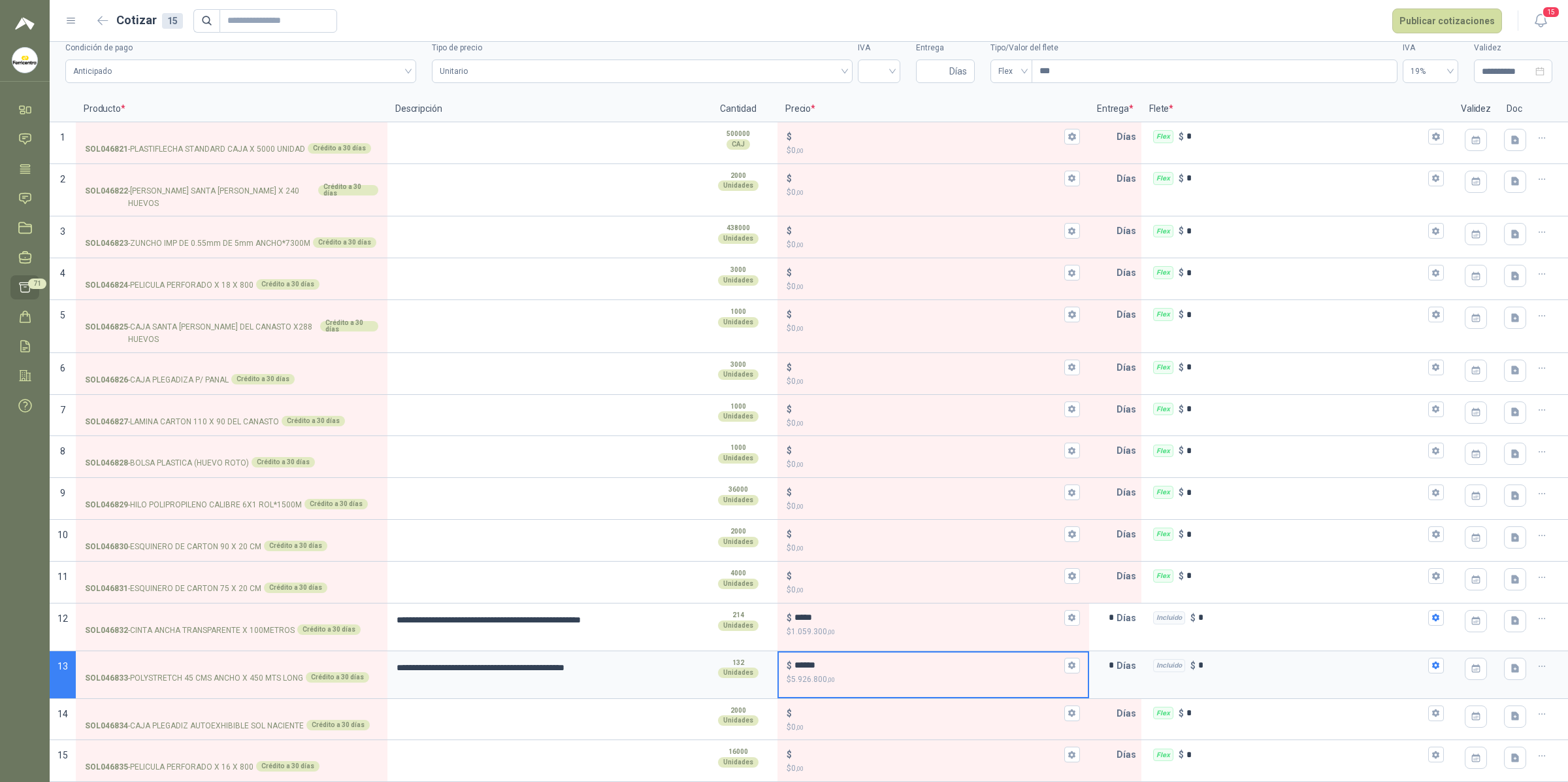
type textarea "**********"
click at [1356, 15] on button "Publicar cotizaciones" at bounding box center [1448, 21] width 110 height 24
type textarea "**********"
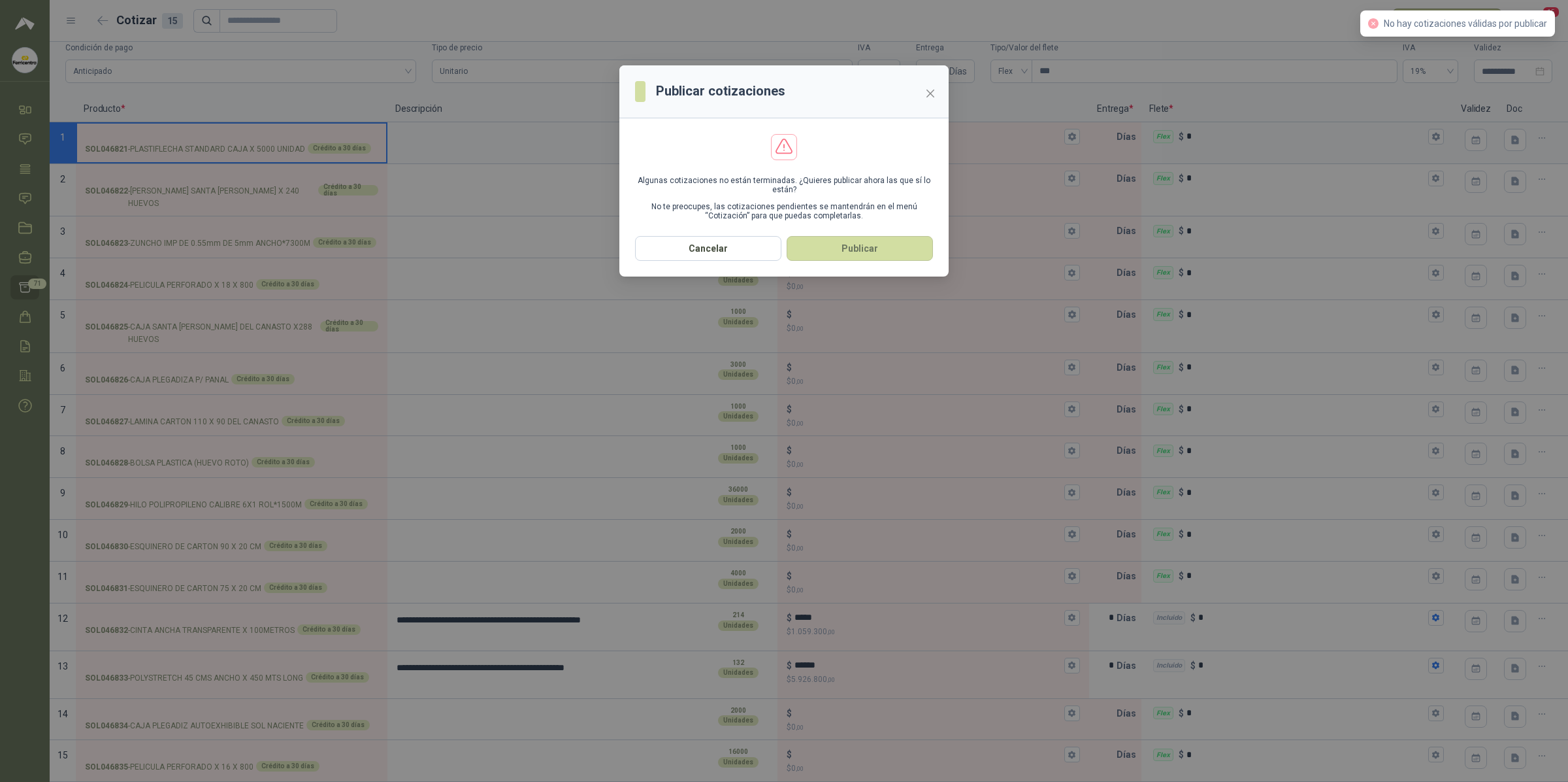
type textarea "**********"
click at [818, 247] on button "Publicar" at bounding box center [860, 248] width 147 height 24
type textarea "**********"
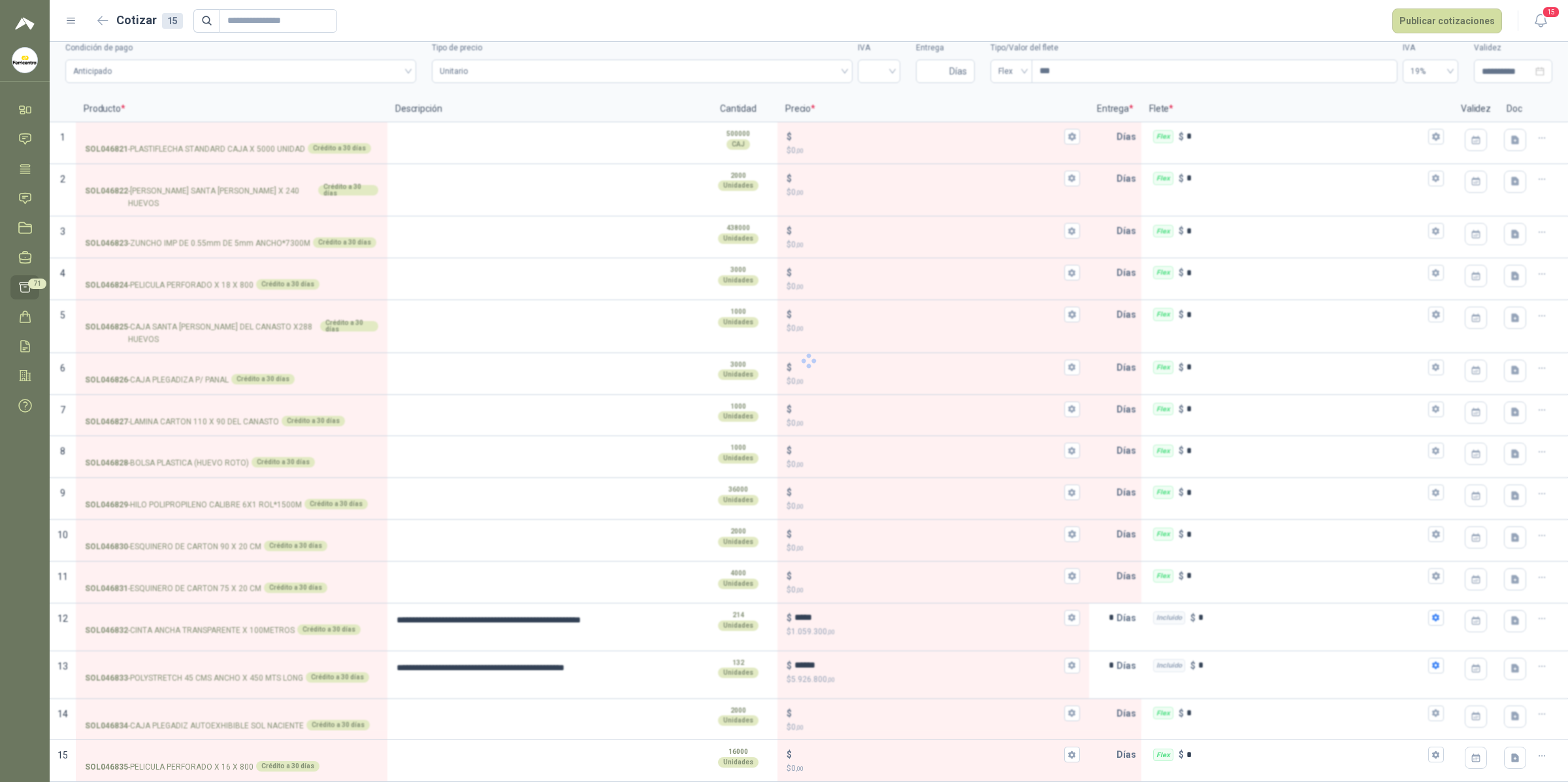
type textarea "**********"
click at [102, 22] on icon "button" at bounding box center [103, 21] width 11 height 10
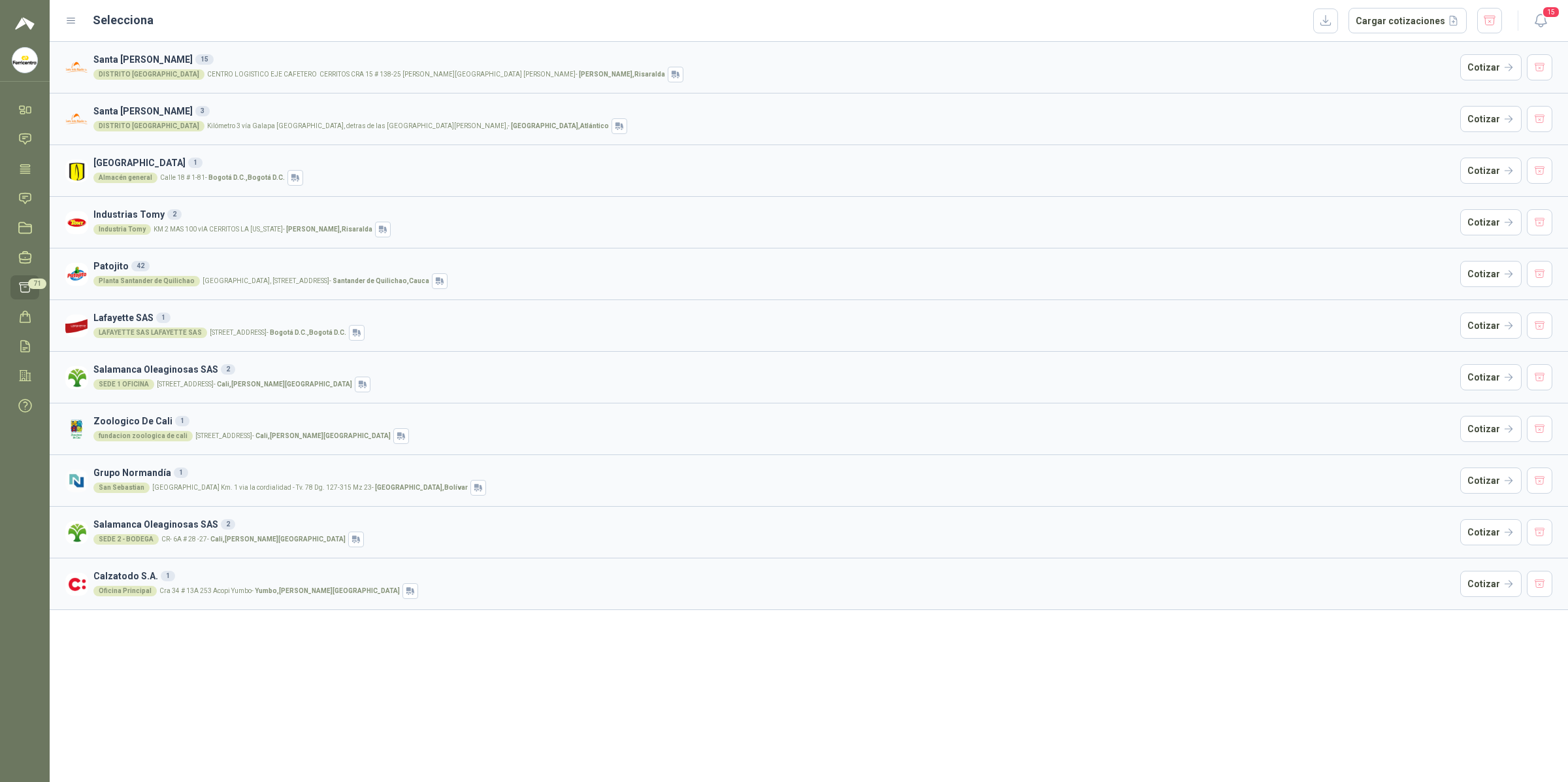
click at [244, 129] on p "Kilómetro 3 vía Galapa diagonal Gecolsa, detras de las bodegas de Jerónimo Mart…" at bounding box center [408, 126] width 402 height 7
click at [1356, 125] on article "Santa Anita Napoles 3 DISTRITO BARRANQUILLA Kilómetro 3 vía Galapa diagonal Gec…" at bounding box center [809, 118] width 1519 height 52
click at [1356, 125] on button "Cotizar" at bounding box center [1491, 118] width 62 height 26
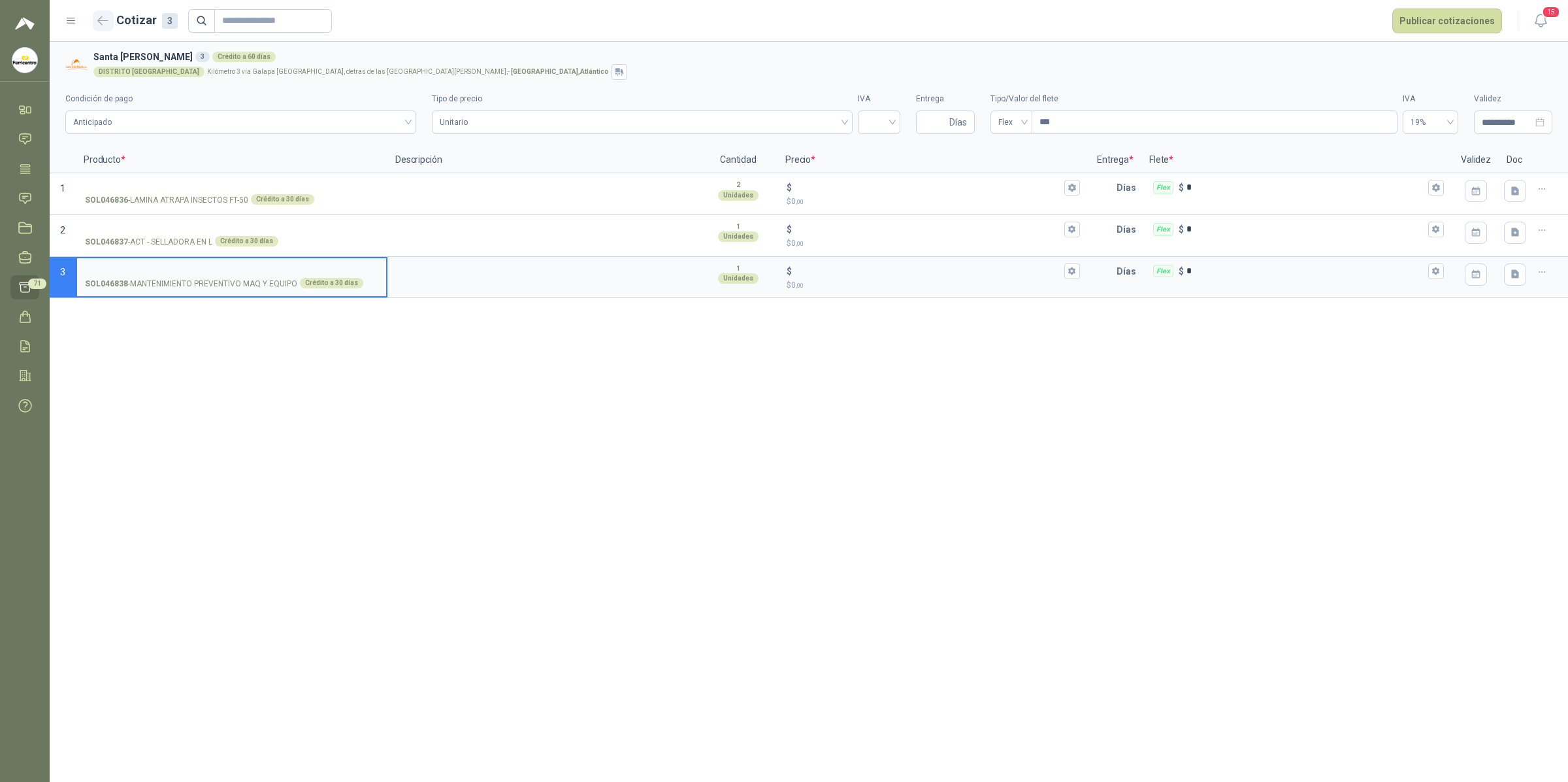
click at [102, 17] on icon "button" at bounding box center [103, 21] width 11 height 10
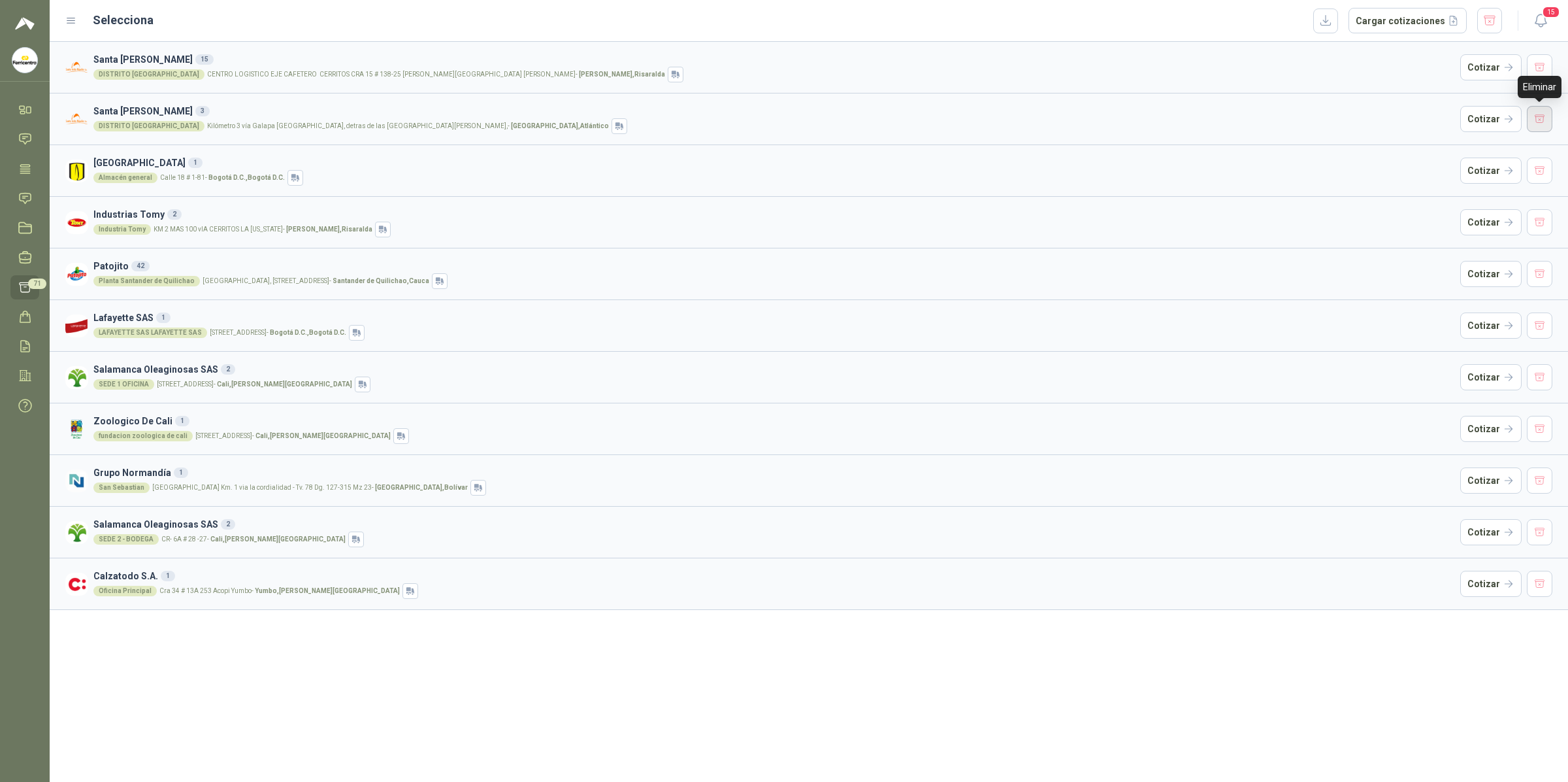
click at [1356, 114] on button "button" at bounding box center [1540, 118] width 26 height 26
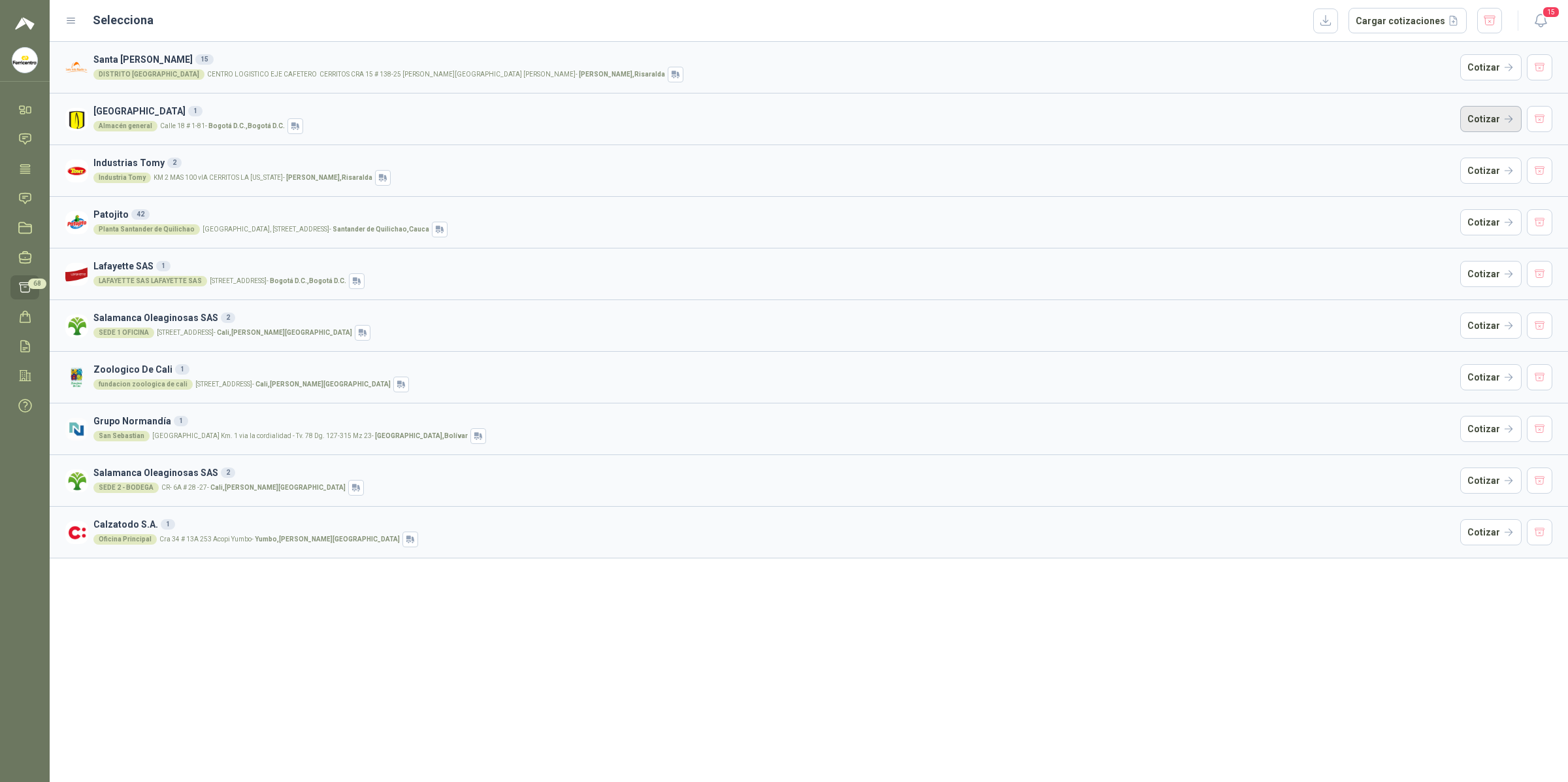
click at [1356, 116] on button "Cotizar" at bounding box center [1491, 118] width 62 height 26
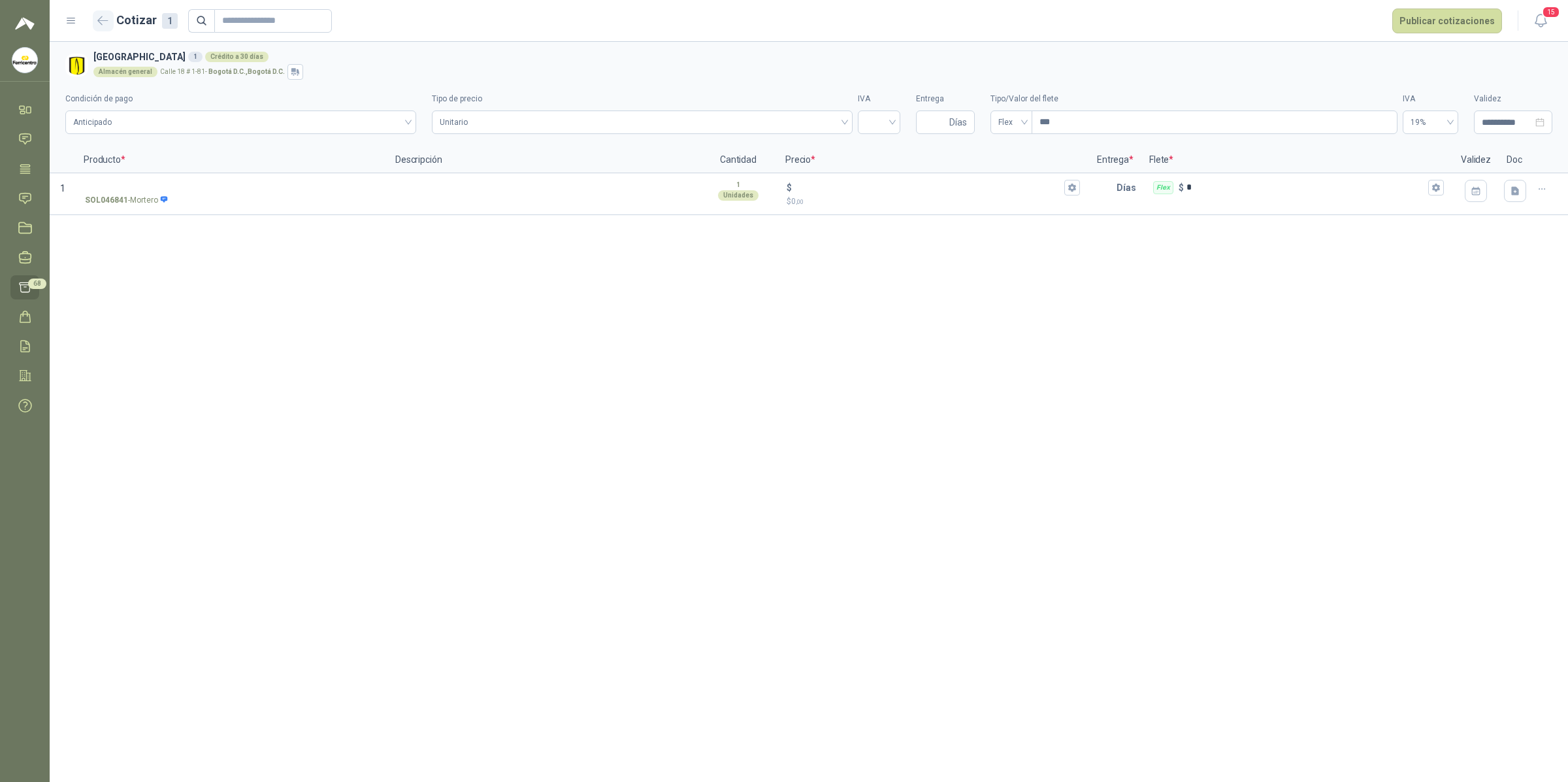
click at [95, 13] on button "button" at bounding box center [103, 21] width 21 height 21
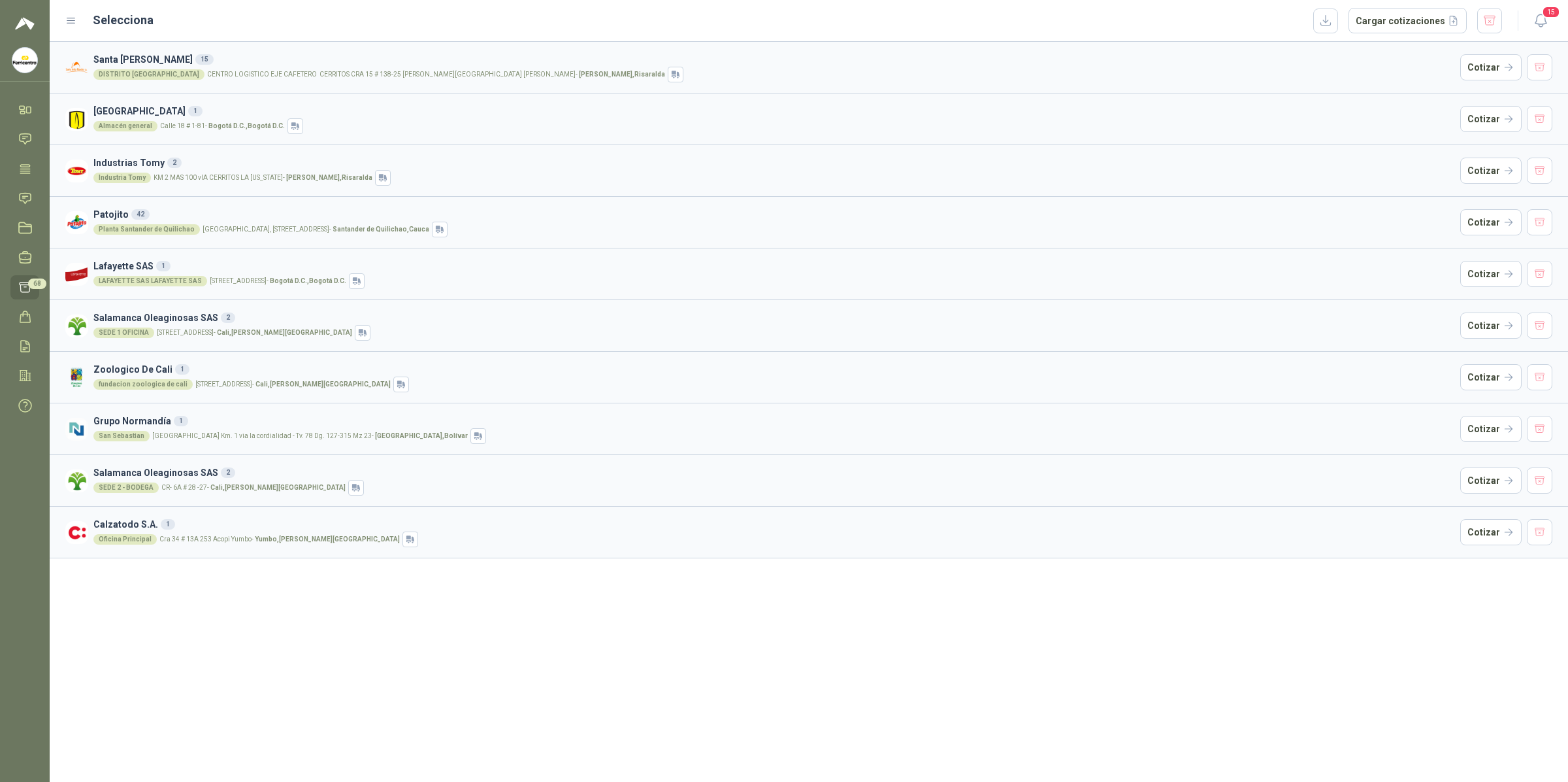
click at [230, 125] on strong "Bogotá D.C. , Bogotá D.C." at bounding box center [246, 125] width 76 height 7
click at [1356, 126] on button "button" at bounding box center [1540, 118] width 26 height 26
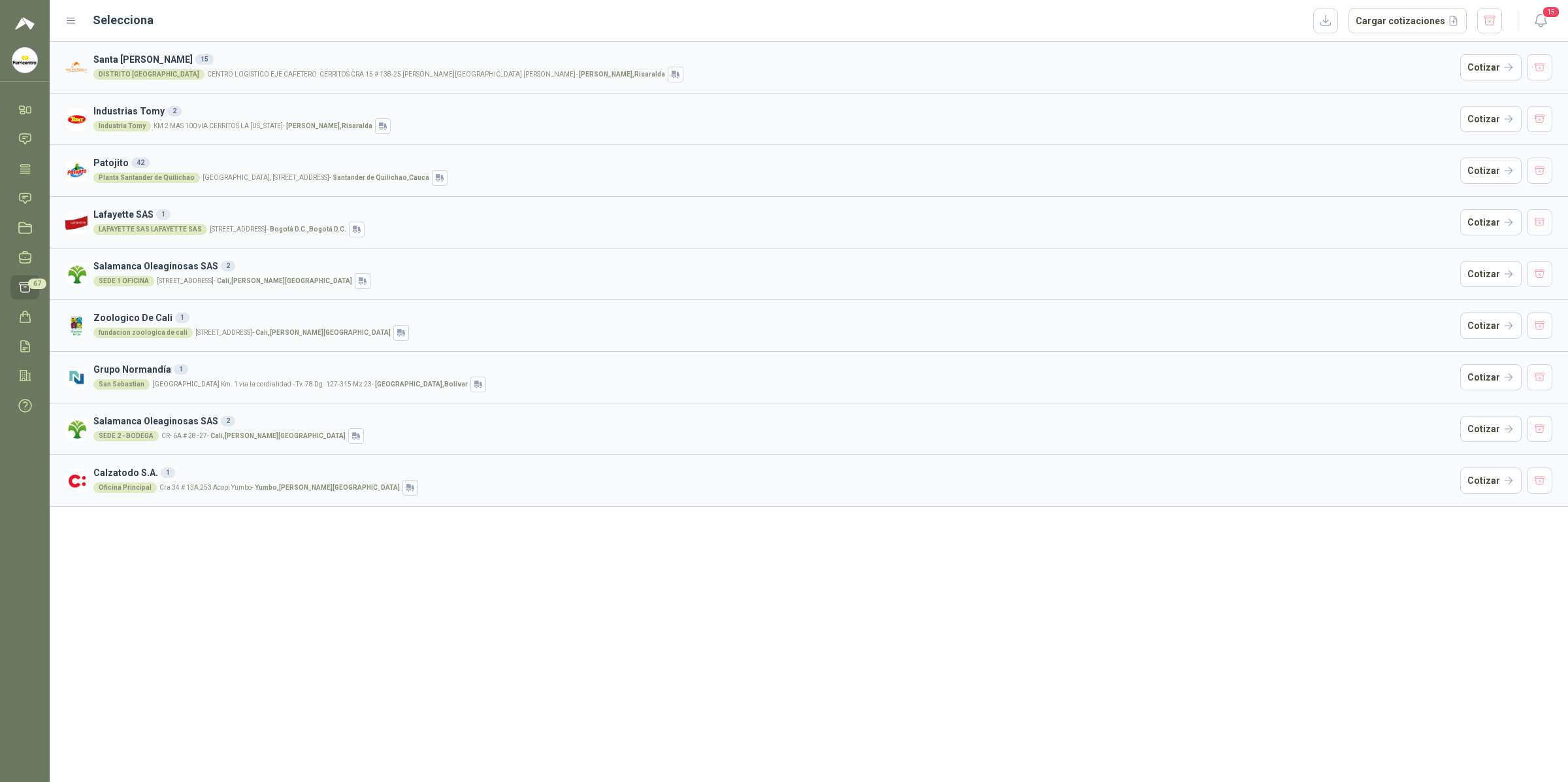
click at [294, 124] on p "KM 2 MAS 100 vIA CERRITOS LA VIRGINIA - Pereira , Risaralda" at bounding box center [263, 126] width 219 height 7
click at [1356, 121] on button "Cotizar" at bounding box center [1491, 118] width 62 height 26
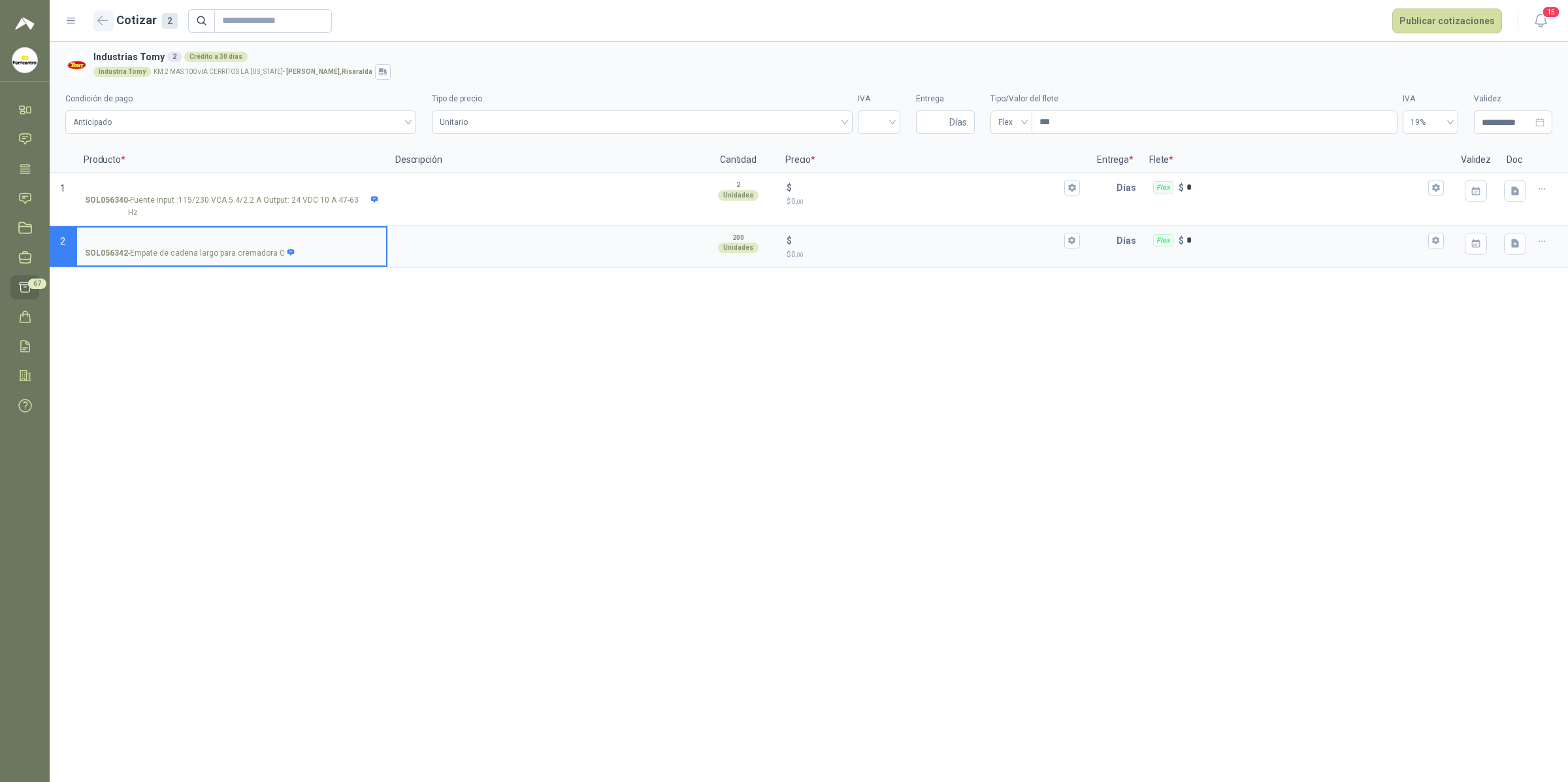
click at [110, 28] on button "button" at bounding box center [103, 21] width 21 height 21
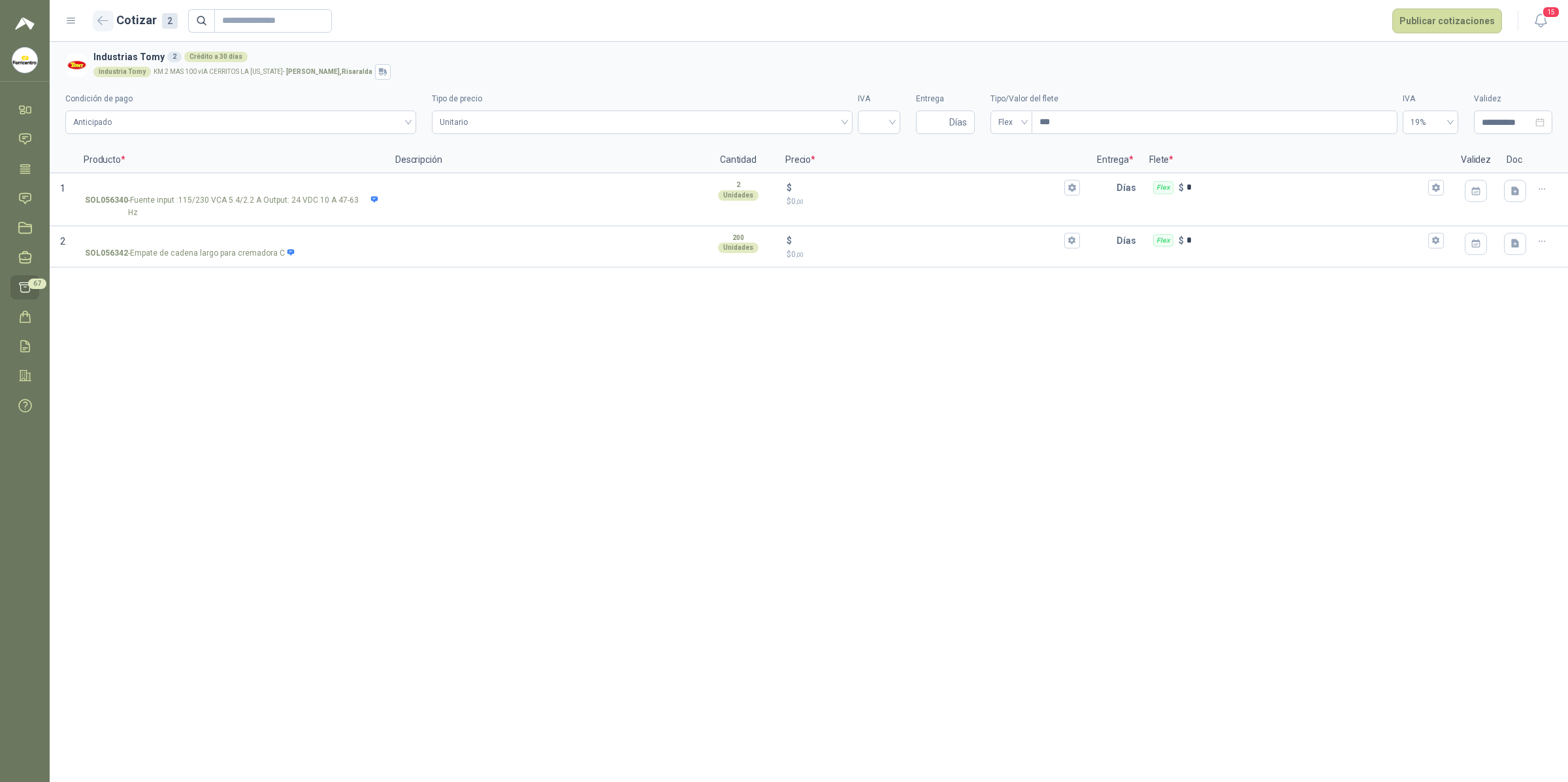
click at [98, 26] on button "button" at bounding box center [103, 21] width 21 height 21
click at [98, 20] on icon "button" at bounding box center [103, 21] width 10 height 8
click at [106, 20] on icon "button" at bounding box center [103, 21] width 11 height 10
click at [133, 21] on h2 "Cotizar 2" at bounding box center [147, 20] width 62 height 19
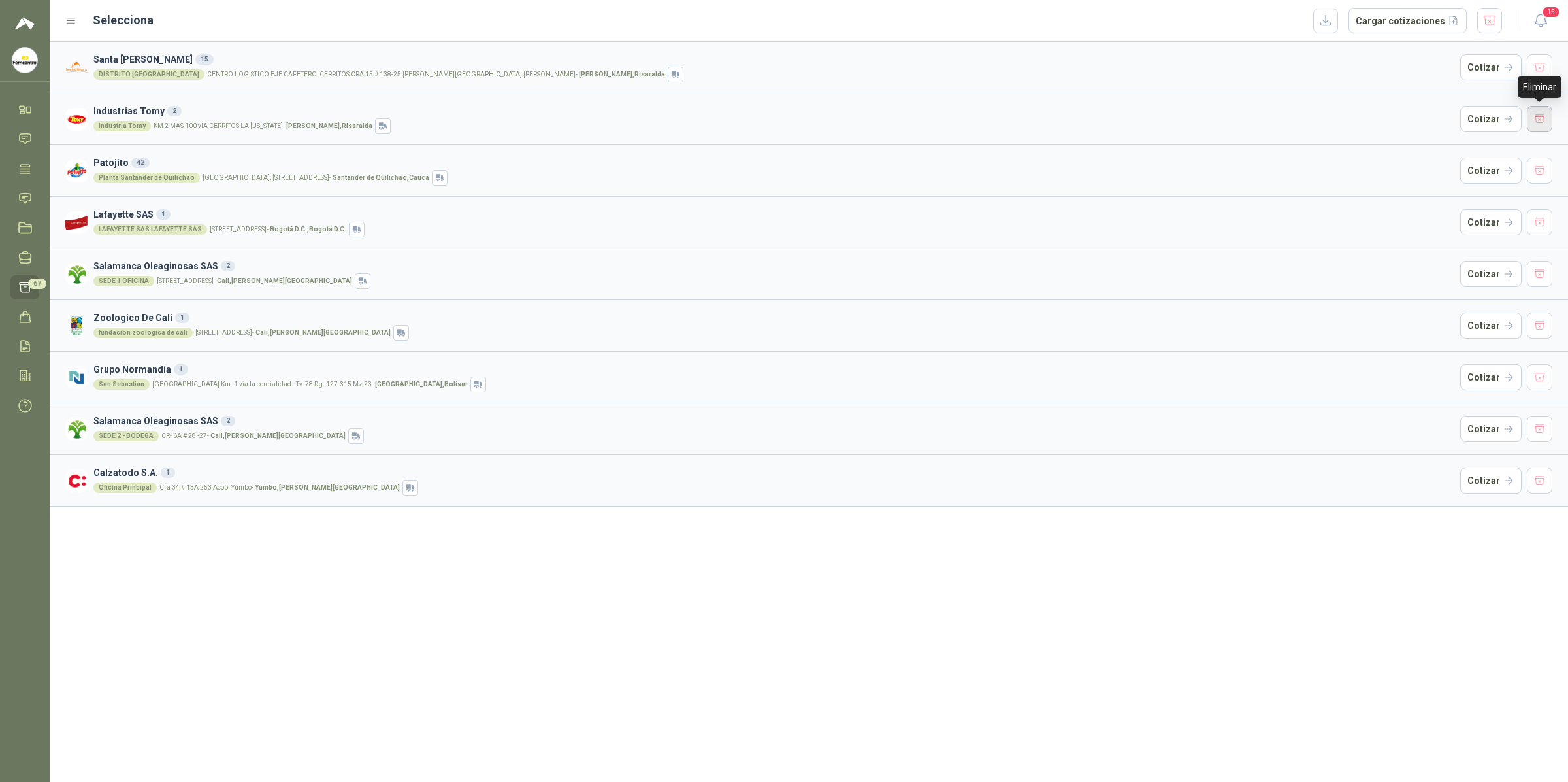
click at [1356, 117] on button "button" at bounding box center [1540, 118] width 26 height 26
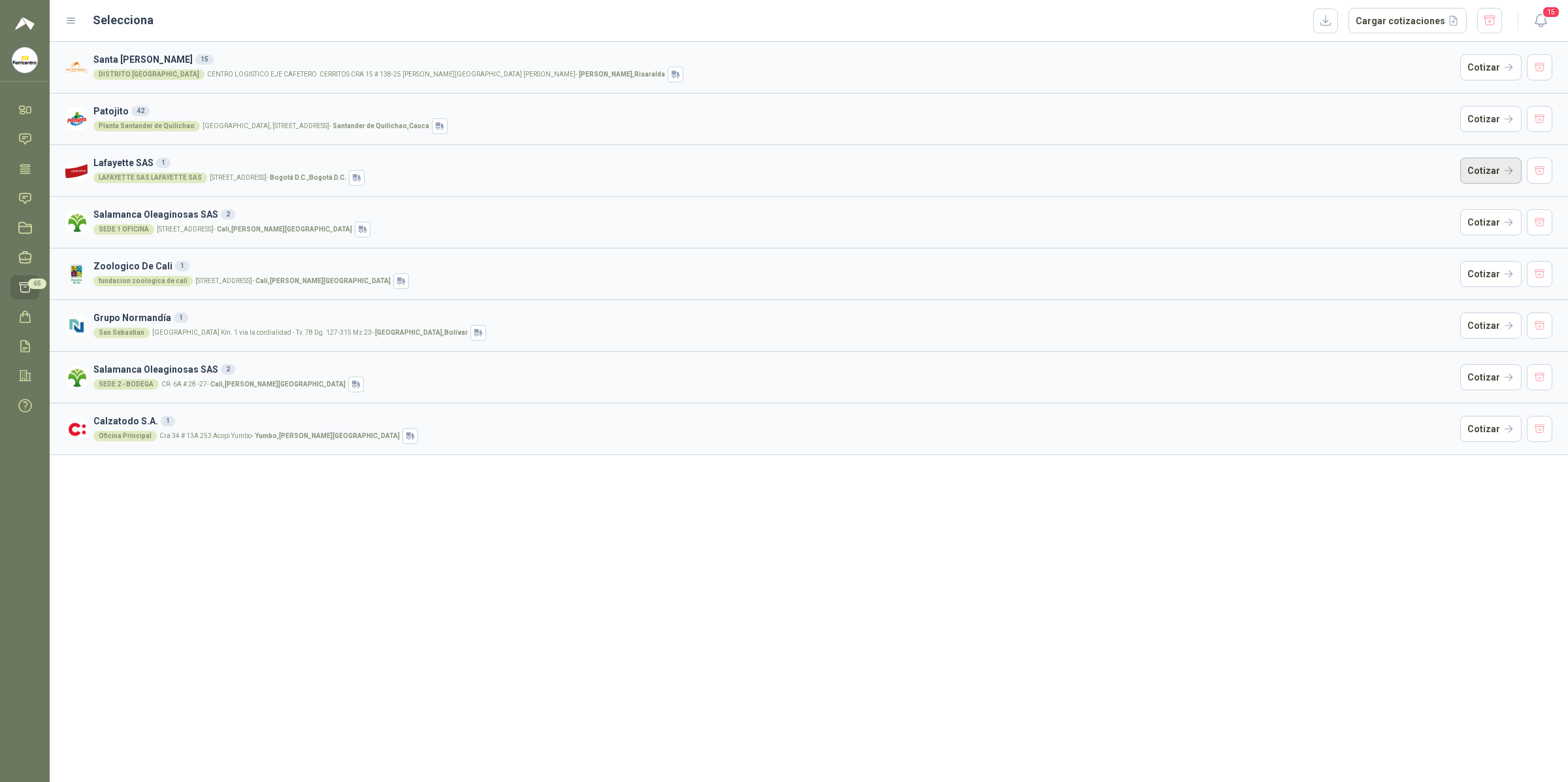
click at [1356, 168] on button "Cotizar" at bounding box center [1491, 170] width 62 height 26
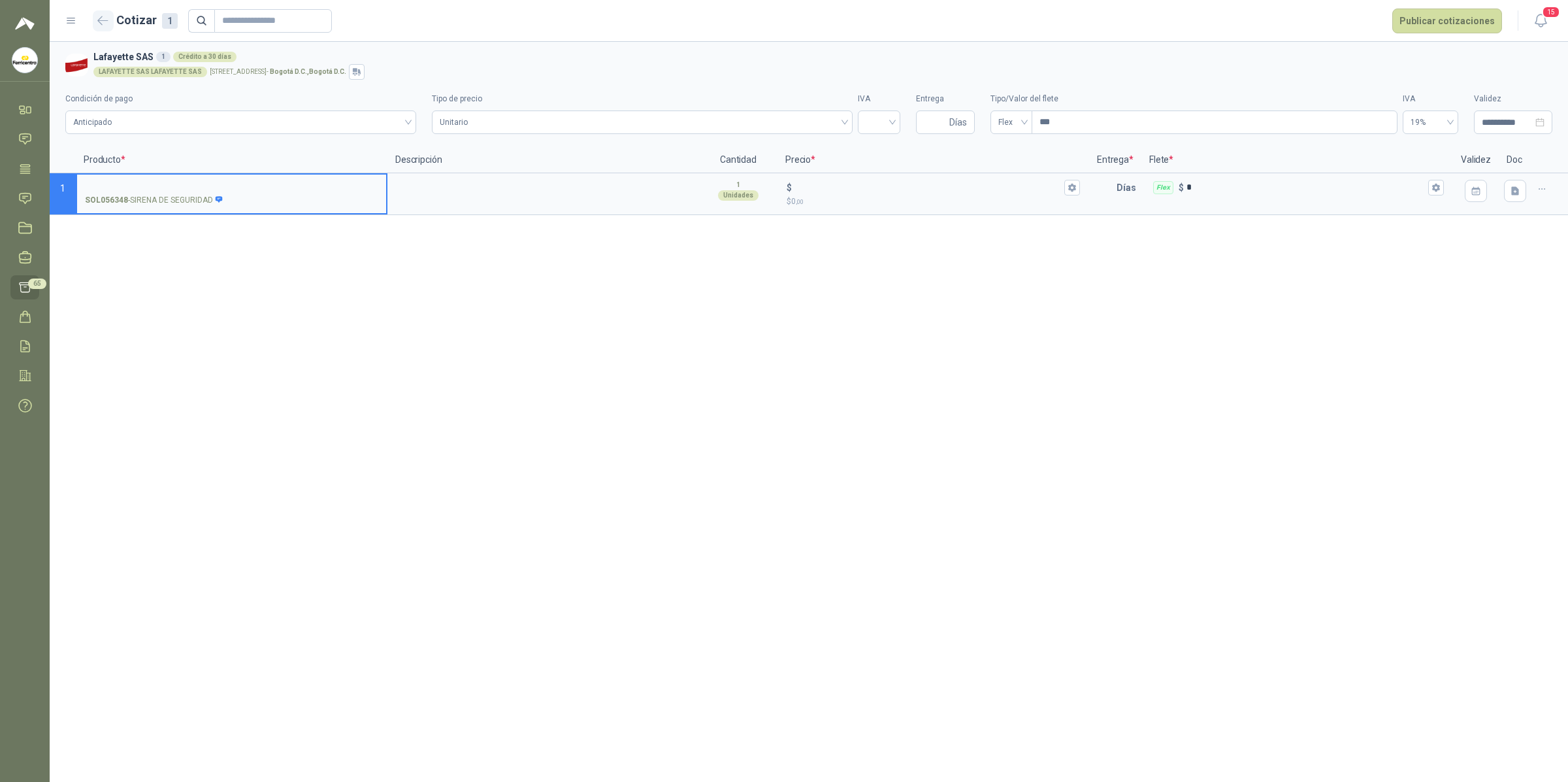
click at [96, 23] on button "button" at bounding box center [103, 21] width 21 height 21
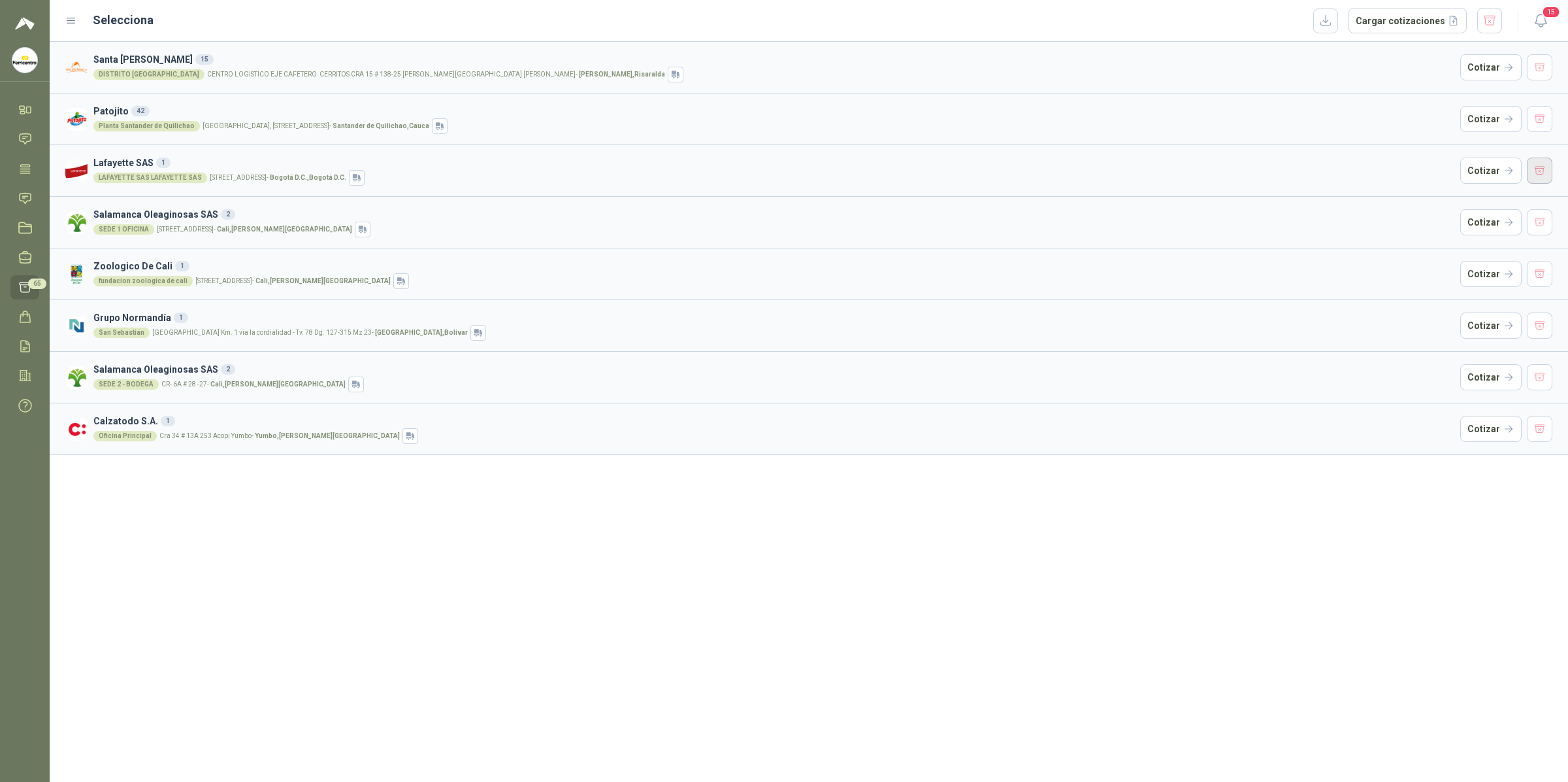
click at [1356, 178] on button "button" at bounding box center [1540, 170] width 26 height 26
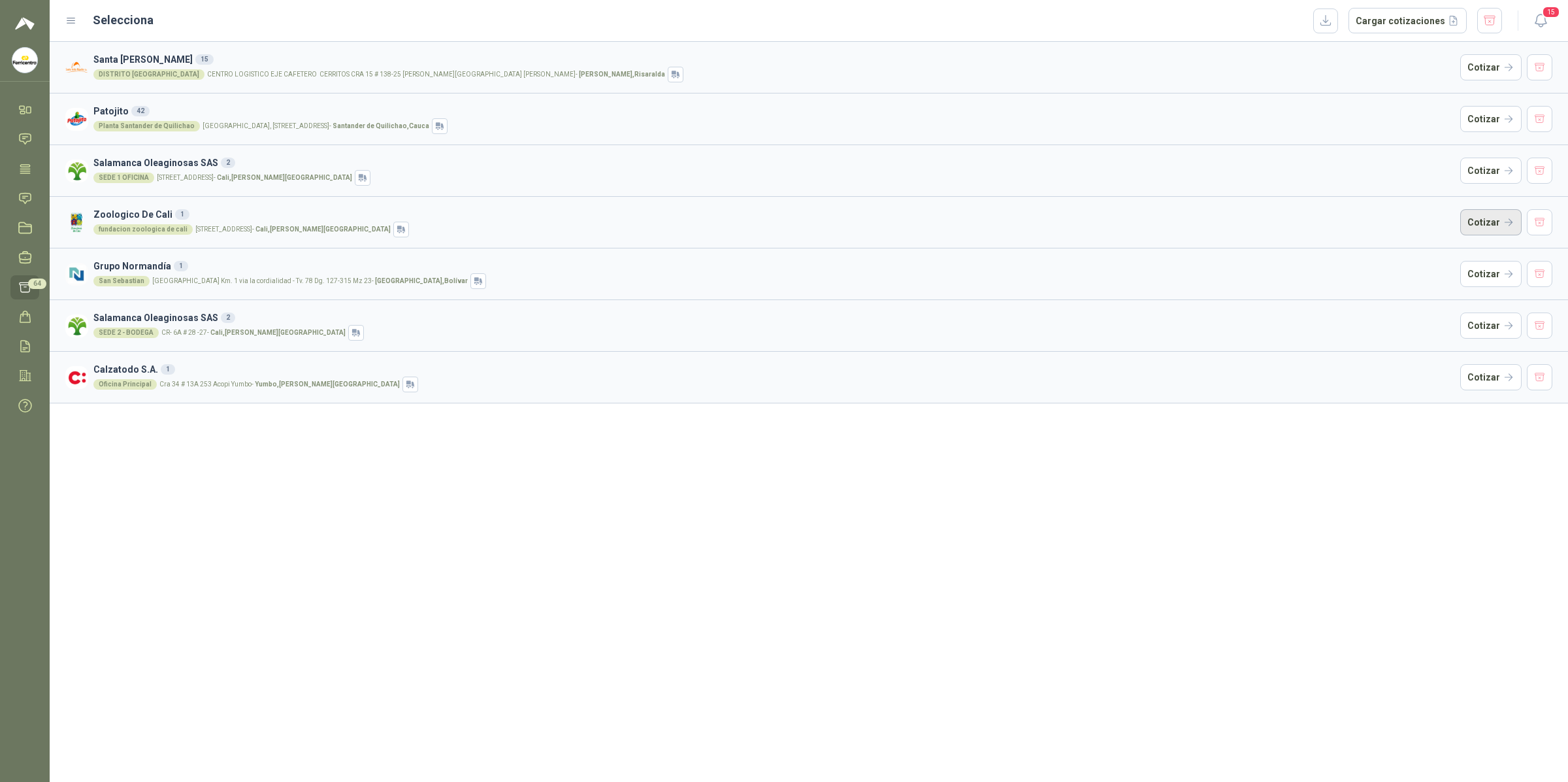
click at [1356, 214] on button "Cotizar" at bounding box center [1491, 222] width 62 height 26
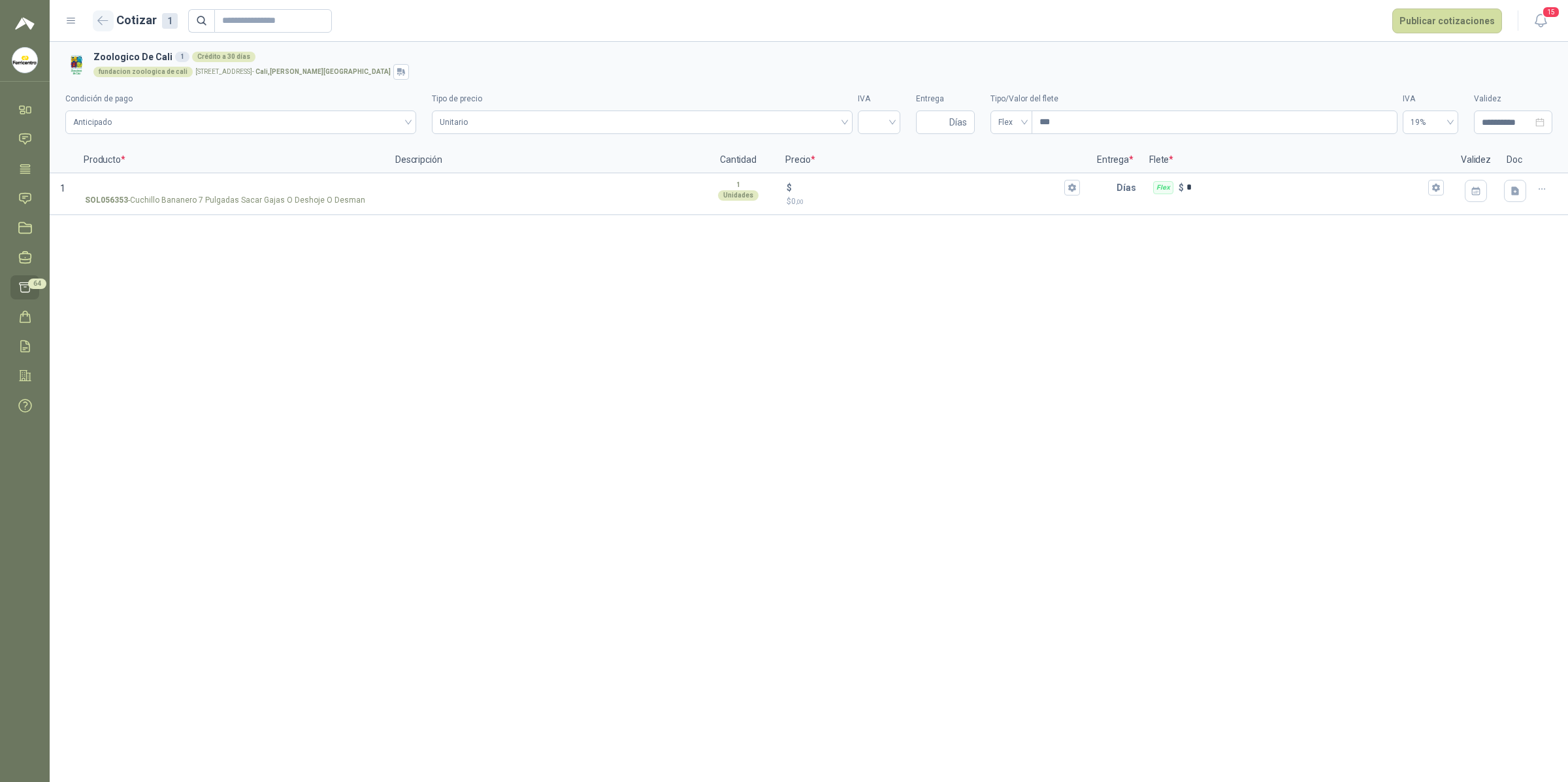
click at [105, 17] on icon "button" at bounding box center [103, 21] width 11 height 10
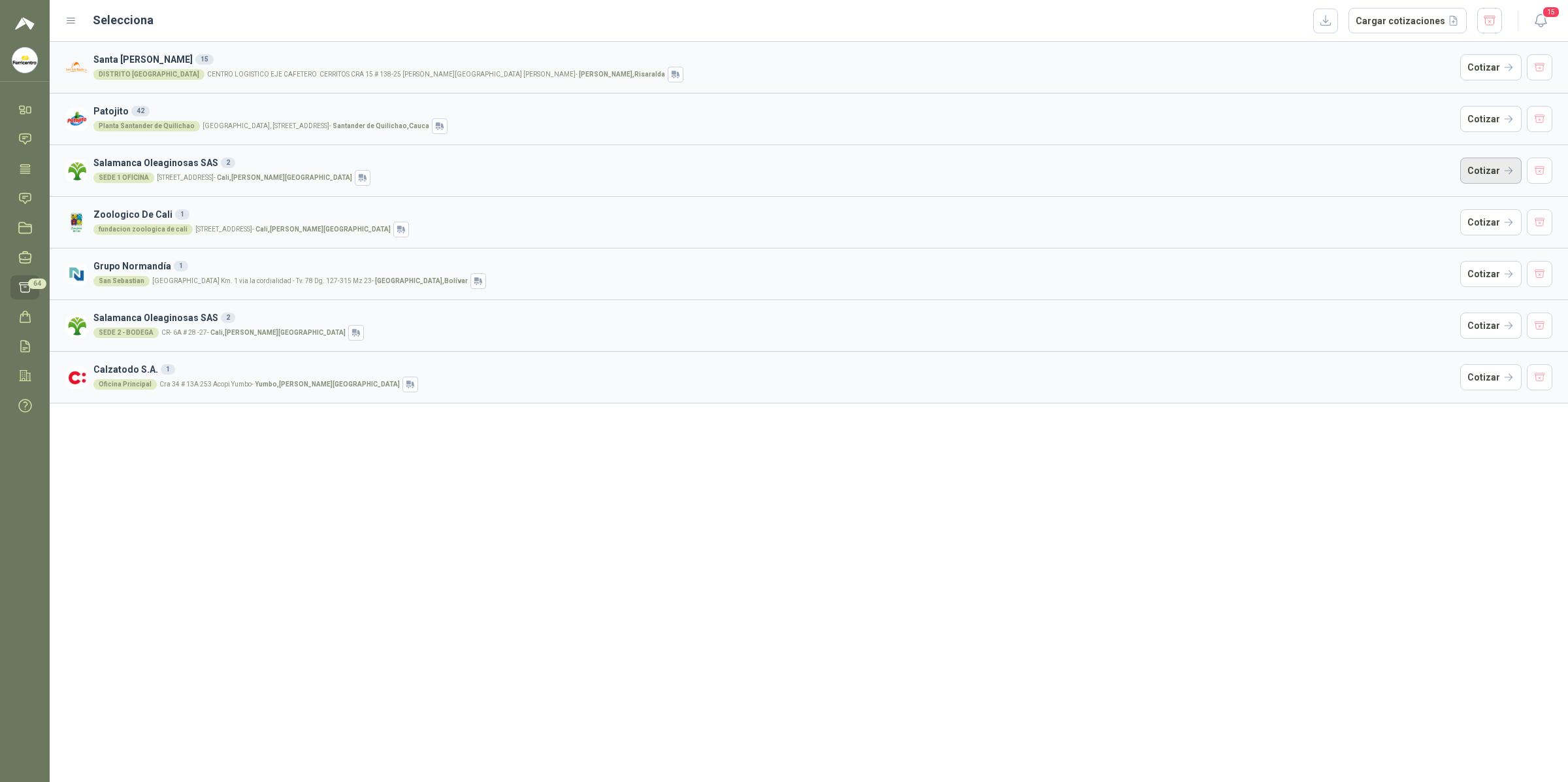
click at [1356, 171] on button "Cotizar" at bounding box center [1491, 170] width 62 height 26
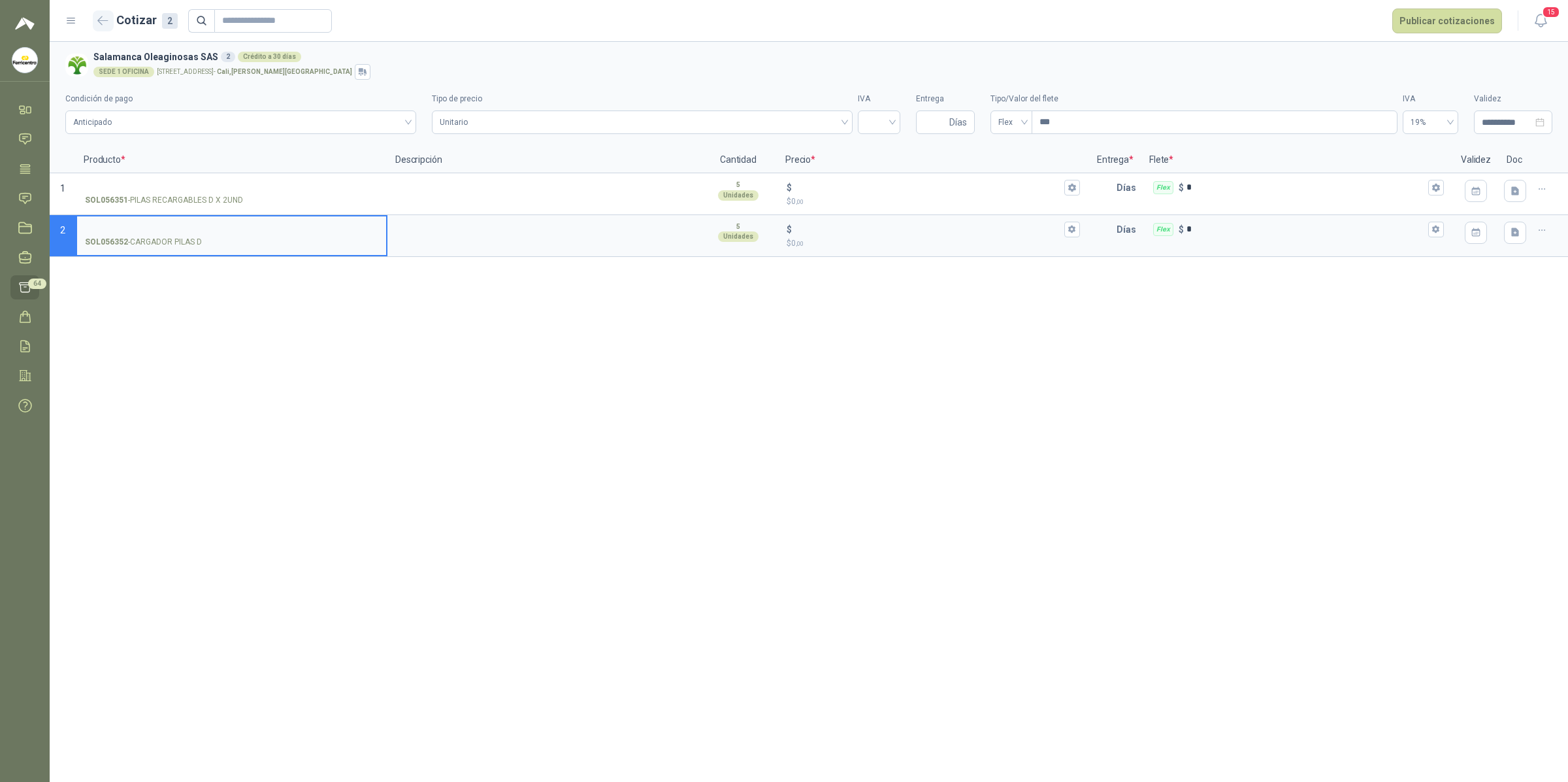
click at [106, 16] on icon "button" at bounding box center [103, 21] width 11 height 10
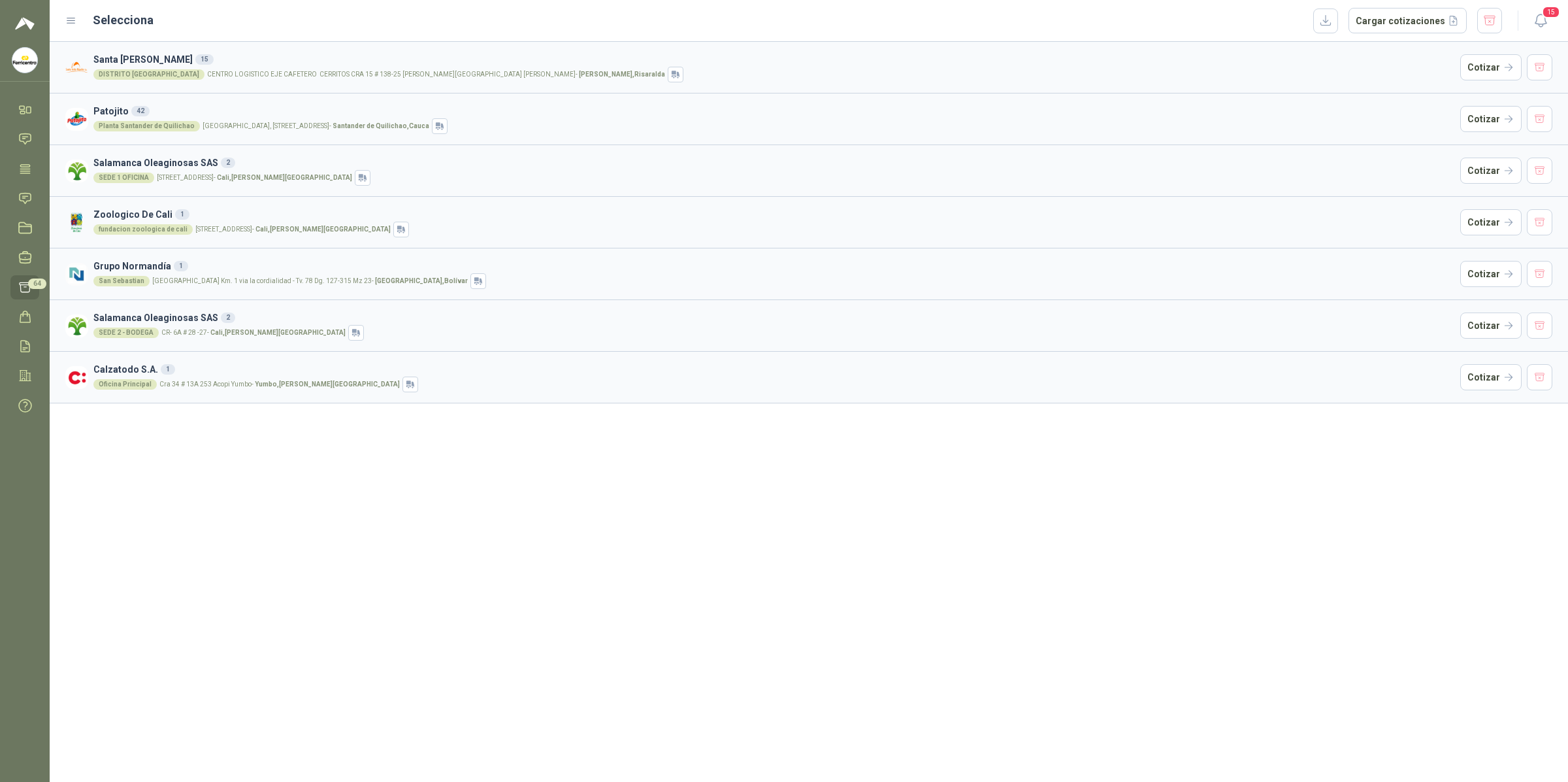
click at [148, 219] on h3 "Zoologico De Cali 1" at bounding box center [775, 214] width 1362 height 15
click at [1356, 219] on button "Cotizar" at bounding box center [1491, 222] width 62 height 26
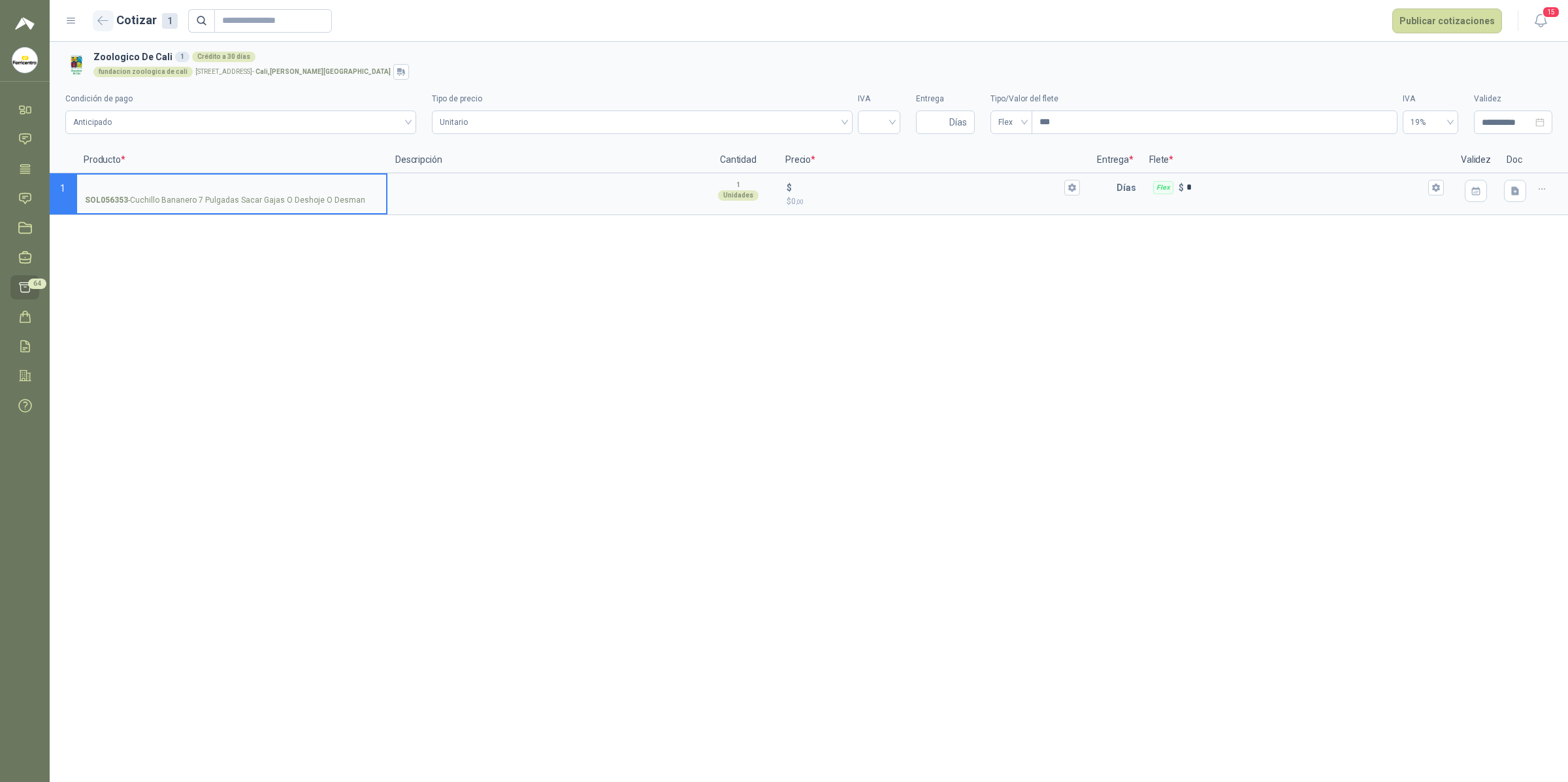
click at [106, 26] on button "button" at bounding box center [103, 21] width 21 height 21
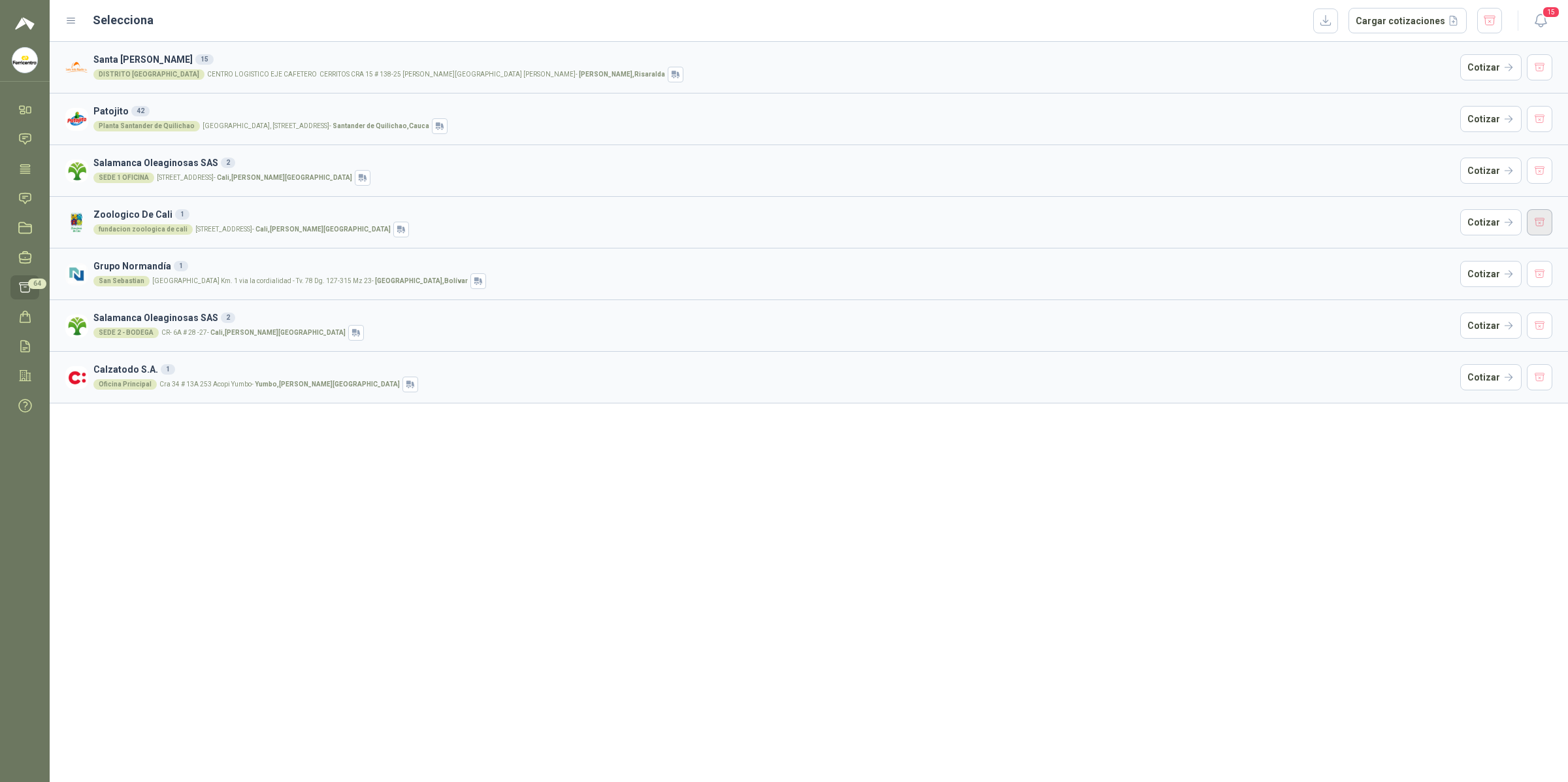
click at [1356, 220] on button "button" at bounding box center [1540, 222] width 26 height 26
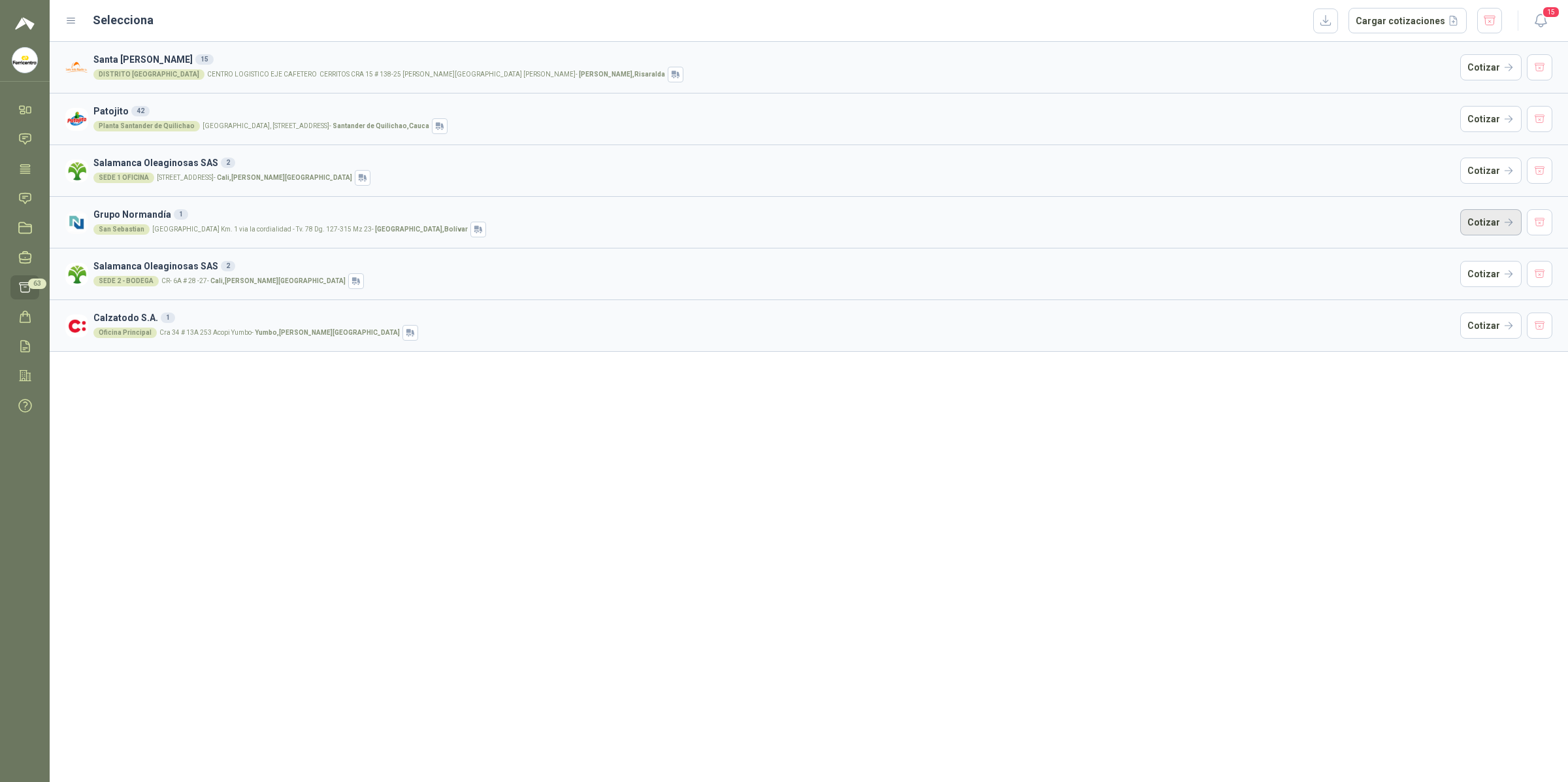
click at [1356, 225] on button "Cotizar" at bounding box center [1491, 222] width 62 height 26
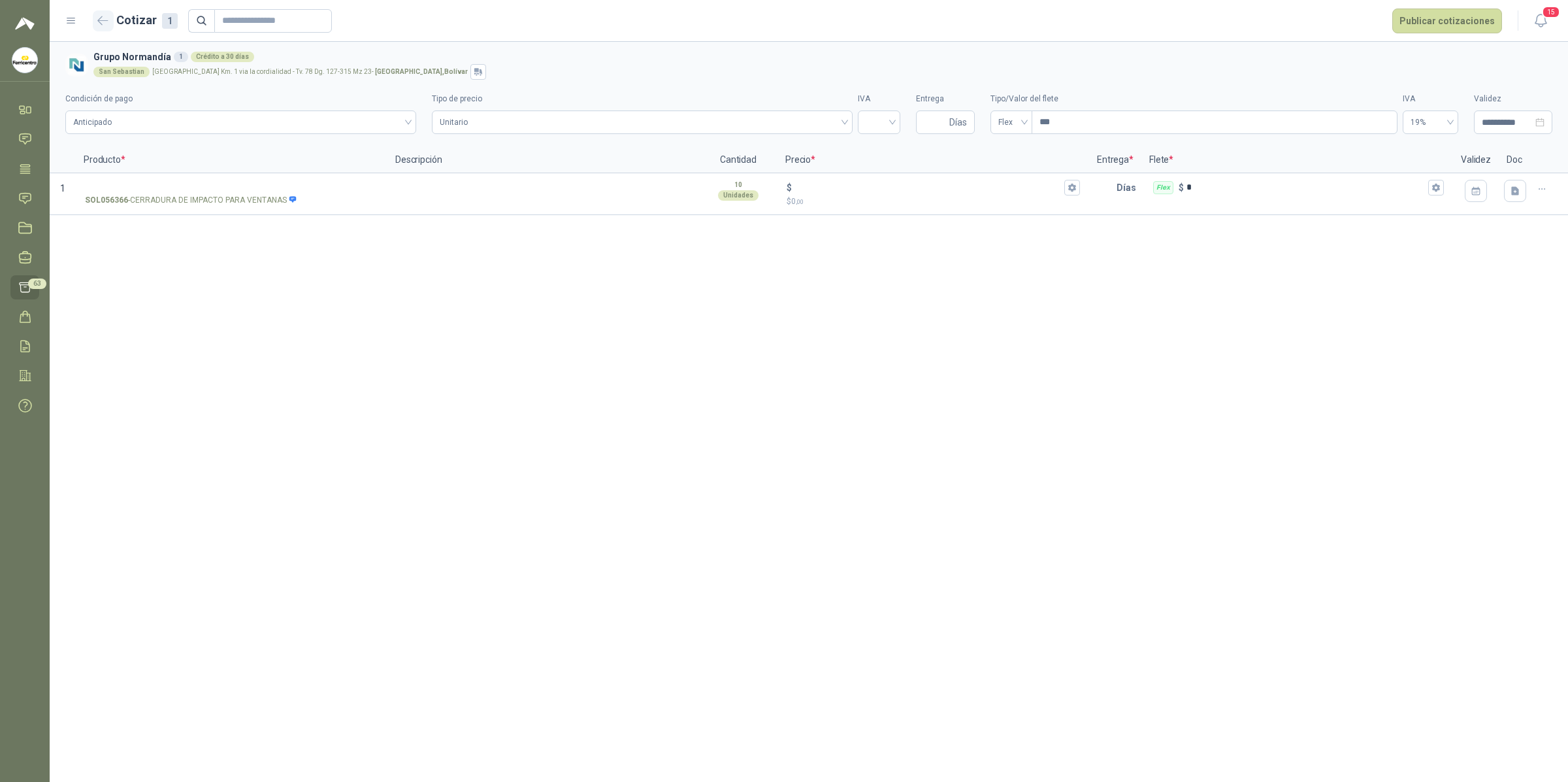
click at [100, 23] on icon "button" at bounding box center [103, 21] width 10 height 8
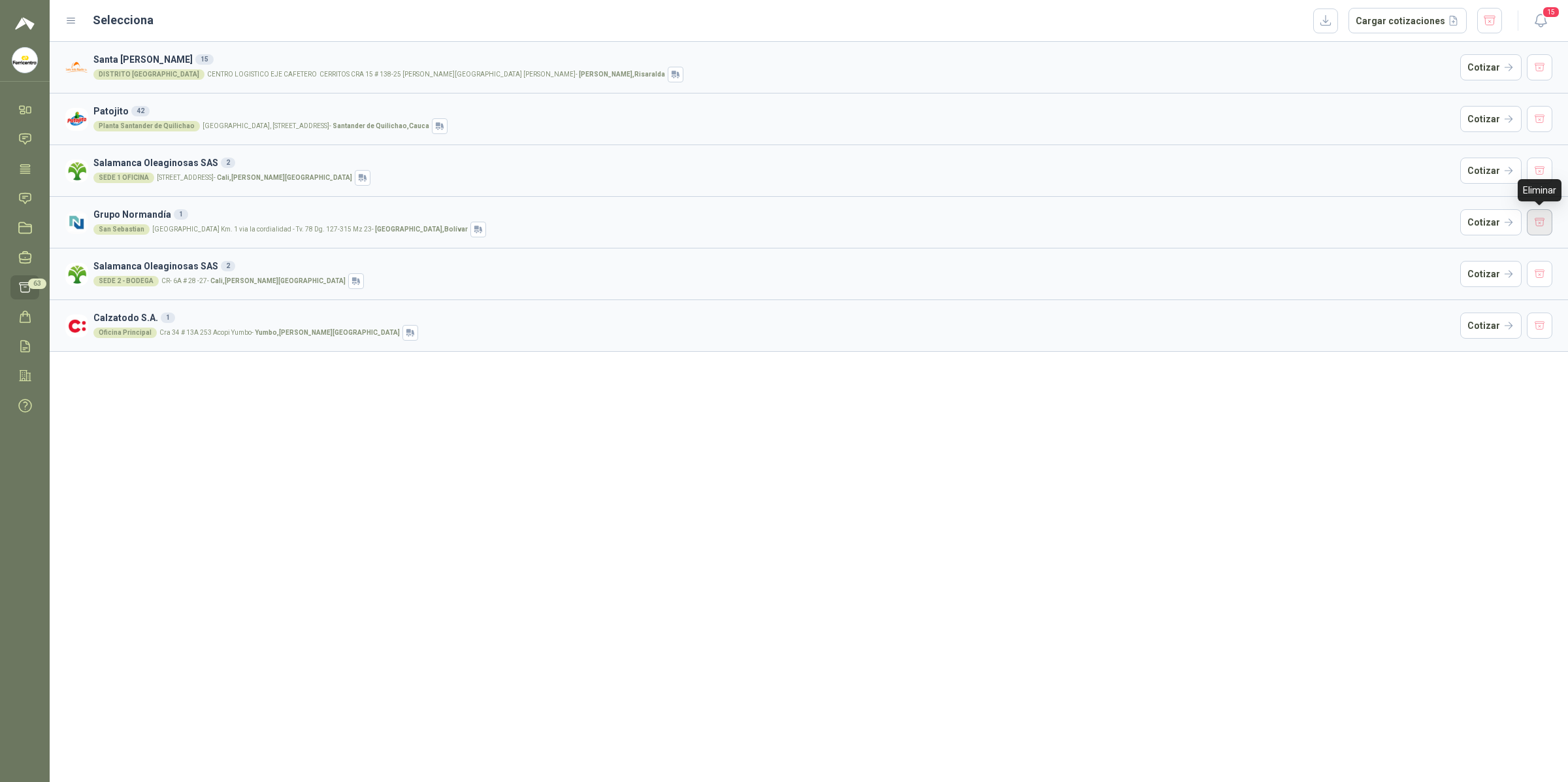
click at [1356, 221] on button "button" at bounding box center [1540, 222] width 26 height 26
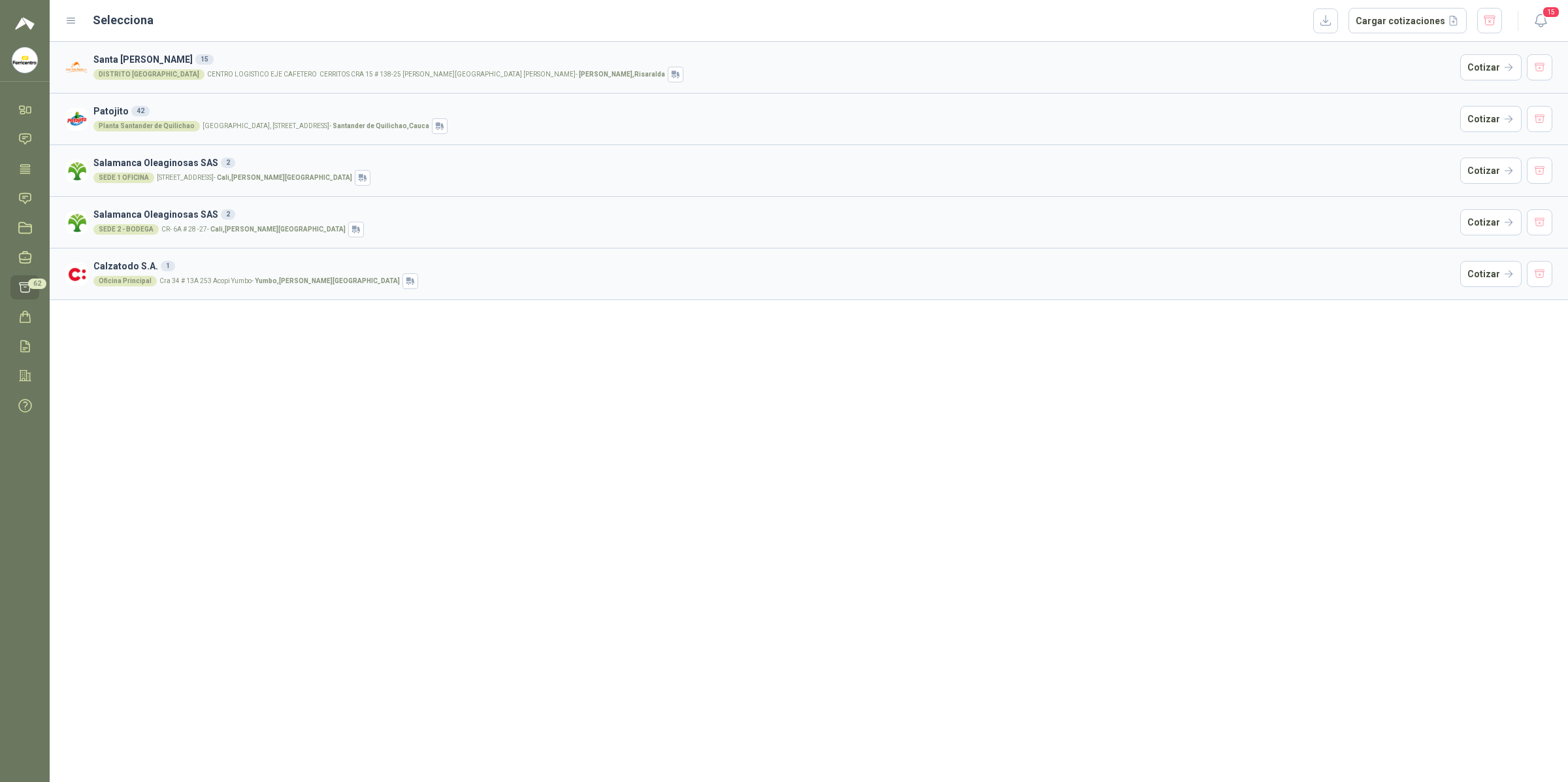
click at [359, 239] on article "Salamanca Oleaginosas SAS 2 SEDE 2 - BODEGA CR- 6A # 28 -27 - Cali , Valle del …" at bounding box center [809, 221] width 1519 height 52
click at [1356, 217] on button "Cotizar" at bounding box center [1491, 222] width 62 height 26
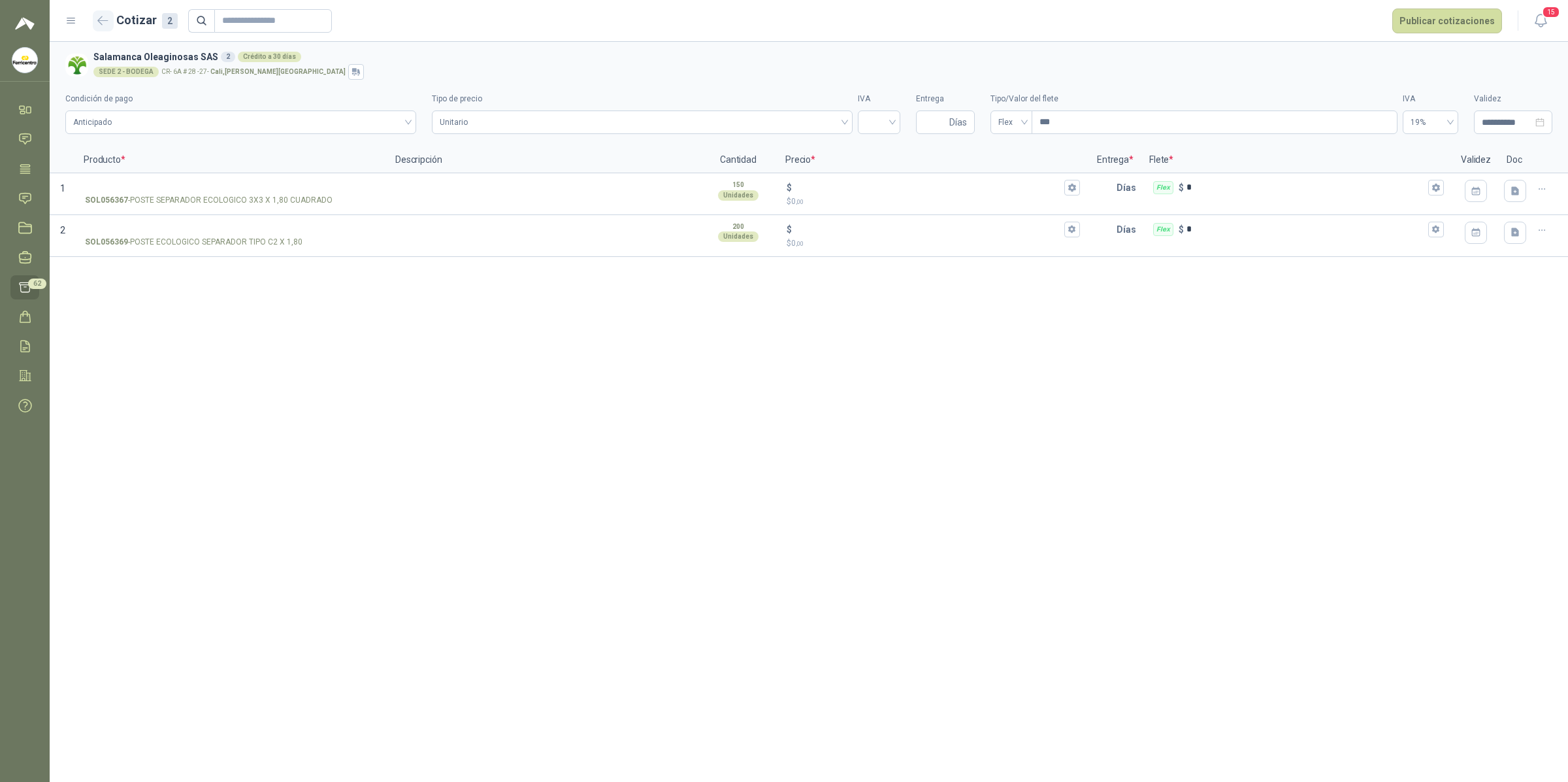
click at [106, 21] on icon "button" at bounding box center [103, 21] width 11 height 10
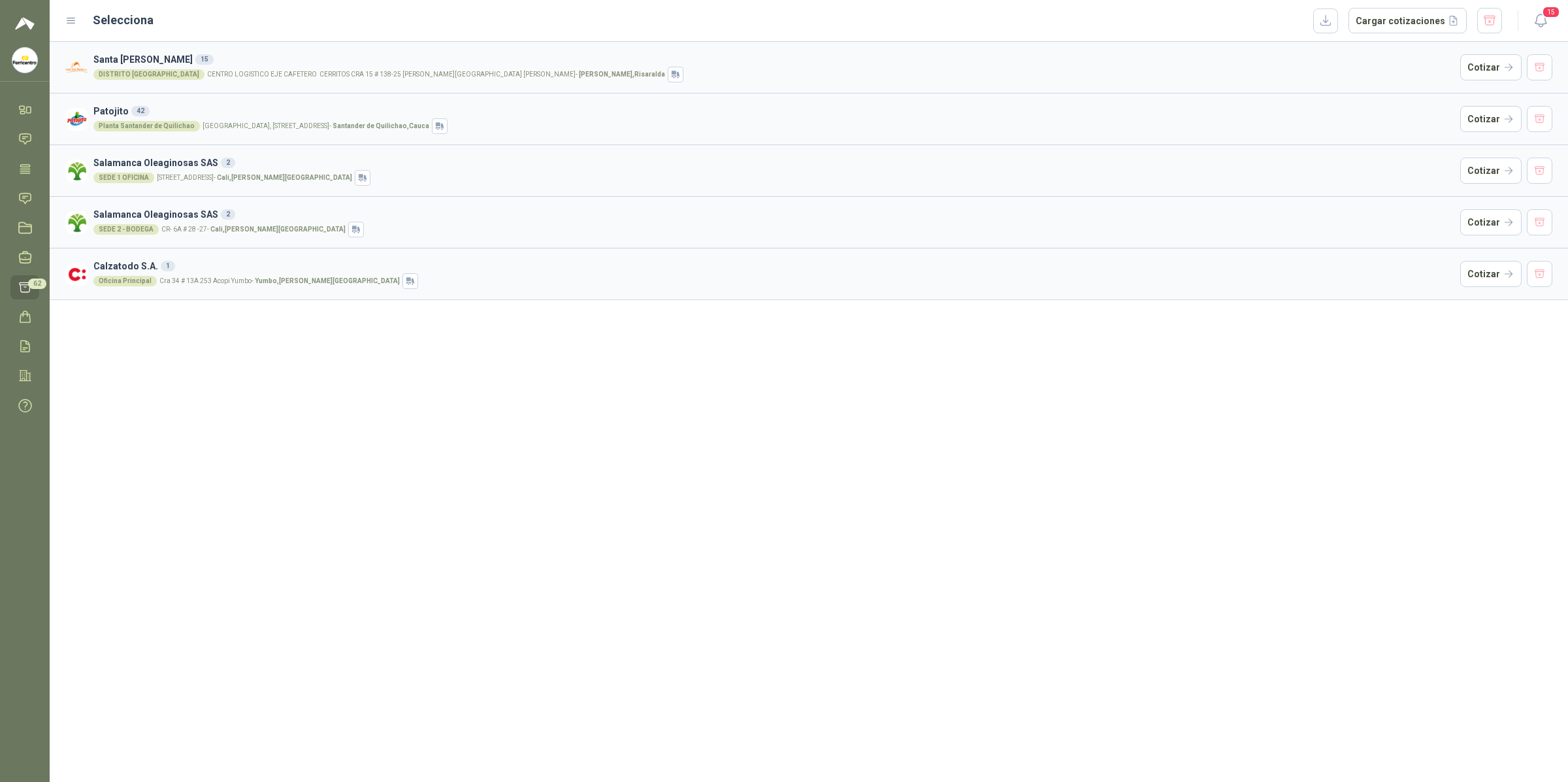
click at [265, 278] on p "Cra 34 # 13A 253 Acopi Yumbo - Yumbo , Valle del Cauca" at bounding box center [280, 281] width 241 height 7
click at [1356, 291] on article "Calzatodo S.A. 1 Oficina Principal Cra 34 # 13A 253 Acopi Yumbo - Yumbo , Valle…" at bounding box center [809, 273] width 1519 height 52
click at [1356, 282] on button "Cotizar" at bounding box center [1491, 274] width 62 height 26
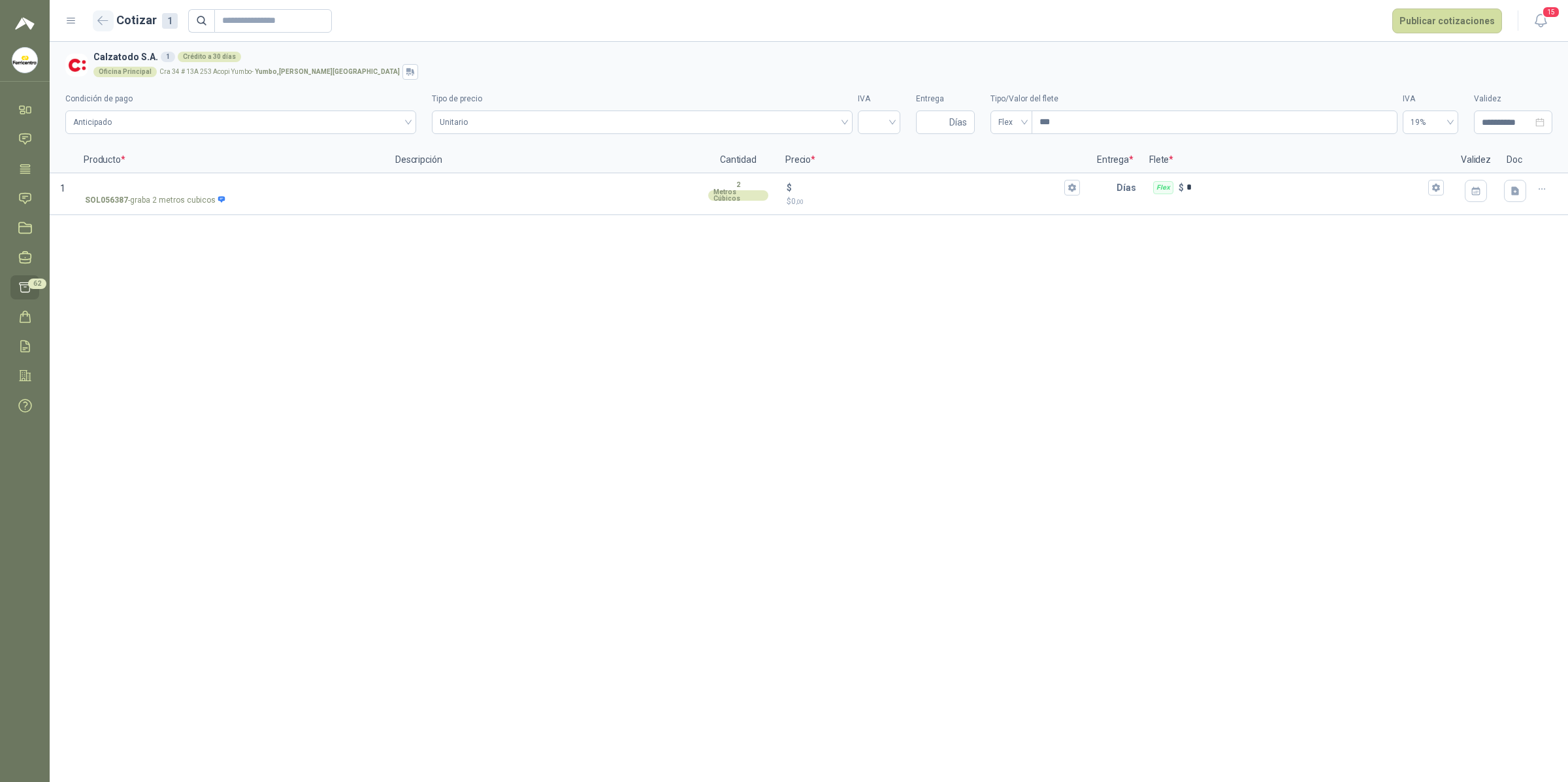
click at [100, 20] on icon "button" at bounding box center [103, 21] width 11 height 10
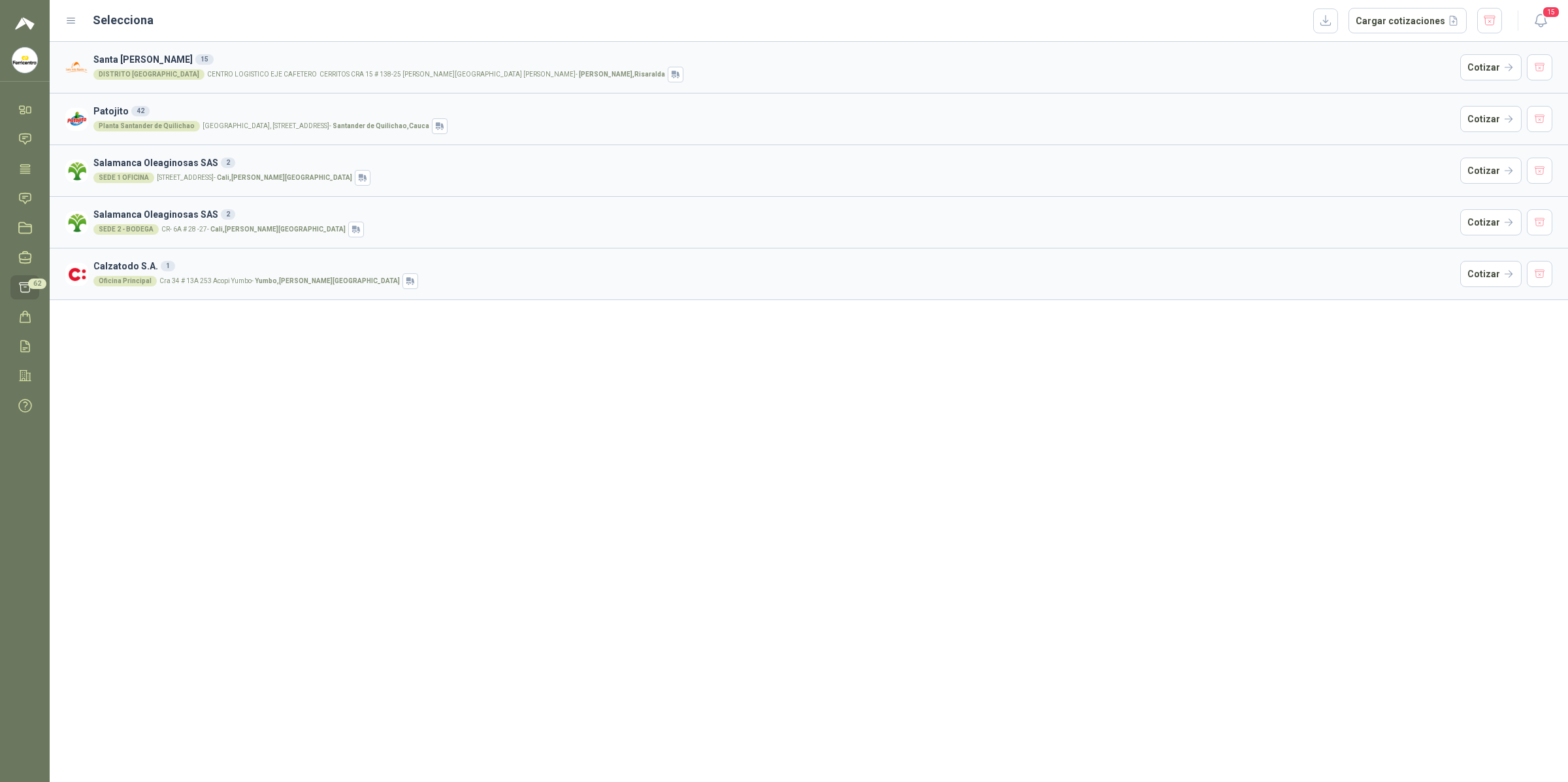
click at [1356, 280] on button "button" at bounding box center [1540, 274] width 26 height 26
click at [1356, 224] on button "Cotizar" at bounding box center [1491, 222] width 62 height 26
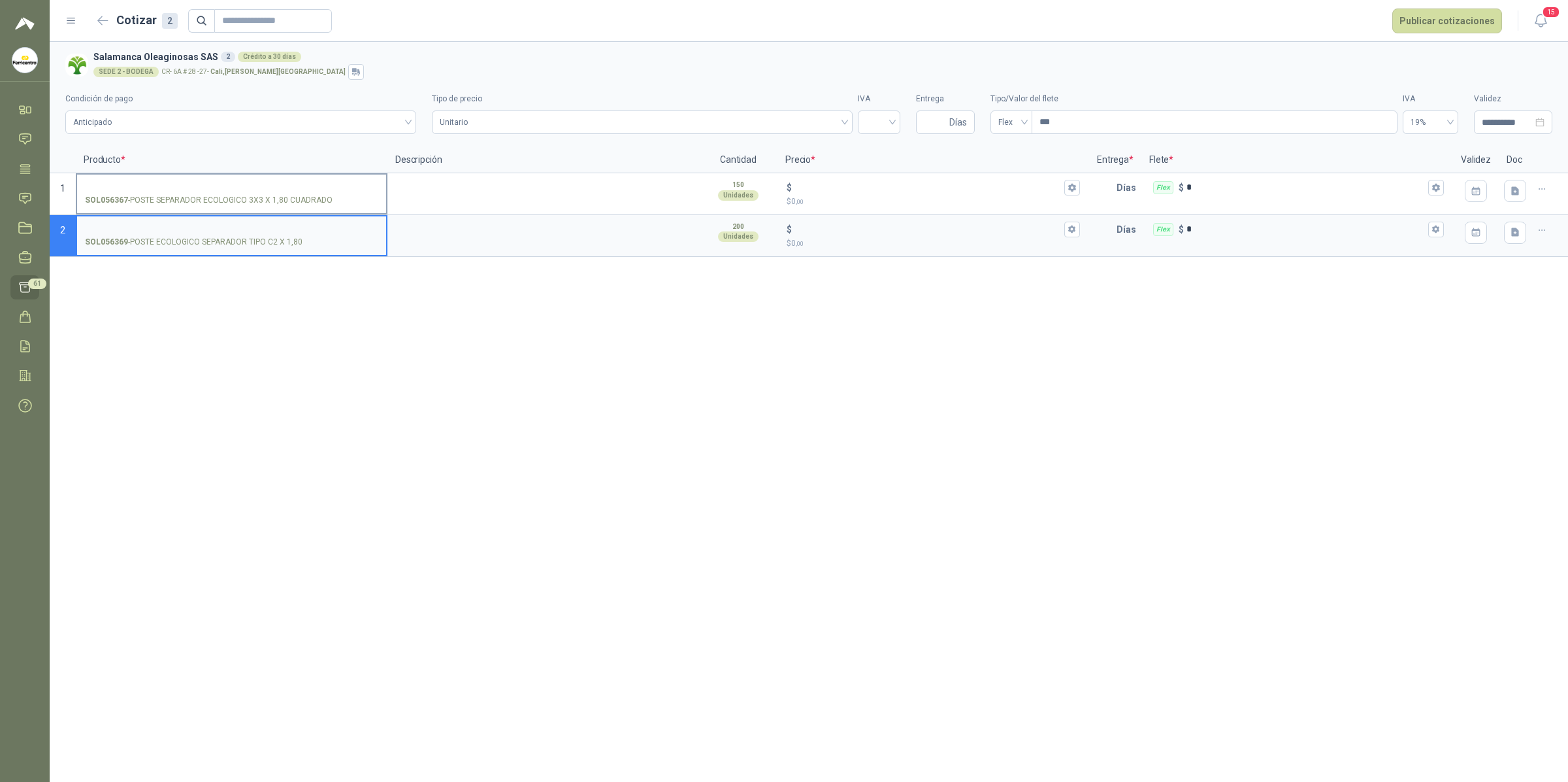
click at [257, 191] on input "SOL056367 - POSTE SEPARADOR ECOLOGICO 3X3 X 1,80 CUADRADO" at bounding box center [232, 188] width 293 height 10
click at [131, 198] on p "SOL056367 - POSTE SEPARADOR ECOLOGICO 3X3 X 1,80 CUADRADO" at bounding box center [208, 200] width 247 height 13
click at [131, 193] on input "SOL056367 - POSTE SEPARADOR ECOLOGICO 3X3 X 1,80 CUADRADO" at bounding box center [232, 188] width 293 height 10
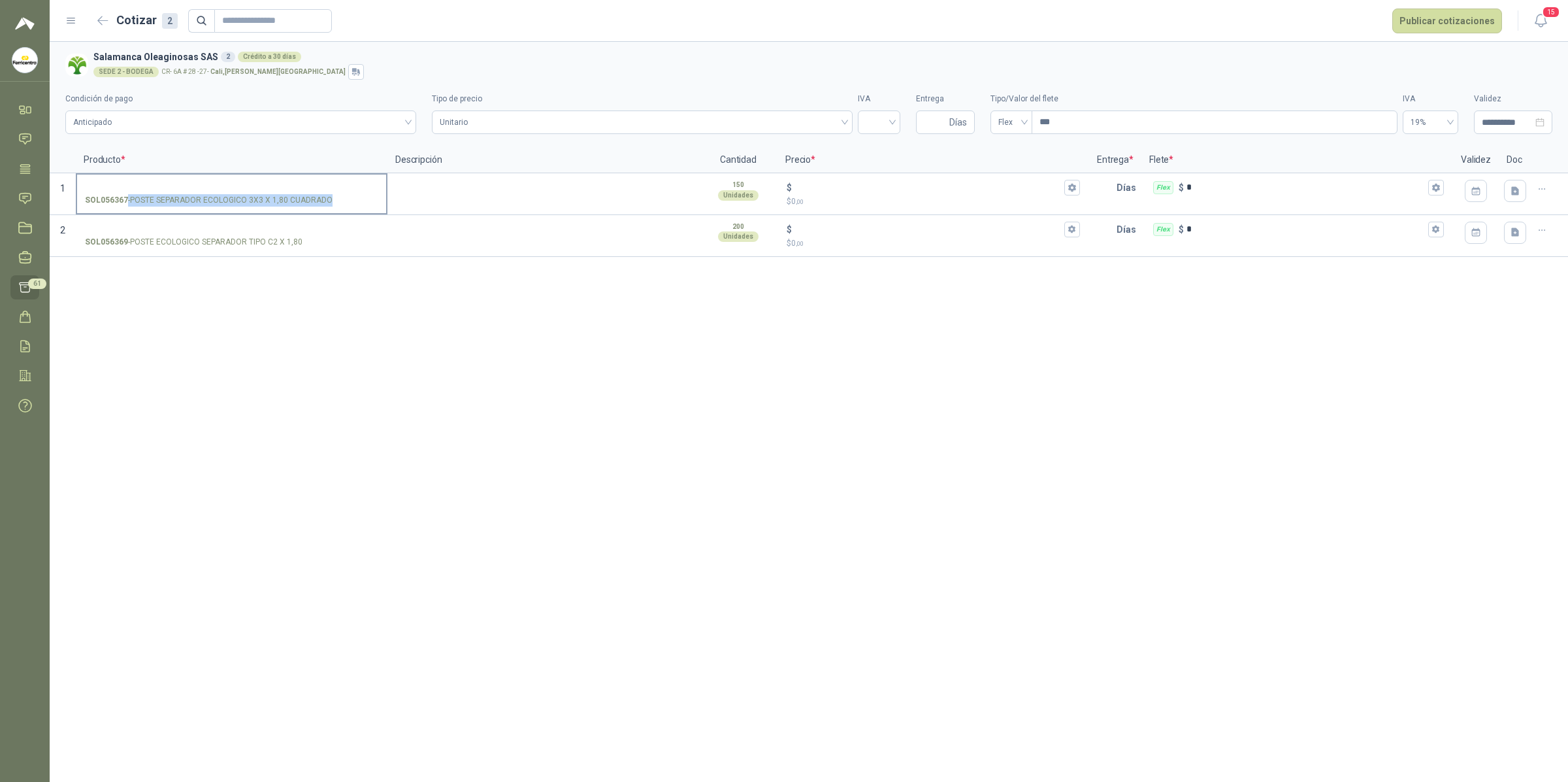
copy p "- POSTE SEPARADOR ECOLOGICO 3X3 X 1,80 CUADRADO"
drag, startPoint x: 336, startPoint y: 200, endPoint x: 324, endPoint y: 201, distance: 12.0
click at [324, 201] on div "SOL056367 - POSTE SEPARADOR ECOLOGICO 3X3 X 1,80 CUADRADO" at bounding box center [232, 200] width 293 height 13
click at [184, 249] on p "SOL056369 - POSTE ECOLOGICO SEPARADOR TIPO C2 X 1,80" at bounding box center [194, 242] width 217 height 13
click at [184, 235] on input "SOL056369 - POSTE ECOLOGICO SEPARADOR TIPO C2 X 1,80" at bounding box center [232, 230] width 293 height 10
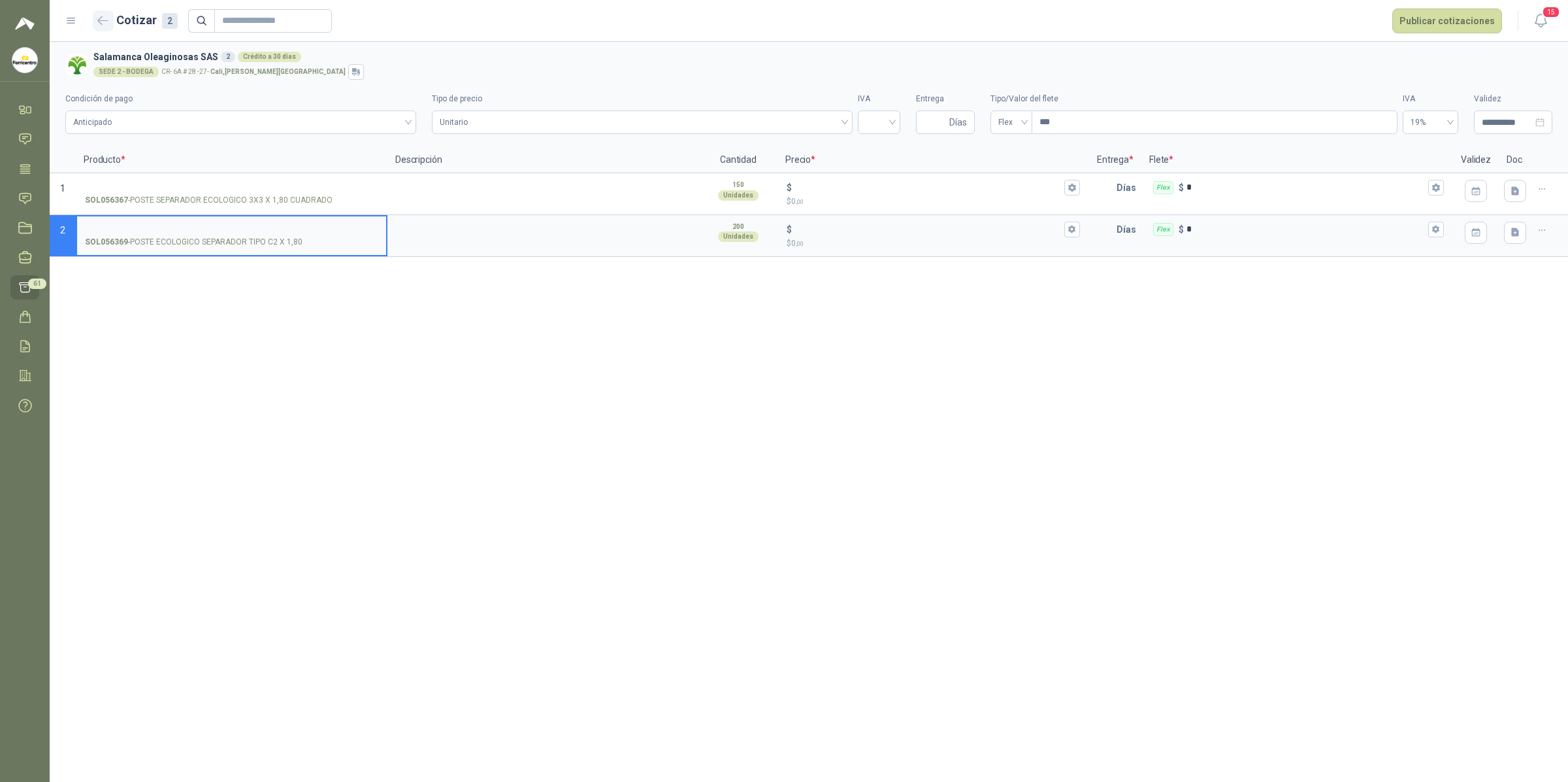
click at [102, 24] on icon "button" at bounding box center [103, 21] width 11 height 10
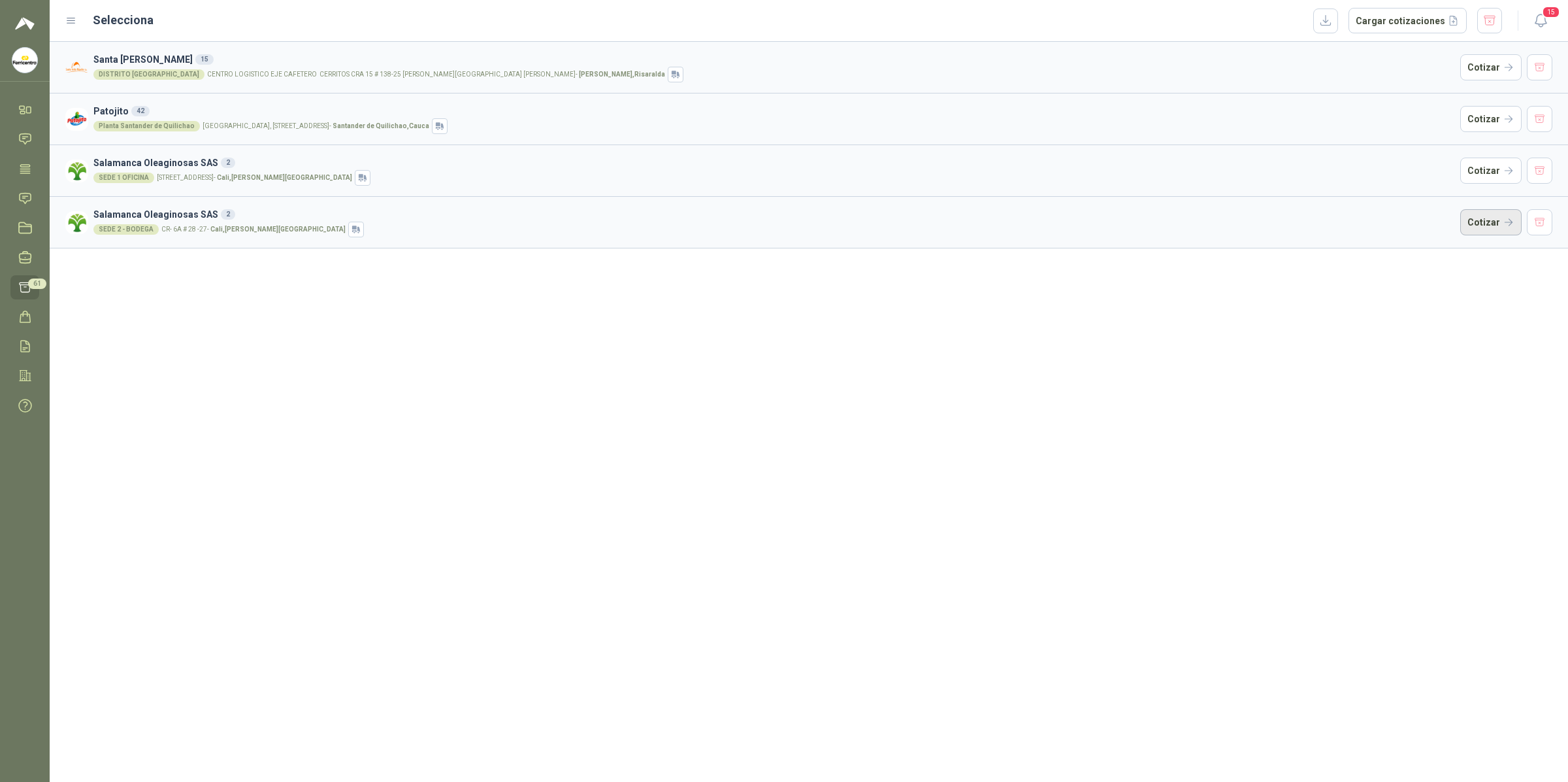
click at [1356, 232] on button "Cotizar" at bounding box center [1491, 222] width 62 height 26
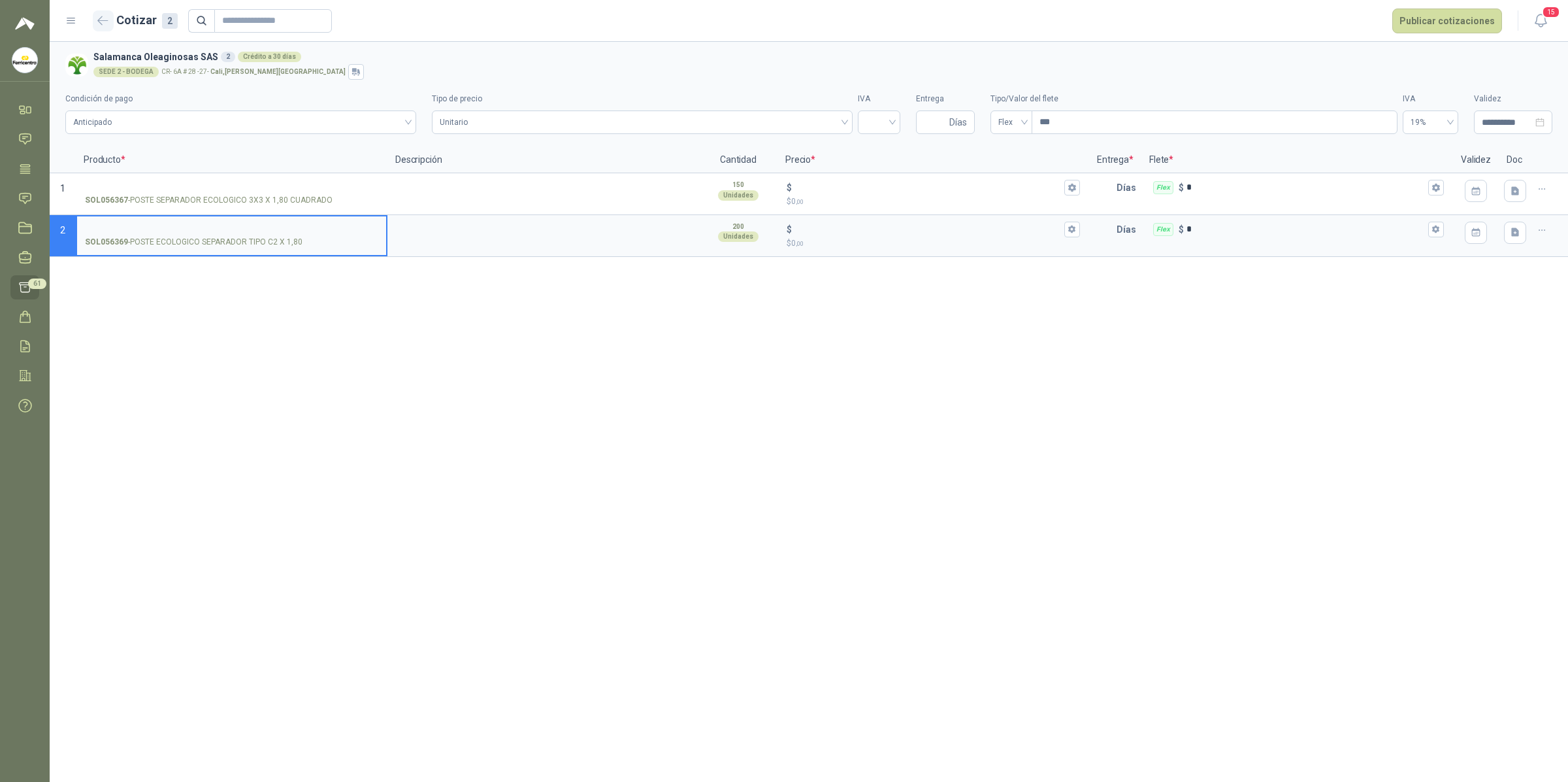
click at [105, 20] on icon "button" at bounding box center [103, 21] width 11 height 10
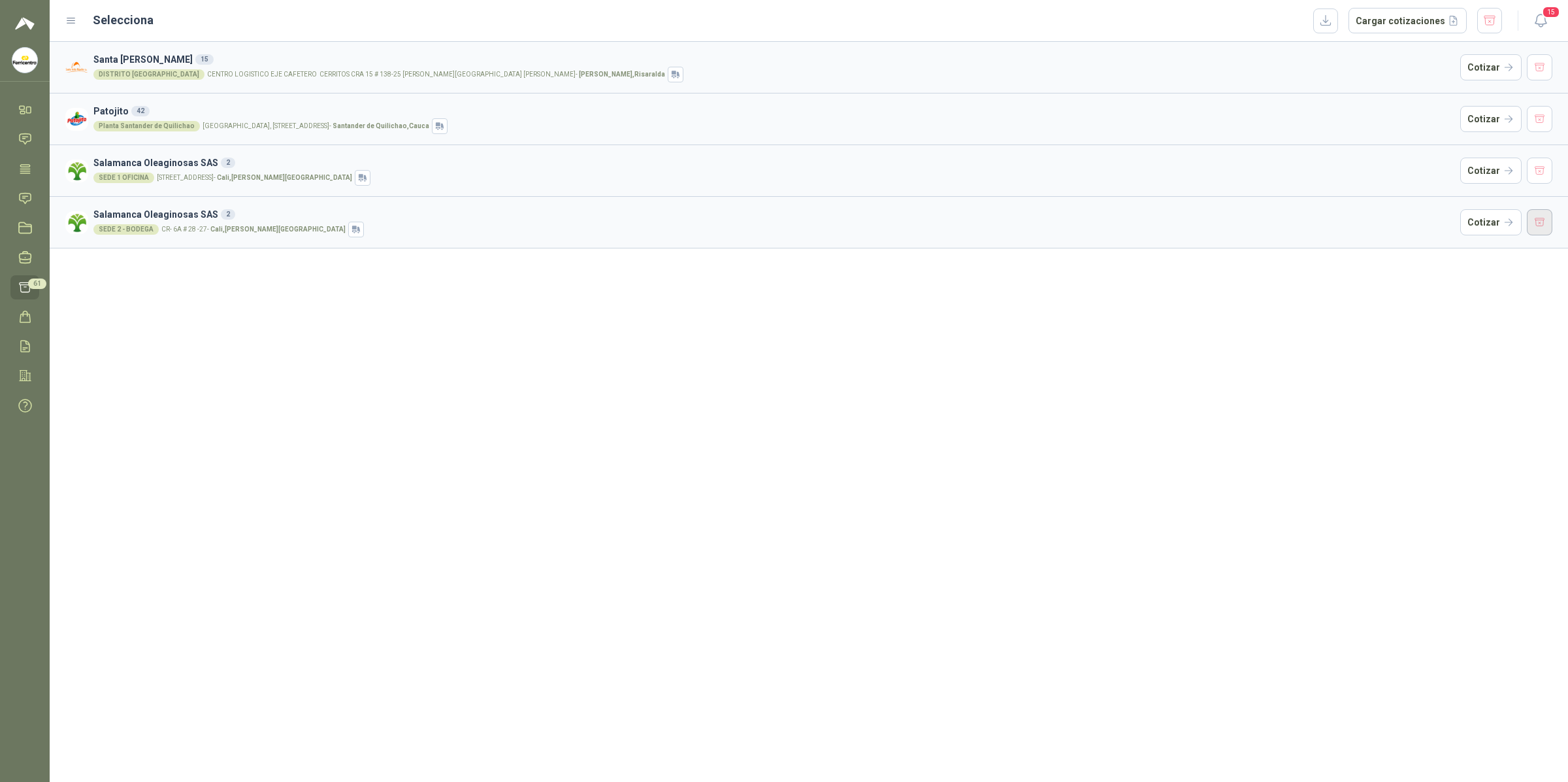
click at [1356, 225] on button "button" at bounding box center [1540, 222] width 26 height 26
click at [1356, 64] on button "Cotizar" at bounding box center [1491, 67] width 62 height 26
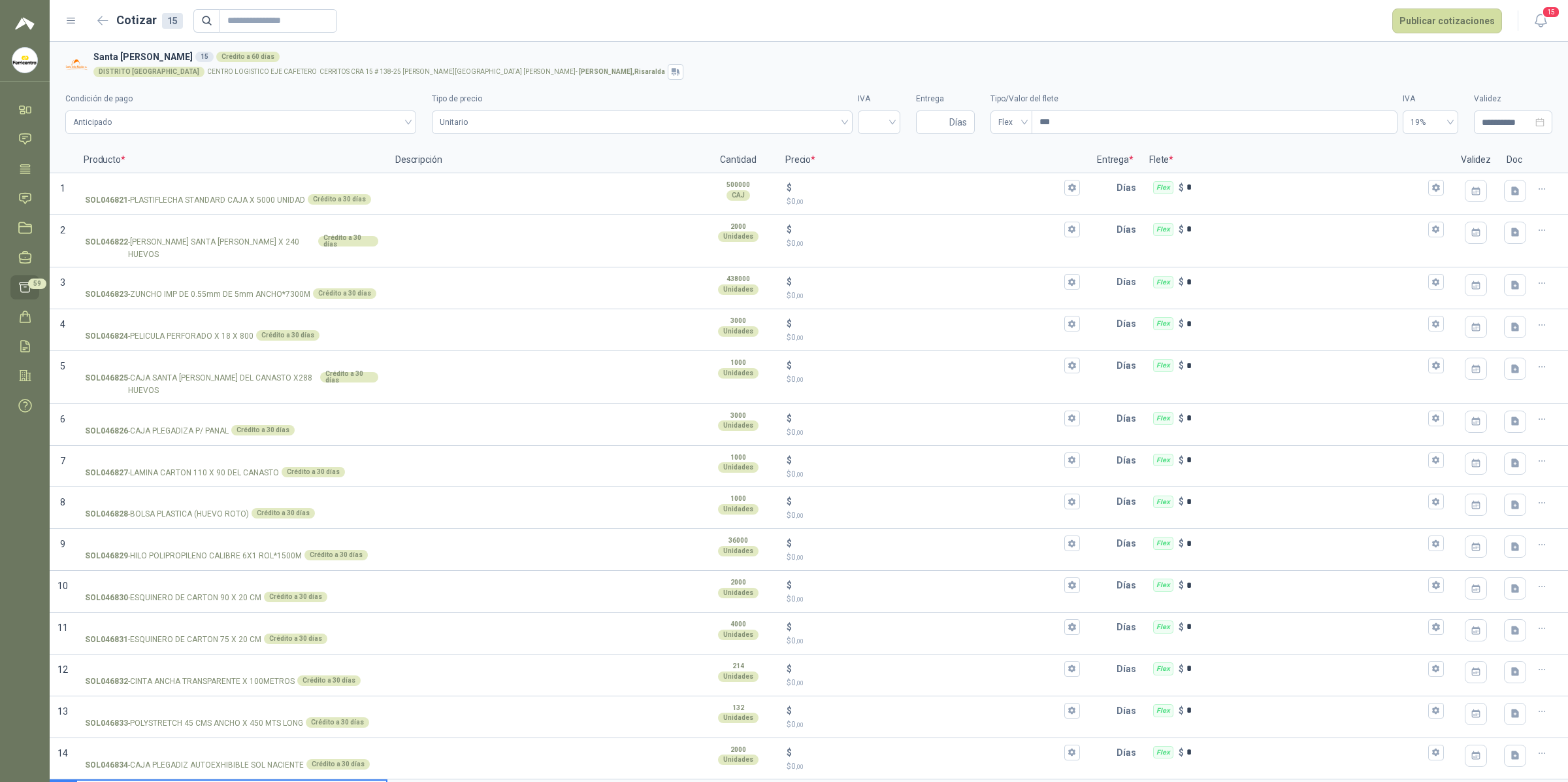
scroll to position [52, 0]
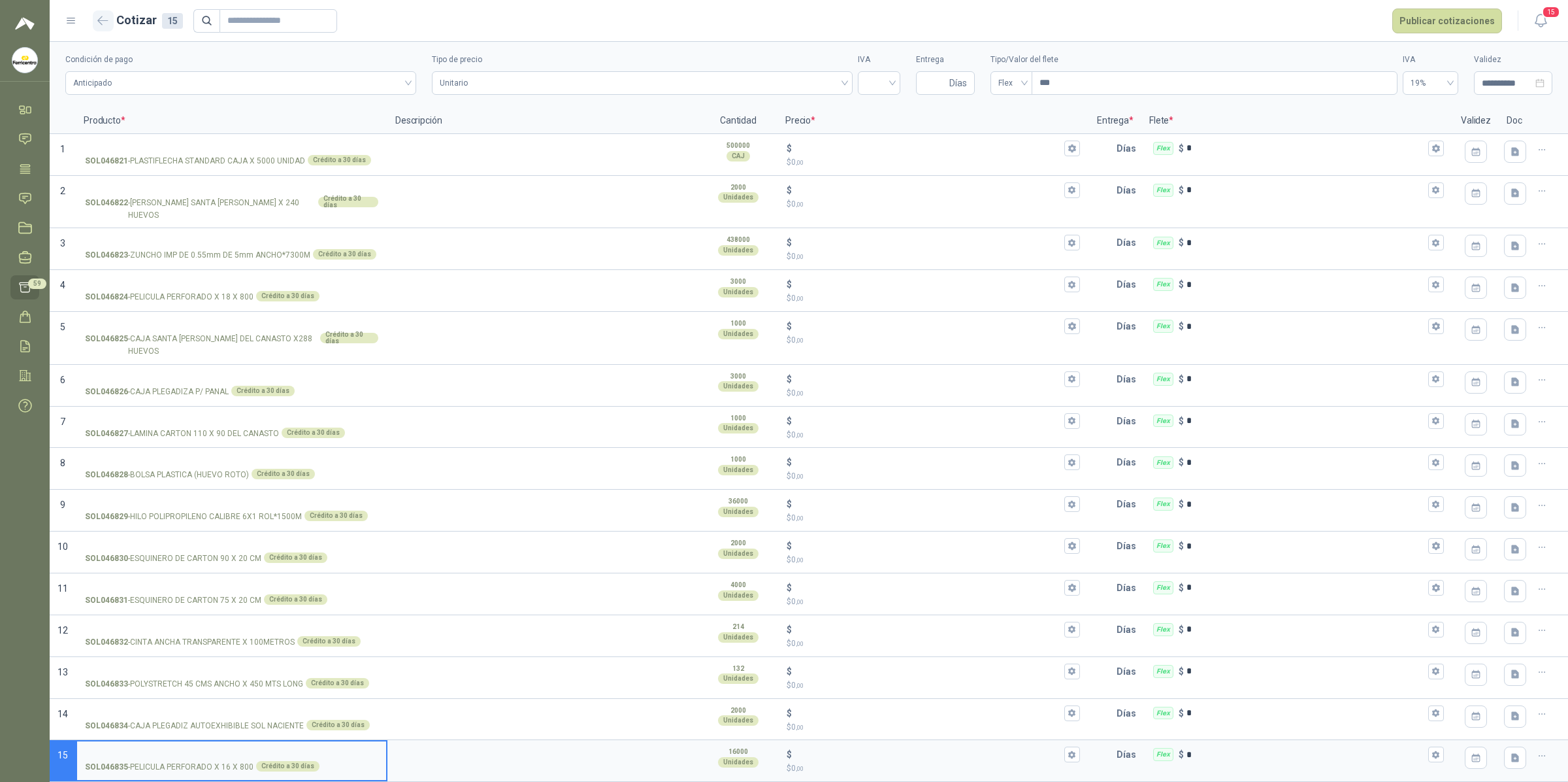
click at [103, 20] on icon "button" at bounding box center [103, 21] width 11 height 10
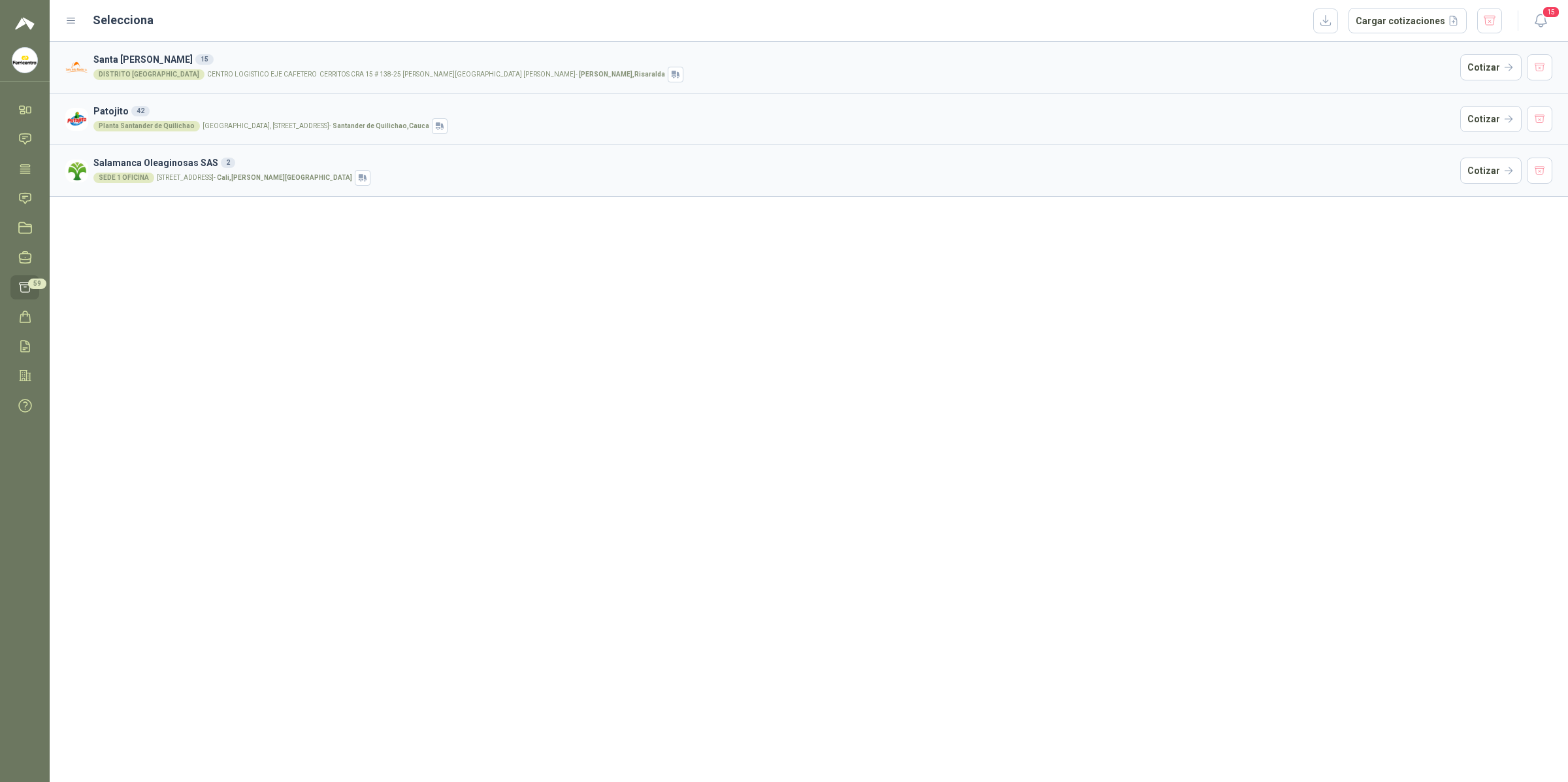
click at [29, 184] on ul "Inicio Chat Tareas Solicitudes Licitaciones Negociaciones Cotizar 59 Órdenes de…" at bounding box center [24, 260] width 50 height 326
click at [29, 167] on icon at bounding box center [25, 169] width 14 height 14
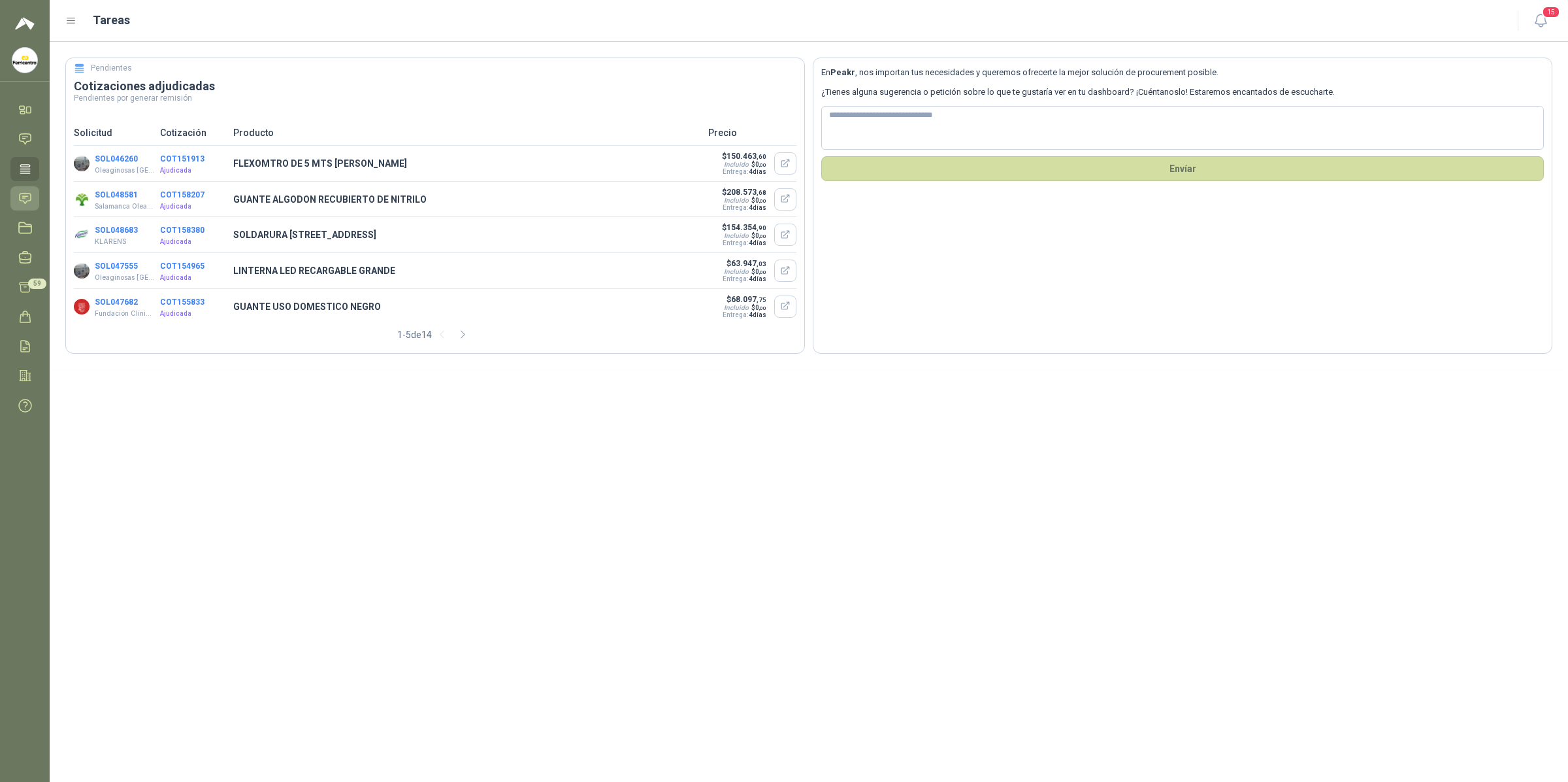
click at [26, 192] on icon at bounding box center [25, 199] width 14 height 14
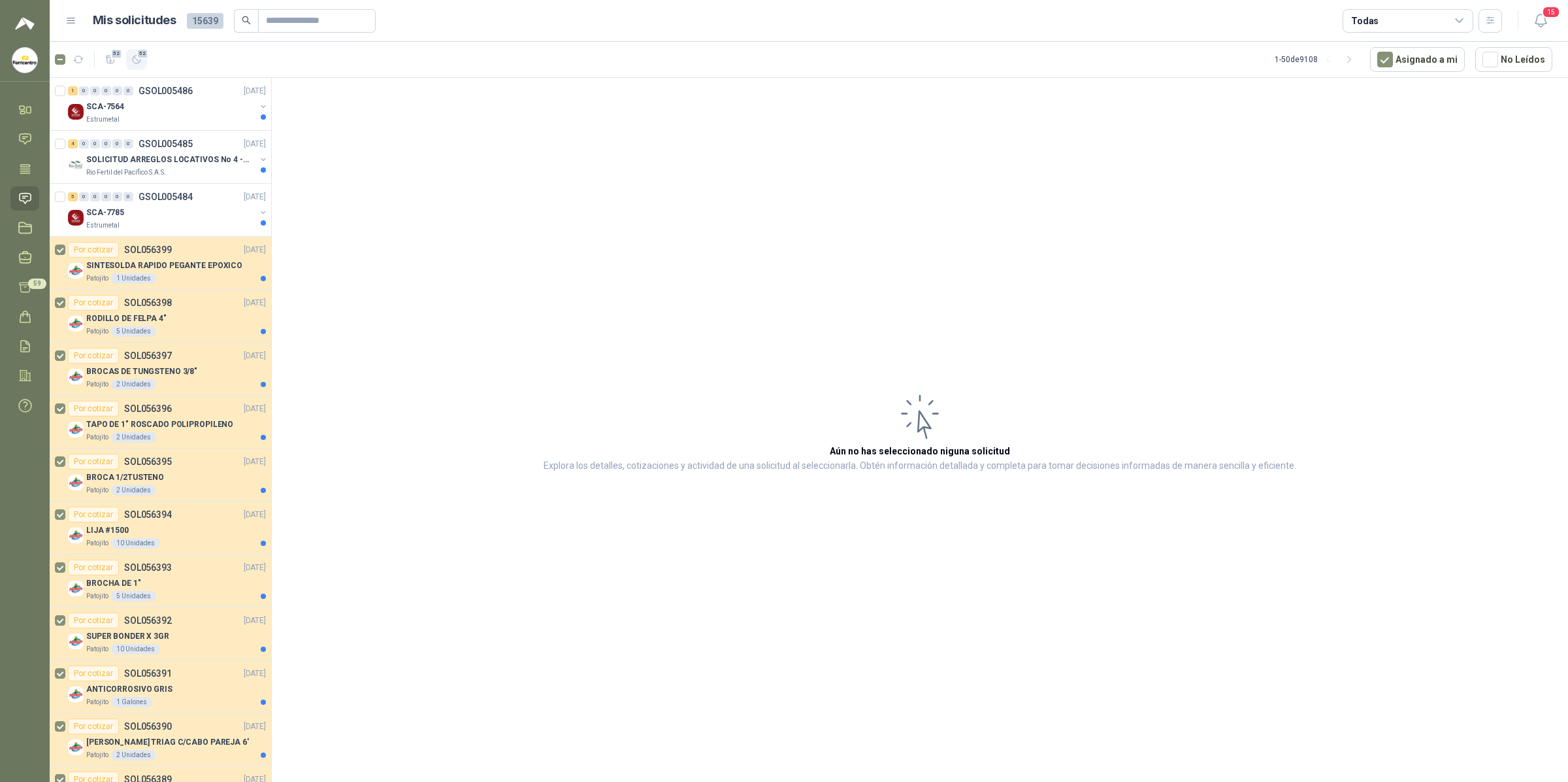
click at [141, 60] on icon "button" at bounding box center [136, 59] width 11 height 11
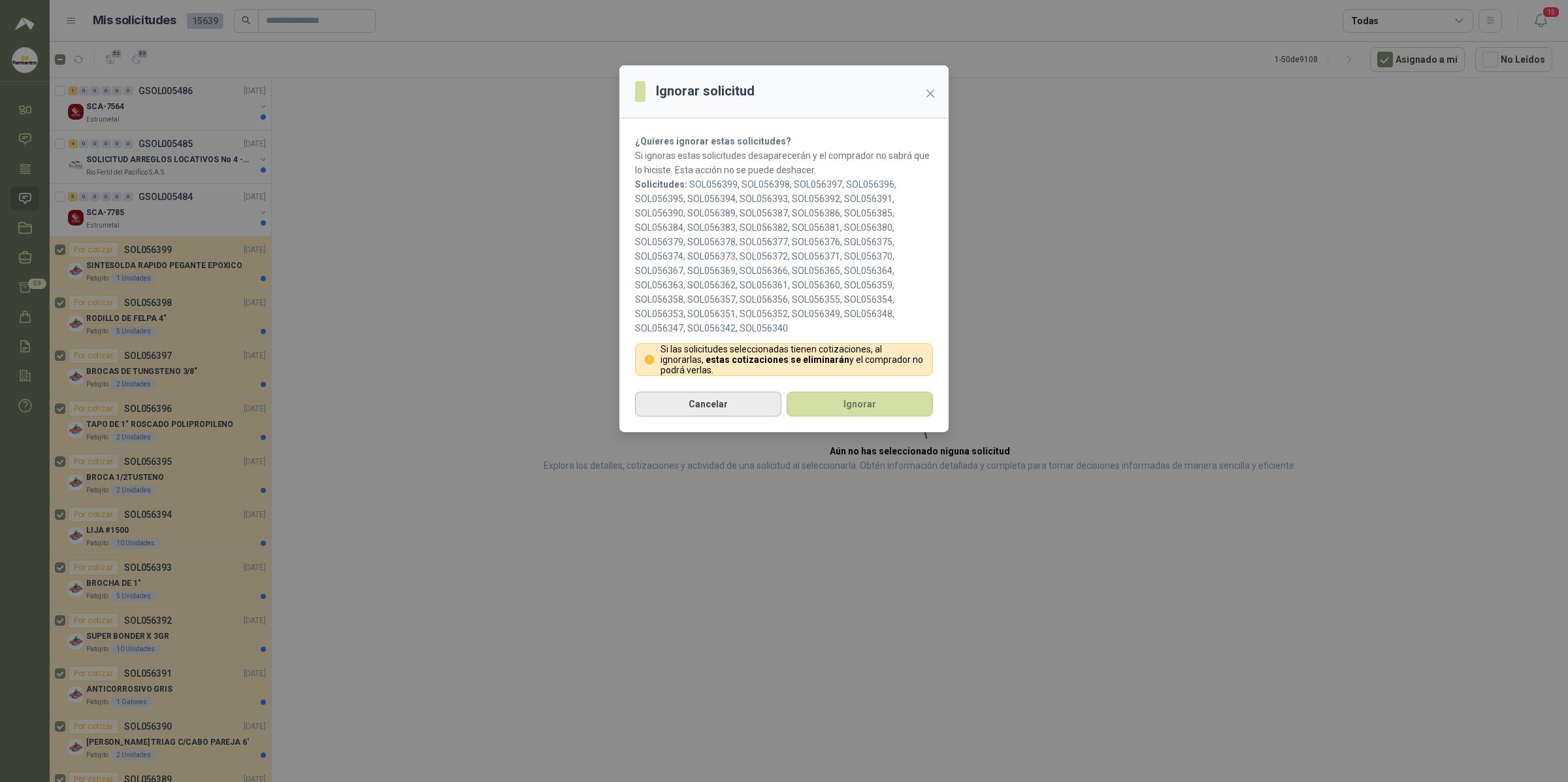
click at [696, 403] on button "Cancelar" at bounding box center [708, 403] width 147 height 24
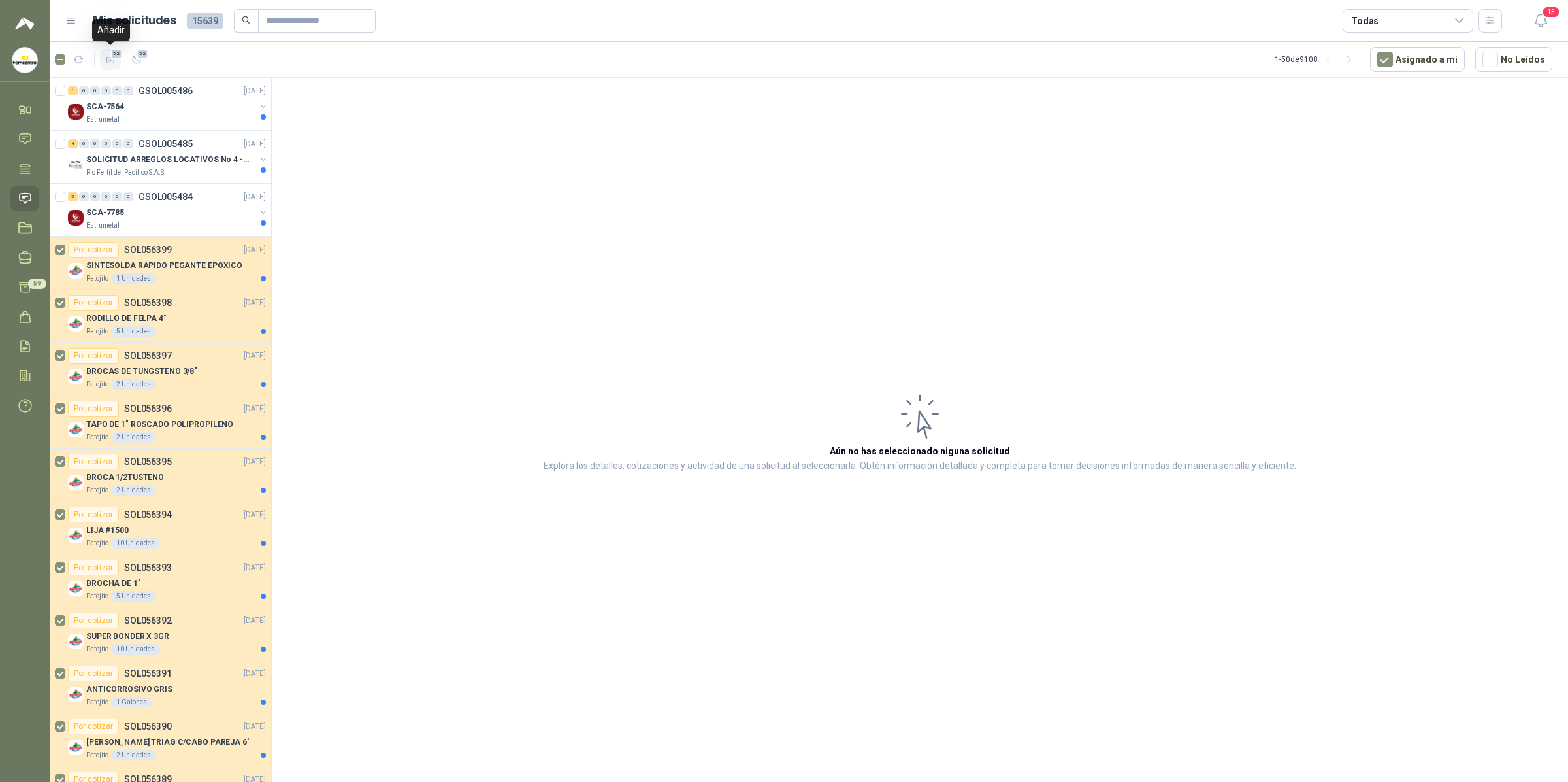
click at [111, 51] on span "52" at bounding box center [116, 53] width 13 height 11
click at [109, 59] on icon "button" at bounding box center [111, 59] width 11 height 11
click at [1356, 20] on button "button" at bounding box center [1491, 21] width 23 height 23
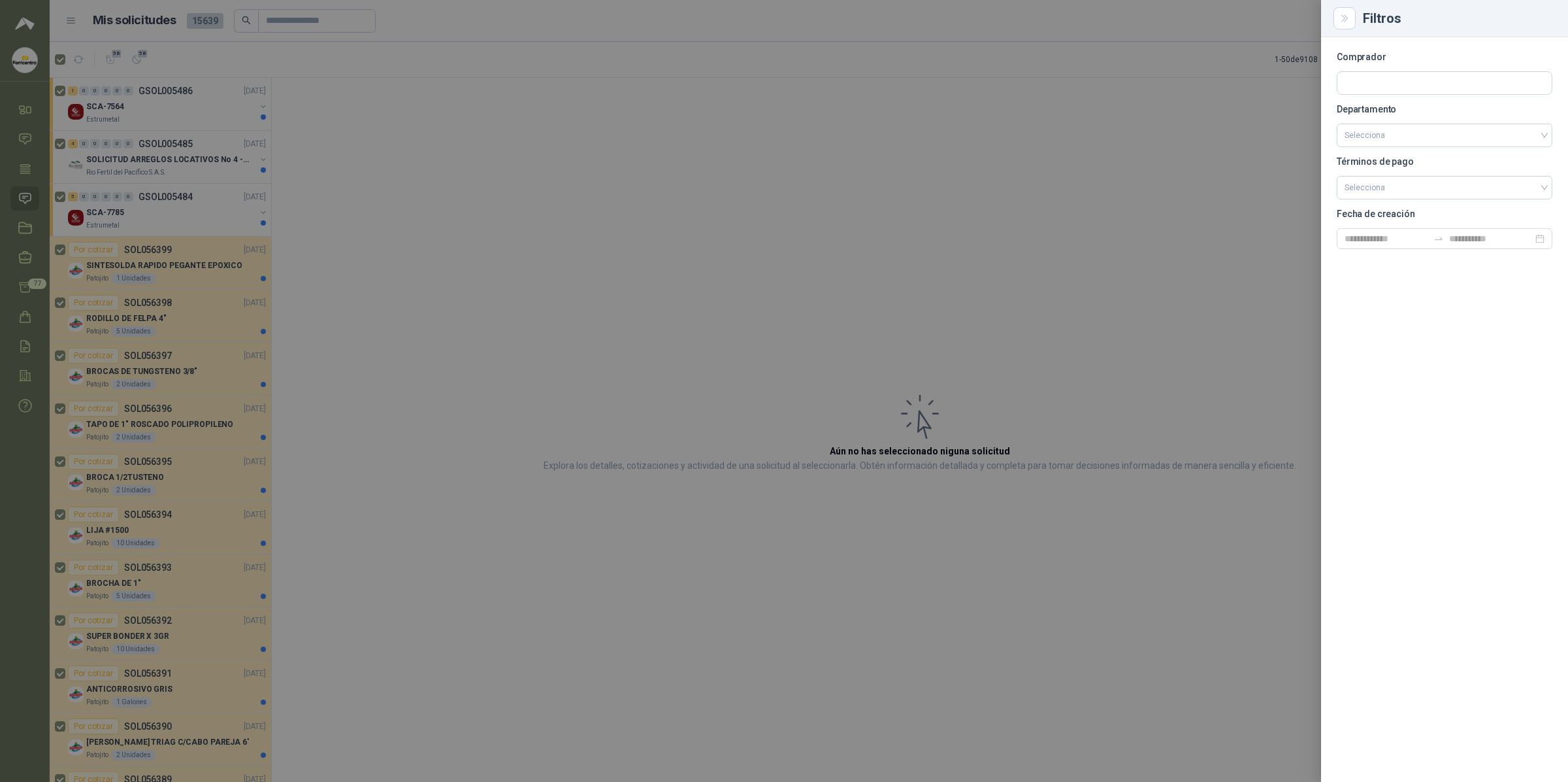
click at [1127, 155] on div at bounding box center [784, 391] width 1568 height 782
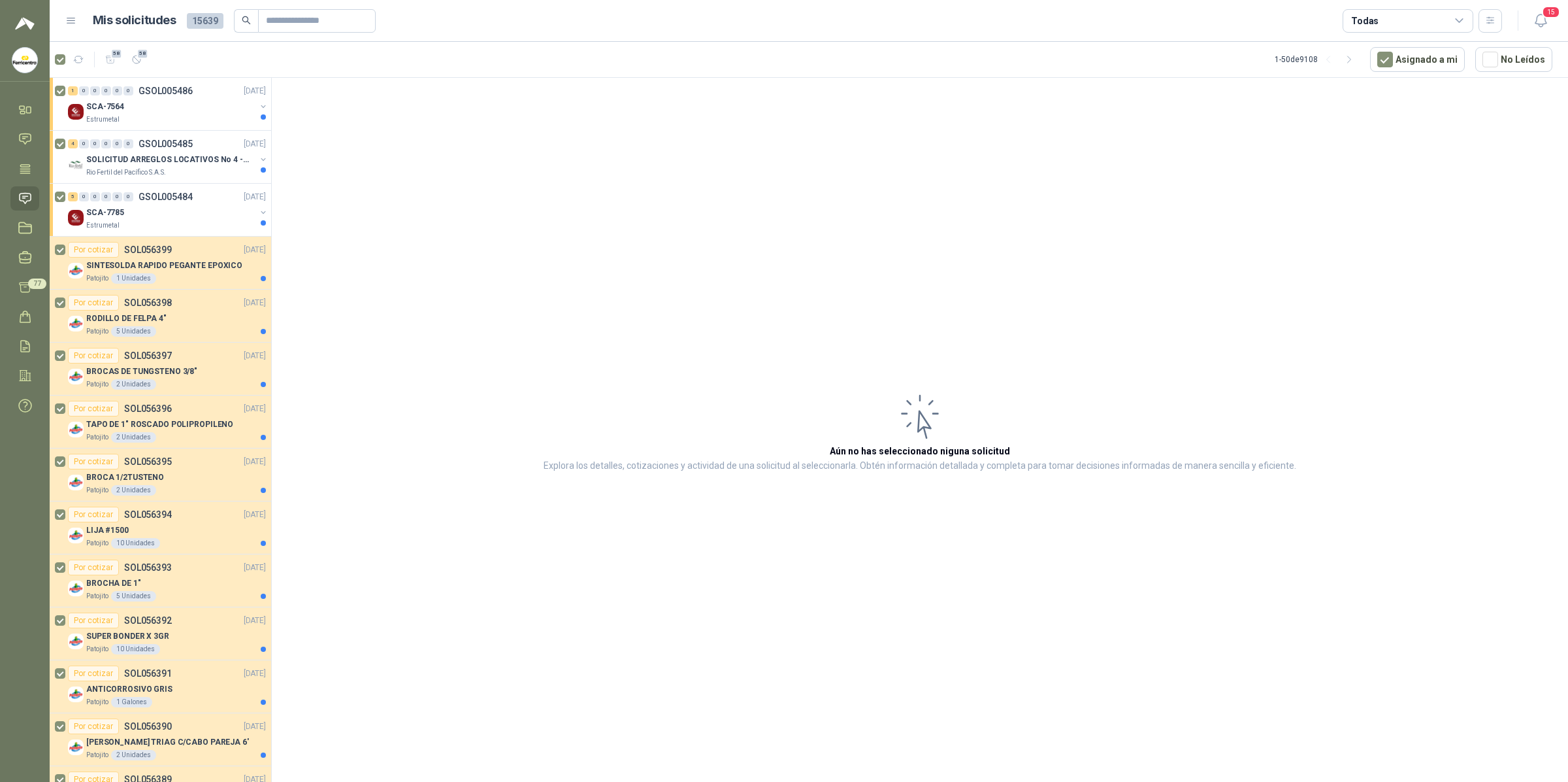
click at [1356, 18] on div "Todas" at bounding box center [1409, 21] width 131 height 23
click at [1356, 131] on button "17 Por enviar" at bounding box center [1409, 121] width 119 height 21
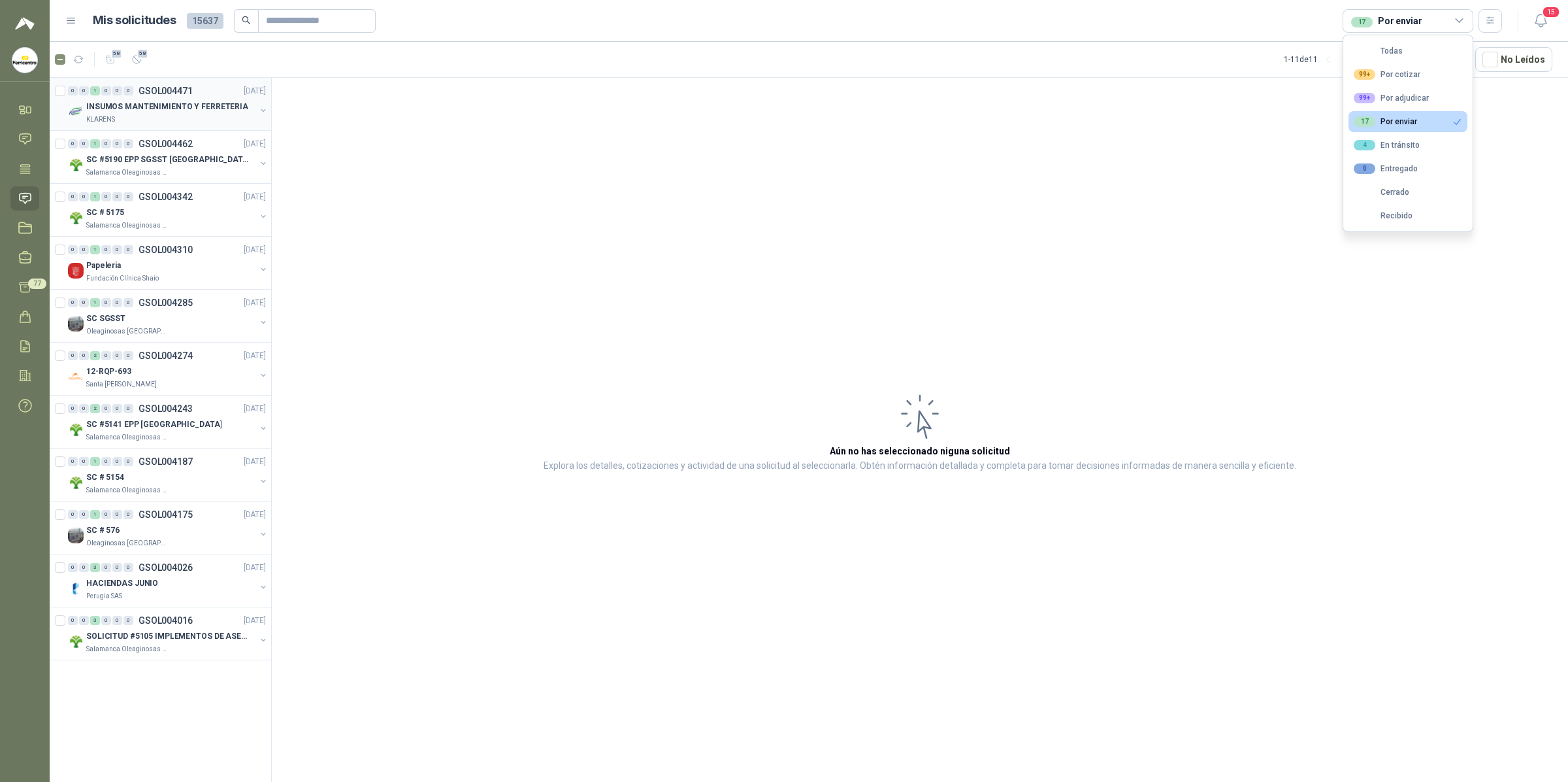
click at [144, 100] on div "INSUMOS MANTENIMIENTO Y FERRETERIA" at bounding box center [170, 107] width 169 height 16
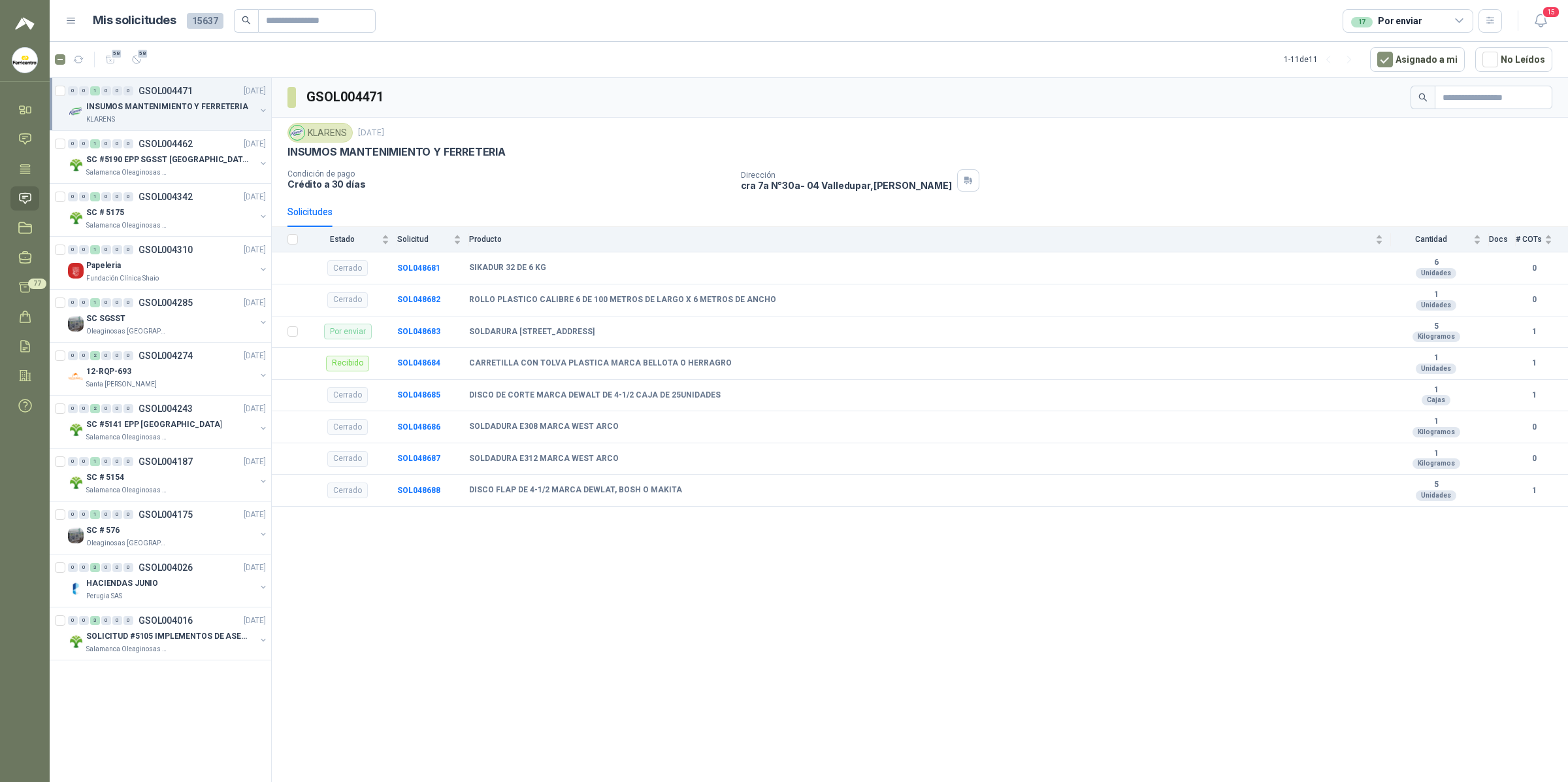
click at [67, 83] on link "0 0 1 0 0 0 GSOL004471 14/07/25 INSUMOS MANTENIMIENTO Y FERRETERIA KLARENS" at bounding box center [167, 104] width 201 height 42
